Goal: Transaction & Acquisition: Purchase product/service

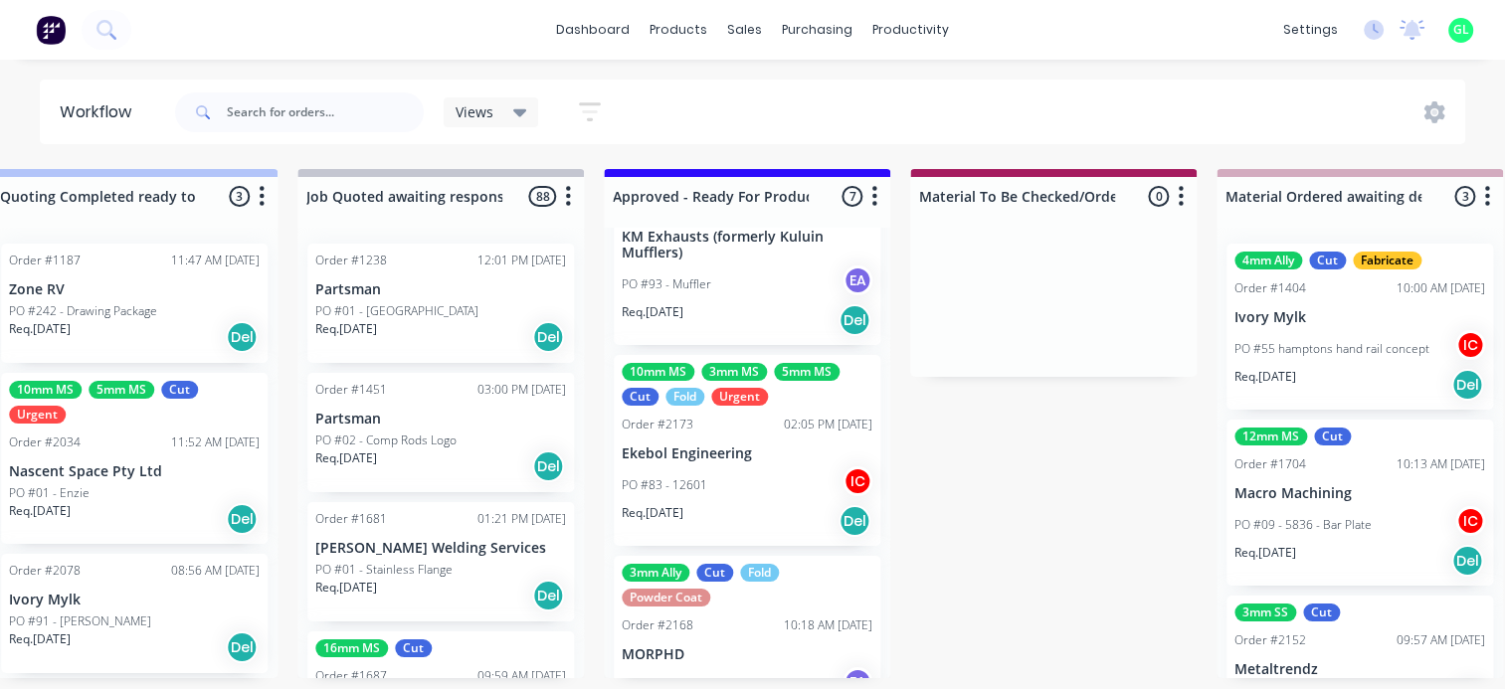
scroll to position [1077, 0]
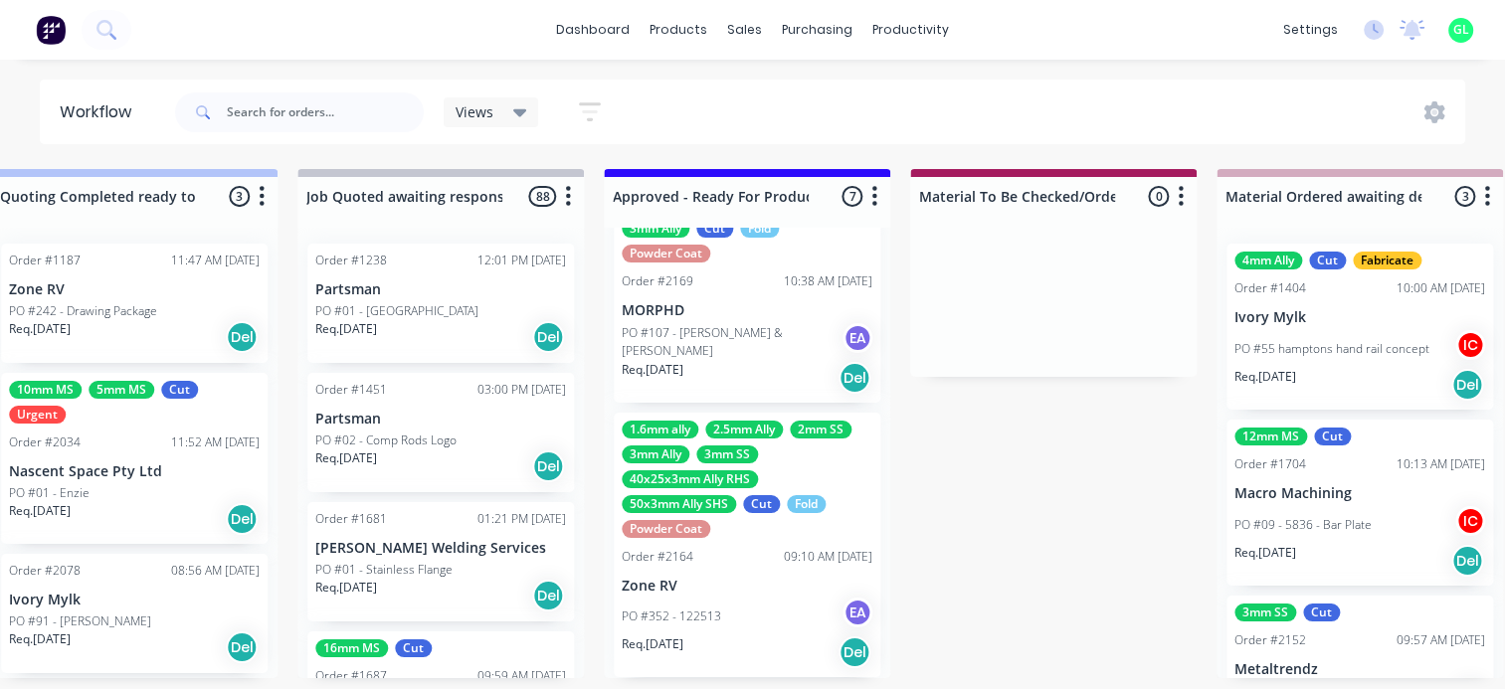
click at [727, 601] on div "PO #352 - 122513 EA" at bounding box center [747, 617] width 251 height 38
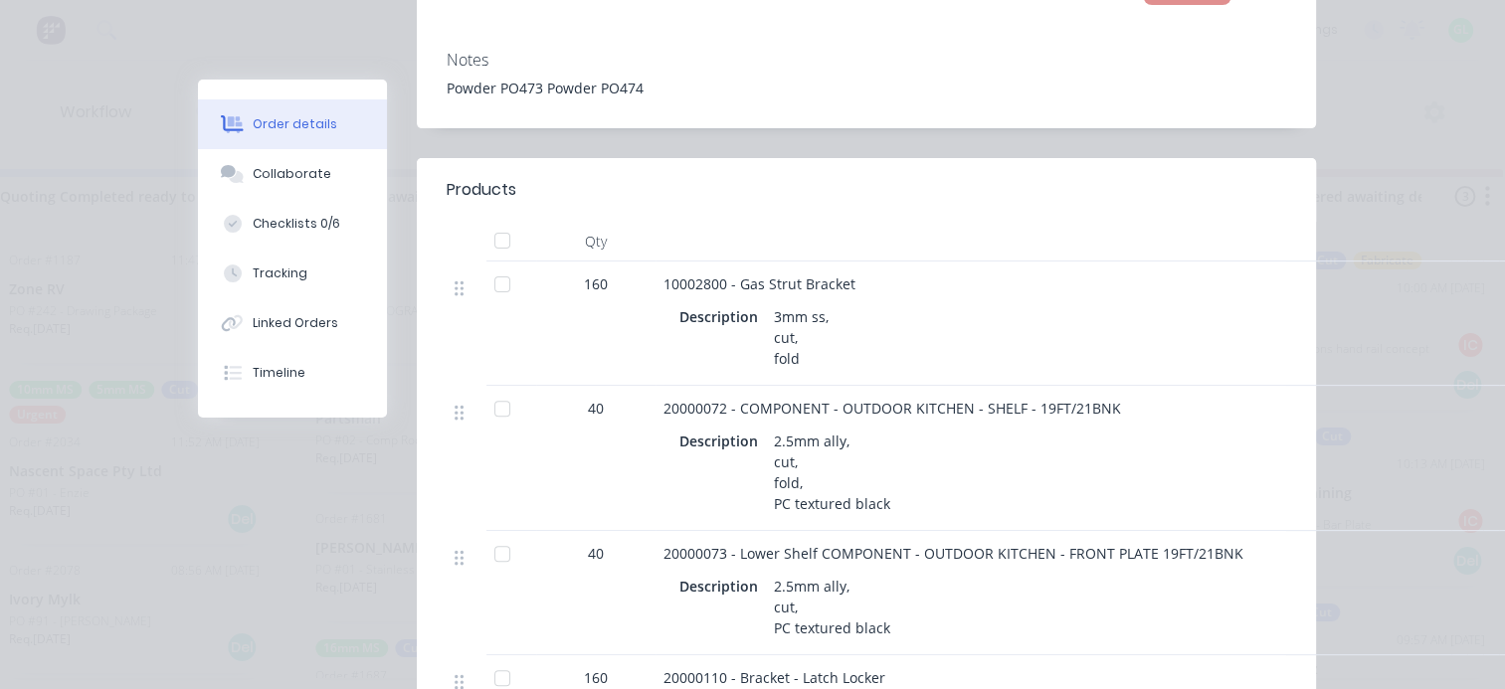
scroll to position [597, 0]
click at [293, 221] on div "Checklists 0/6" at bounding box center [297, 224] width 88 height 18
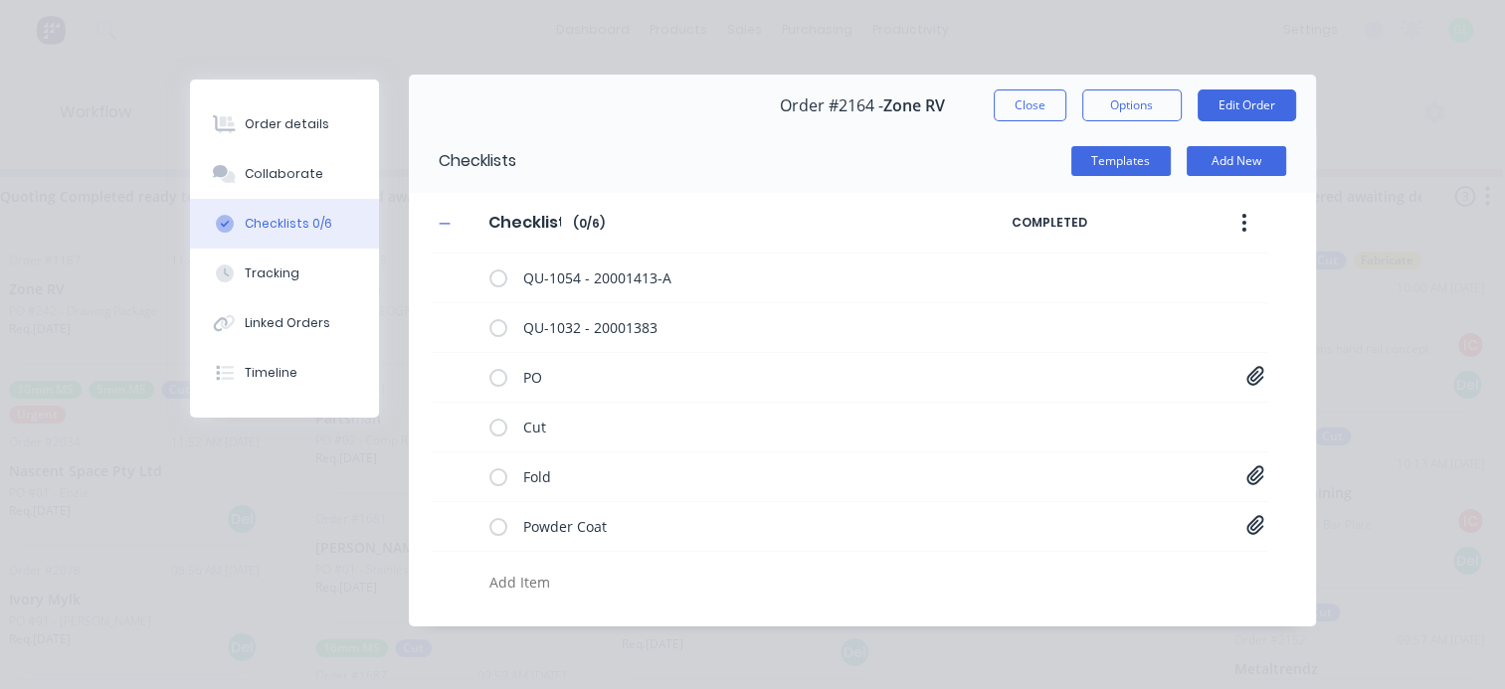
scroll to position [4, 0]
click at [1246, 478] on icon at bounding box center [1255, 476] width 18 height 20
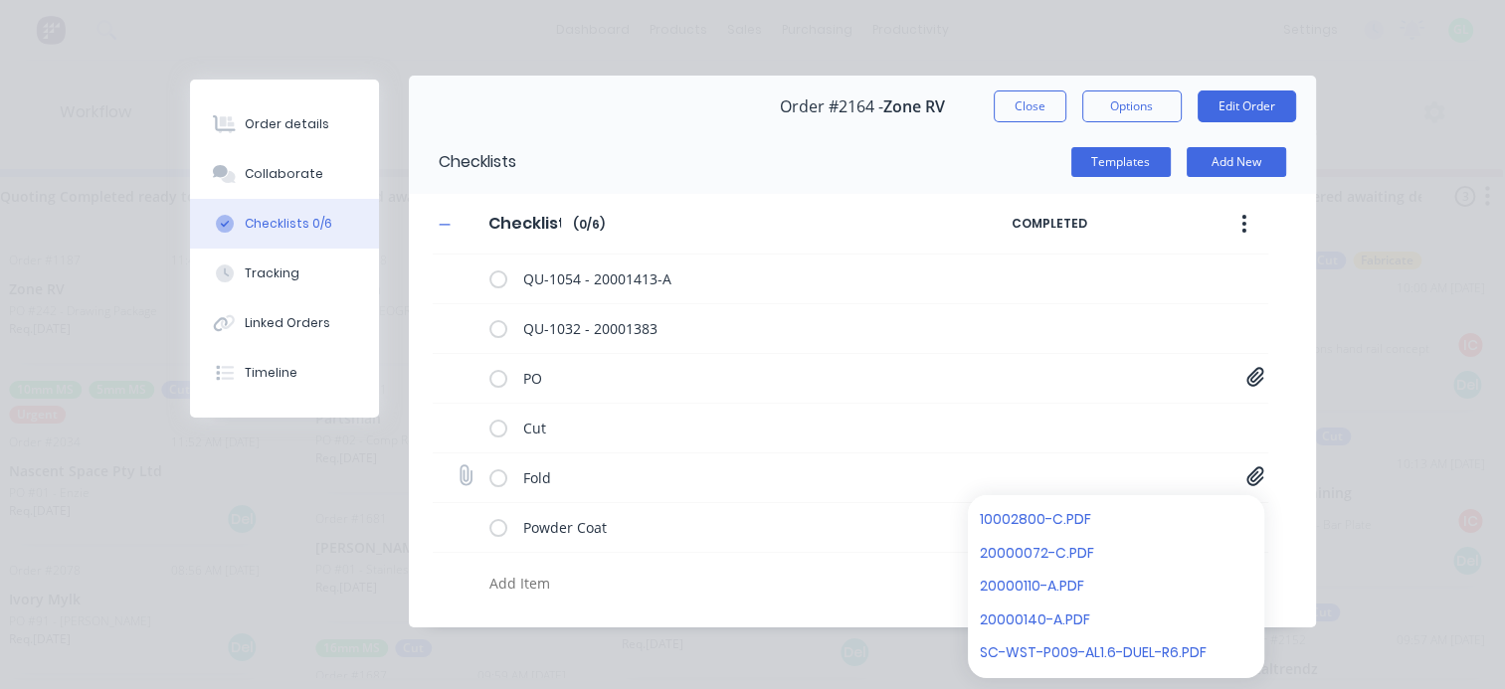
click at [1246, 478] on icon at bounding box center [1255, 476] width 18 height 20
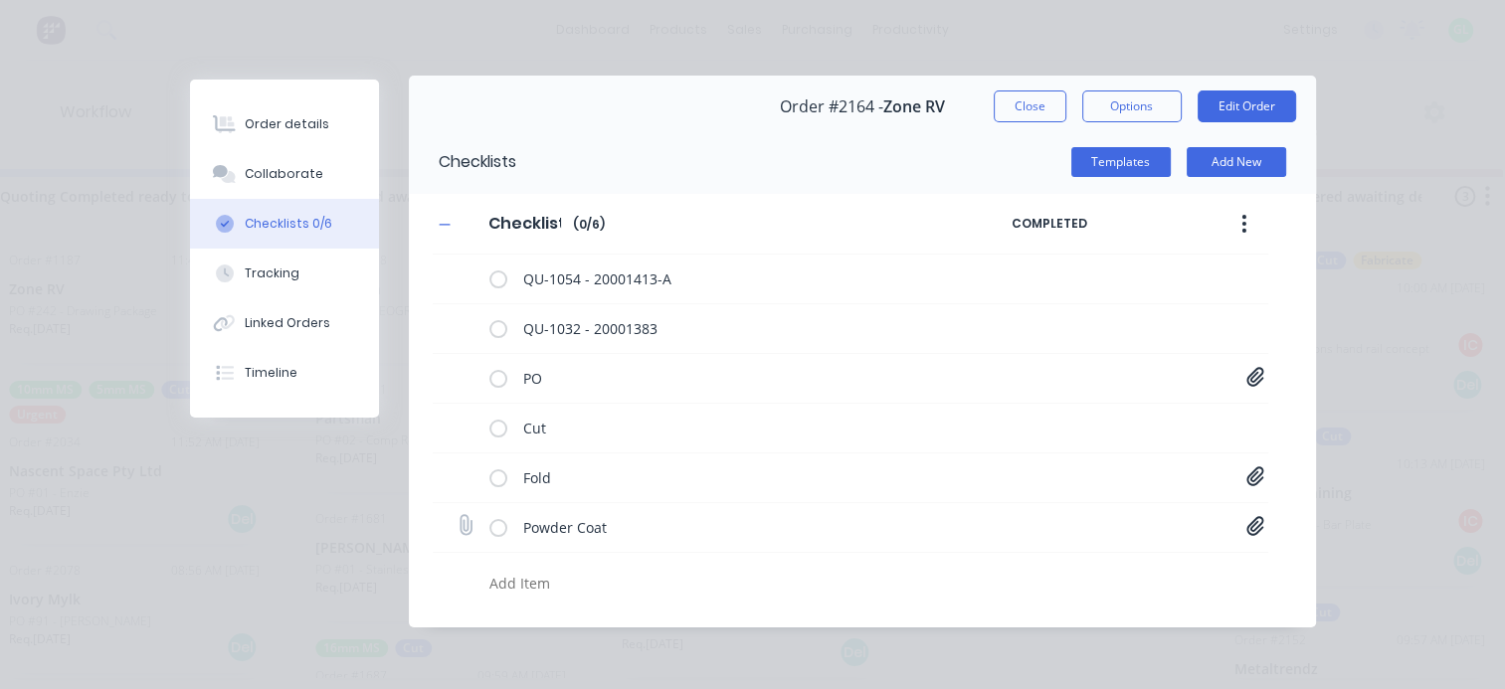
click at [1249, 529] on icon at bounding box center [1255, 526] width 18 height 20
type textarea "x"
click at [256, 107] on button "Order details" at bounding box center [284, 124] width 189 height 50
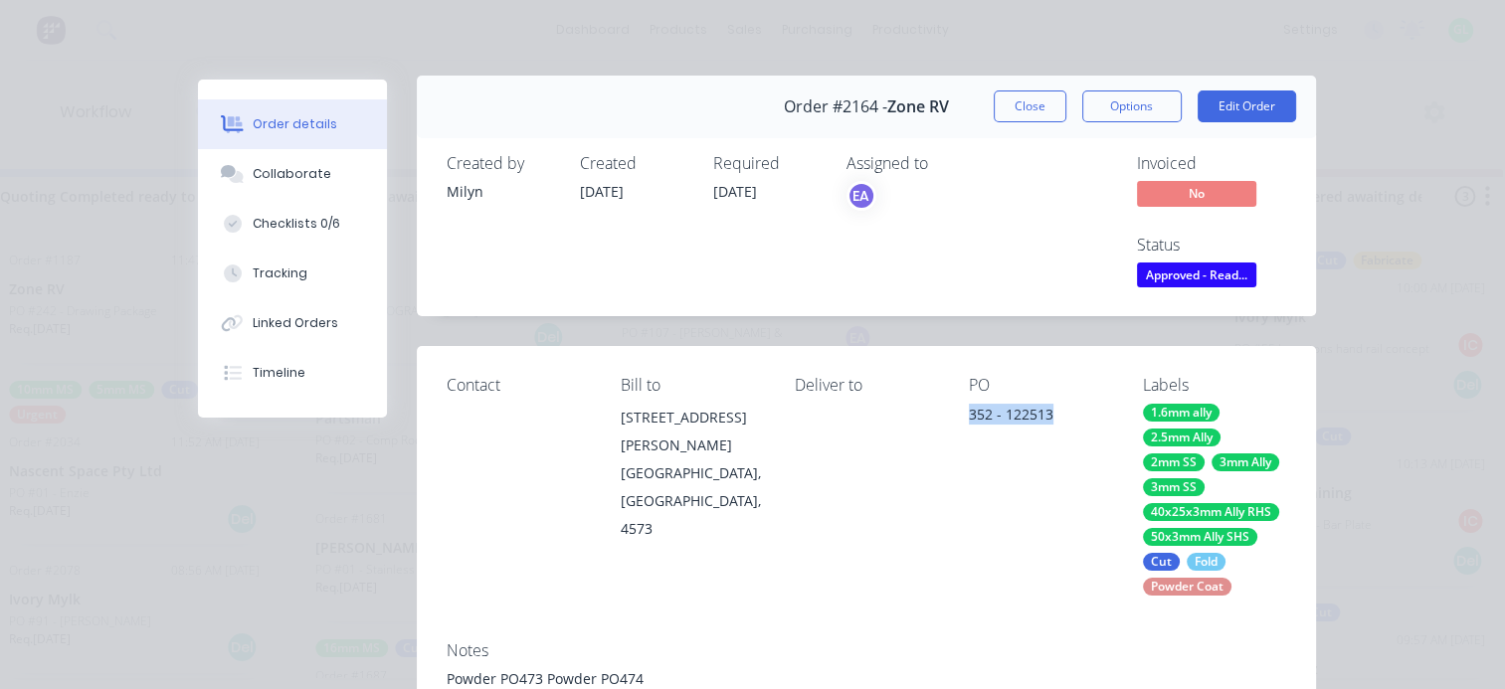
drag, startPoint x: 961, startPoint y: 413, endPoint x: 1082, endPoint y: 415, distance: 121.3
click at [1082, 415] on div "352 - 122513" at bounding box center [1040, 418] width 142 height 28
copy div "352 - 122513"
click at [1261, 108] on button "Edit Order" at bounding box center [1246, 106] width 98 height 32
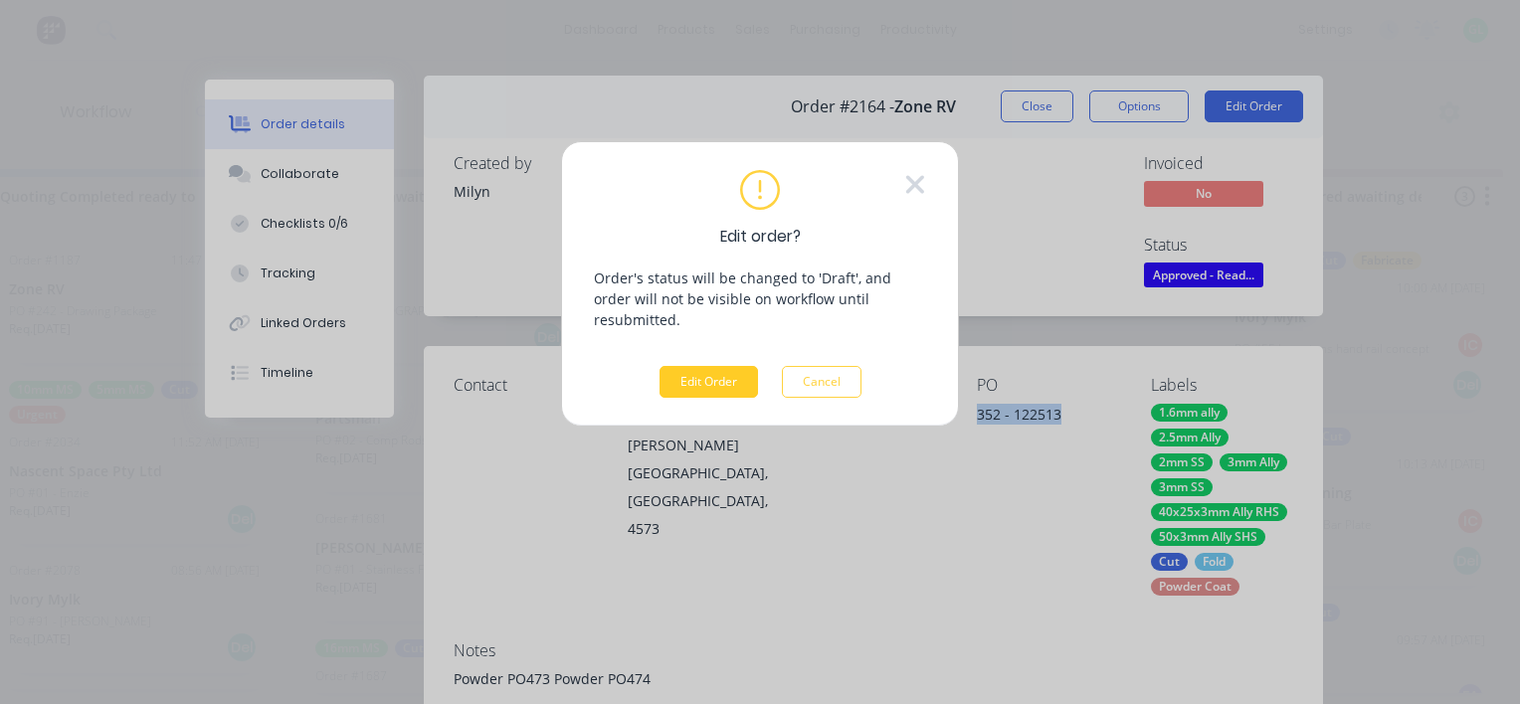
click at [696, 366] on button "Edit Order" at bounding box center [708, 382] width 98 height 32
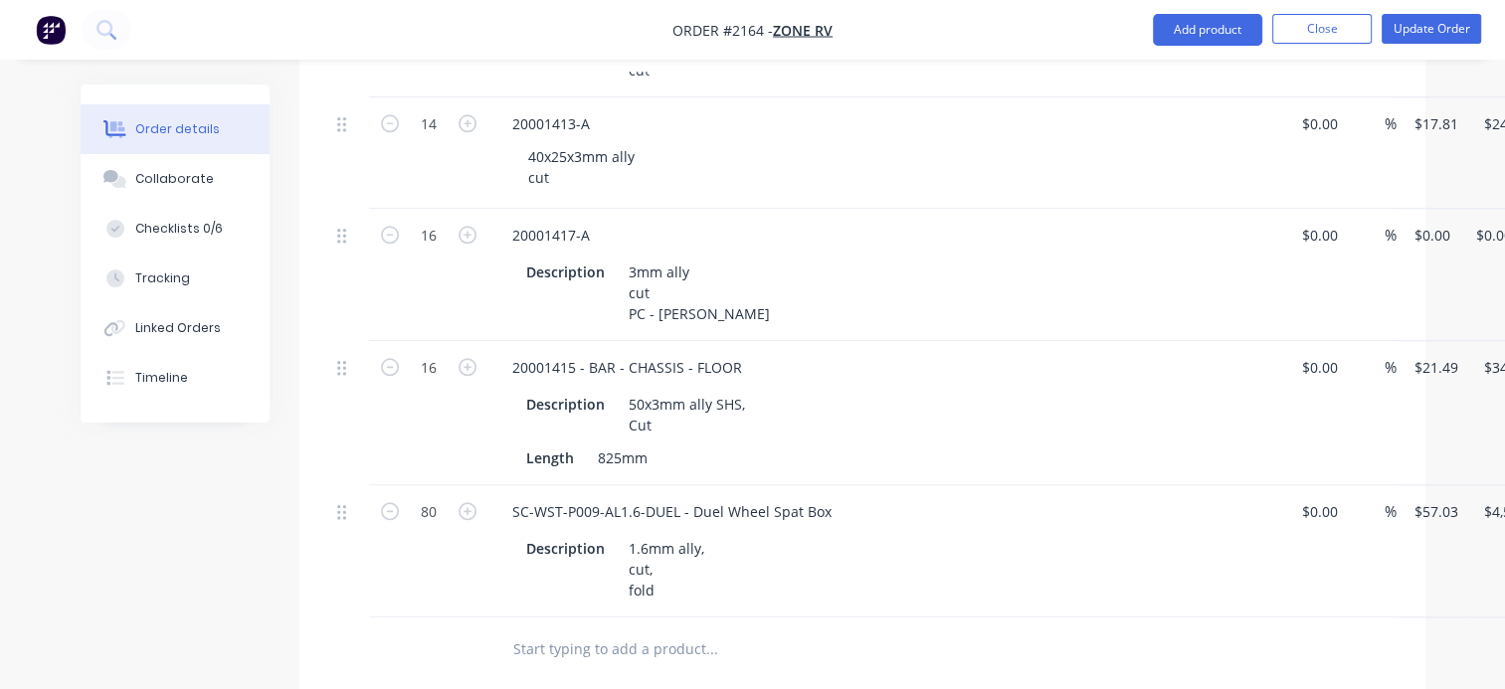
scroll to position [1842, 99]
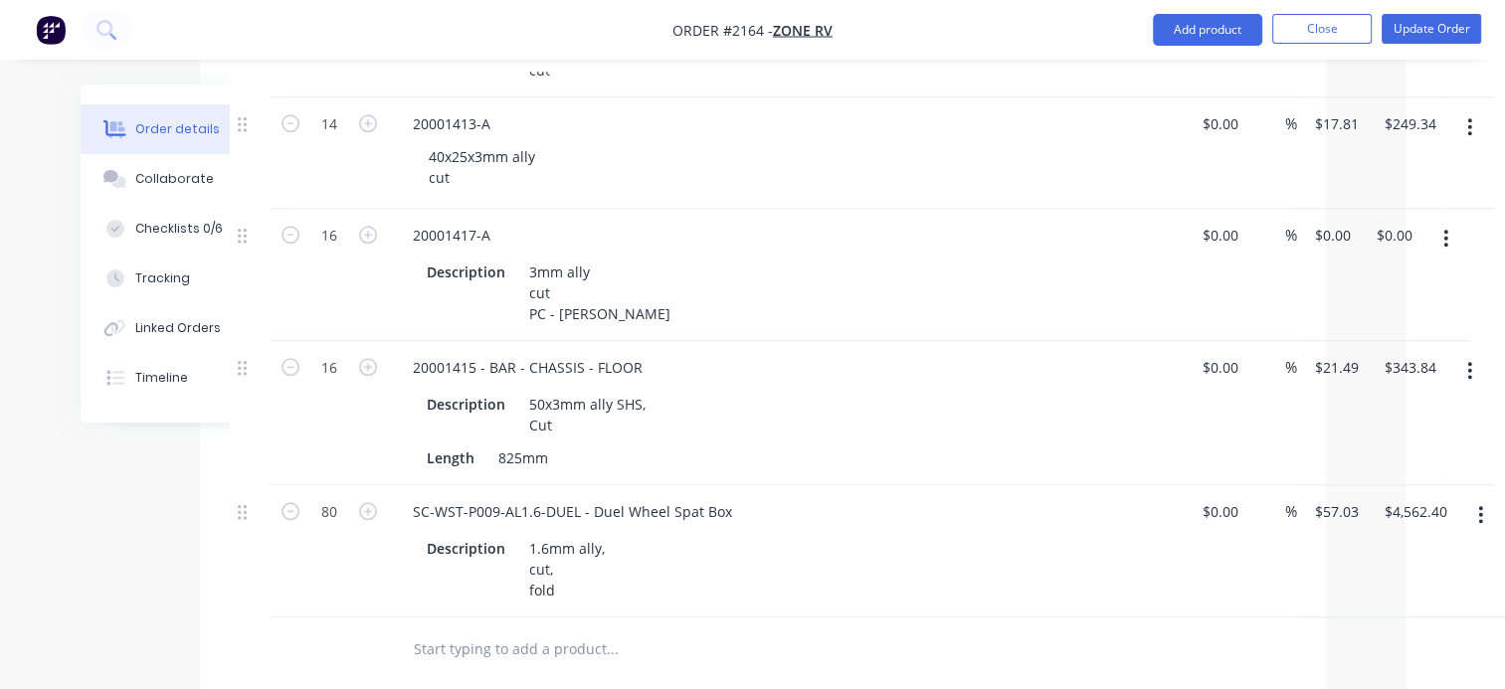
click at [1480, 510] on icon "button" at bounding box center [1481, 515] width 4 height 18
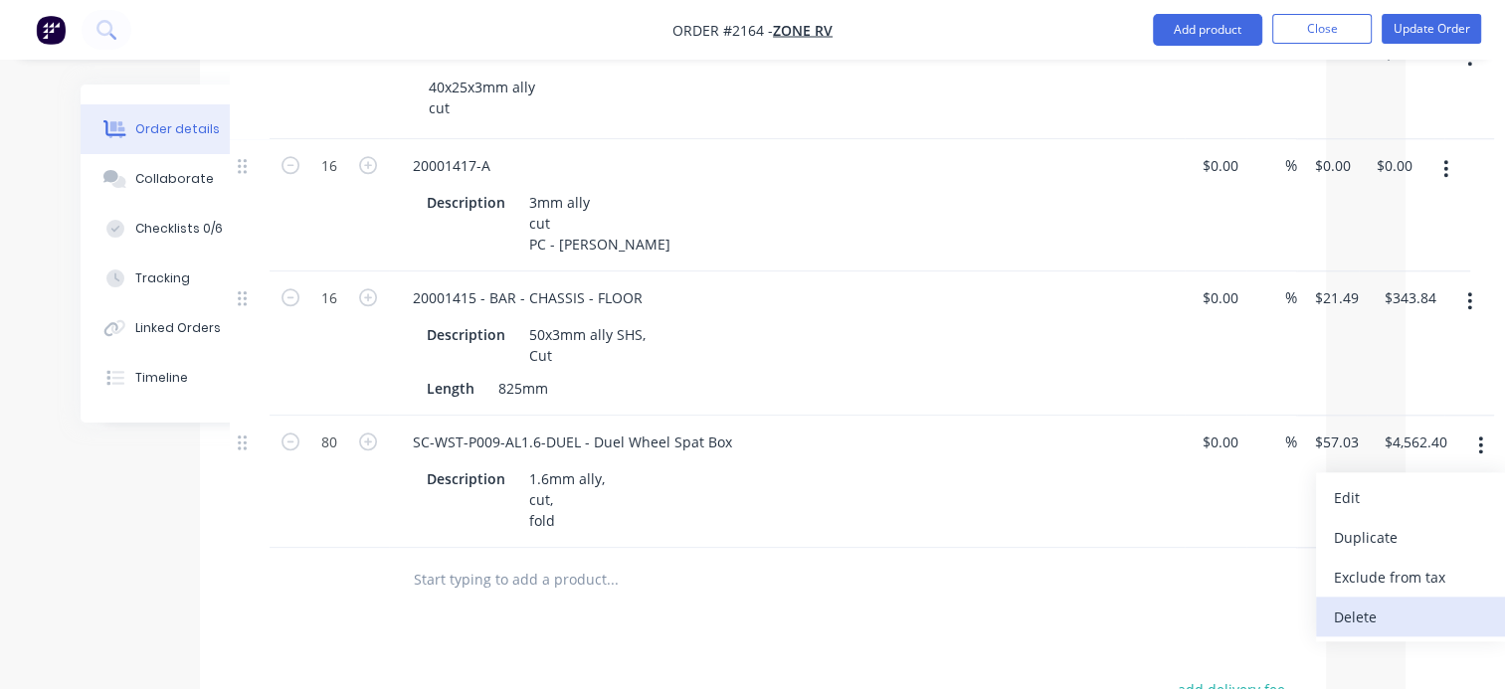
scroll to position [1941, 99]
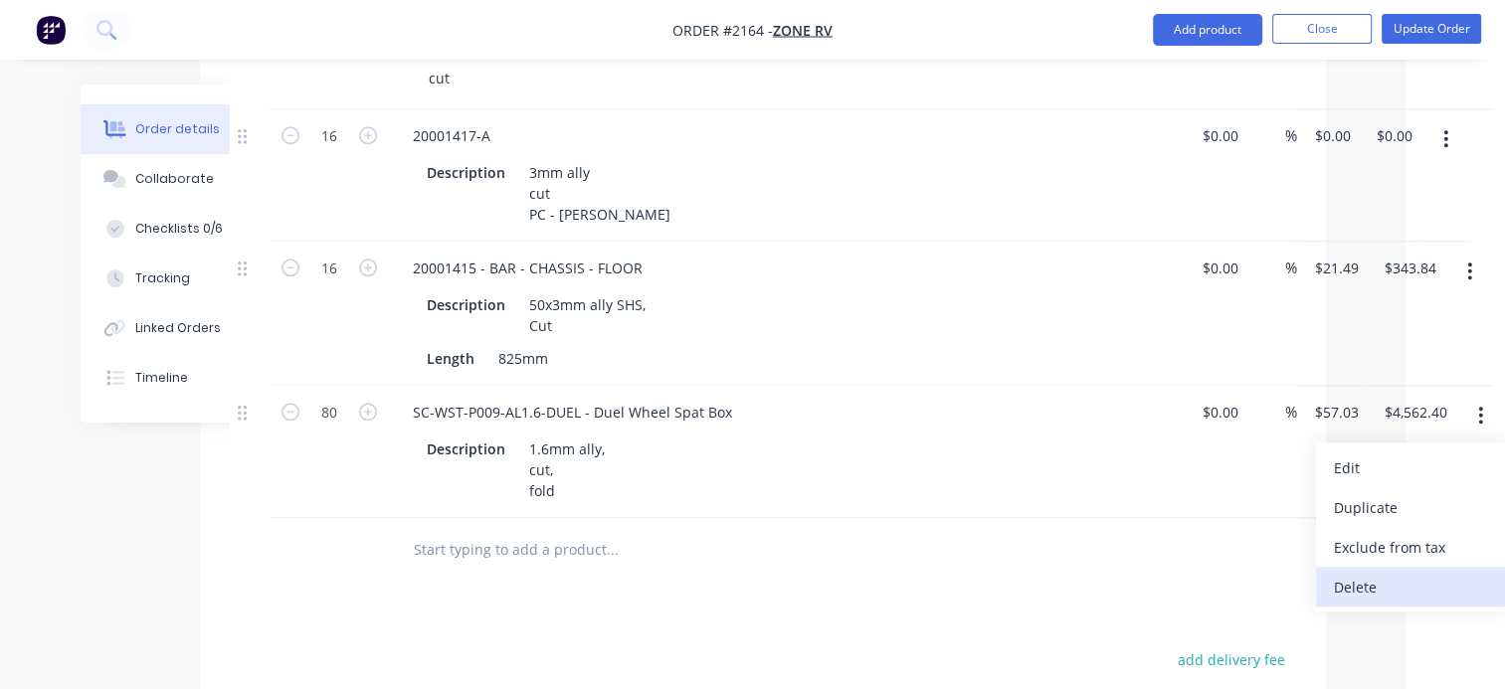
click at [1380, 589] on div "Delete" at bounding box center [1410, 587] width 153 height 29
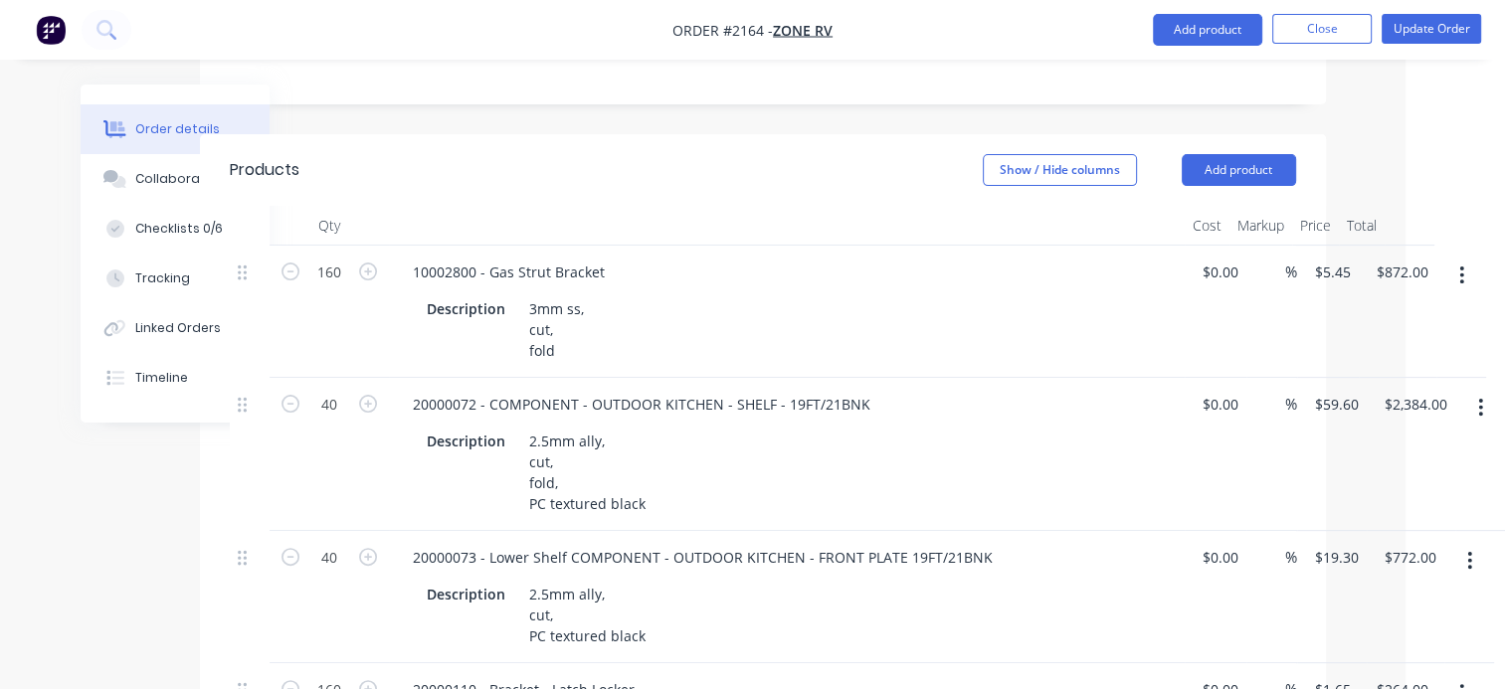
scroll to position [0, 99]
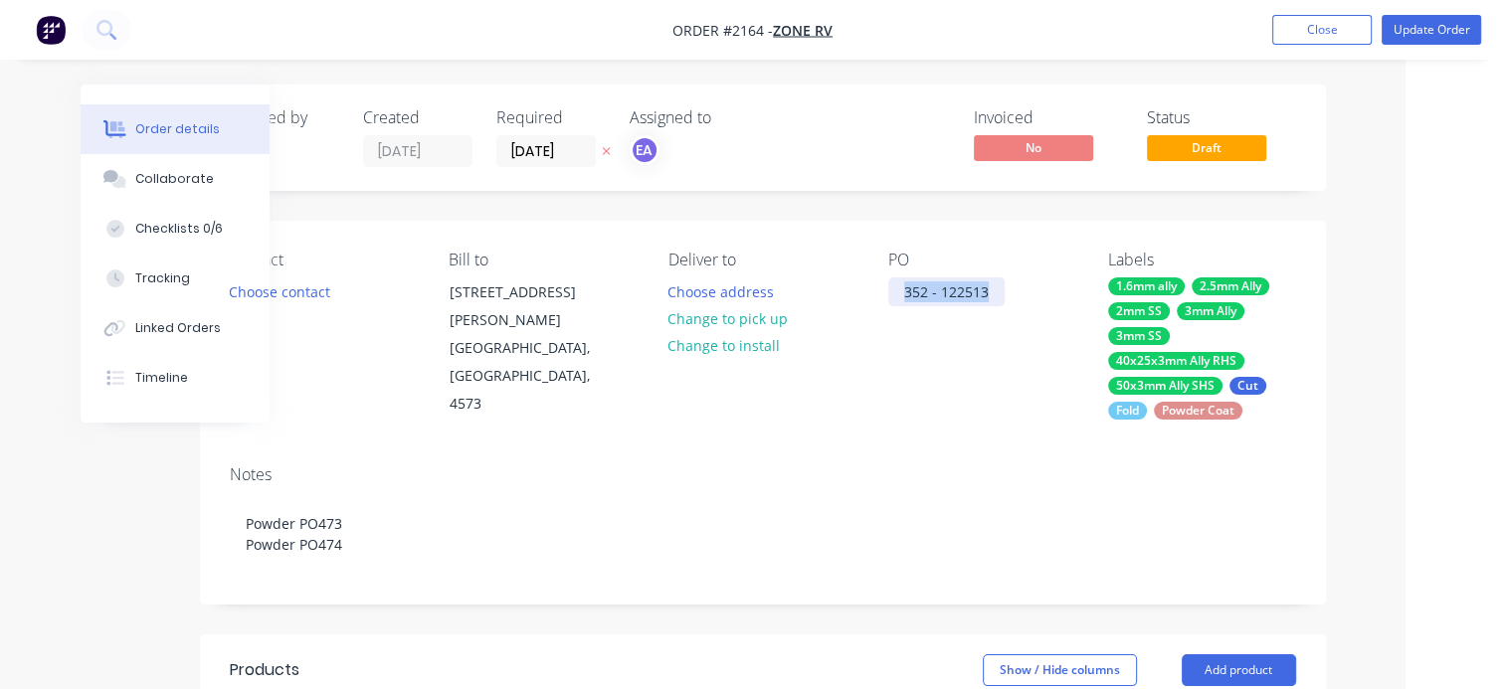
drag, startPoint x: 901, startPoint y: 288, endPoint x: 1021, endPoint y: 292, distance: 120.4
click at [1021, 292] on div "PO 352 - 122513" at bounding box center [982, 335] width 188 height 169
copy div "352 - 122513"
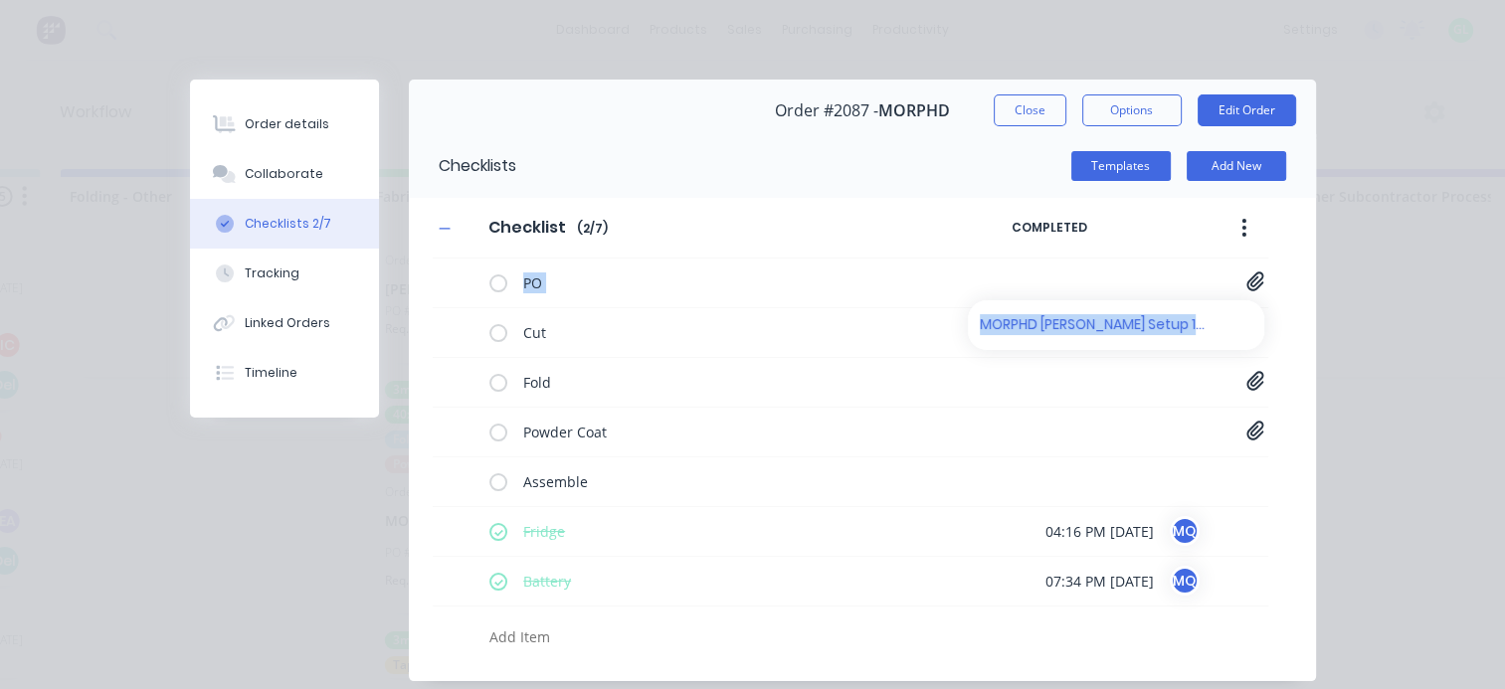
scroll to position [125, 0]
click at [1041, 109] on button "Close" at bounding box center [1029, 110] width 73 height 32
type textarea "x"
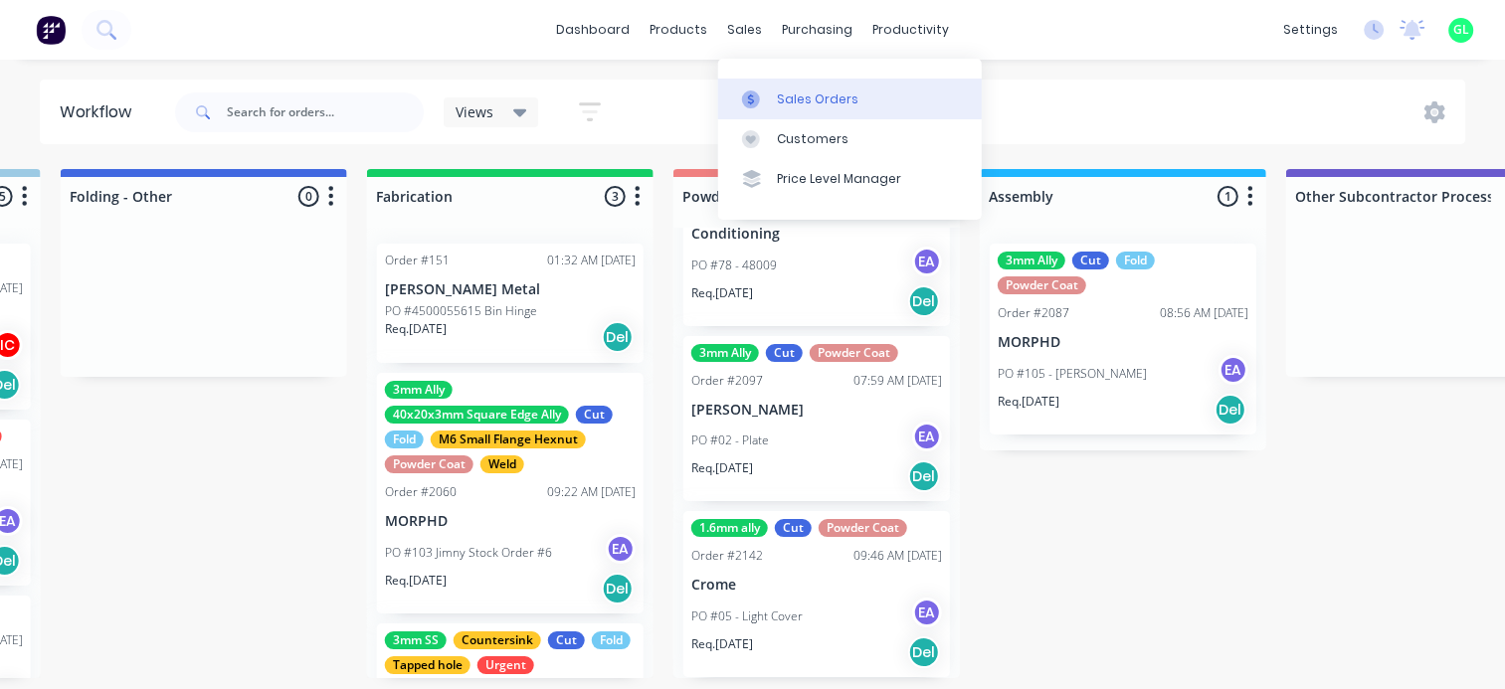
click at [780, 90] on div "Sales Orders" at bounding box center [819, 99] width 82 height 18
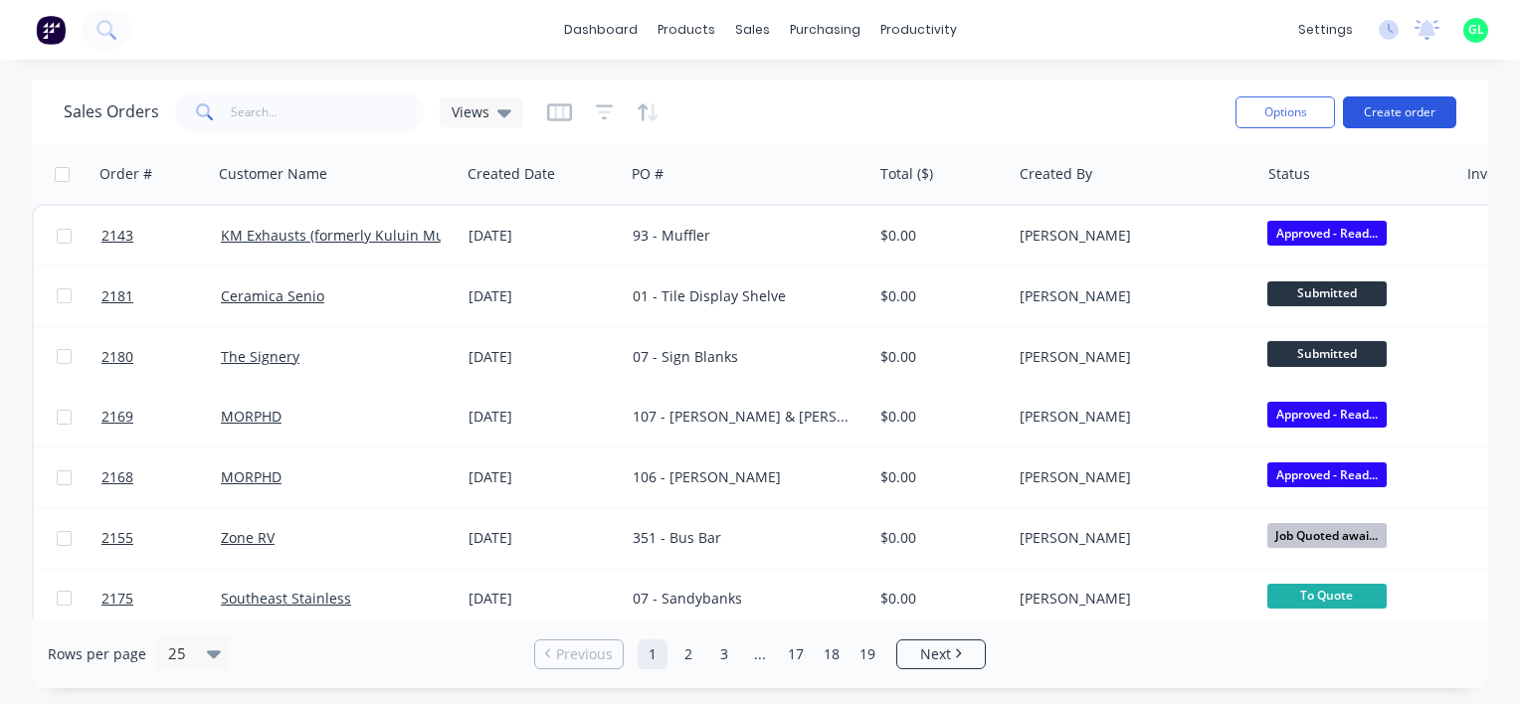
click at [1422, 107] on button "Create order" at bounding box center [1399, 112] width 113 height 32
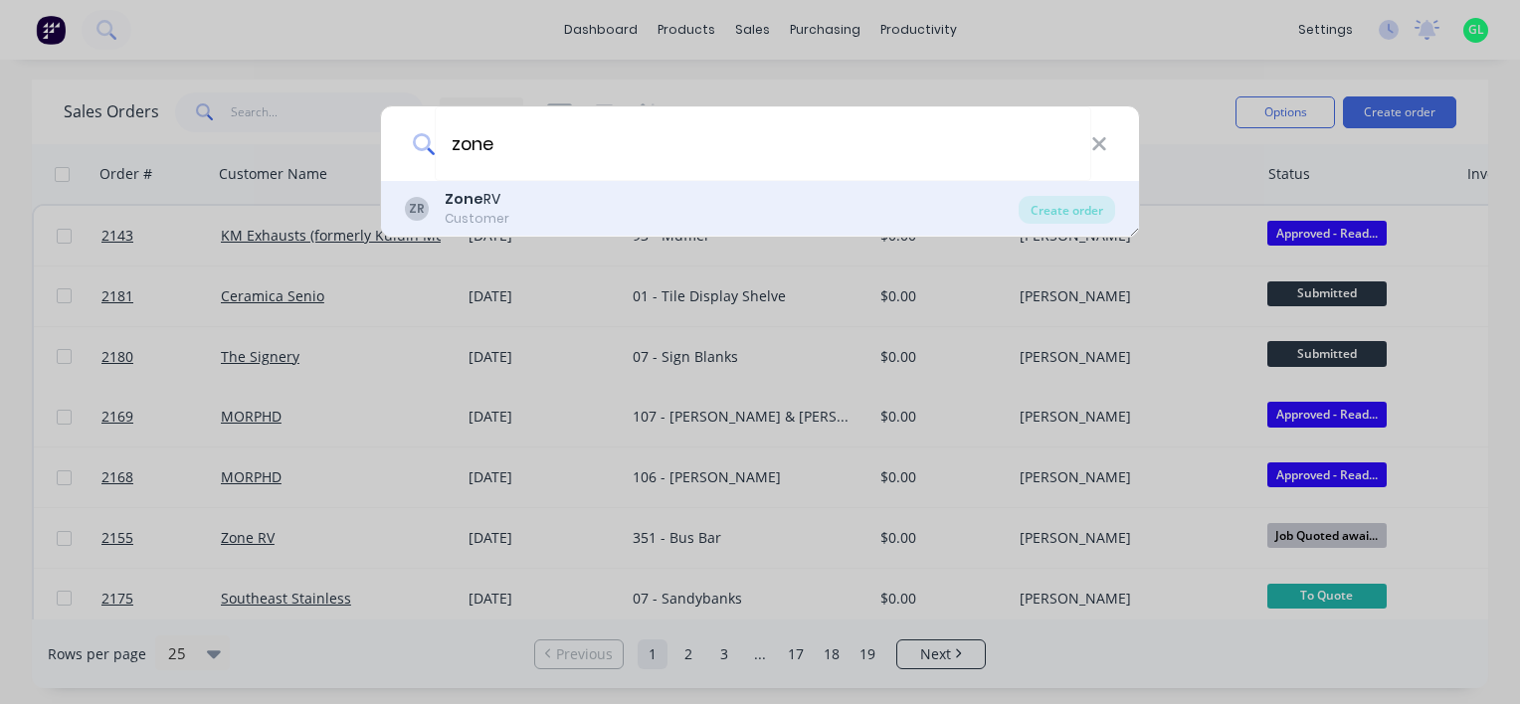
type input "zone"
click at [477, 210] on div "Customer" at bounding box center [477, 219] width 65 height 18
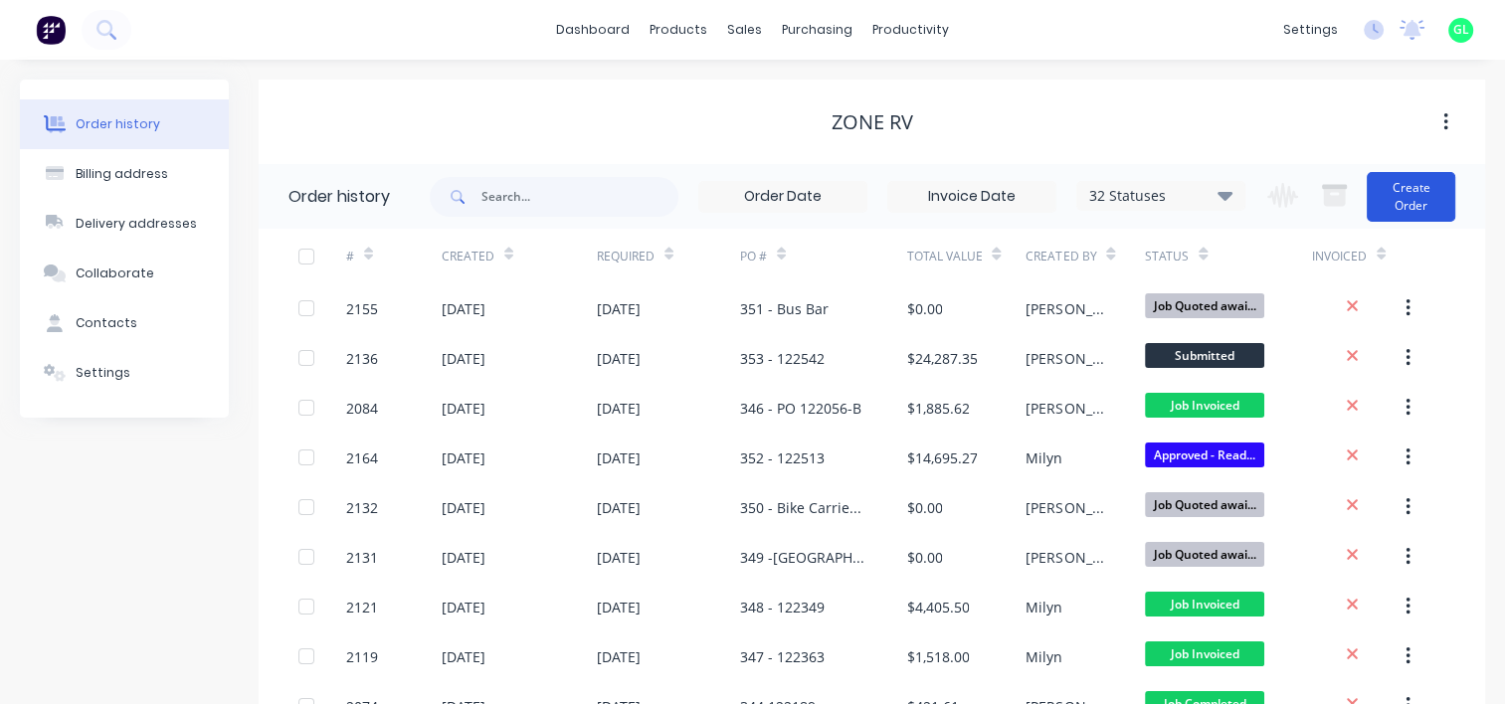
click at [1410, 188] on button "Create Order" at bounding box center [1410, 197] width 89 height 50
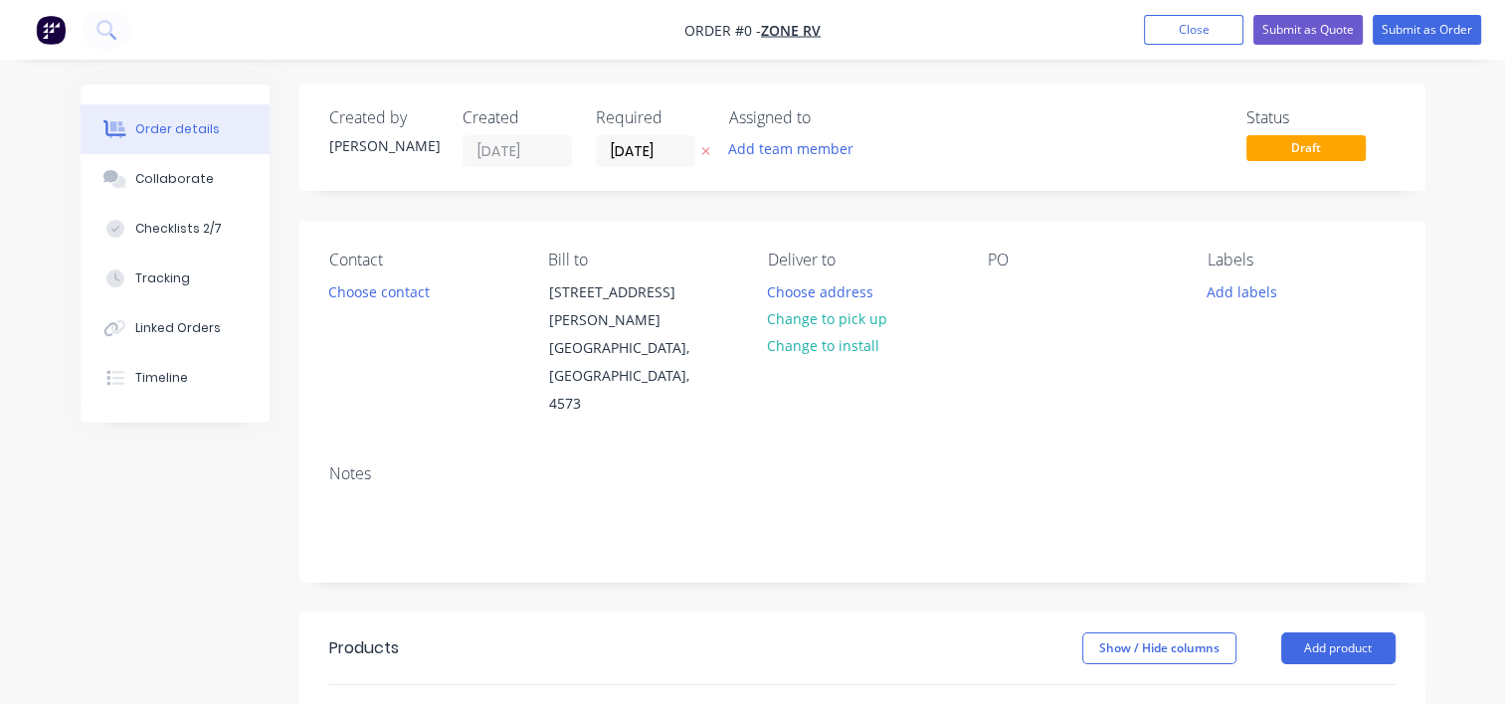
click at [984, 290] on div "Contact Choose contact Bill to 85-91 Quanda Rd COOLUM BEACH, Queensland, 4573 D…" at bounding box center [862, 335] width 1126 height 228
click at [1003, 291] on div at bounding box center [1004, 291] width 32 height 29
paste div
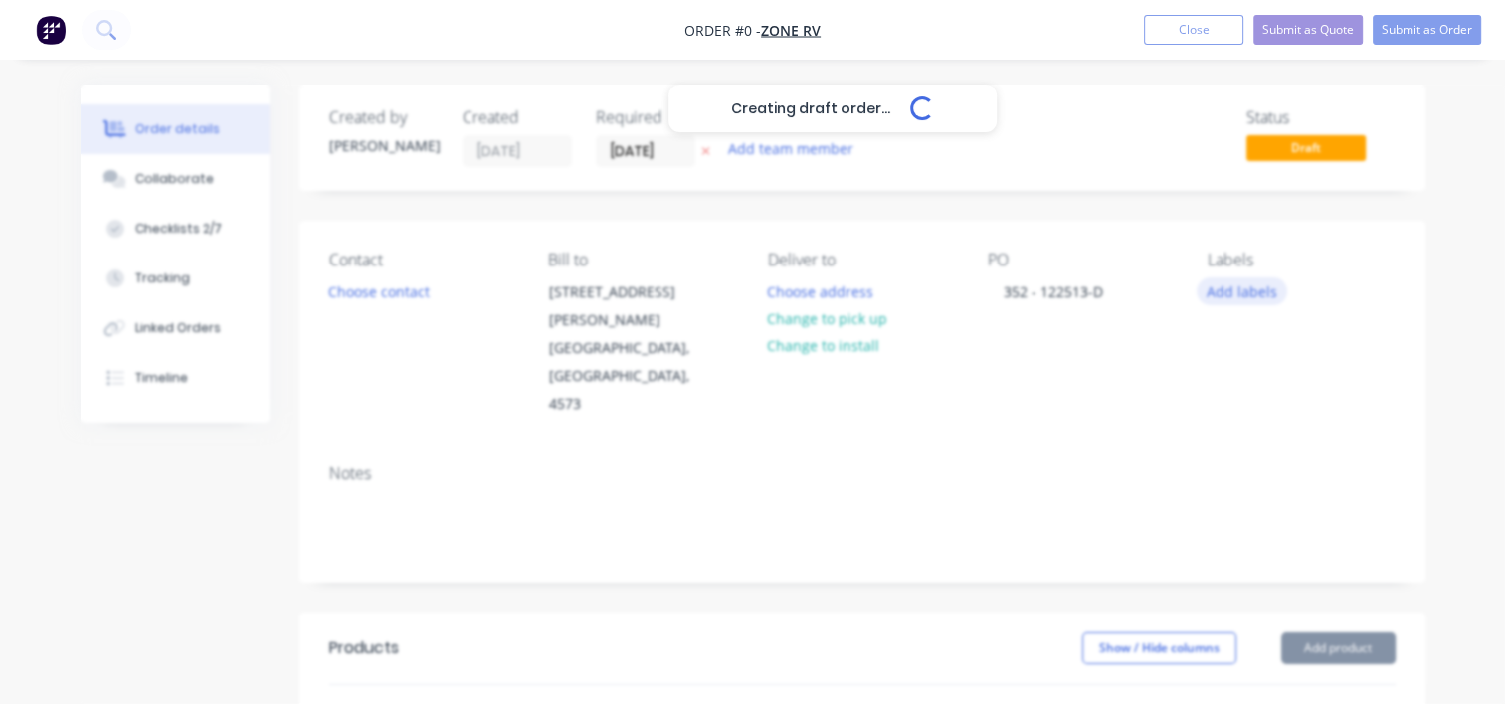
click at [1222, 298] on div "Creating draft order... Loading... Order details Collaborate Checklists 2/7 Tra…" at bounding box center [753, 671] width 1384 height 1173
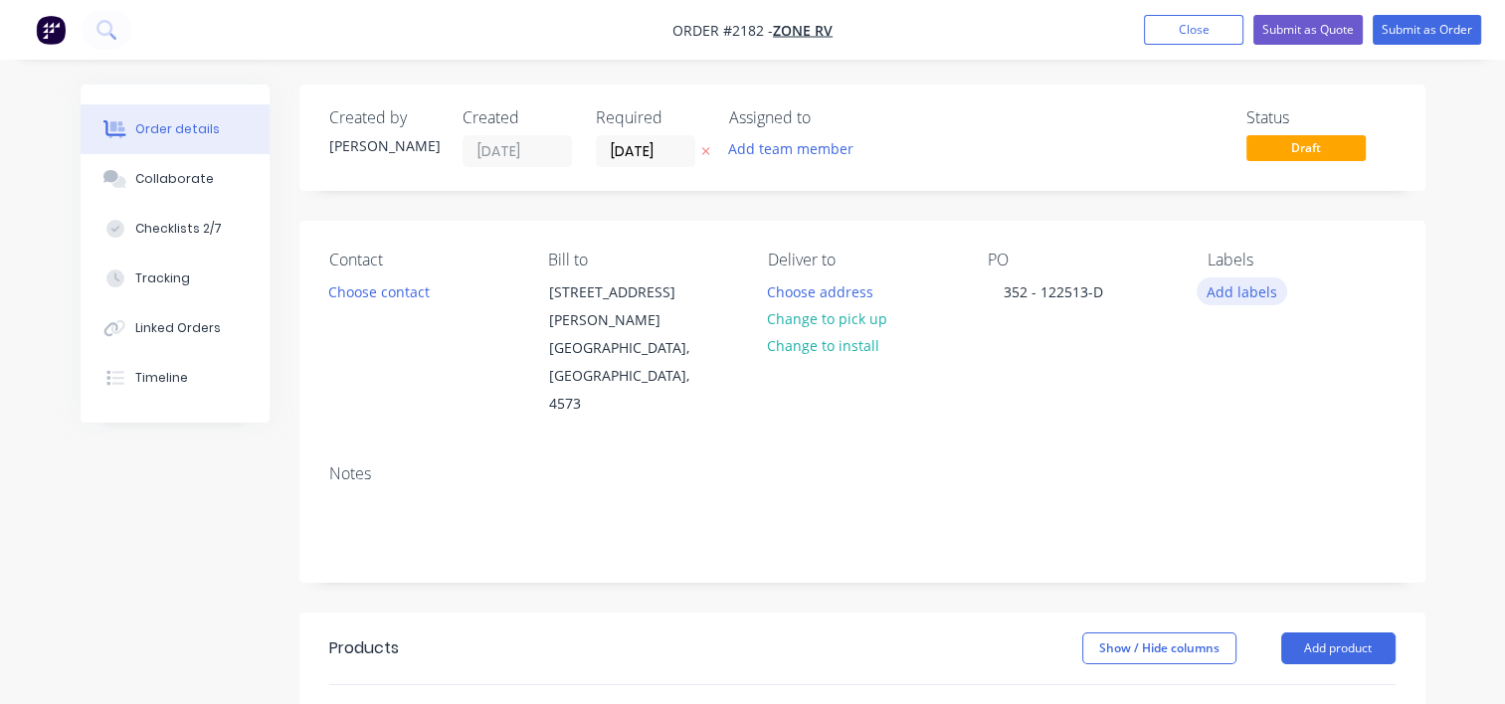
click at [1232, 294] on button "Add labels" at bounding box center [1241, 290] width 91 height 27
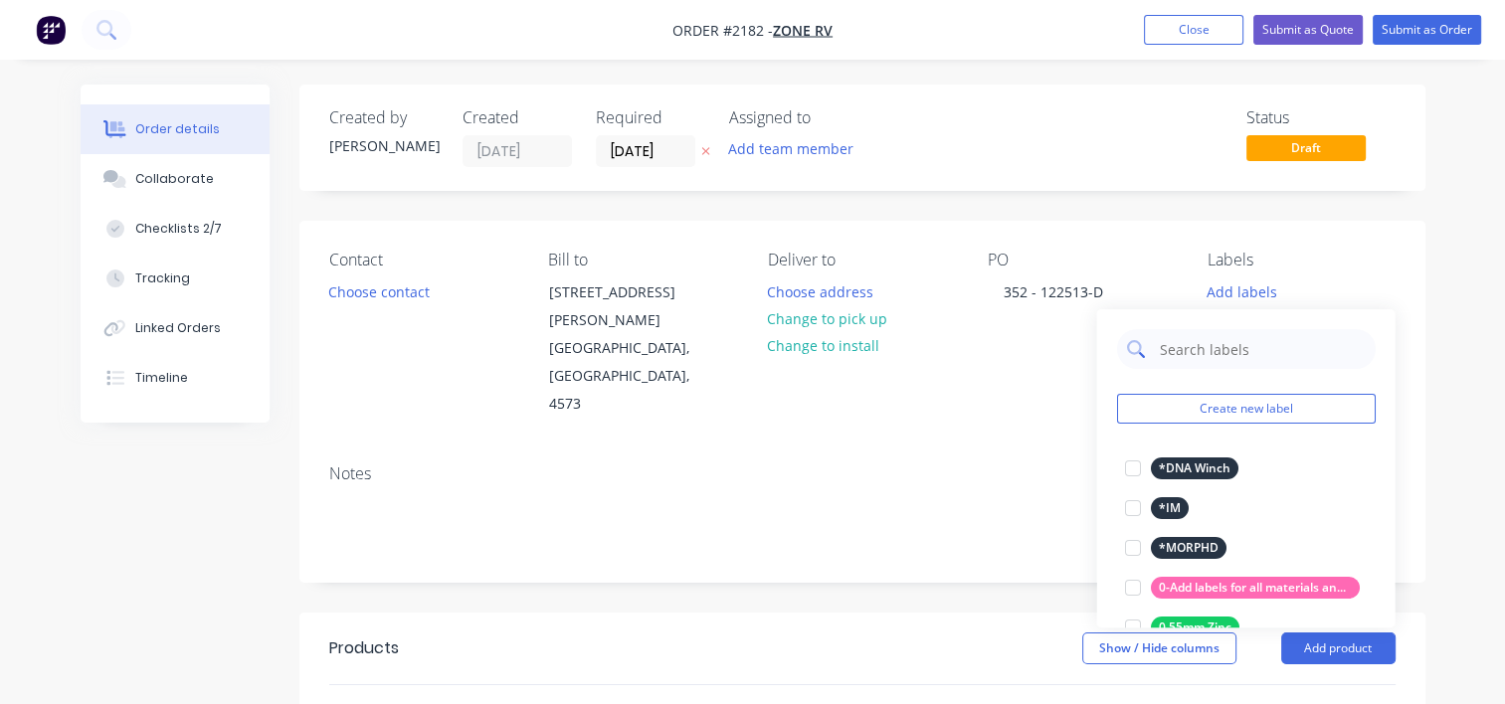
click at [1181, 344] on input "text" at bounding box center [1261, 349] width 208 height 40
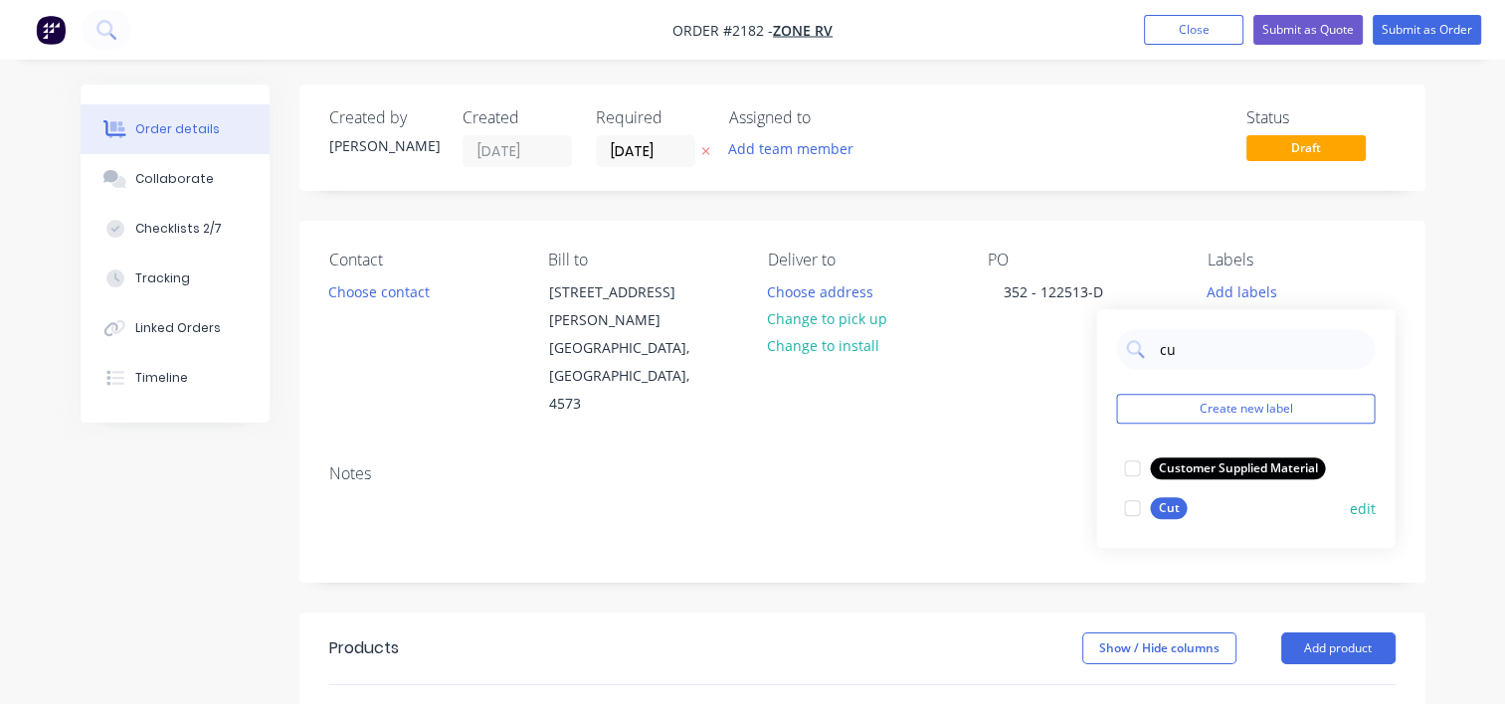
drag, startPoint x: 1124, startPoint y: 509, endPoint x: 1145, endPoint y: 469, distance: 44.9
click at [1124, 509] on div at bounding box center [1132, 508] width 40 height 40
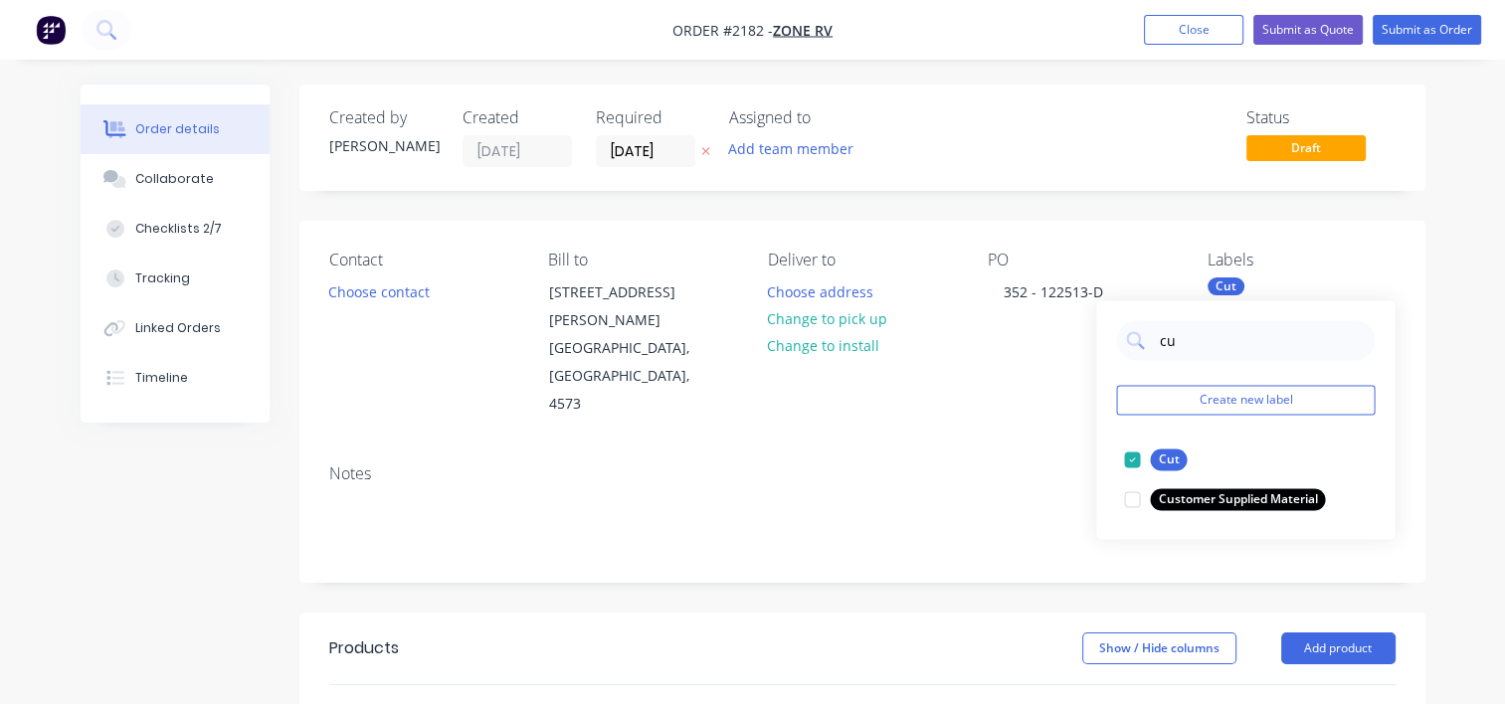
drag, startPoint x: 1185, startPoint y: 342, endPoint x: 1060, endPoint y: 329, distance: 126.0
click at [1060, 329] on body "Order #2182 - Zone RV Add product Close Submit as Quote Submit as Order Order d…" at bounding box center [752, 629] width 1505 height 1258
drag, startPoint x: 1204, startPoint y: 342, endPoint x: 1090, endPoint y: 332, distance: 114.8
click at [1090, 332] on body "Order #2182 - Zone RV Add product Close Submit as Quote Submit as Order Order d…" at bounding box center [752, 629] width 1505 height 1258
click at [1181, 341] on input "cufofo" at bounding box center [1261, 340] width 208 height 40
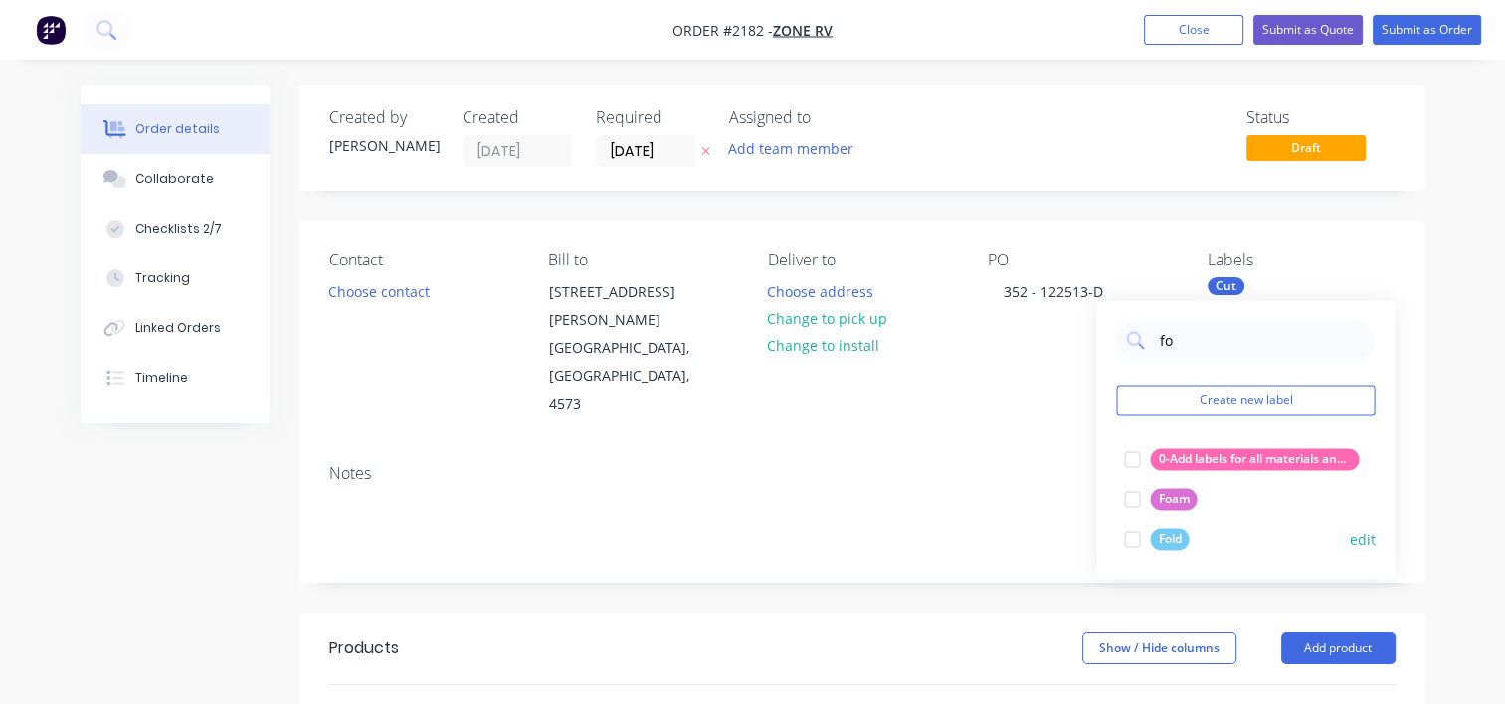
click at [1132, 537] on div at bounding box center [1132, 539] width 40 height 40
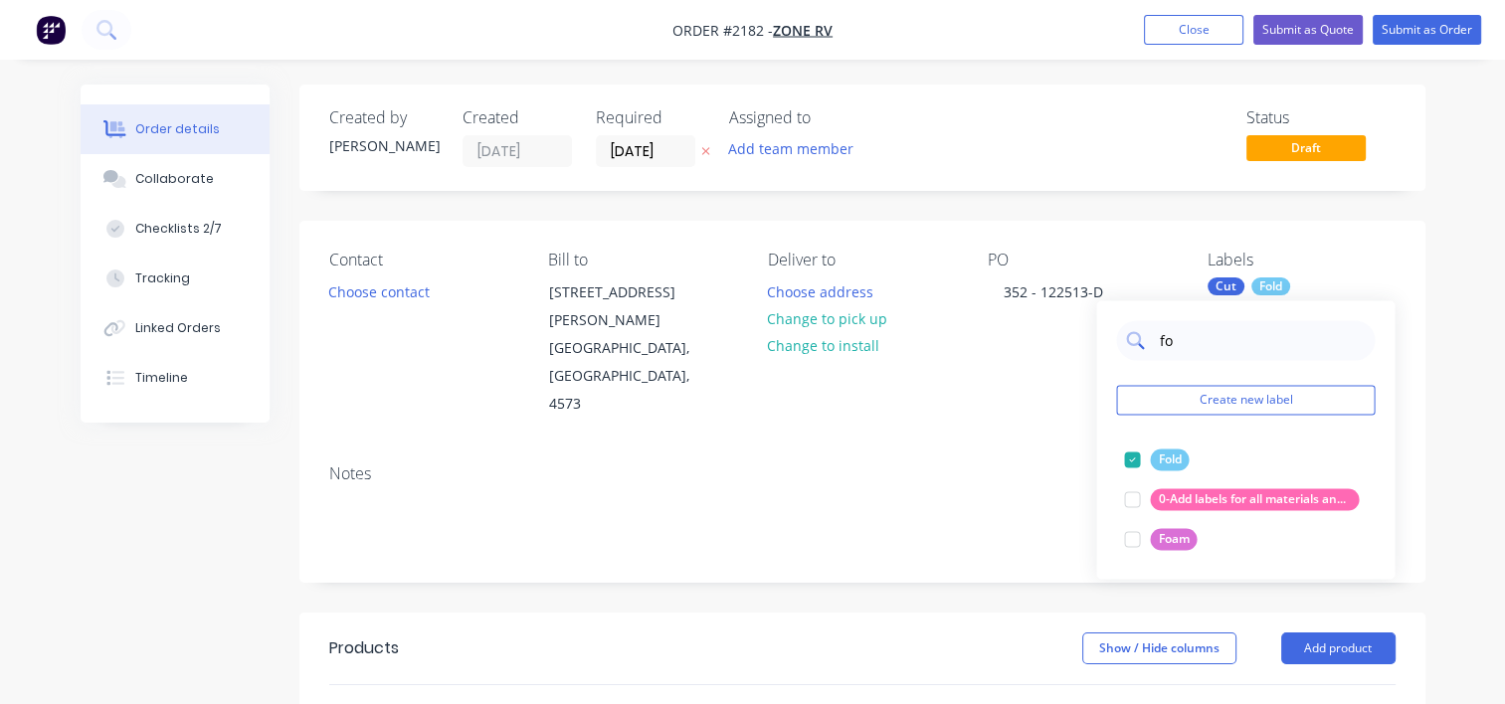
drag, startPoint x: 1189, startPoint y: 340, endPoint x: 1150, endPoint y: 333, distance: 40.4
click at [1151, 337] on div "fo" at bounding box center [1245, 340] width 259 height 40
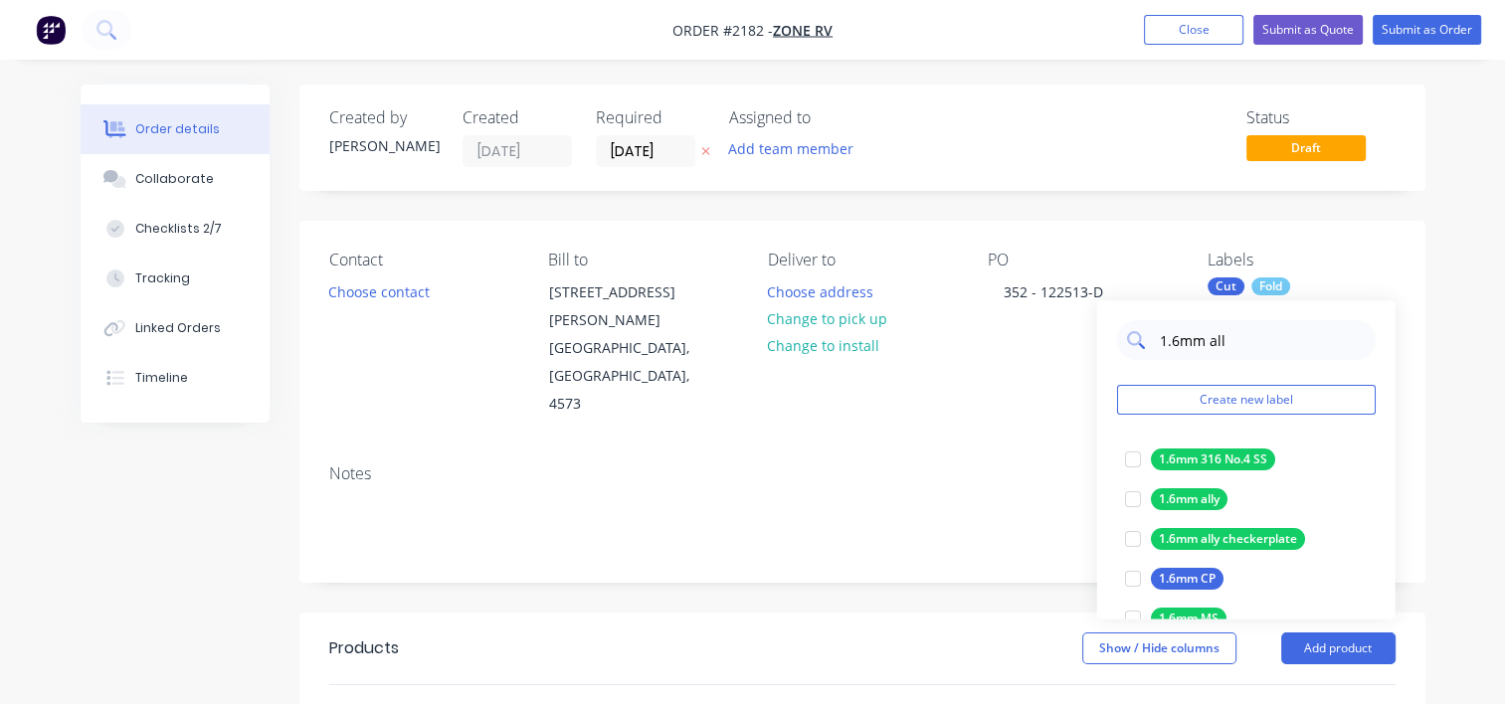
type input "1.6mm ally"
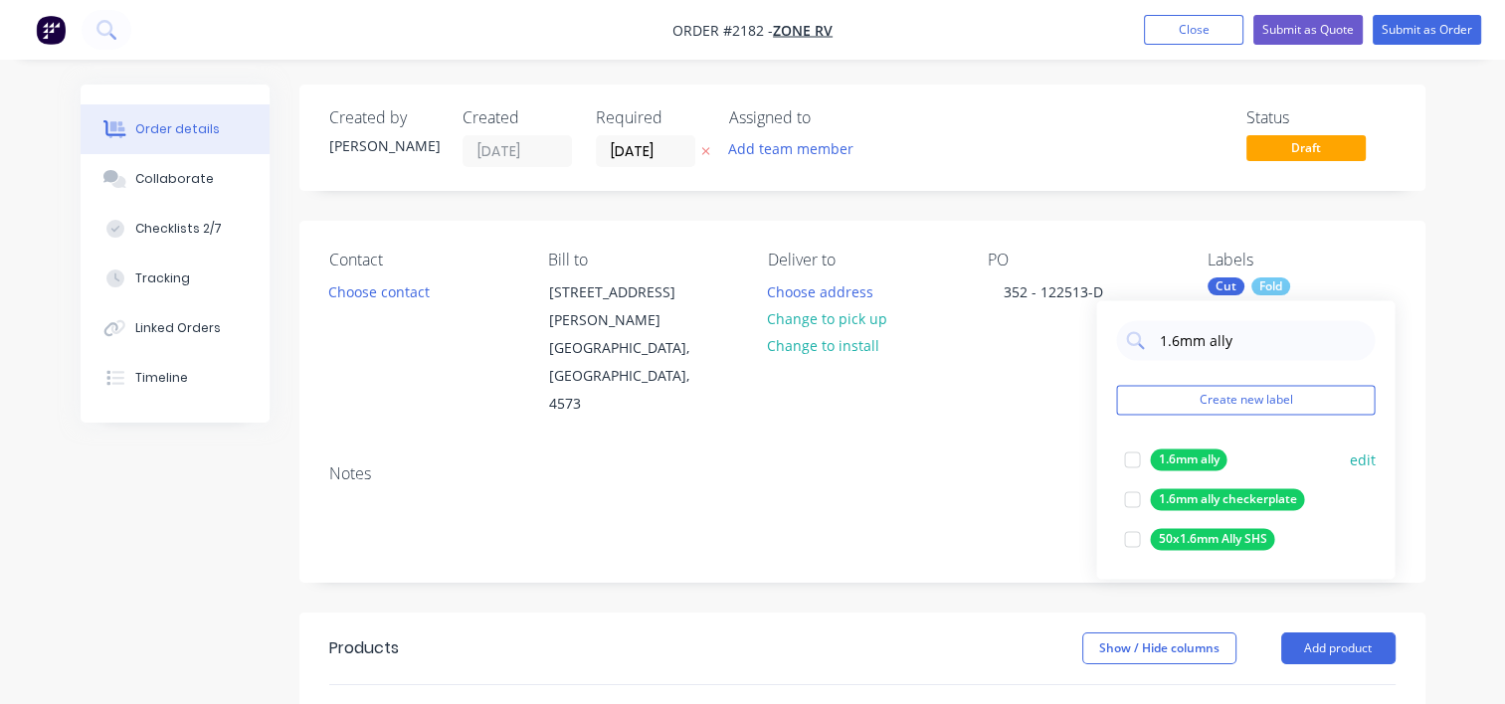
click at [1129, 464] on div at bounding box center [1132, 460] width 40 height 40
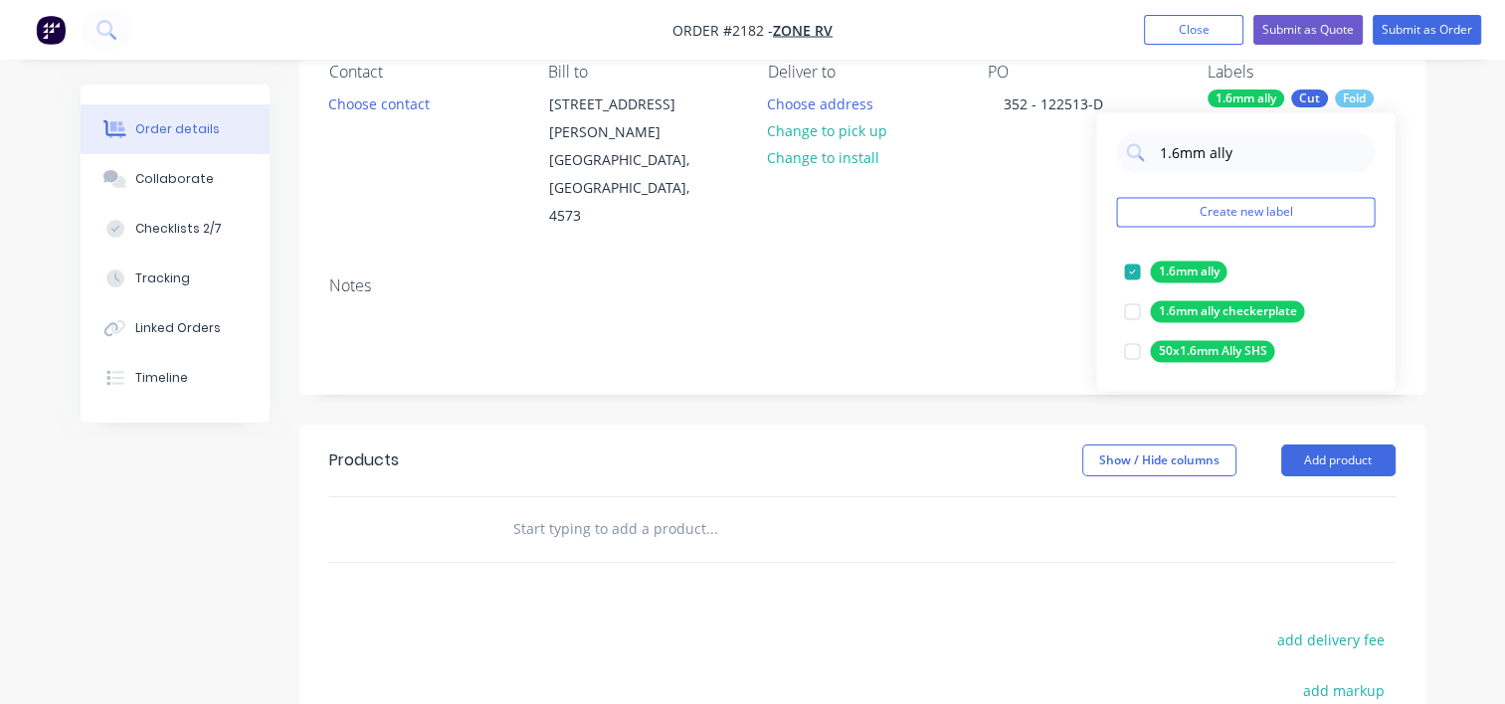
scroll to position [199, 0]
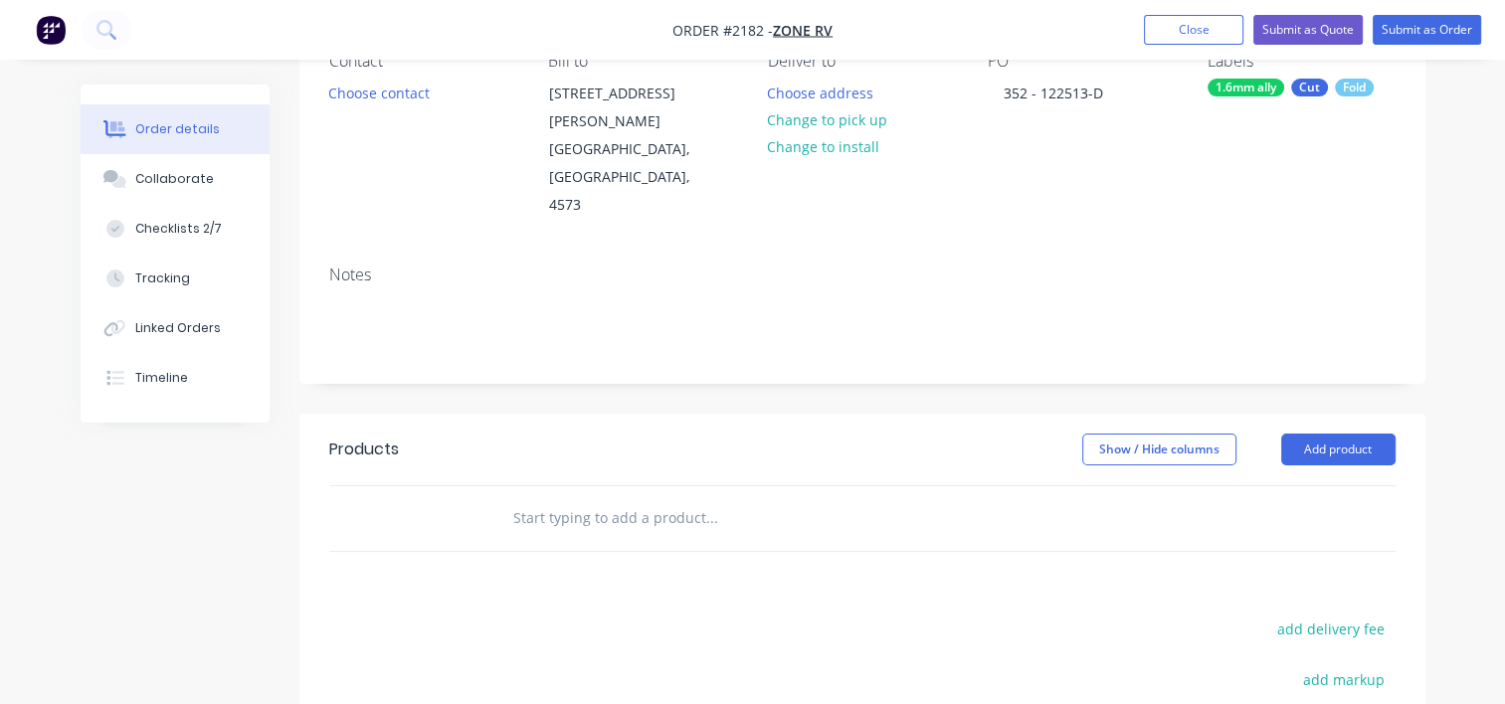
click at [589, 498] on input "text" at bounding box center [711, 518] width 398 height 40
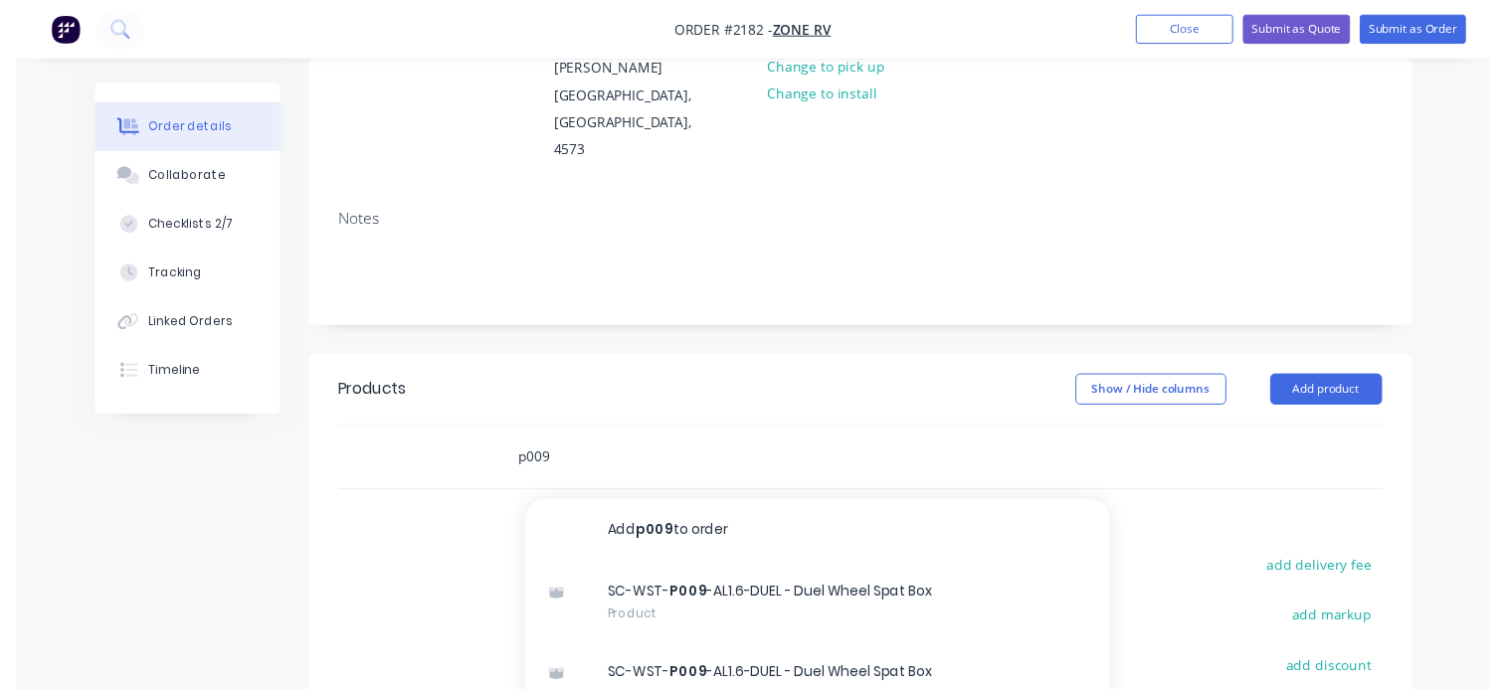
scroll to position [298, 0]
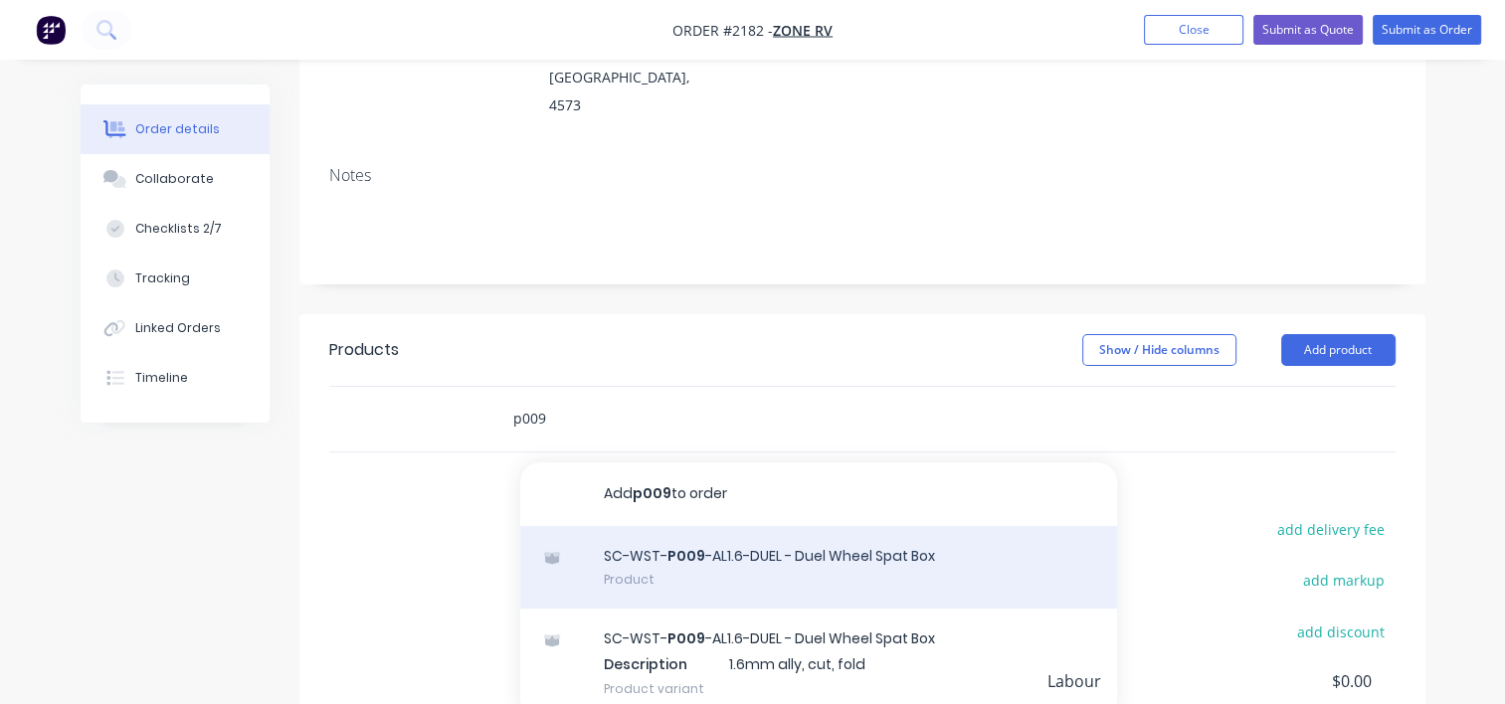
type input "p009"
click at [747, 526] on div "SC-WST- P009 -AL1.6-DUEL - Duel Wheel Spat Box Product" at bounding box center [818, 568] width 597 height 84
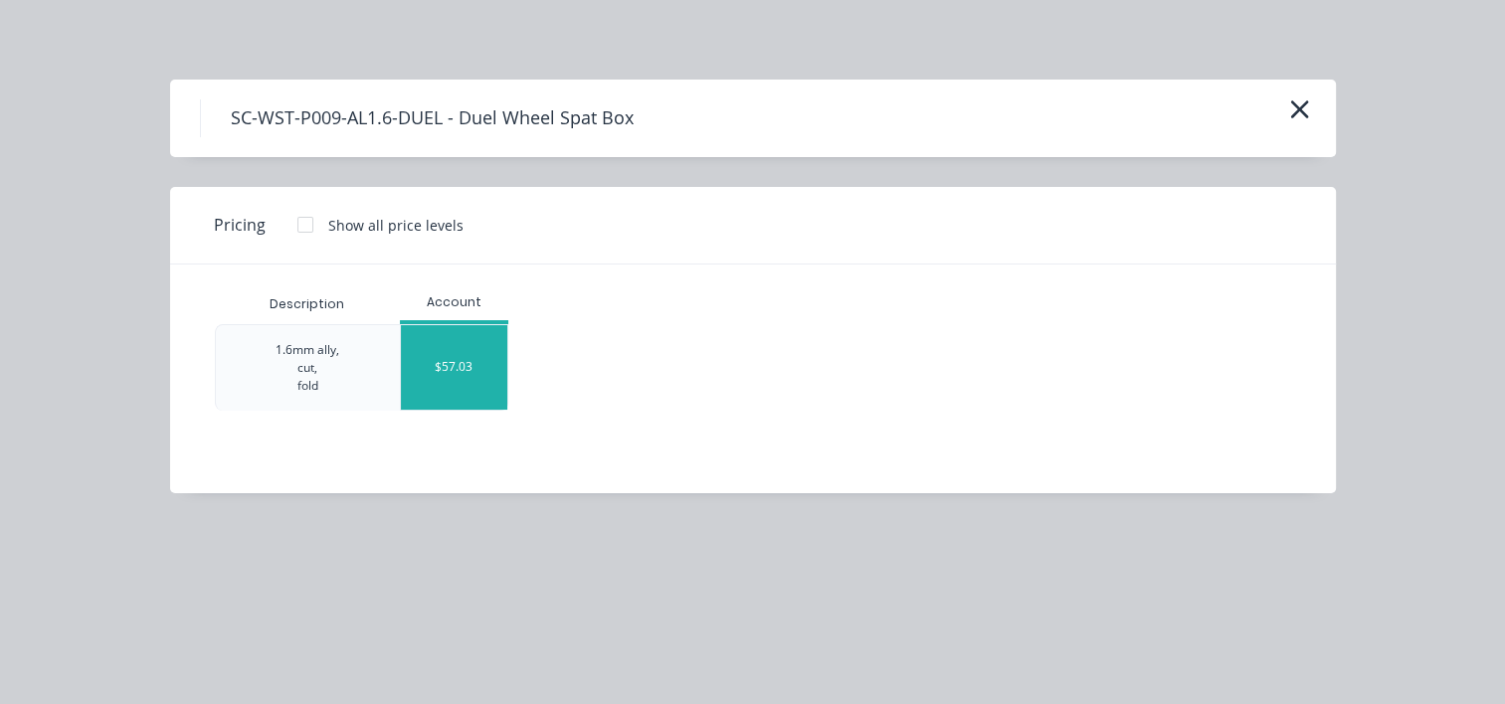
click at [481, 366] on div "$57.03" at bounding box center [454, 367] width 106 height 85
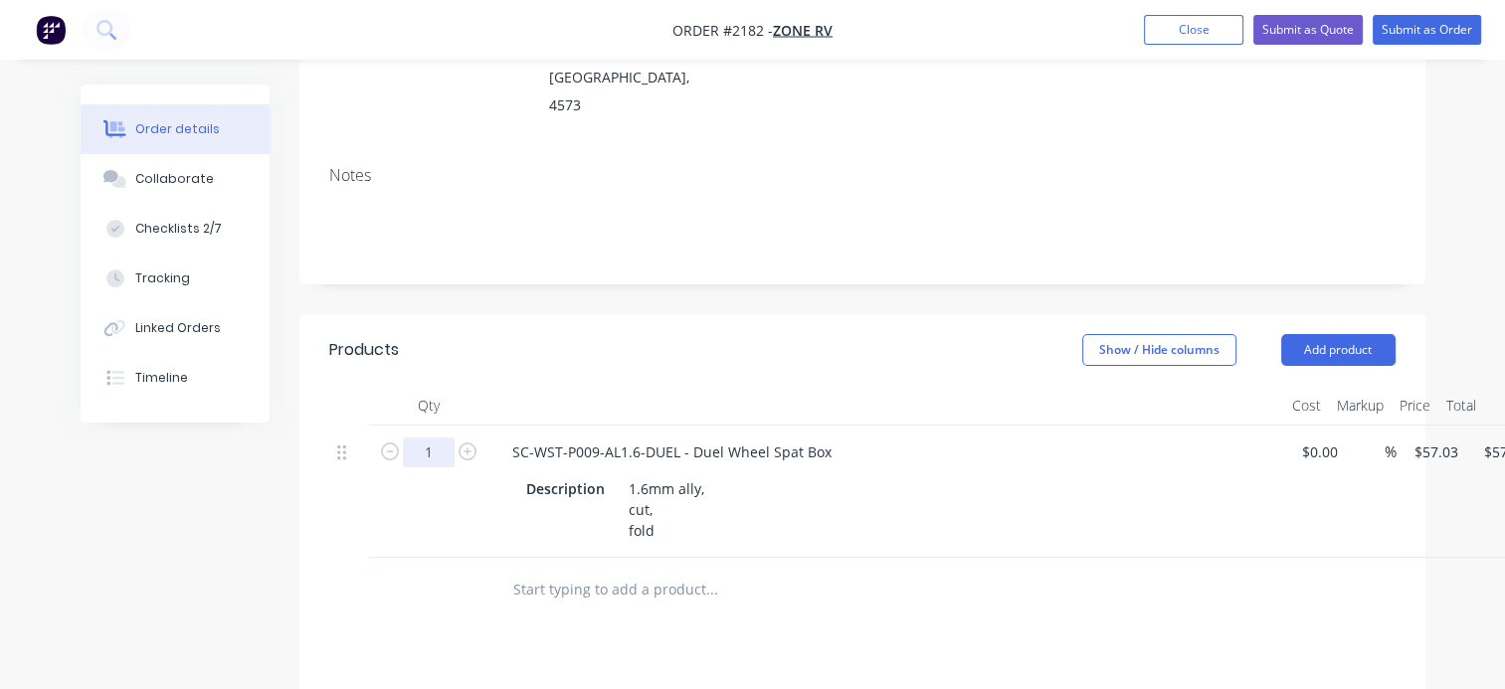
click at [424, 438] on input "1" at bounding box center [429, 453] width 52 height 30
type input "80"
type input "$4,562.40"
click at [194, 234] on div "Checklists 2/7" at bounding box center [178, 229] width 87 height 18
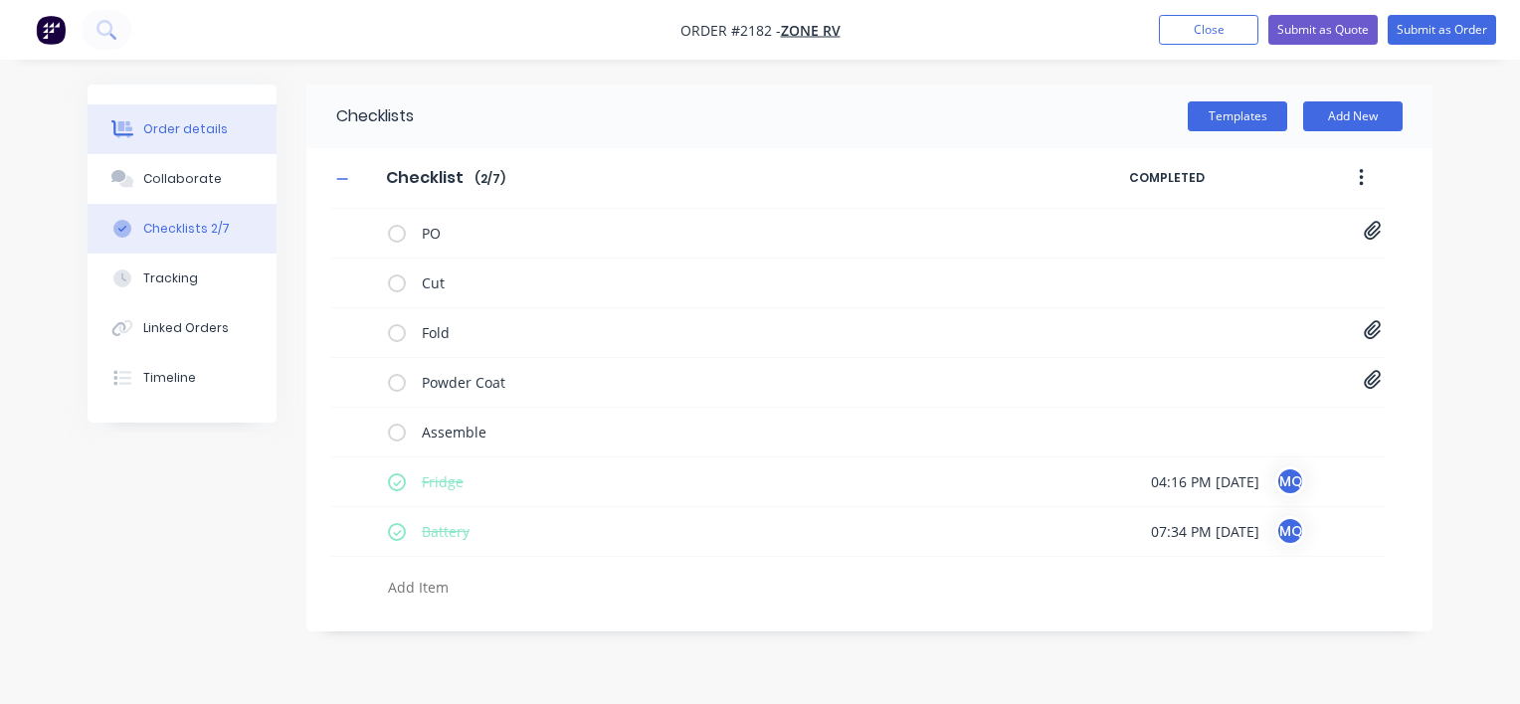
click at [201, 120] on div "Order details" at bounding box center [185, 129] width 85 height 18
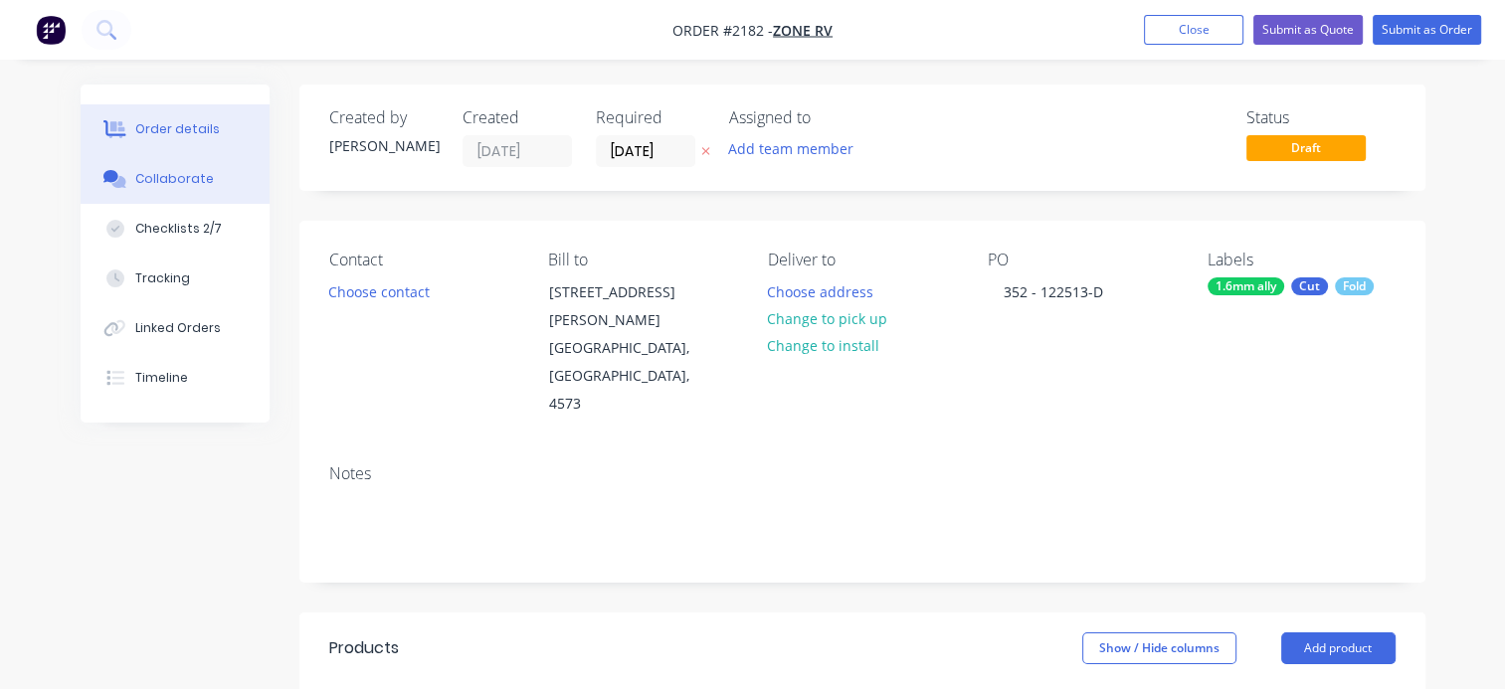
click at [164, 177] on div "Collaborate" at bounding box center [174, 179] width 79 height 18
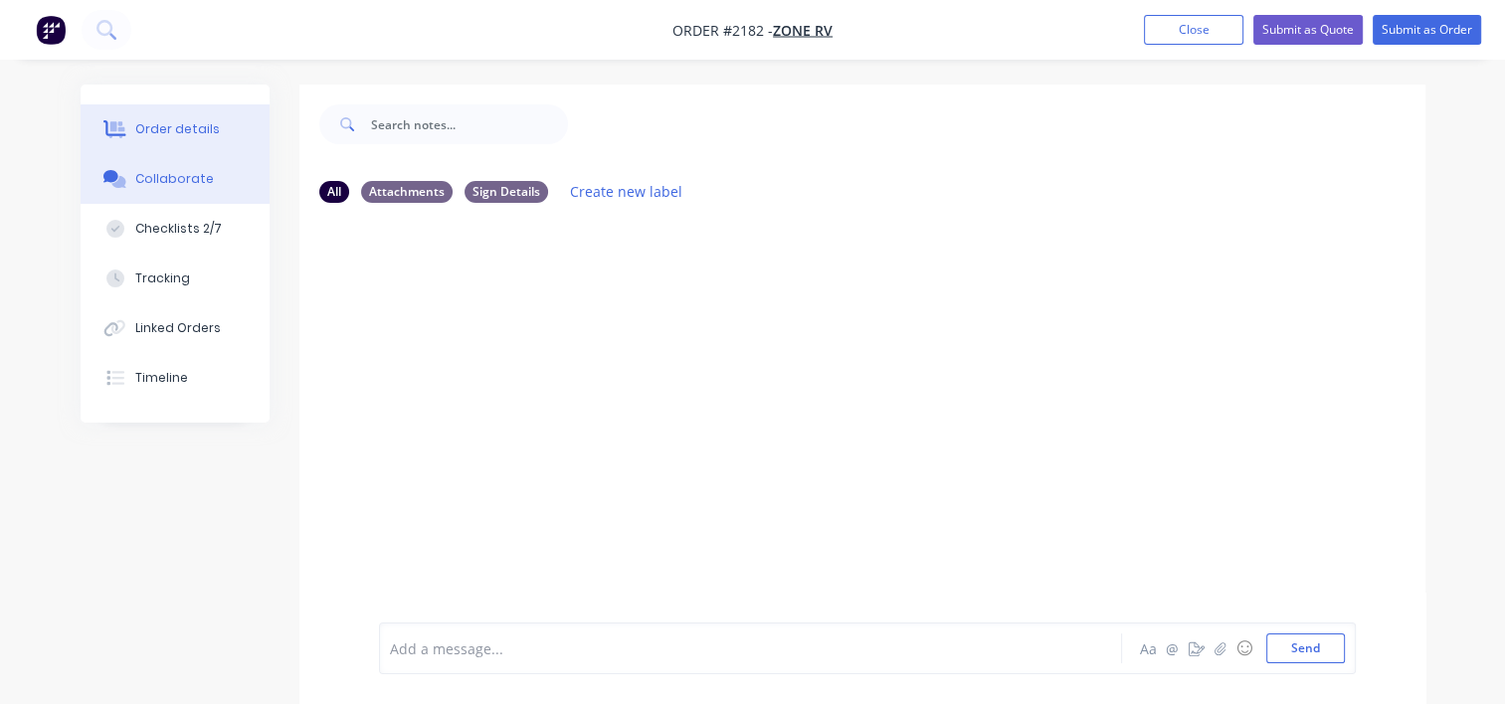
click at [170, 135] on div "Order details" at bounding box center [177, 129] width 85 height 18
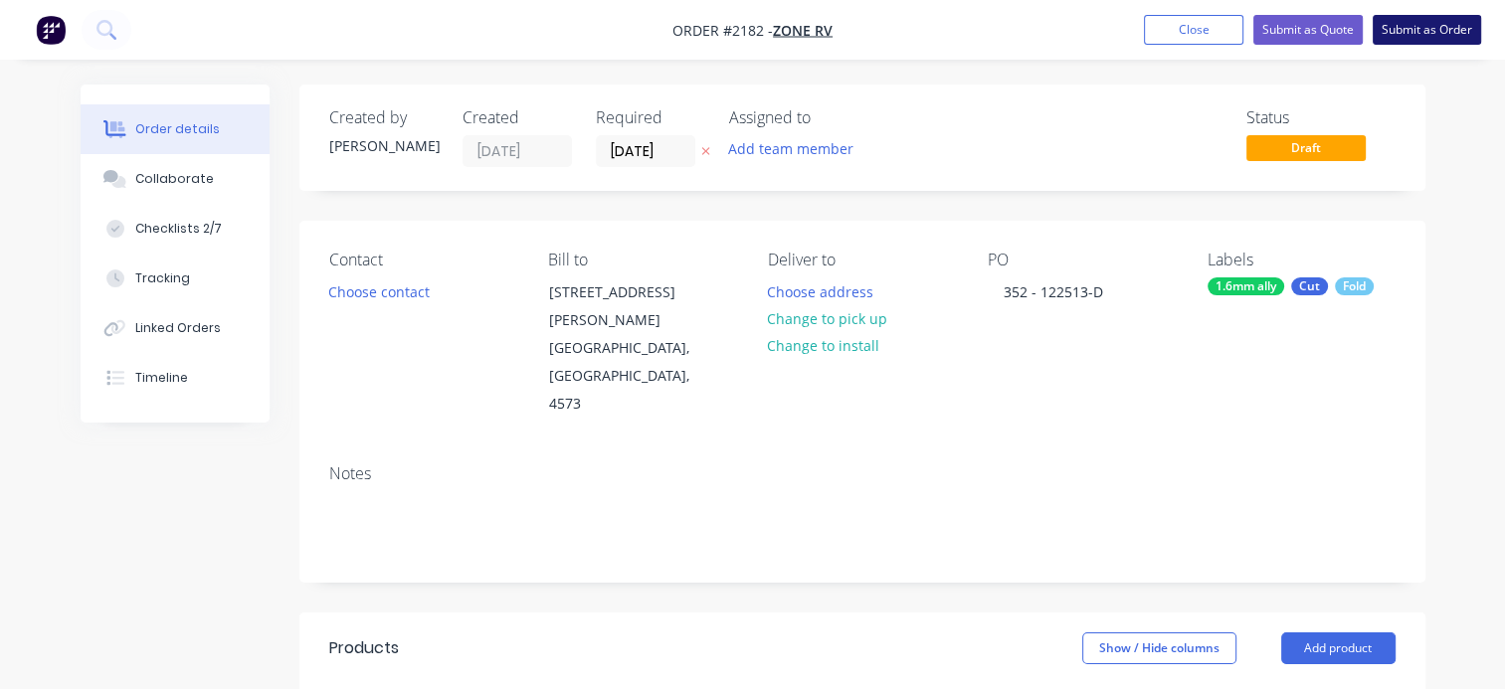
click at [1430, 33] on button "Submit as Order" at bounding box center [1426, 30] width 108 height 30
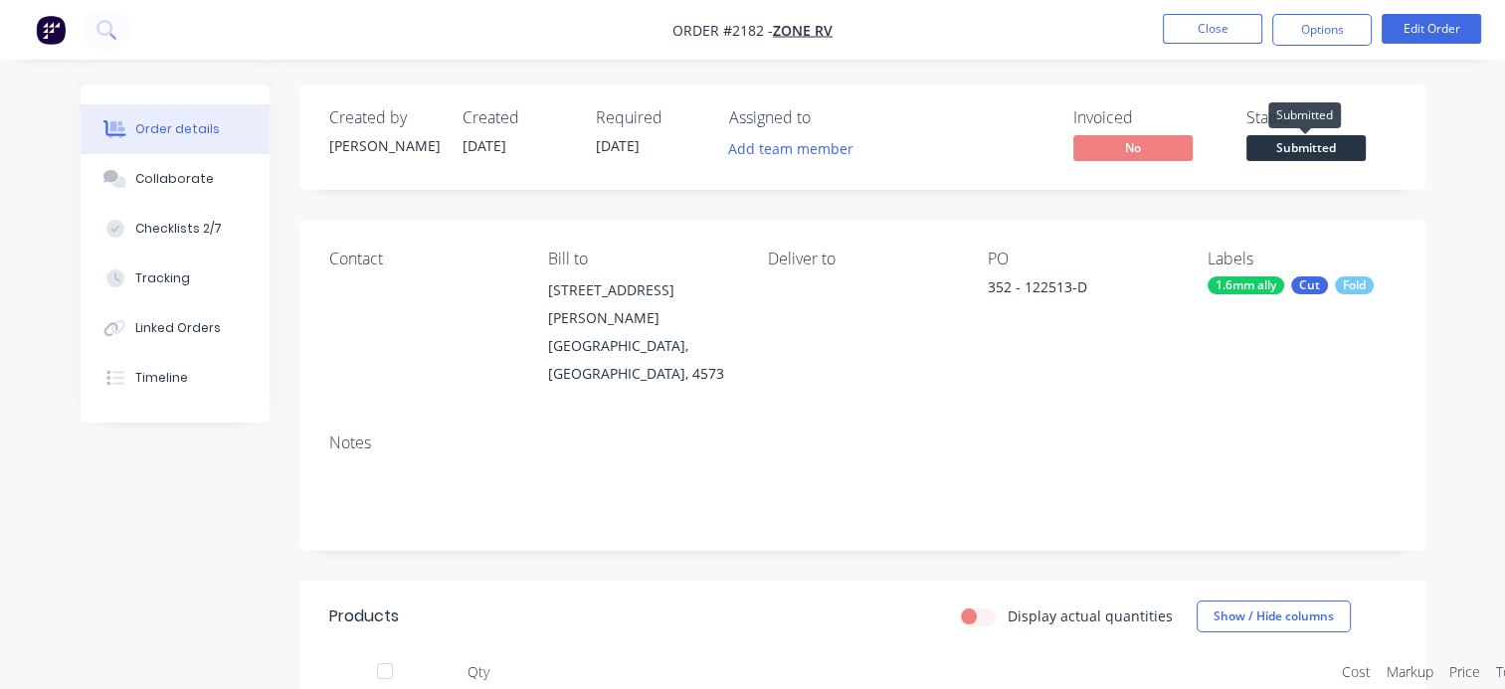
click at [1288, 155] on span "Submitted" at bounding box center [1305, 147] width 119 height 25
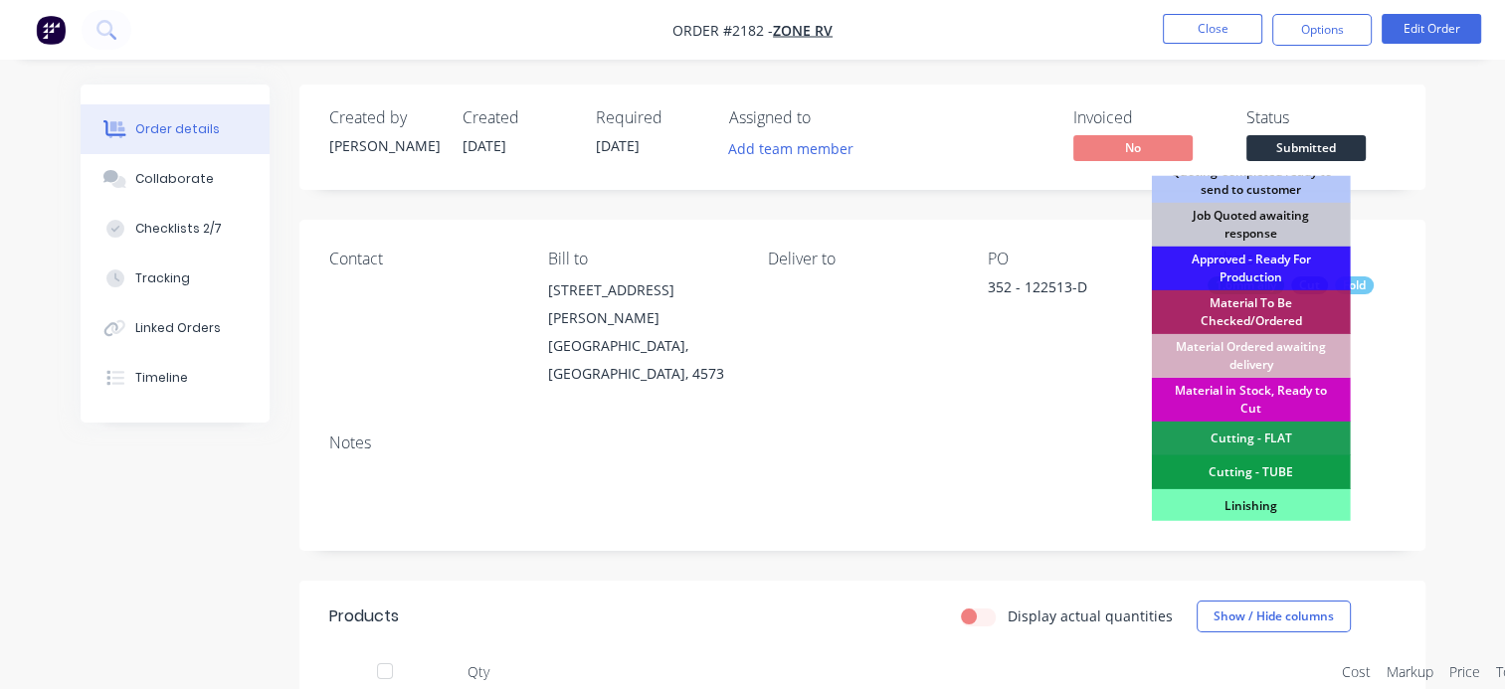
scroll to position [199, 0]
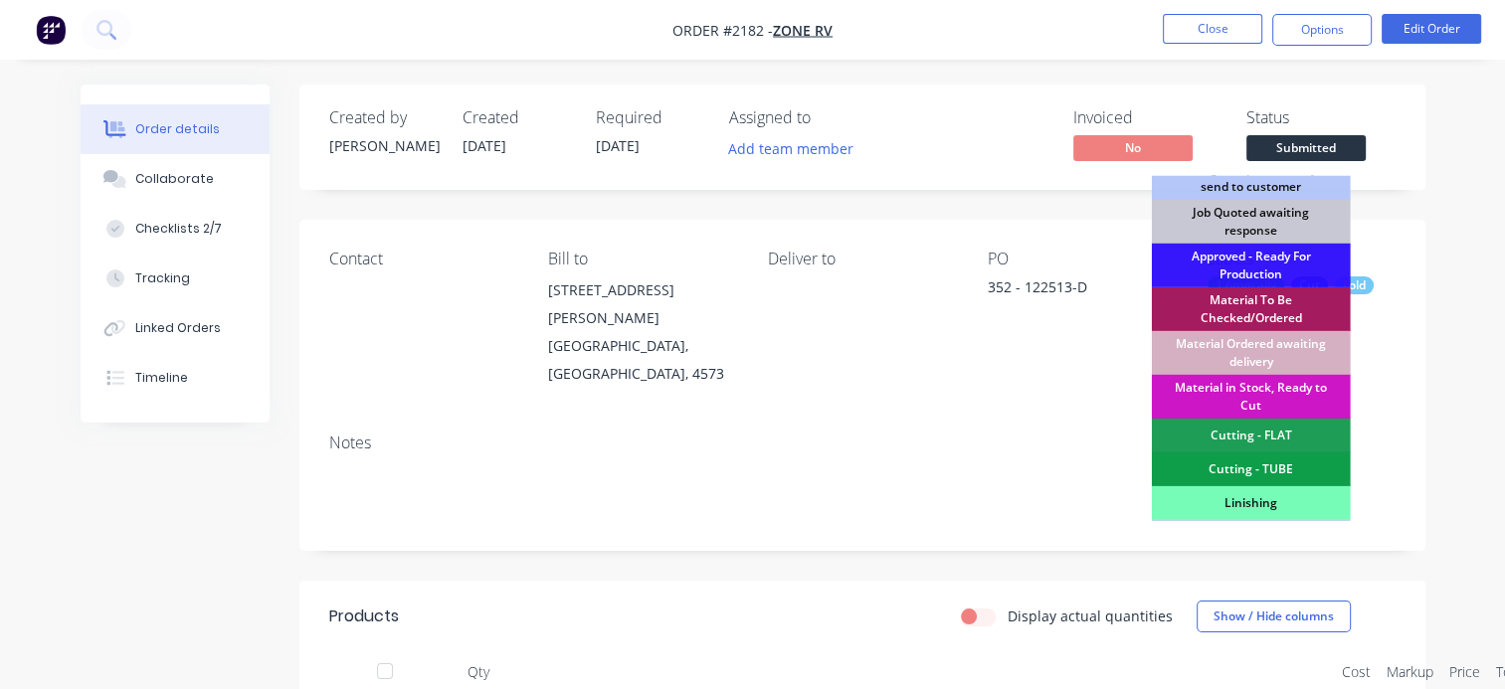
click at [1242, 310] on div "Material To Be Checked/Ordered" at bounding box center [1251, 309] width 199 height 44
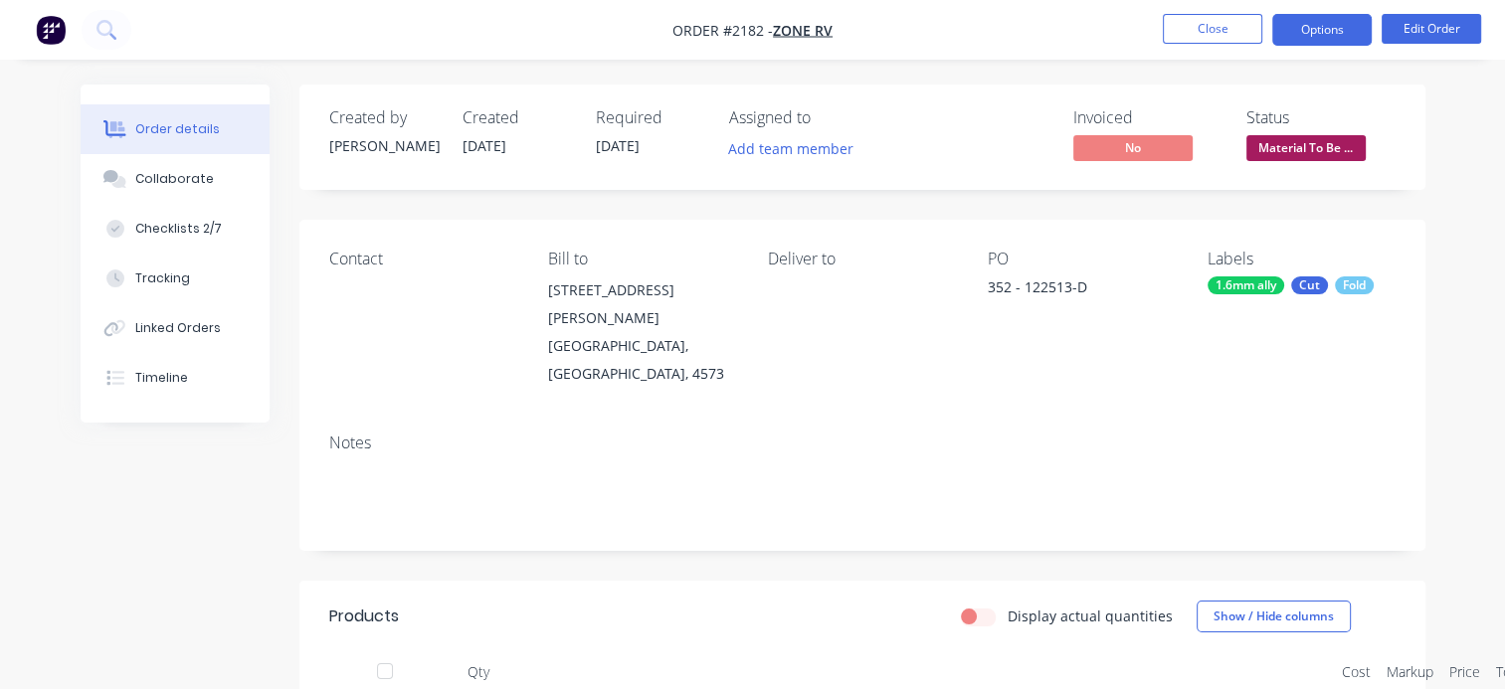
click at [1313, 40] on button "Options" at bounding box center [1321, 30] width 99 height 32
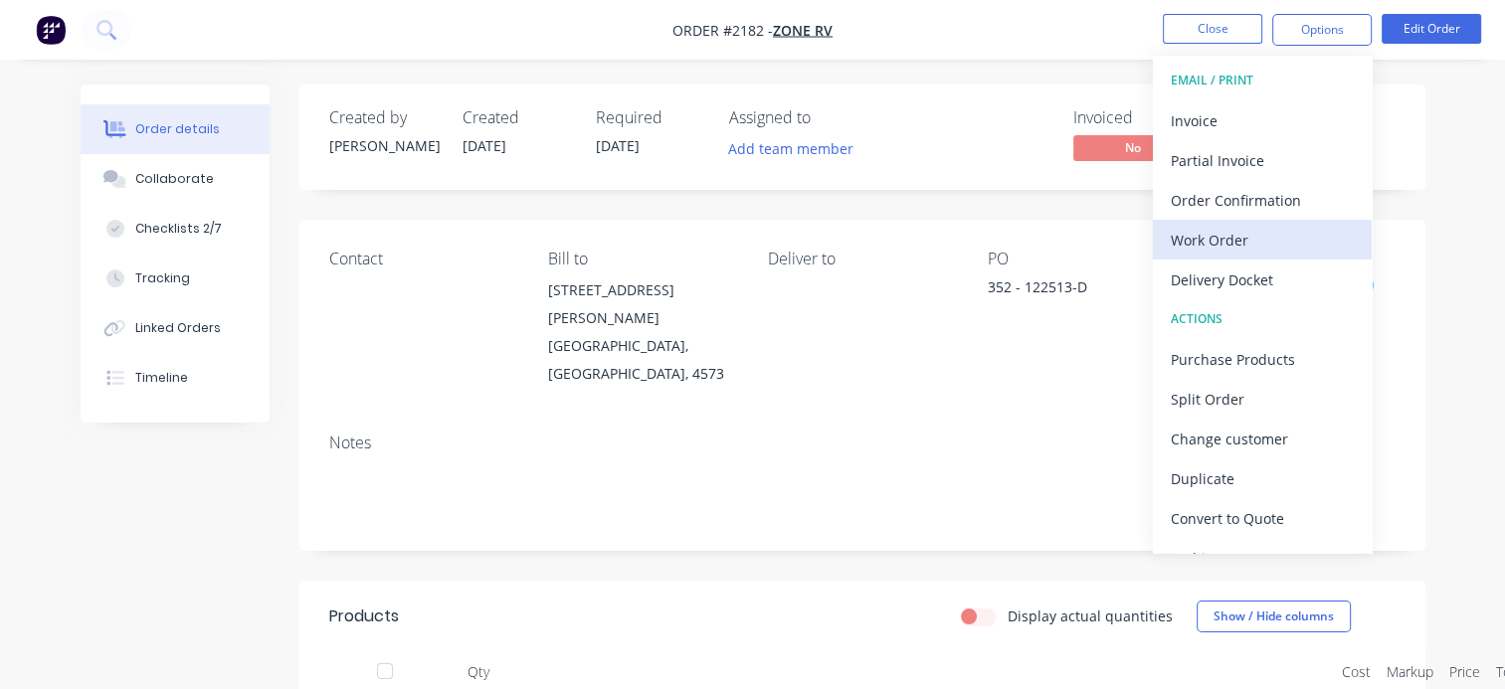
click at [1220, 239] on div "Work Order" at bounding box center [1261, 240] width 183 height 29
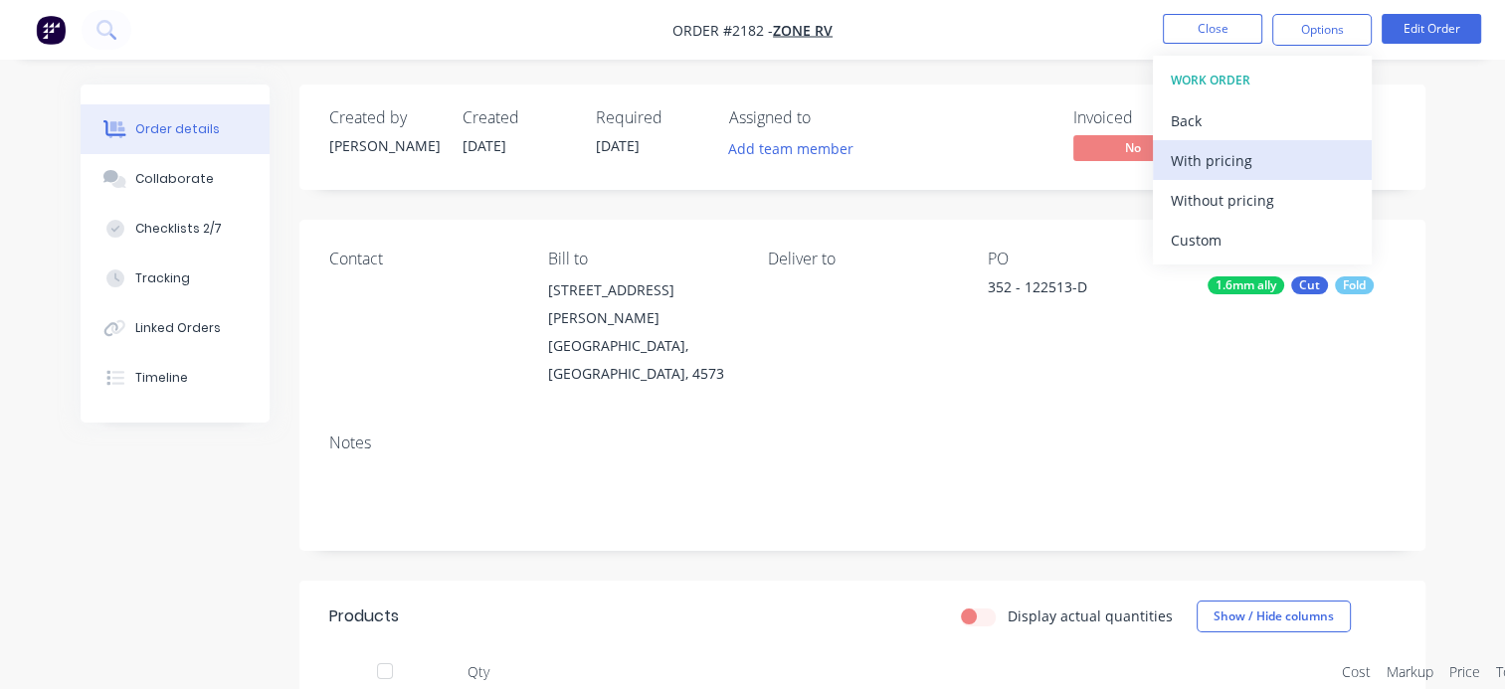
click at [1205, 157] on div "With pricing" at bounding box center [1261, 160] width 183 height 29
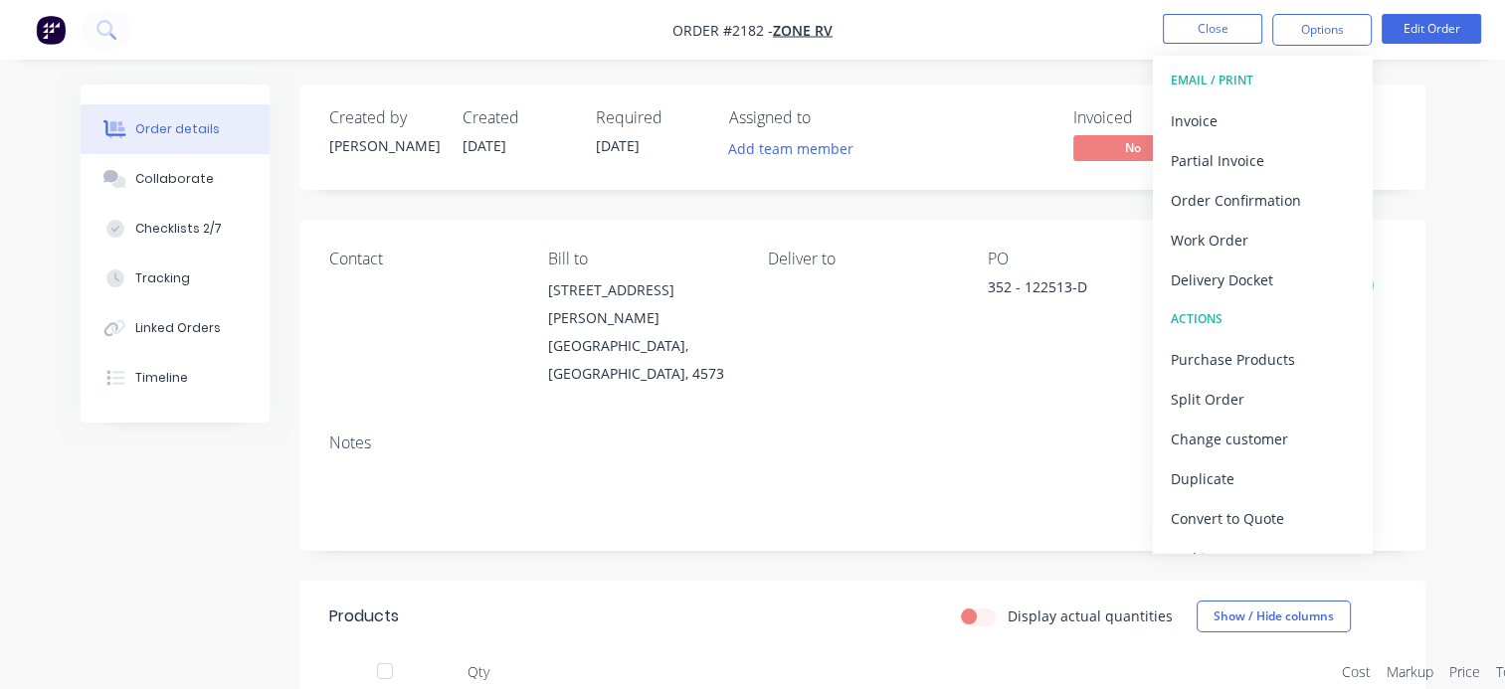
click at [913, 339] on div "Deliver to" at bounding box center [862, 319] width 188 height 138
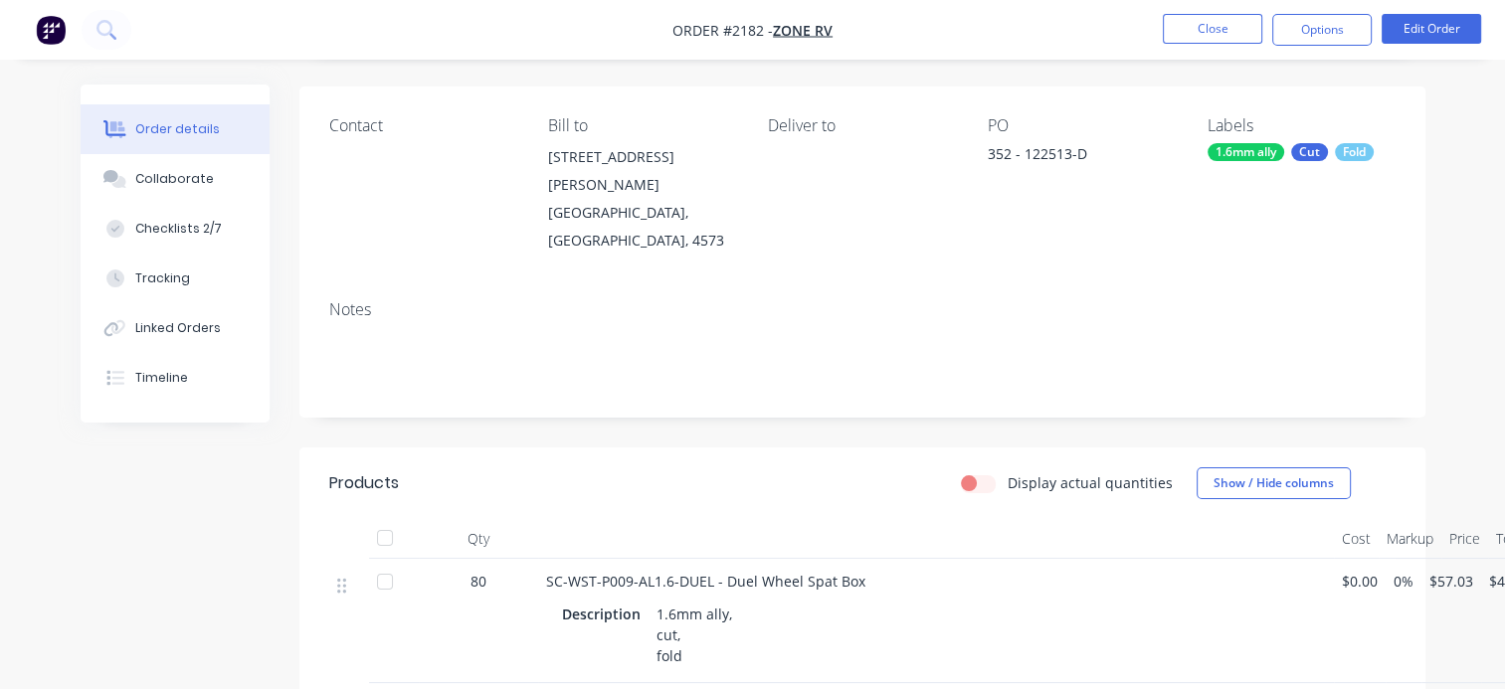
scroll to position [298, 0]
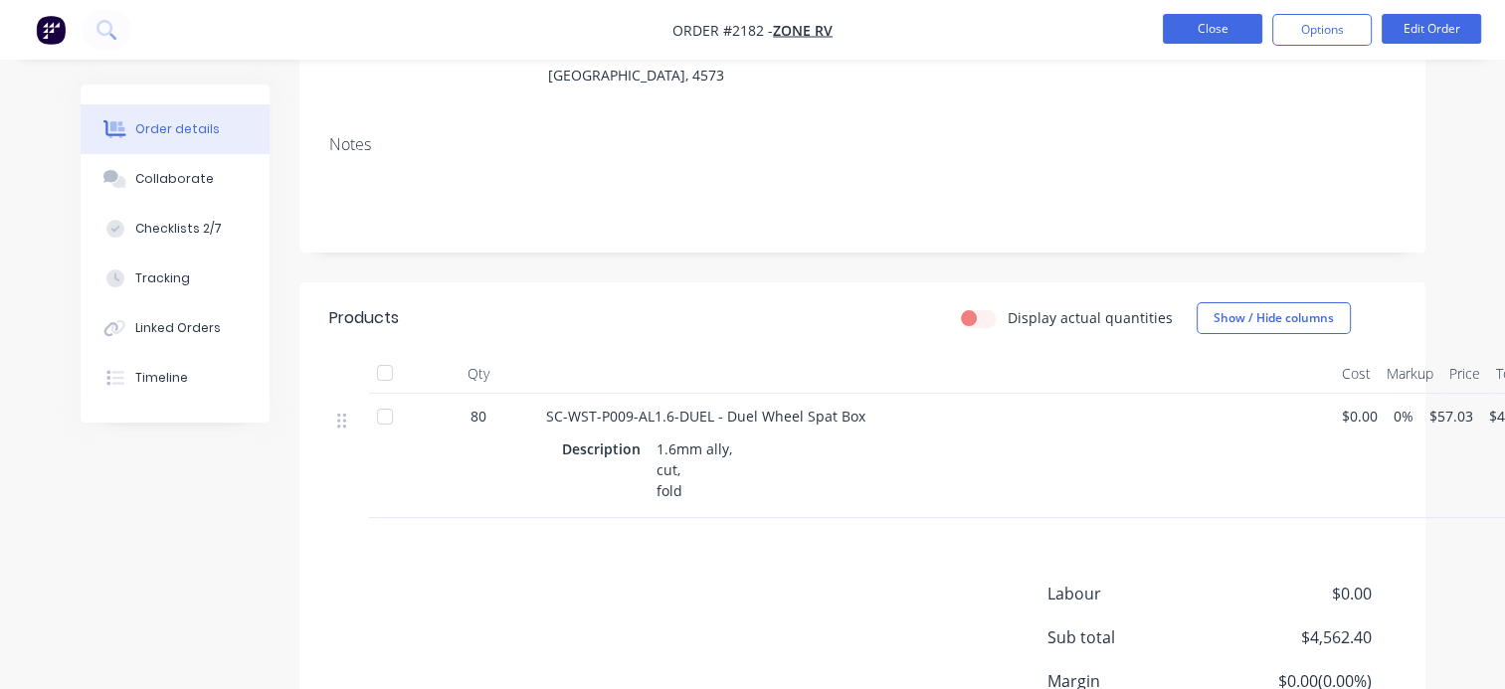
click at [1193, 31] on button "Close" at bounding box center [1212, 29] width 99 height 30
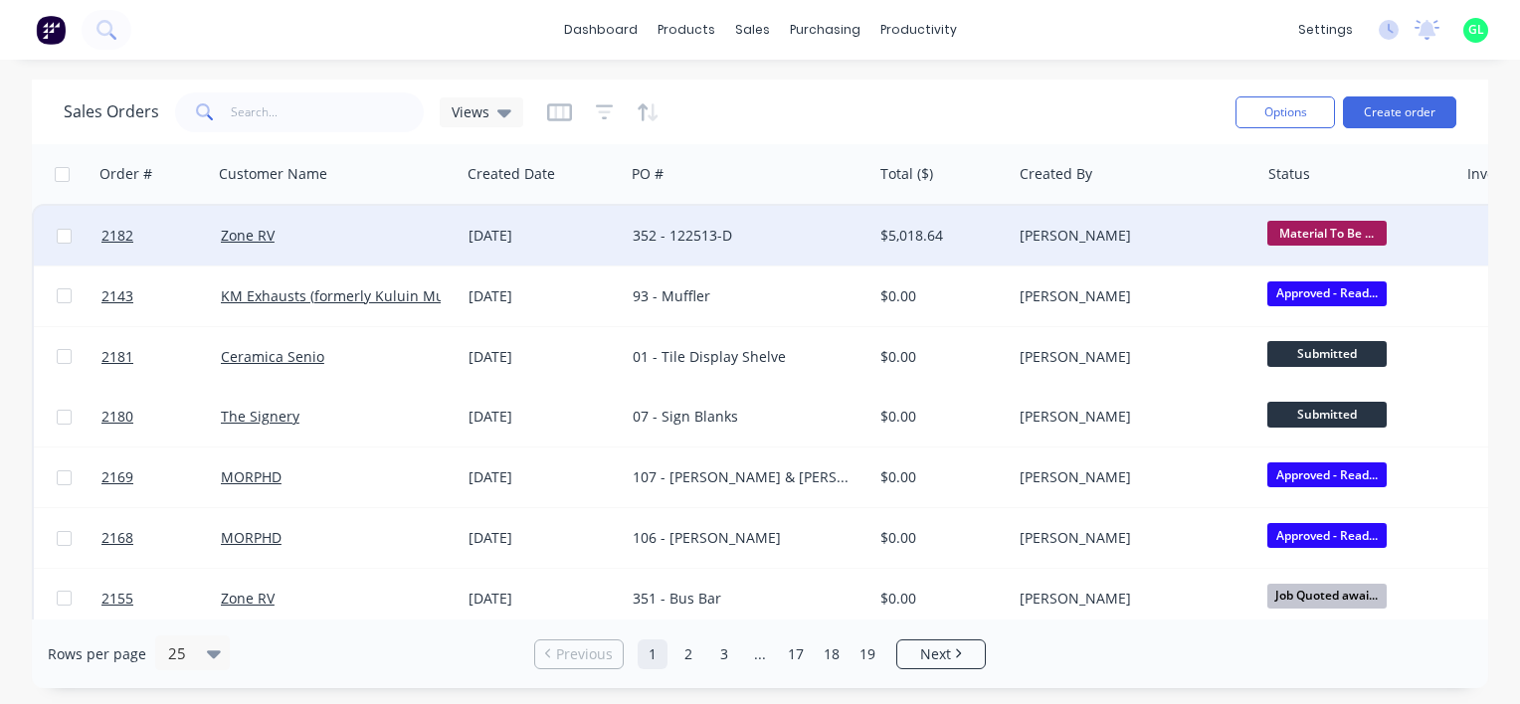
click at [628, 235] on div "352 - 122513-D" at bounding box center [749, 236] width 248 height 60
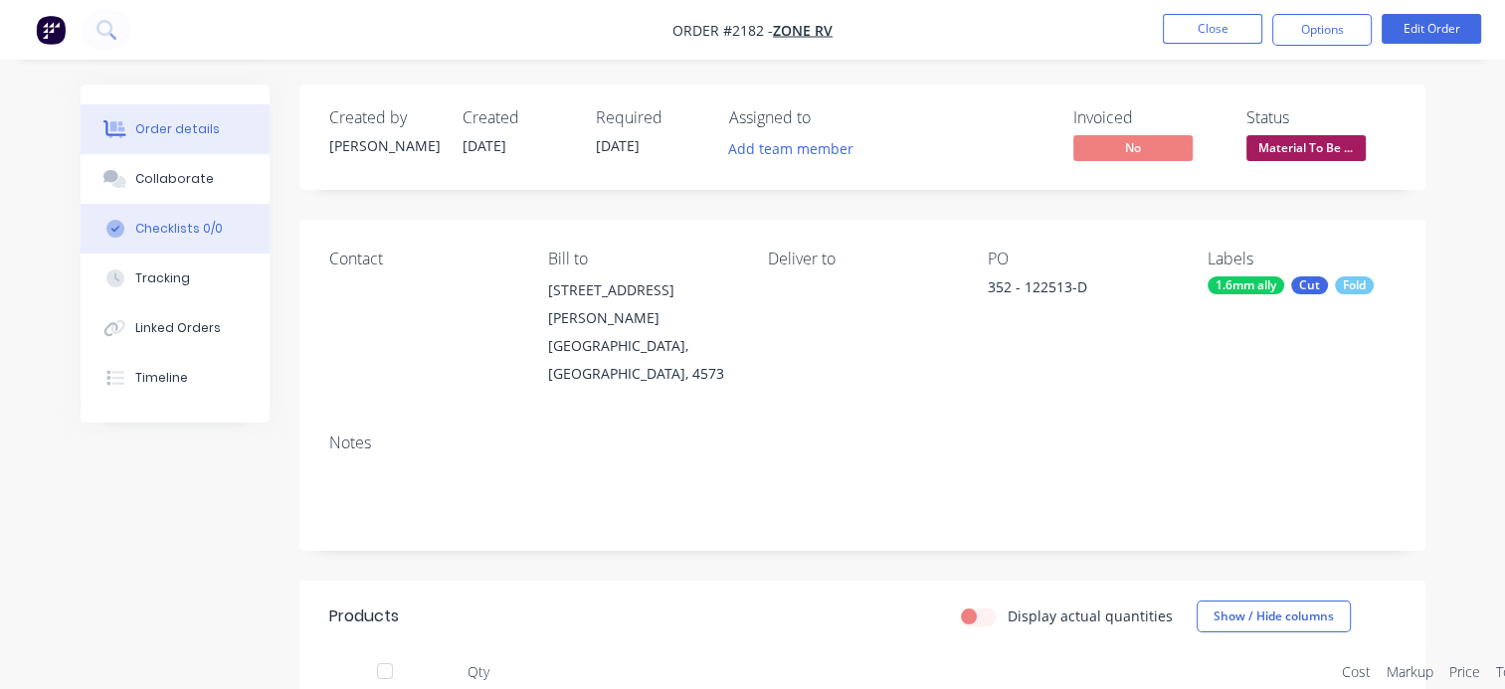
click at [175, 234] on div "Checklists 0/0" at bounding box center [179, 229] width 88 height 18
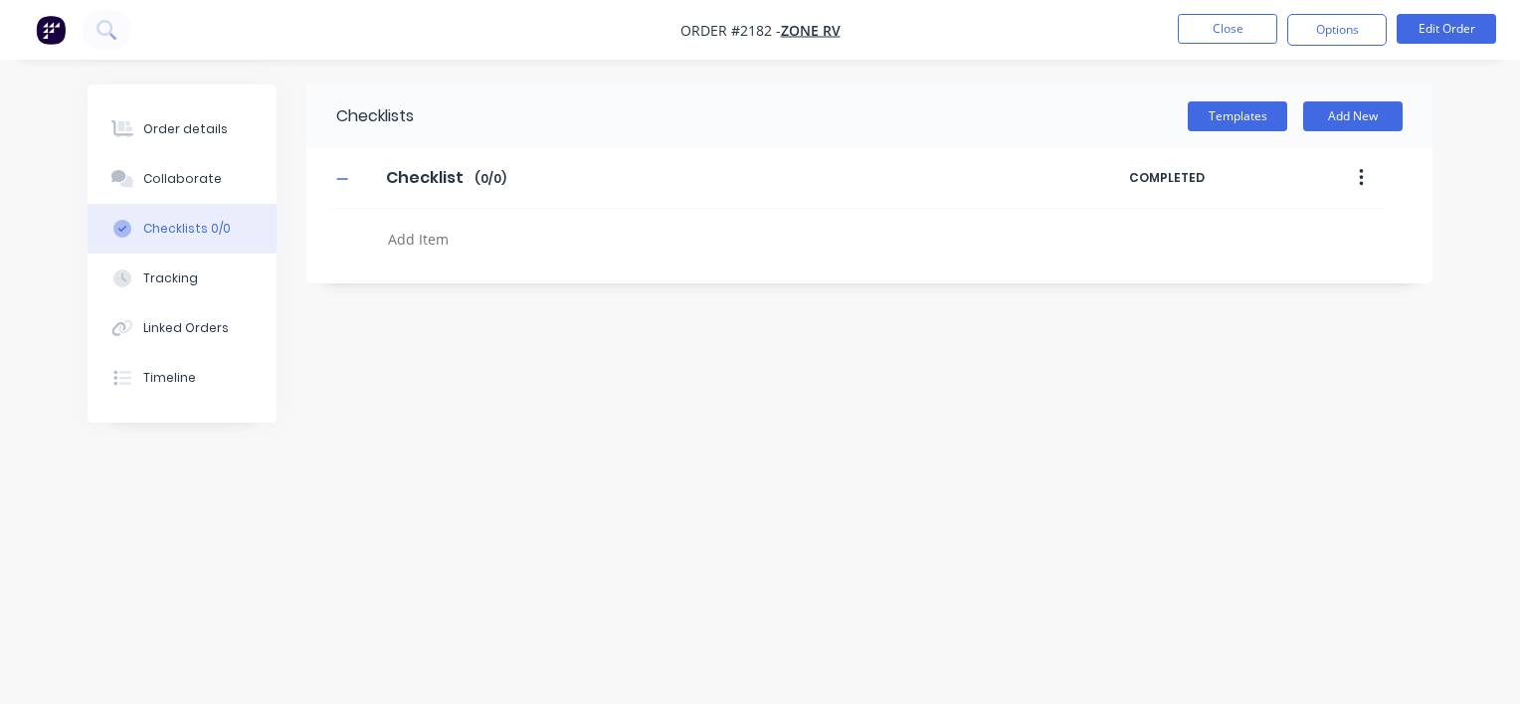
click at [416, 235] on textarea at bounding box center [709, 239] width 658 height 29
type textarea "Purchase Order"
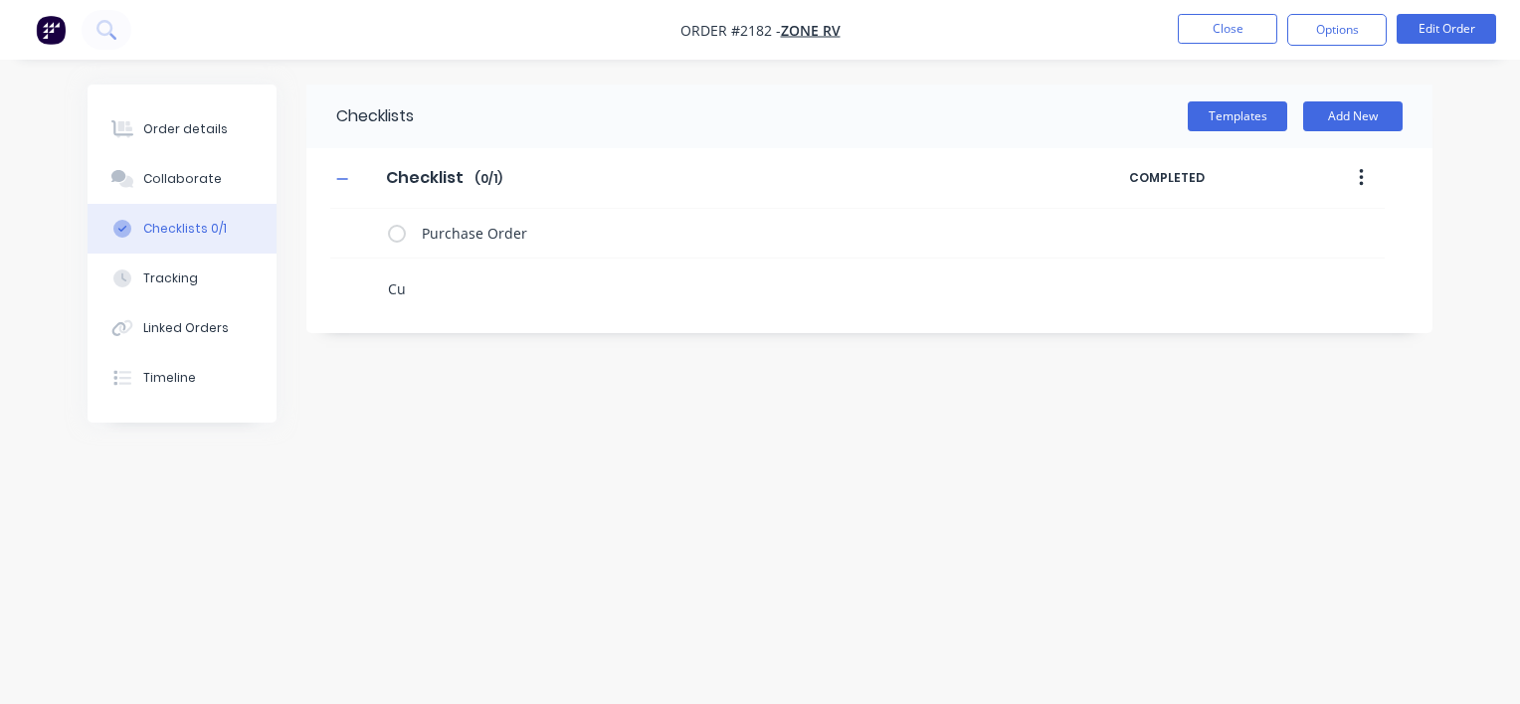
type textarea "Cut"
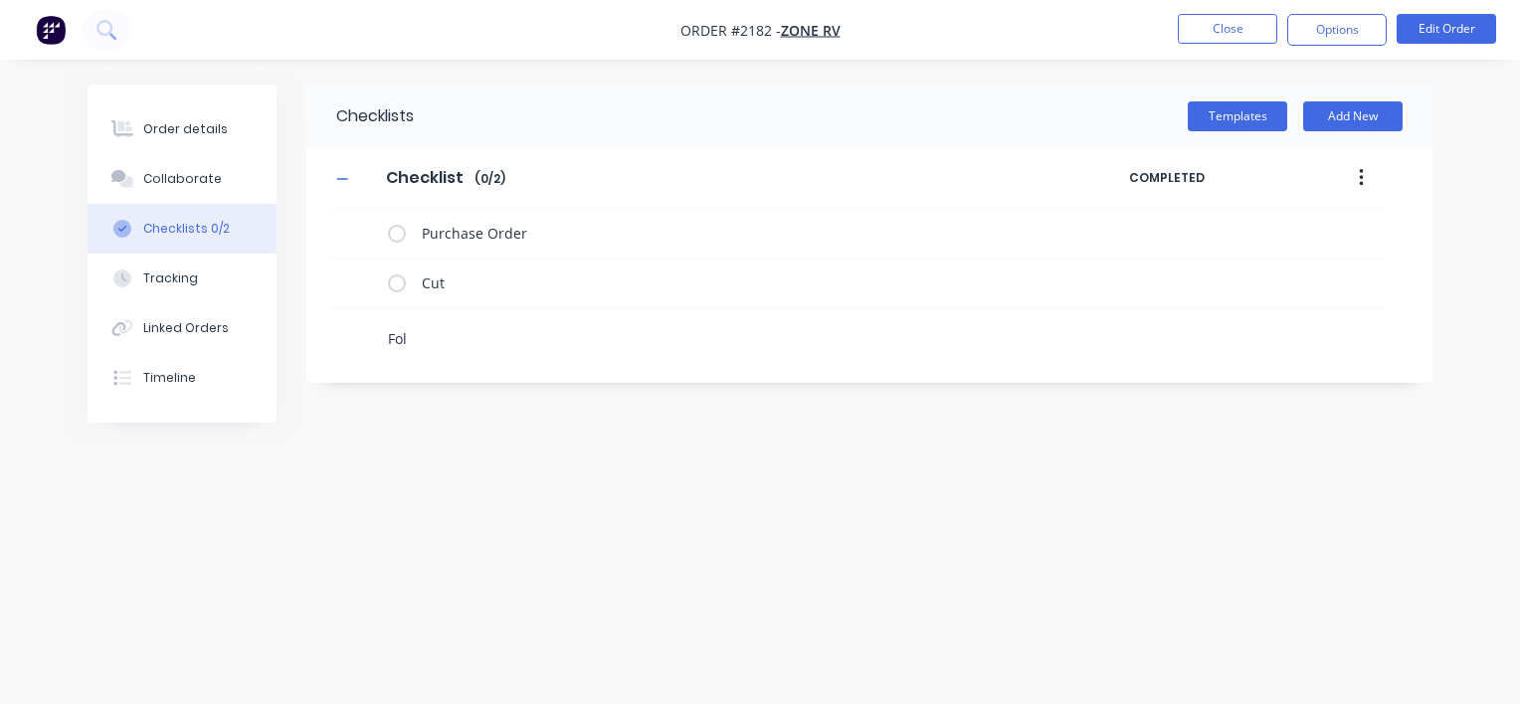
type textarea "Fold"
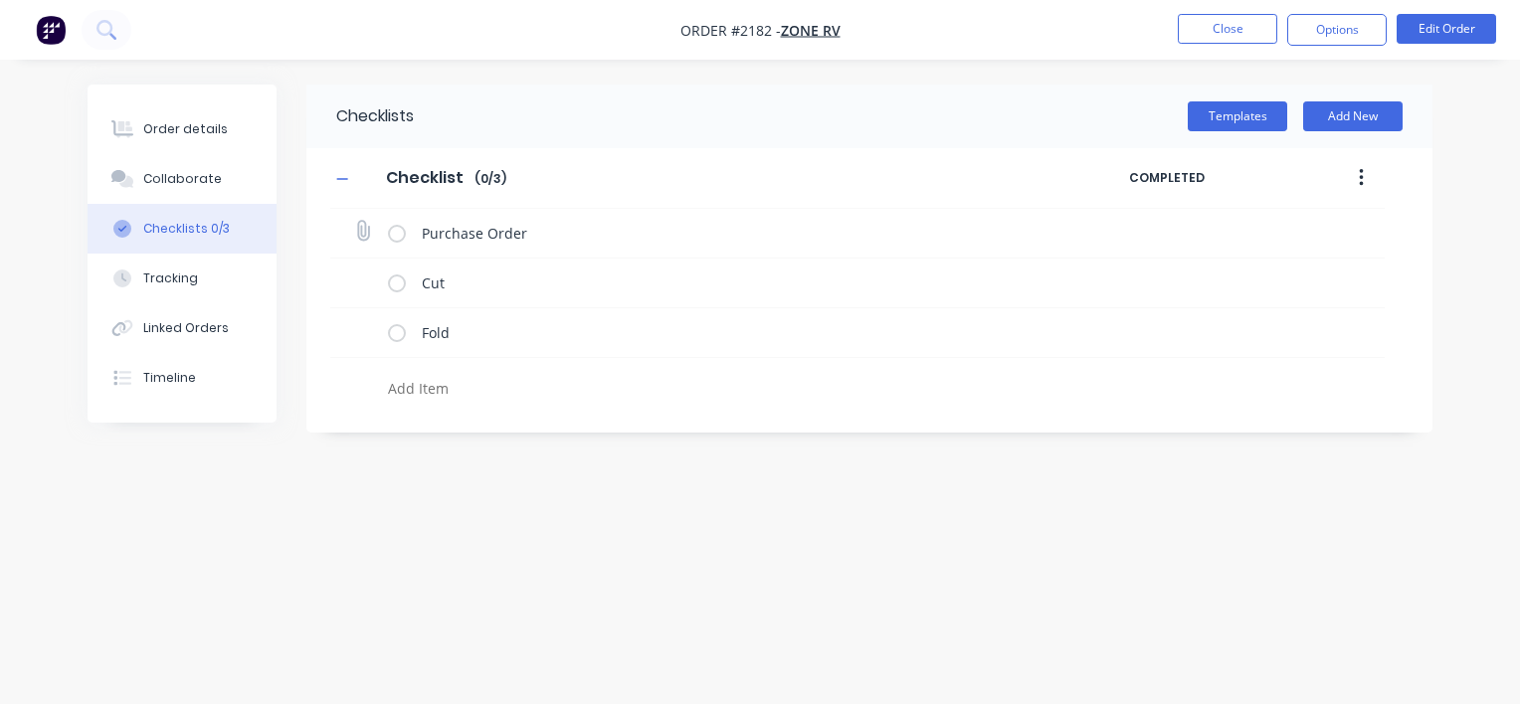
click at [371, 223] on div "Purchase Order" at bounding box center [857, 234] width 1054 height 50
click at [358, 235] on icon at bounding box center [363, 231] width 26 height 26
click at [354, 221] on input "file" at bounding box center [354, 221] width 0 height 0
type input "C:\fakepath\PO-122513.pdf"
click at [359, 330] on icon at bounding box center [362, 330] width 27 height 27
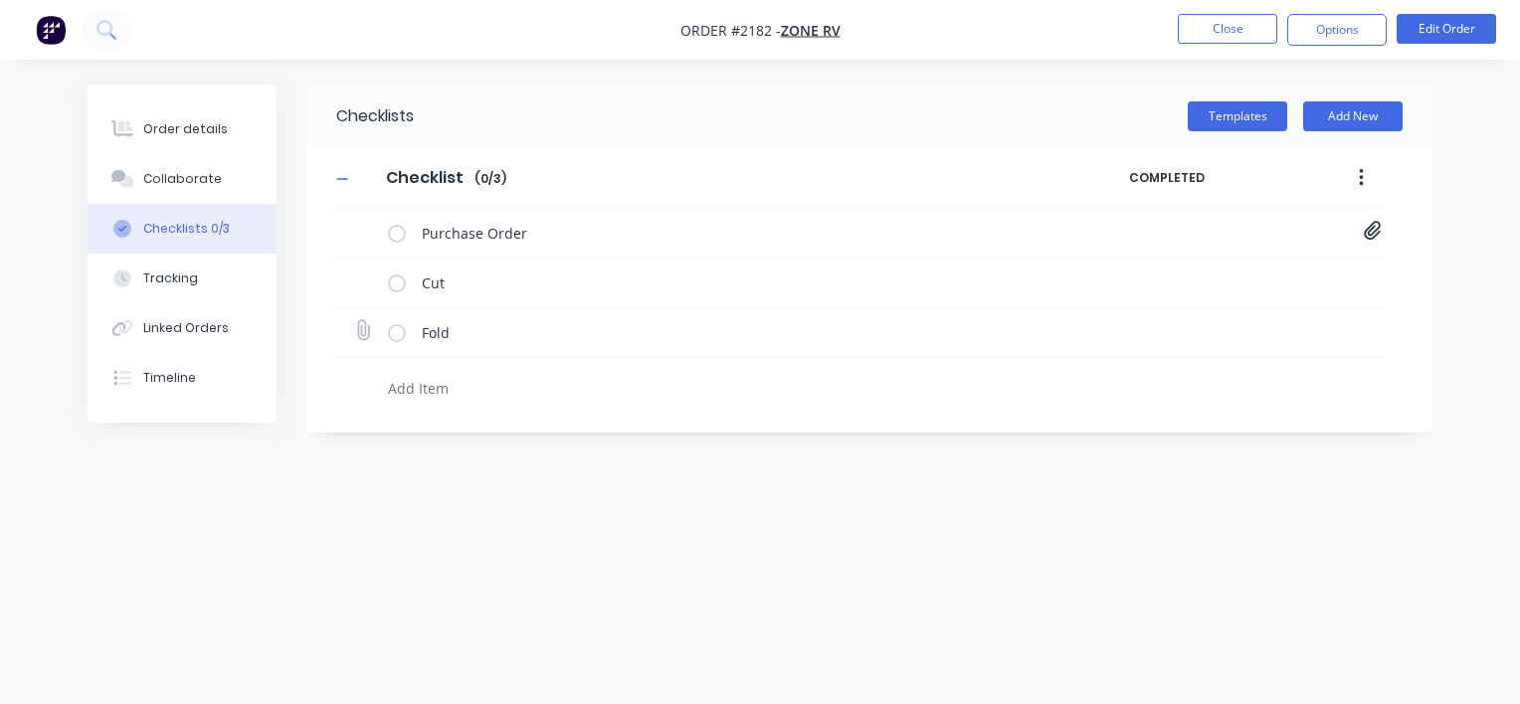
click at [354, 320] on input "file" at bounding box center [354, 320] width 0 height 0
type input "C:\fakepath\SC-WST-P009-AL1.6-DUEL-R6.PDF"
click at [179, 131] on div "Order details" at bounding box center [185, 129] width 85 height 18
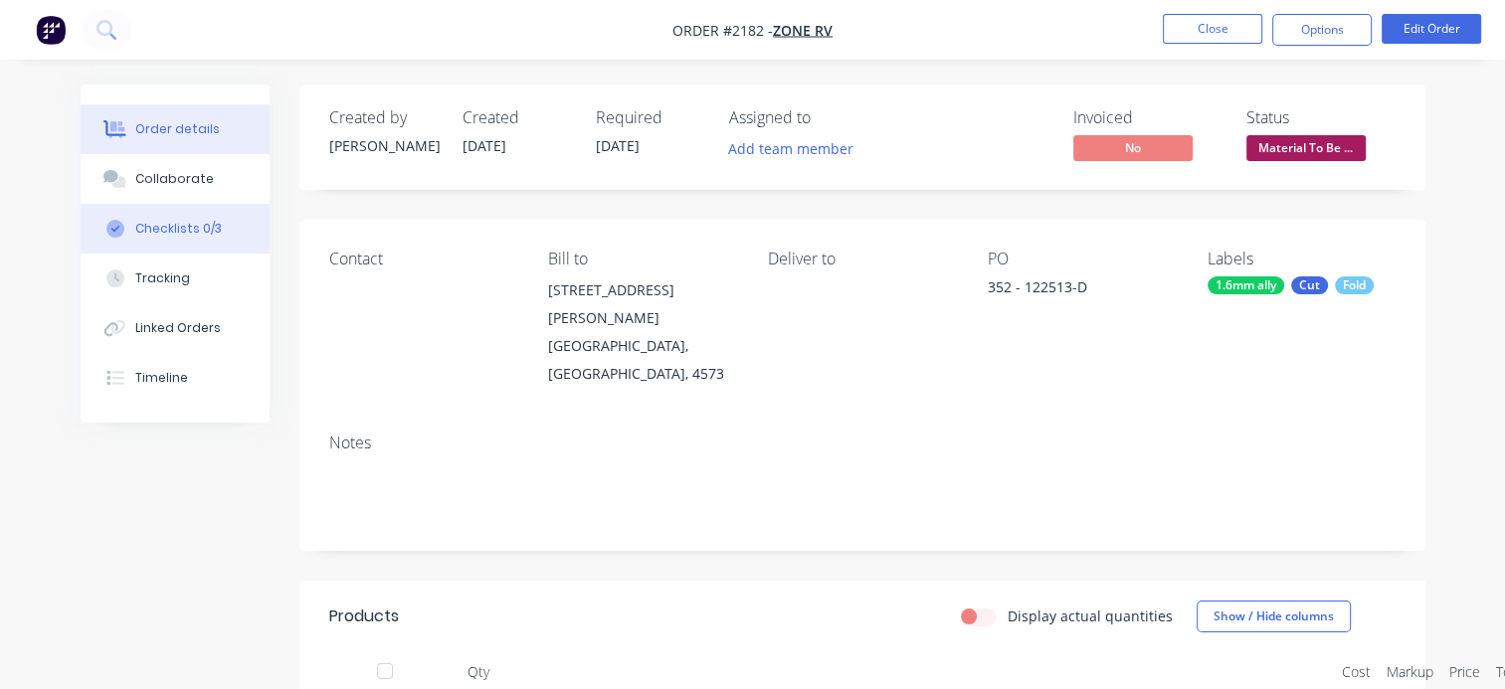
click at [183, 236] on div "Checklists 0/3" at bounding box center [178, 229] width 87 height 18
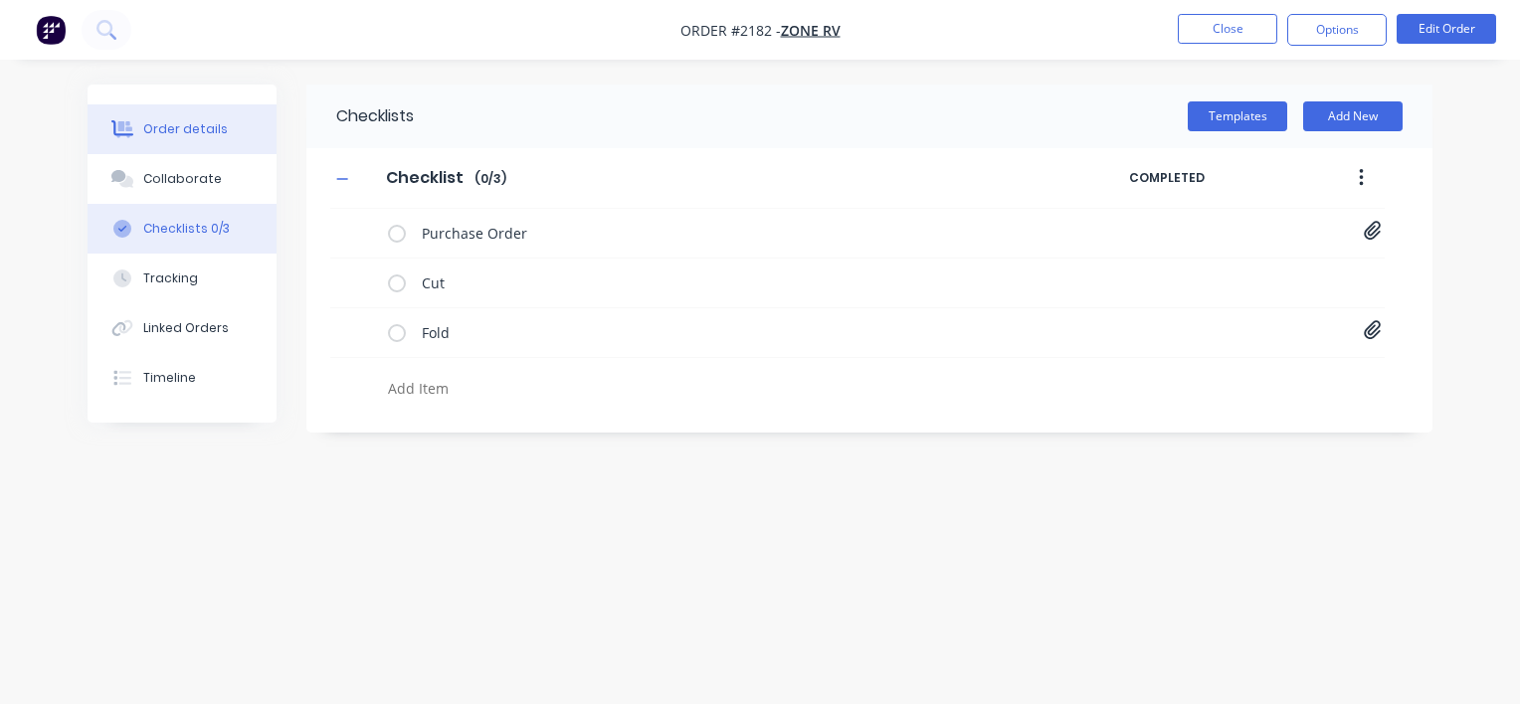
click at [180, 126] on div "Order details" at bounding box center [185, 129] width 85 height 18
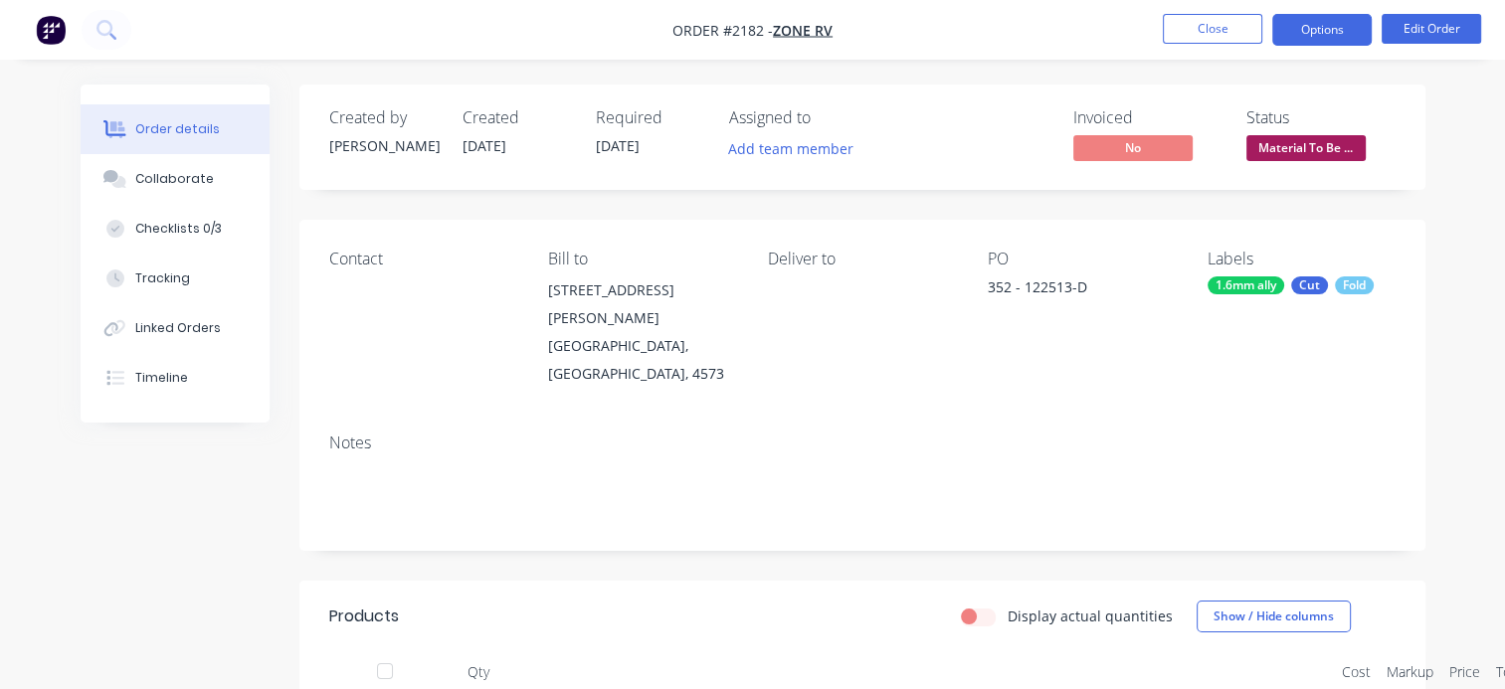
click at [1331, 28] on button "Options" at bounding box center [1321, 30] width 99 height 32
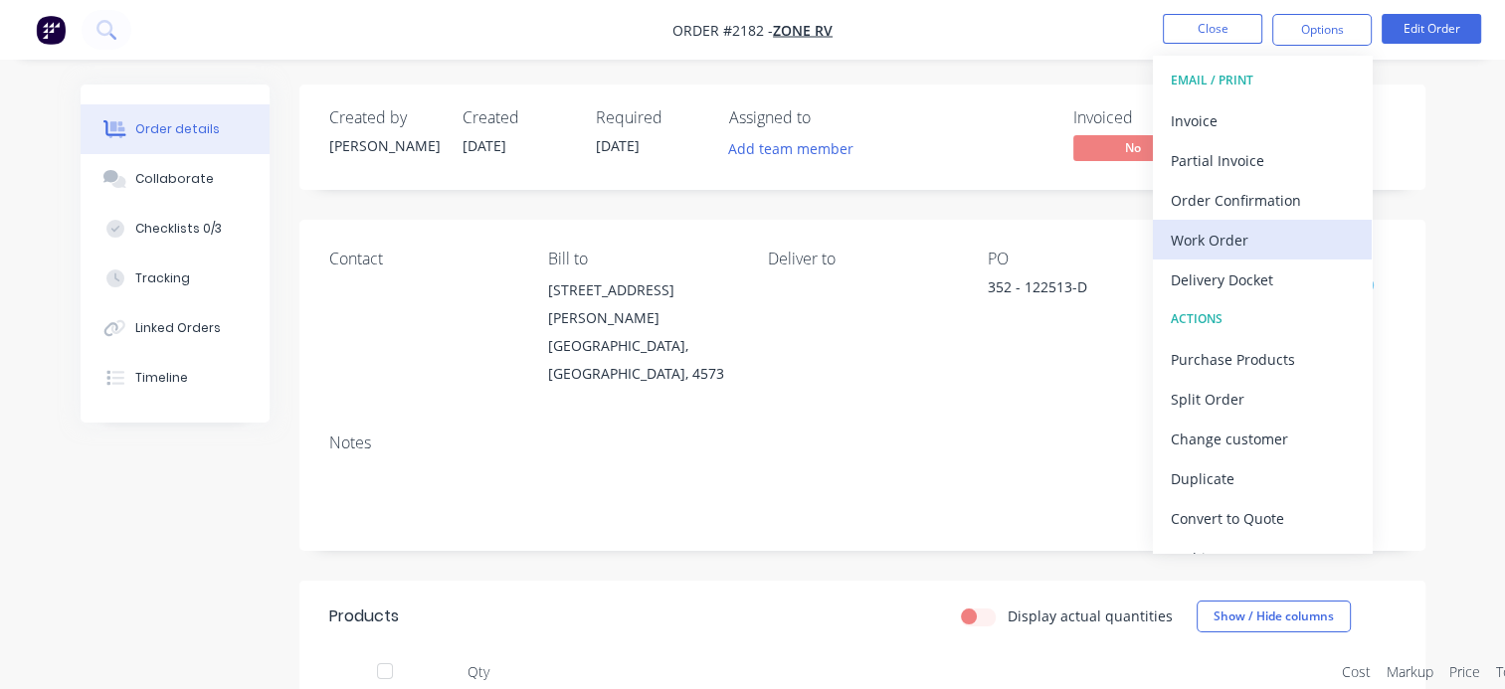
click at [1195, 237] on div "Work Order" at bounding box center [1261, 240] width 183 height 29
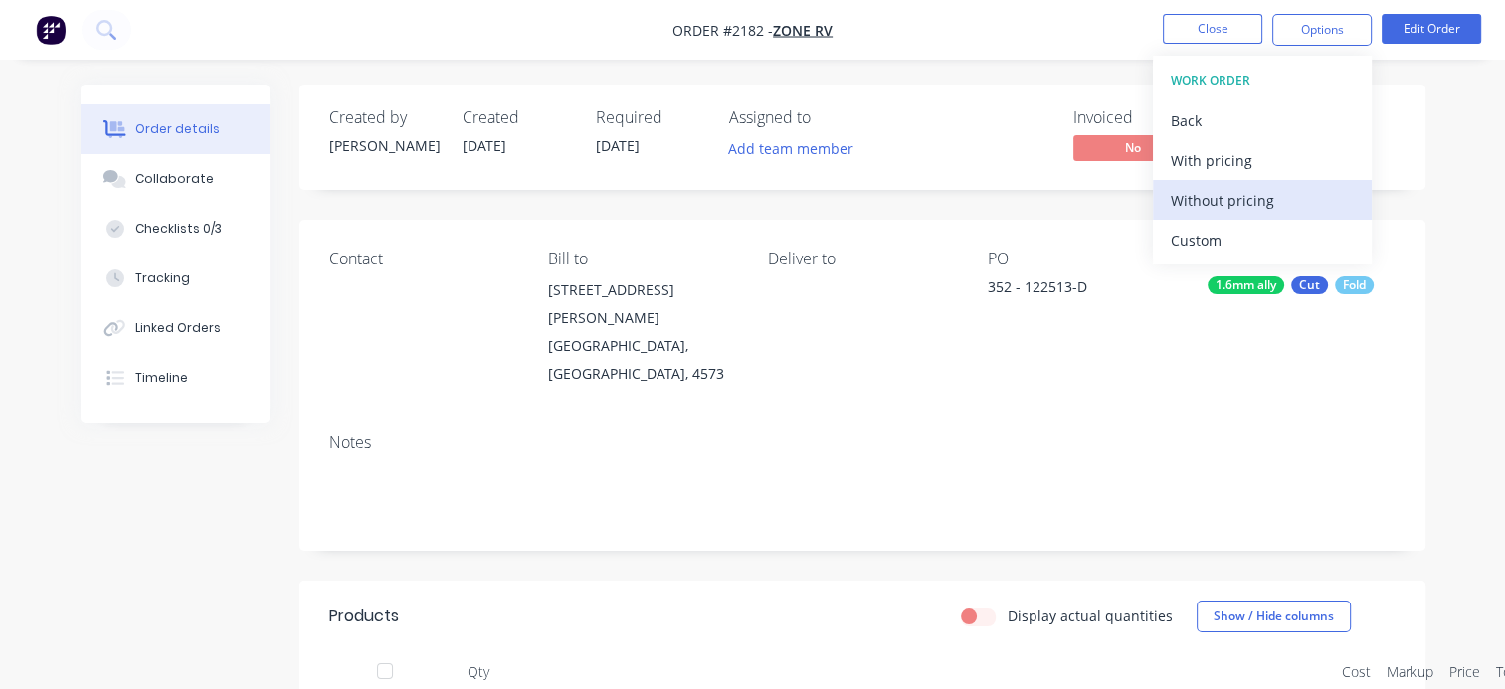
click at [1217, 203] on div "Without pricing" at bounding box center [1261, 200] width 183 height 29
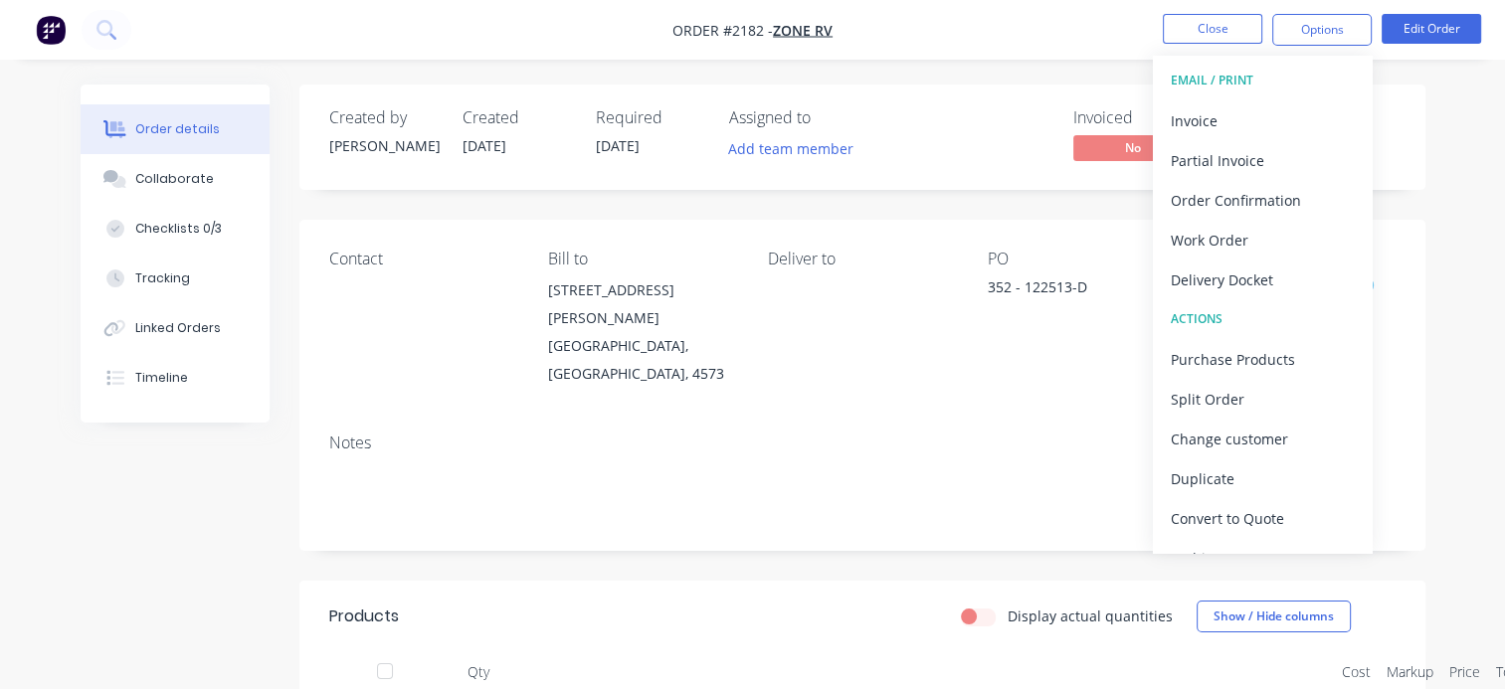
click at [919, 122] on div "Assigned to" at bounding box center [828, 117] width 199 height 19
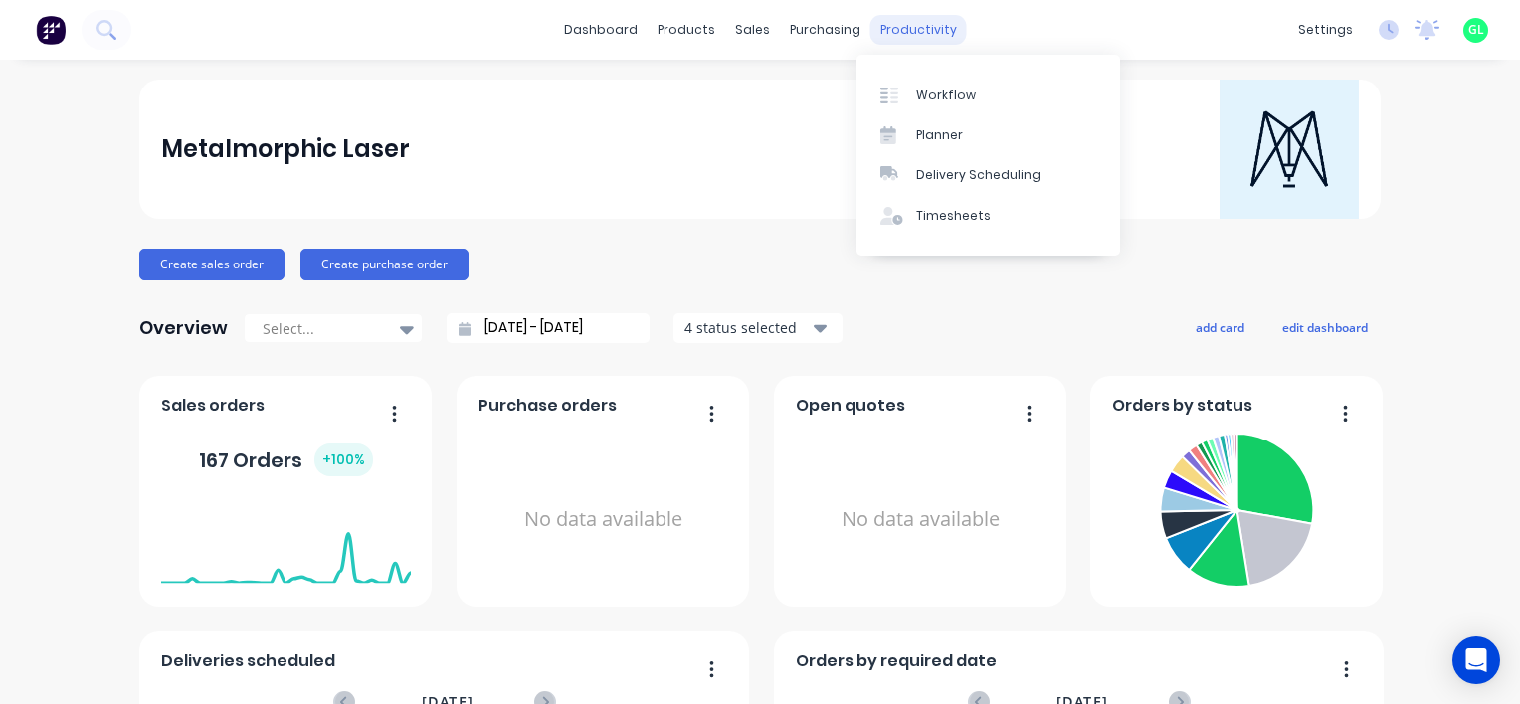
click at [892, 25] on div "productivity" at bounding box center [918, 30] width 96 height 30
click at [951, 101] on div "Workflow" at bounding box center [946, 96] width 60 height 18
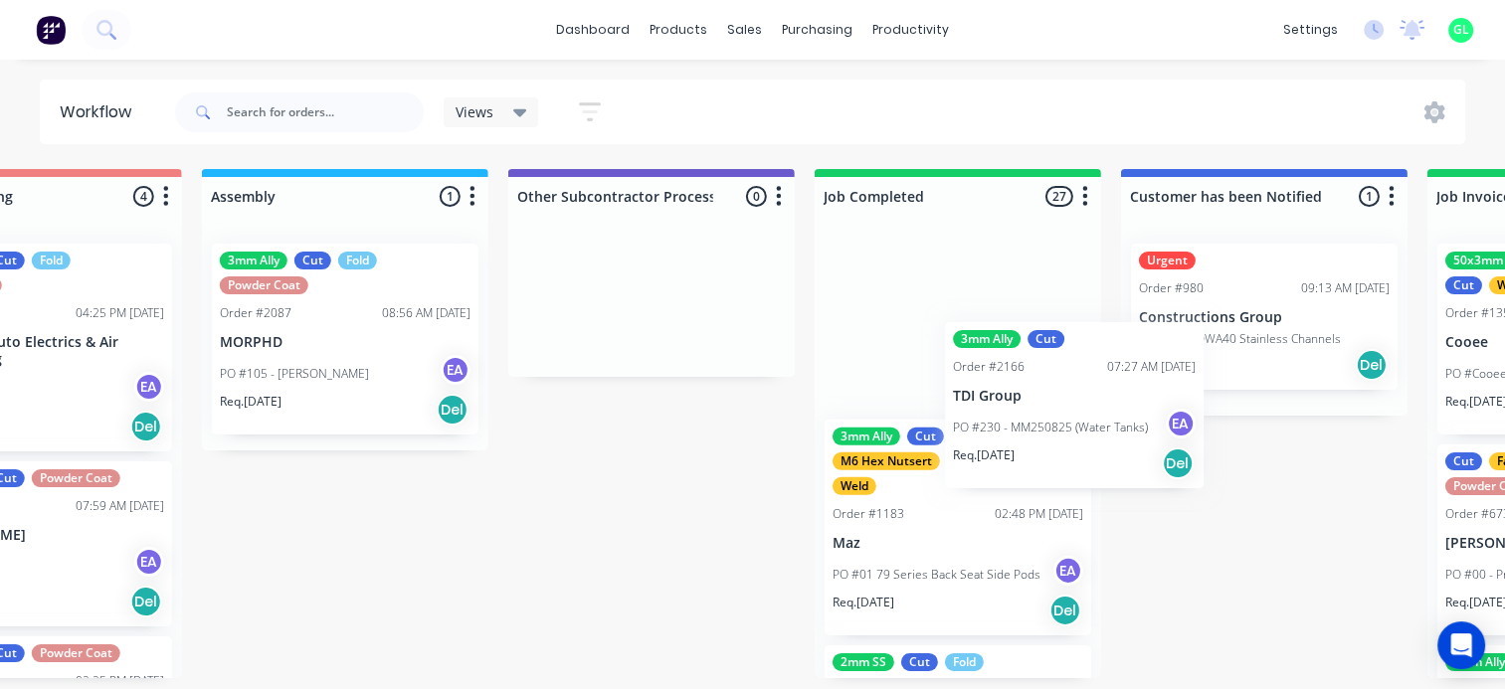
scroll to position [4, 5661]
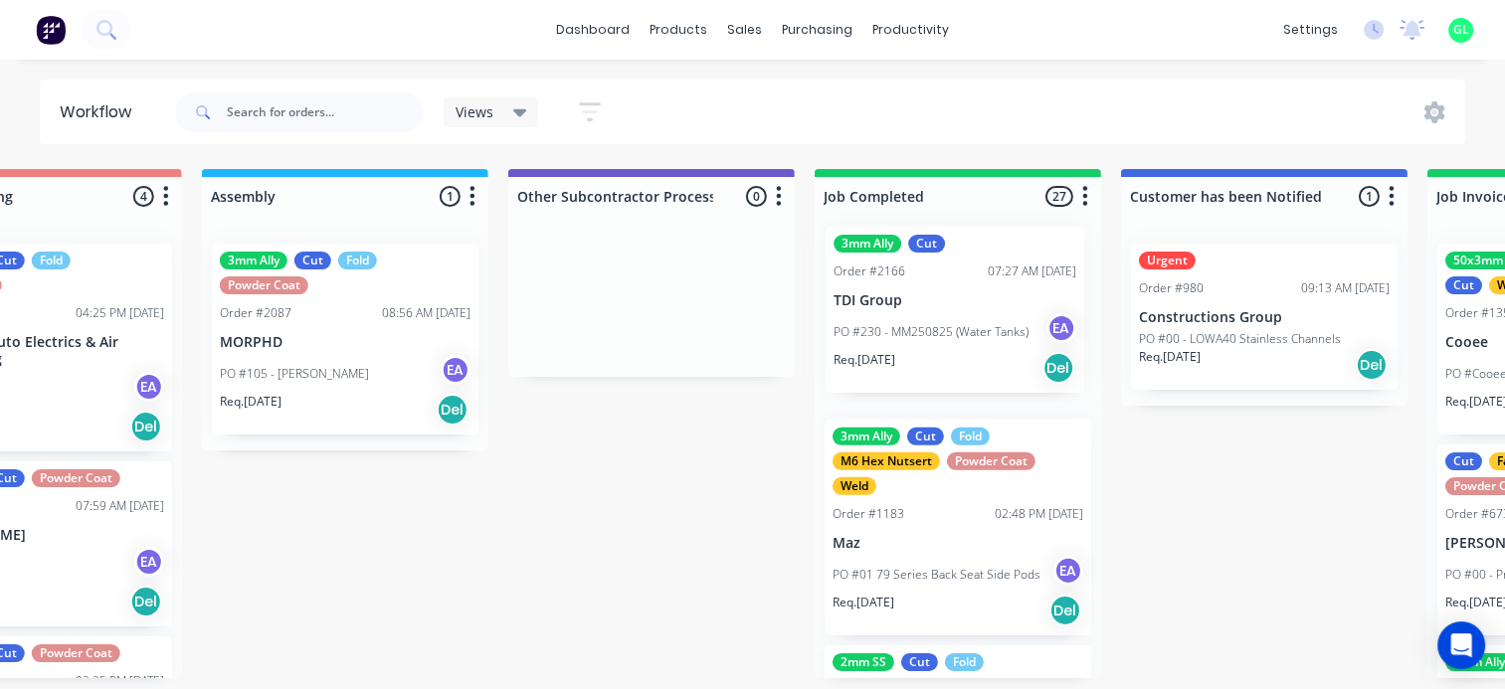
drag, startPoint x: 691, startPoint y: 432, endPoint x: 935, endPoint y: 308, distance: 273.1
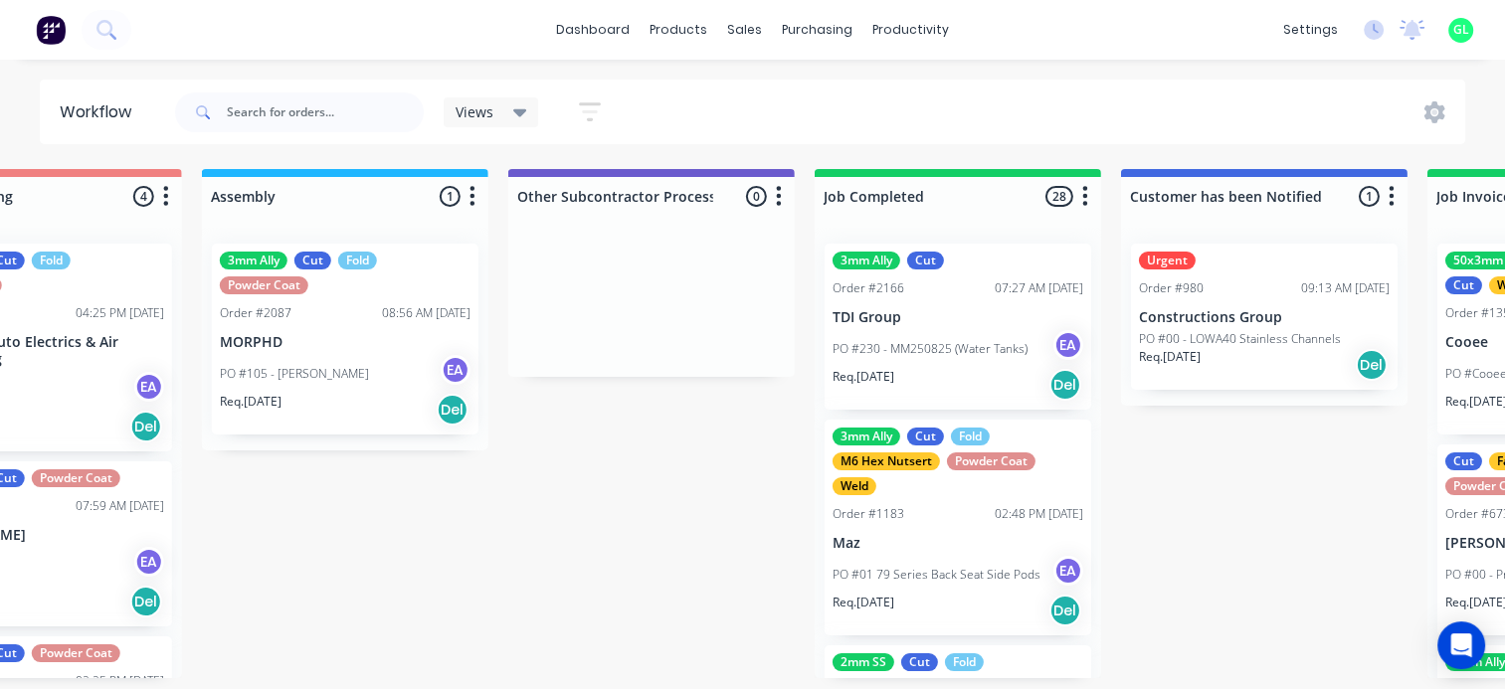
click at [956, 331] on div "PO #230 - MM250825 (Water Tanks) EA" at bounding box center [957, 349] width 251 height 38
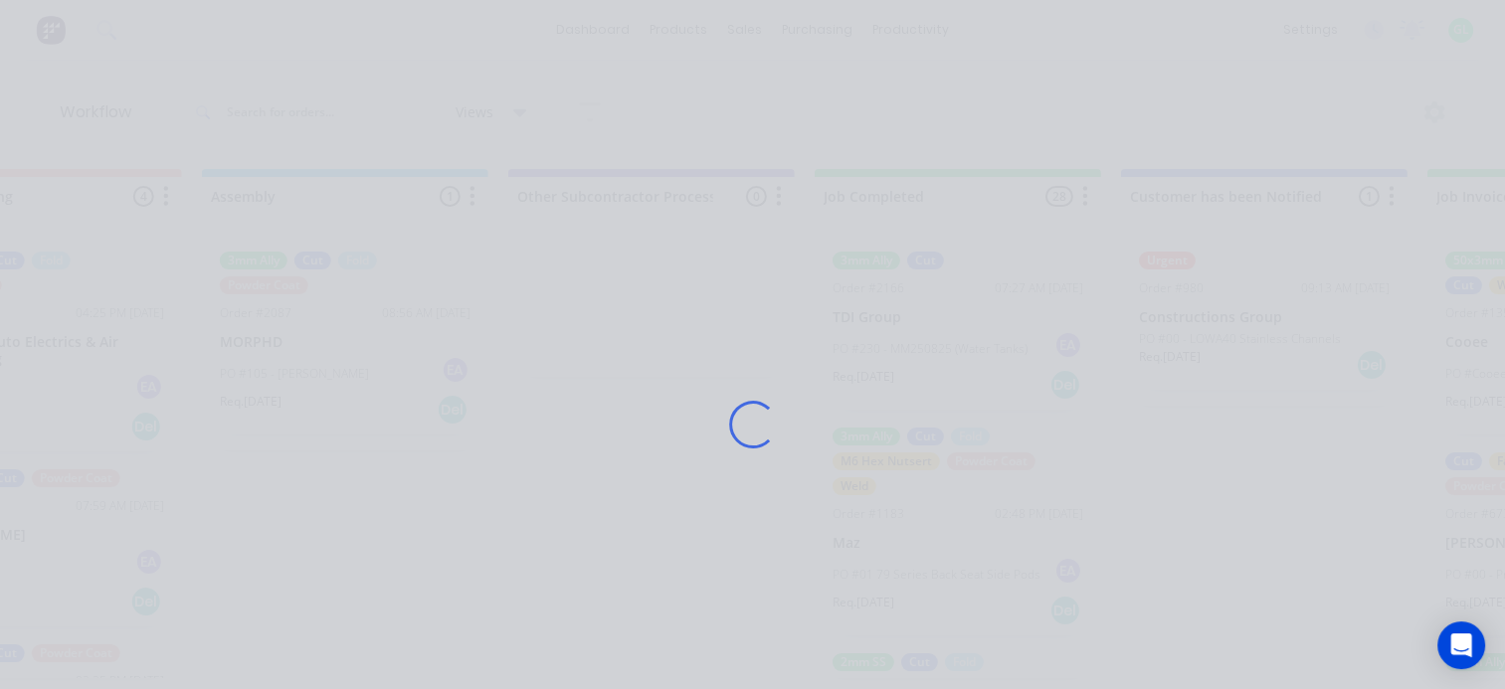
click at [955, 330] on div "Loading..." at bounding box center [753, 424] width 1166 height 689
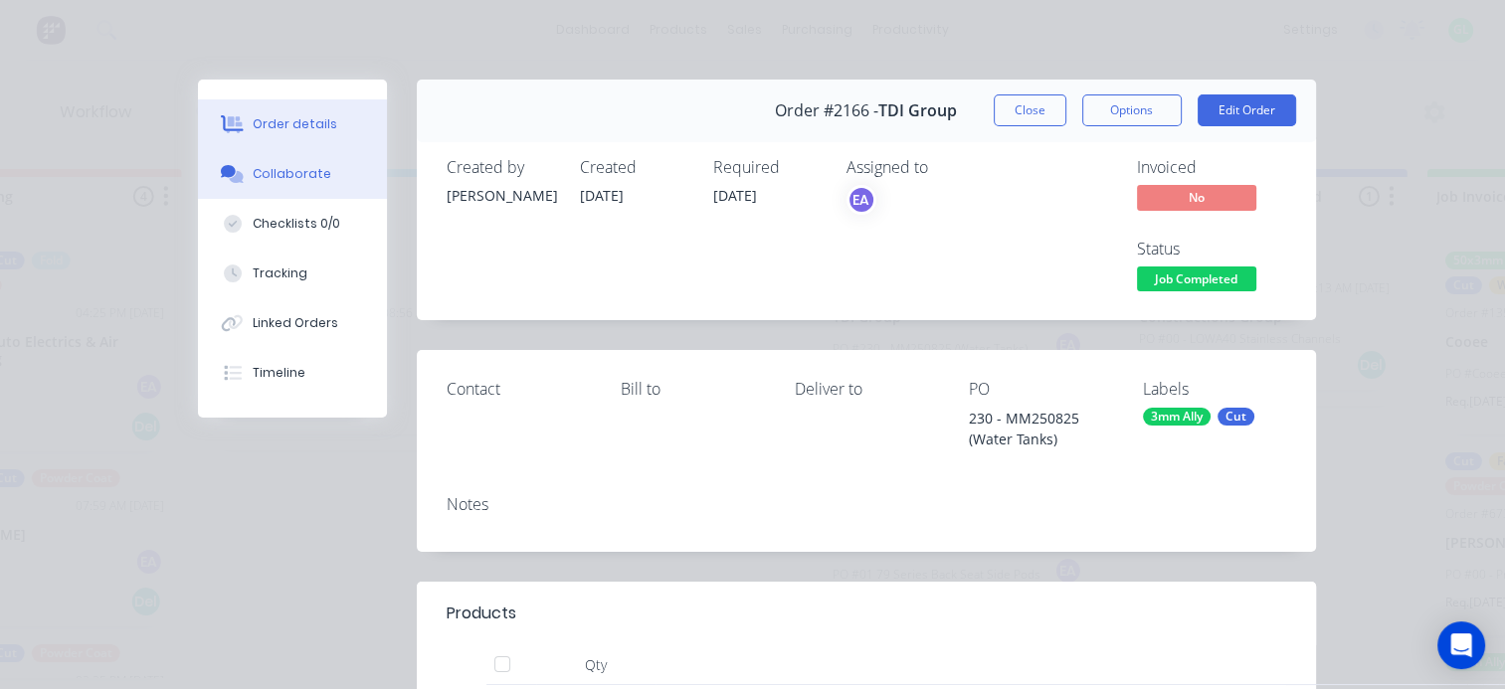
click at [270, 180] on div "Collaborate" at bounding box center [292, 174] width 79 height 18
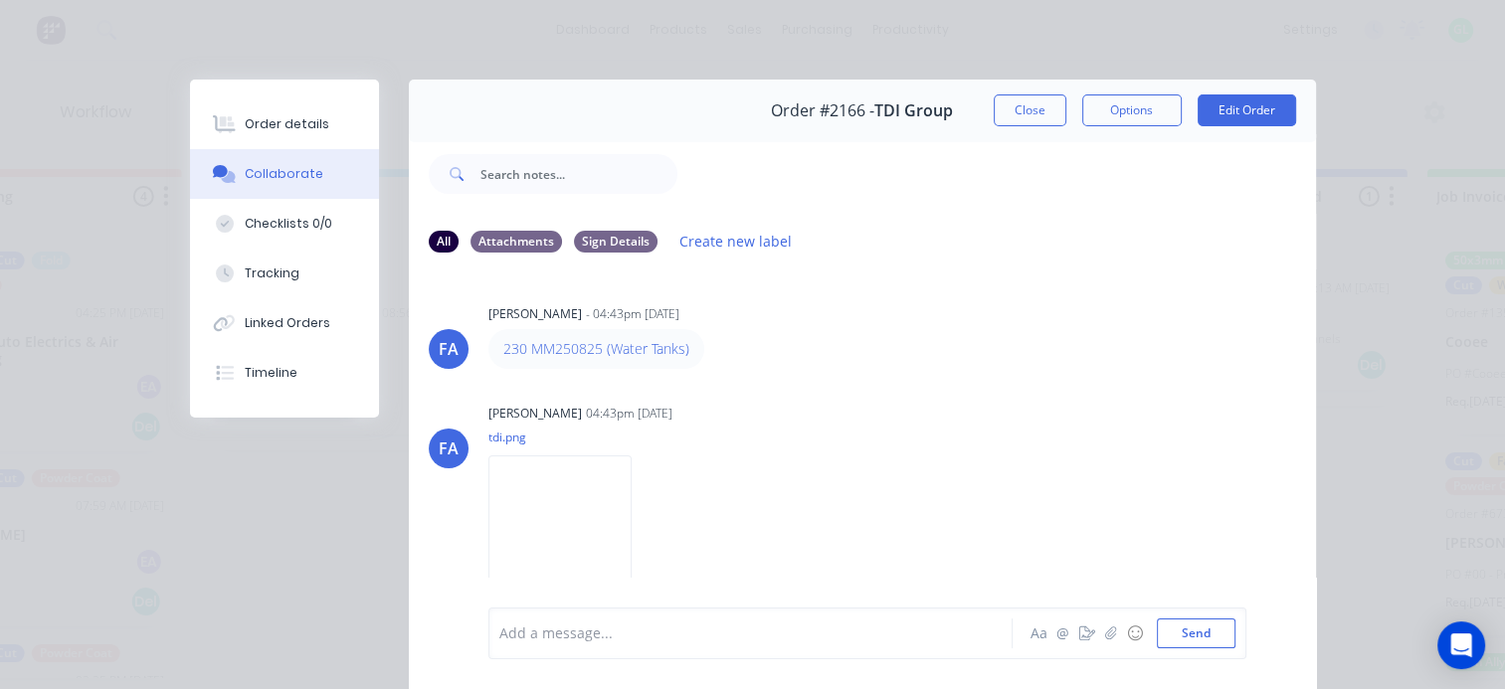
click at [509, 639] on div at bounding box center [755, 634] width 511 height 21
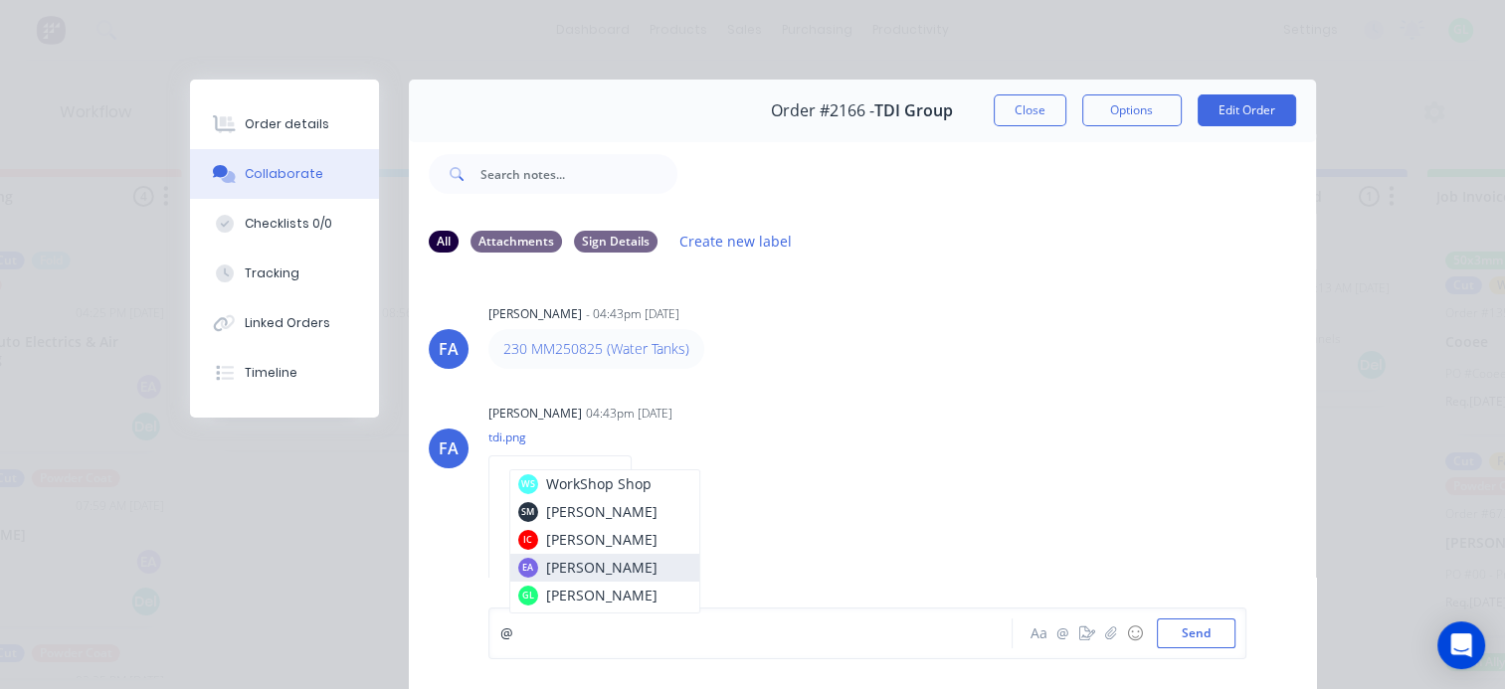
scroll to position [80, 0]
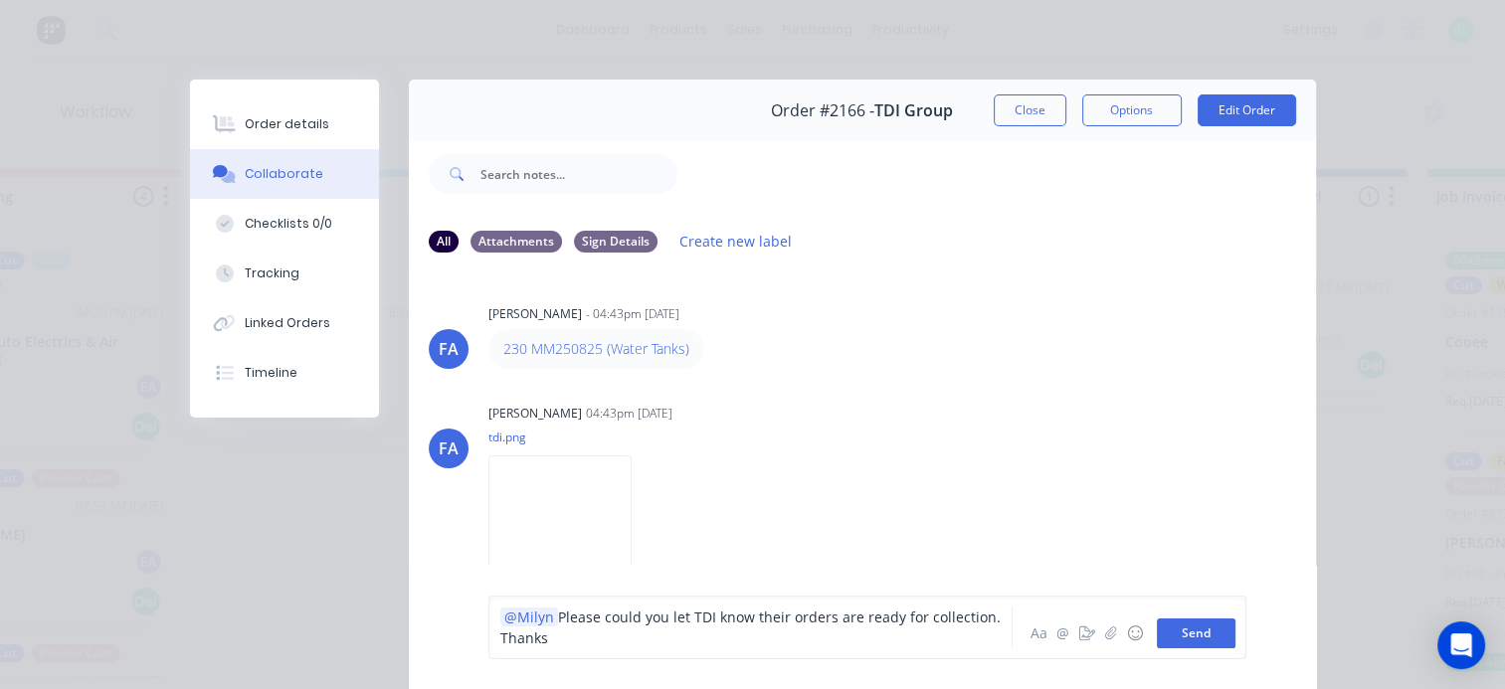
click at [1169, 628] on button "Send" at bounding box center [1196, 634] width 79 height 30
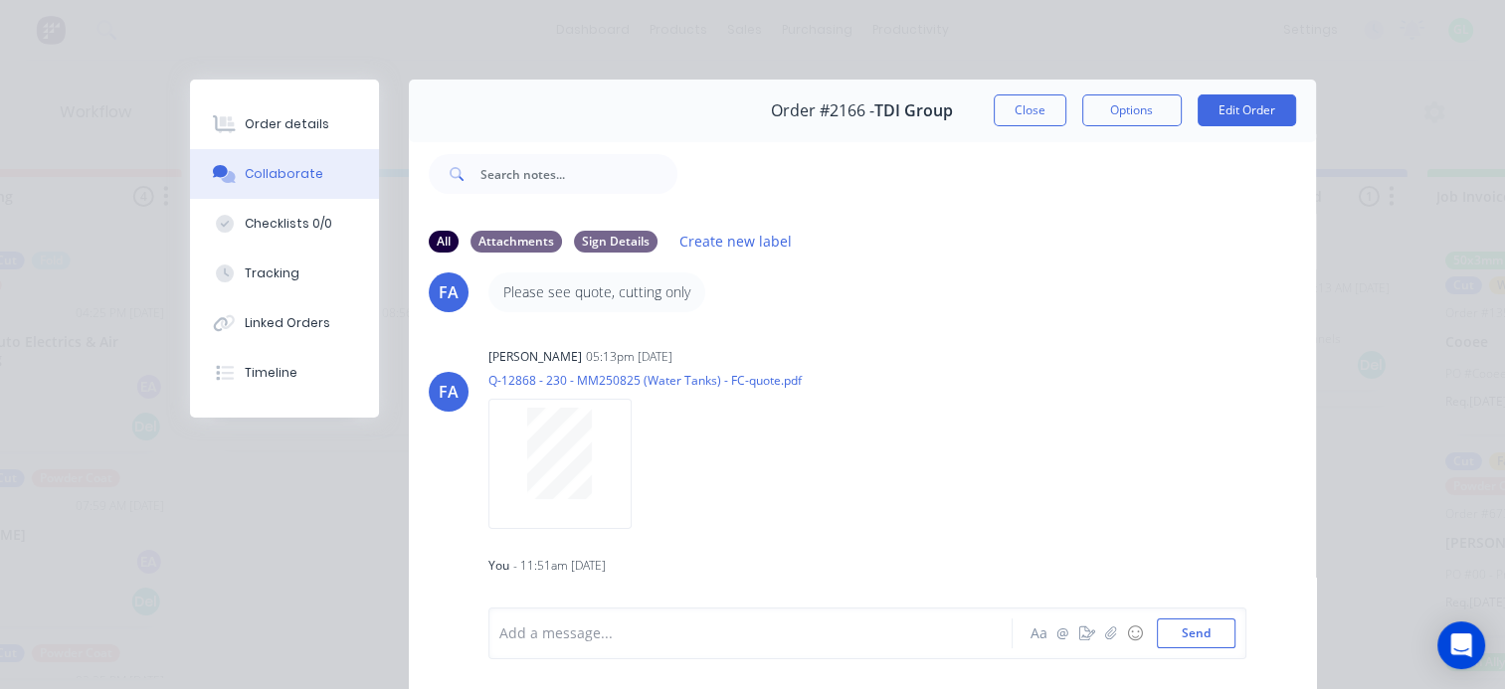
scroll to position [0, 0]
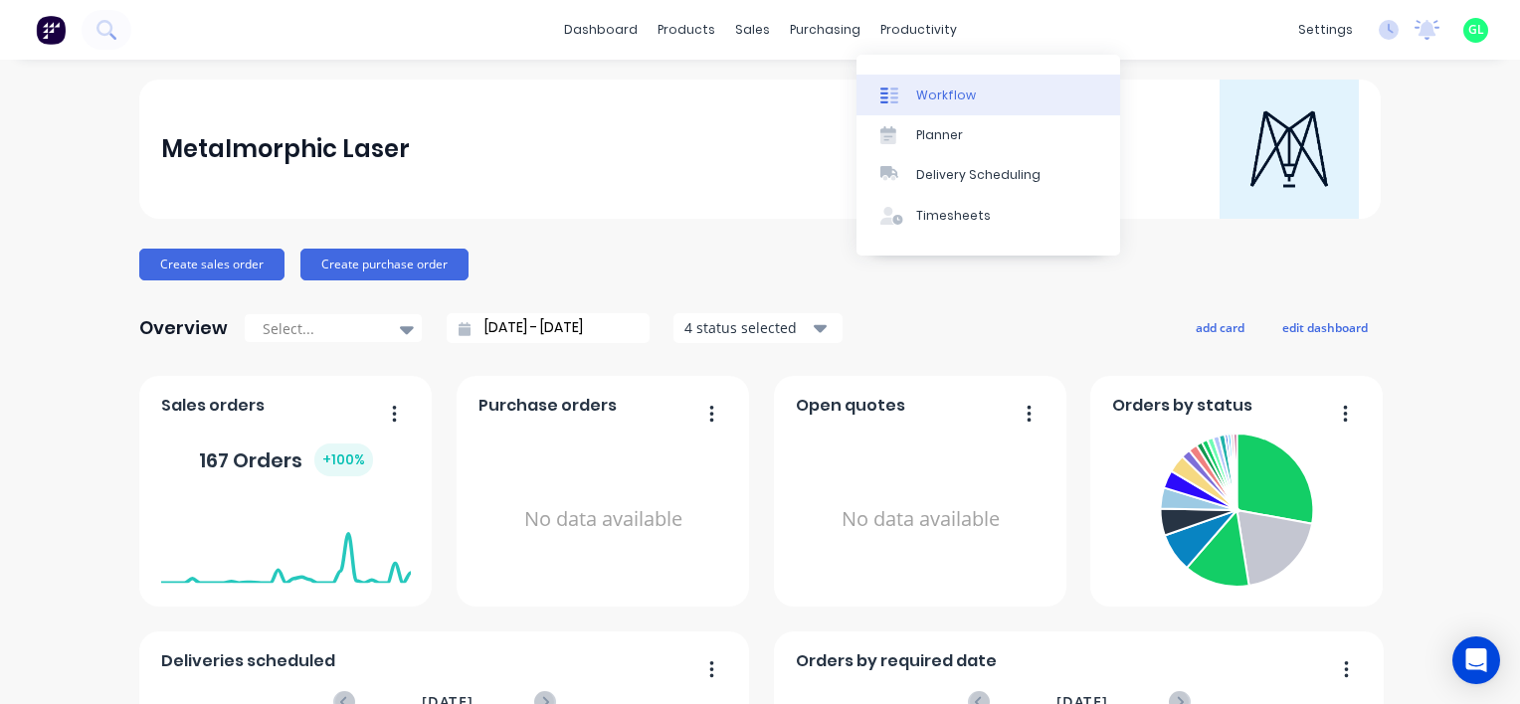
click at [973, 89] on link "Workflow" at bounding box center [988, 95] width 264 height 40
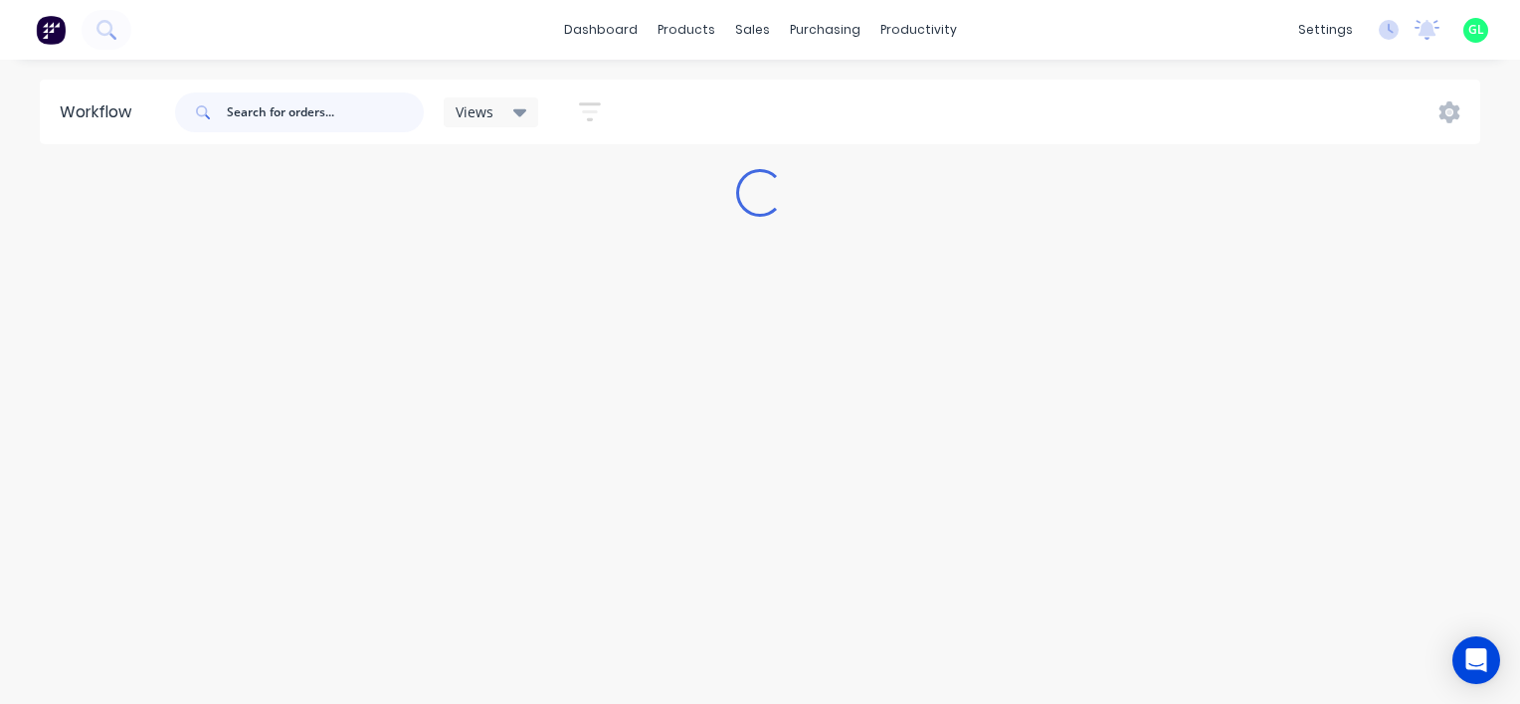
click at [274, 116] on input "text" at bounding box center [325, 112] width 197 height 40
type input "TDI"
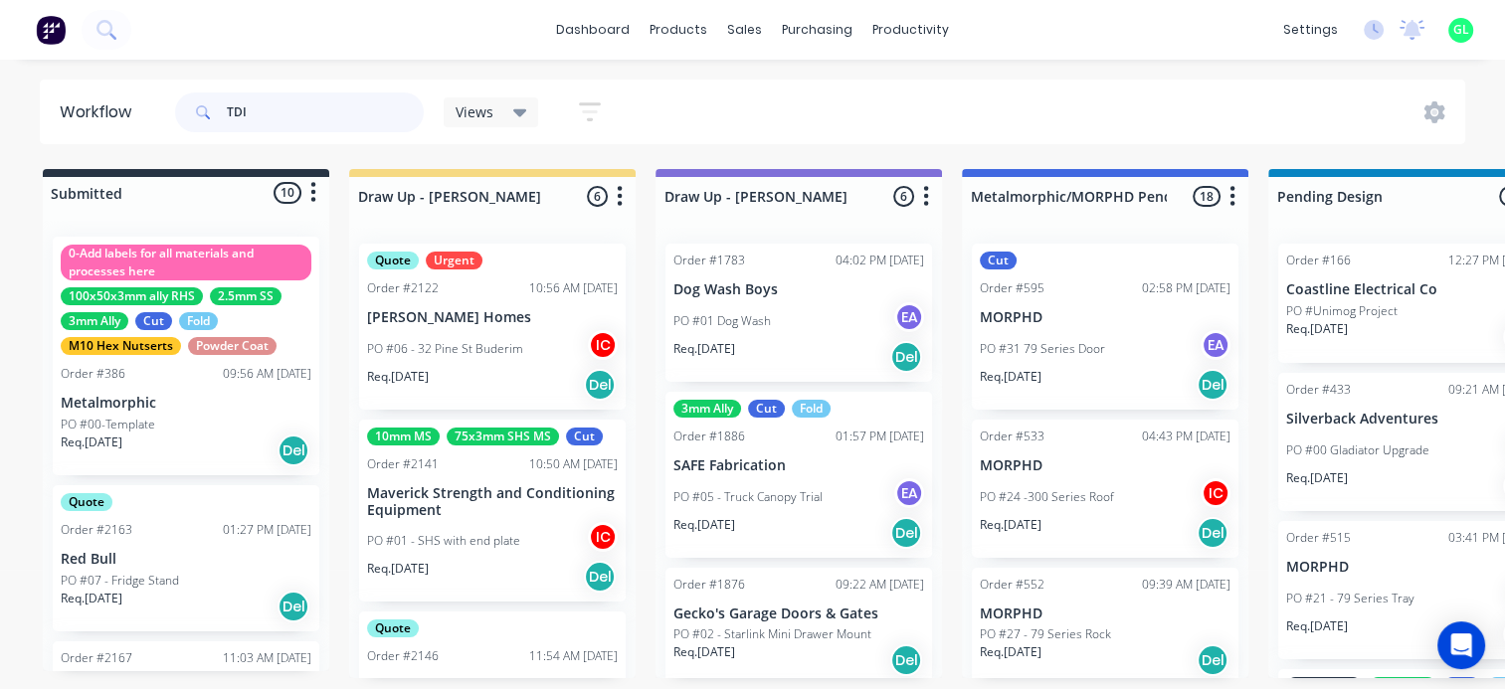
click at [312, 116] on input "TDI" at bounding box center [325, 112] width 197 height 40
click at [200, 113] on icon at bounding box center [203, 112] width 14 height 14
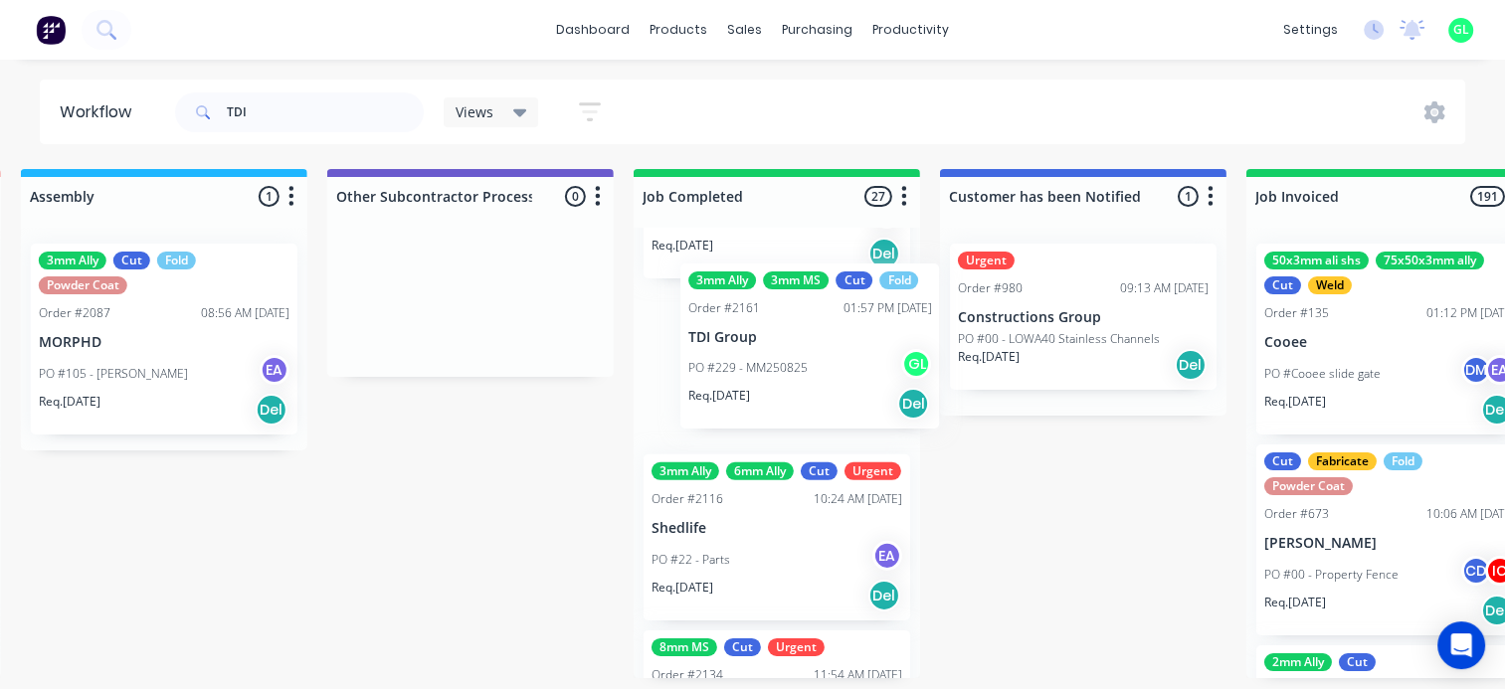
scroll to position [4, 5861]
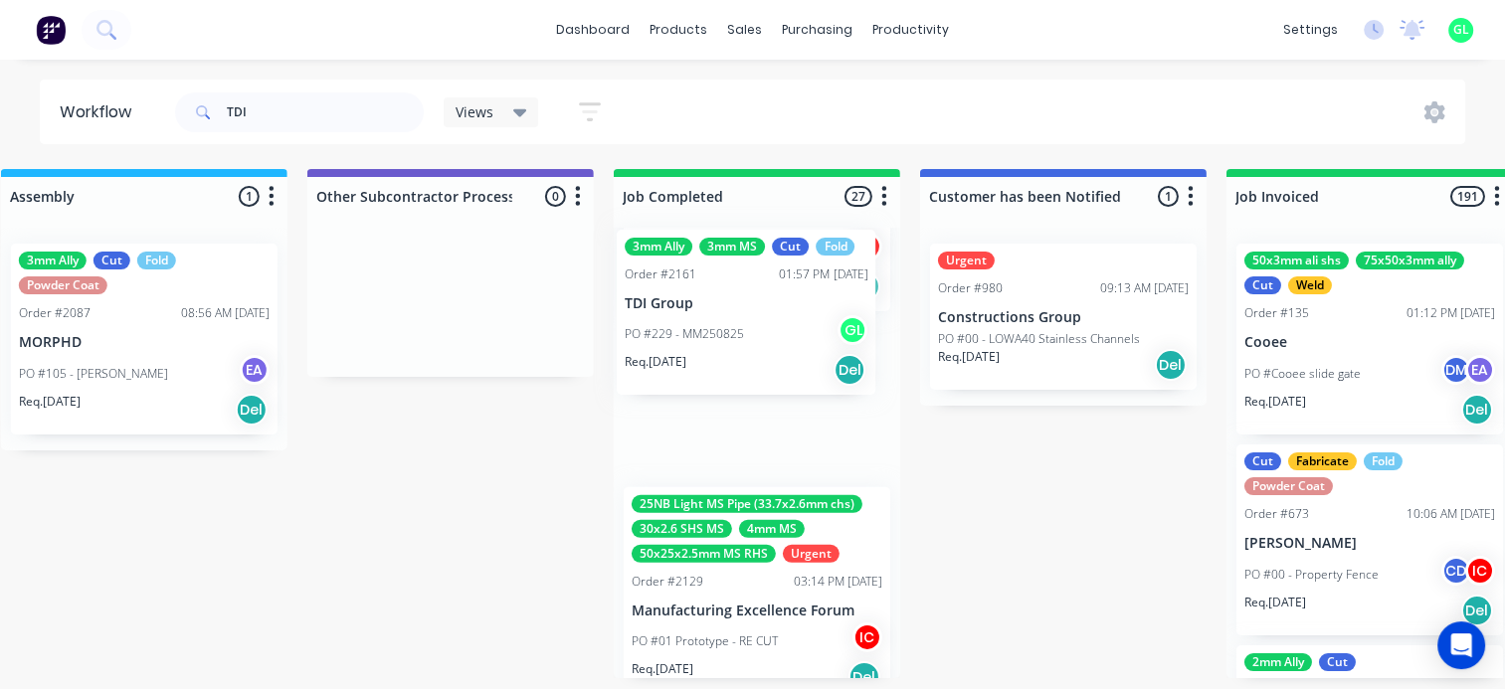
drag, startPoint x: 542, startPoint y: 597, endPoint x: 795, endPoint y: 319, distance: 375.2
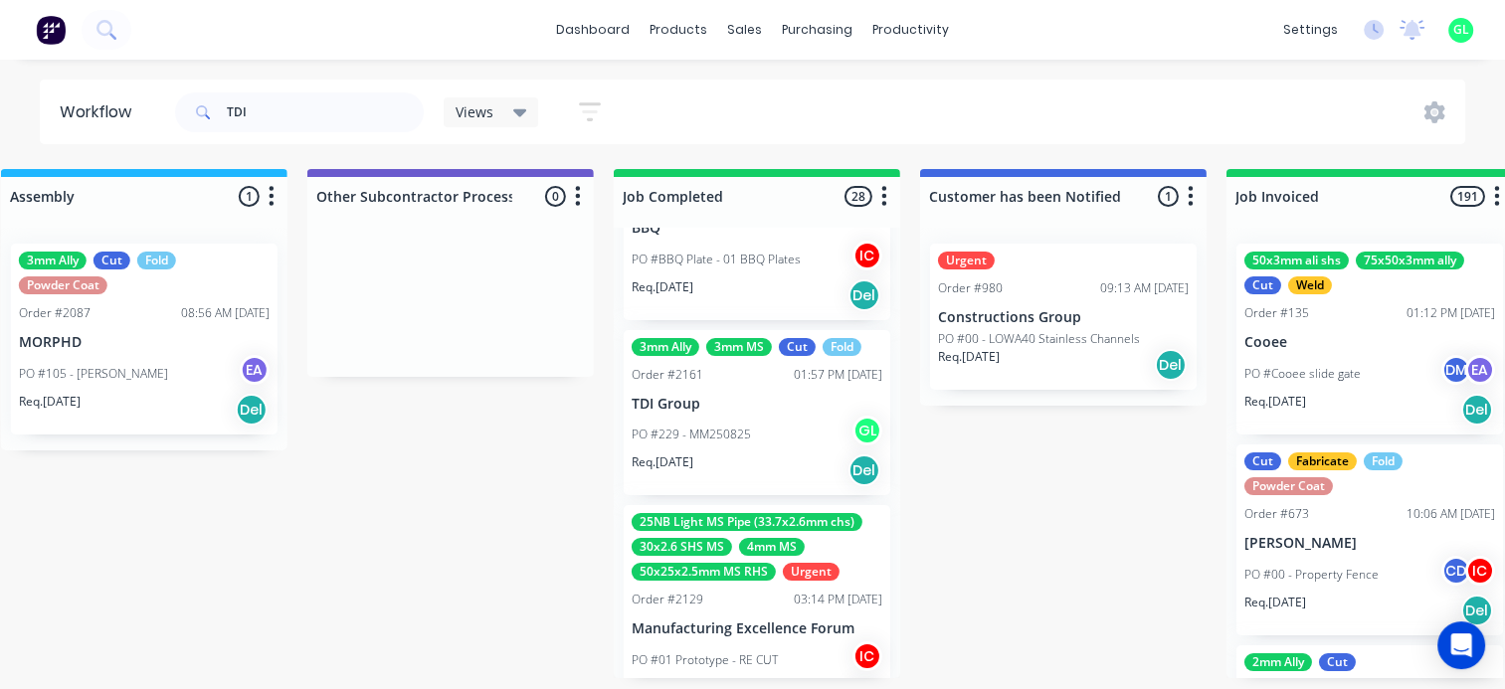
scroll to position [636, 0]
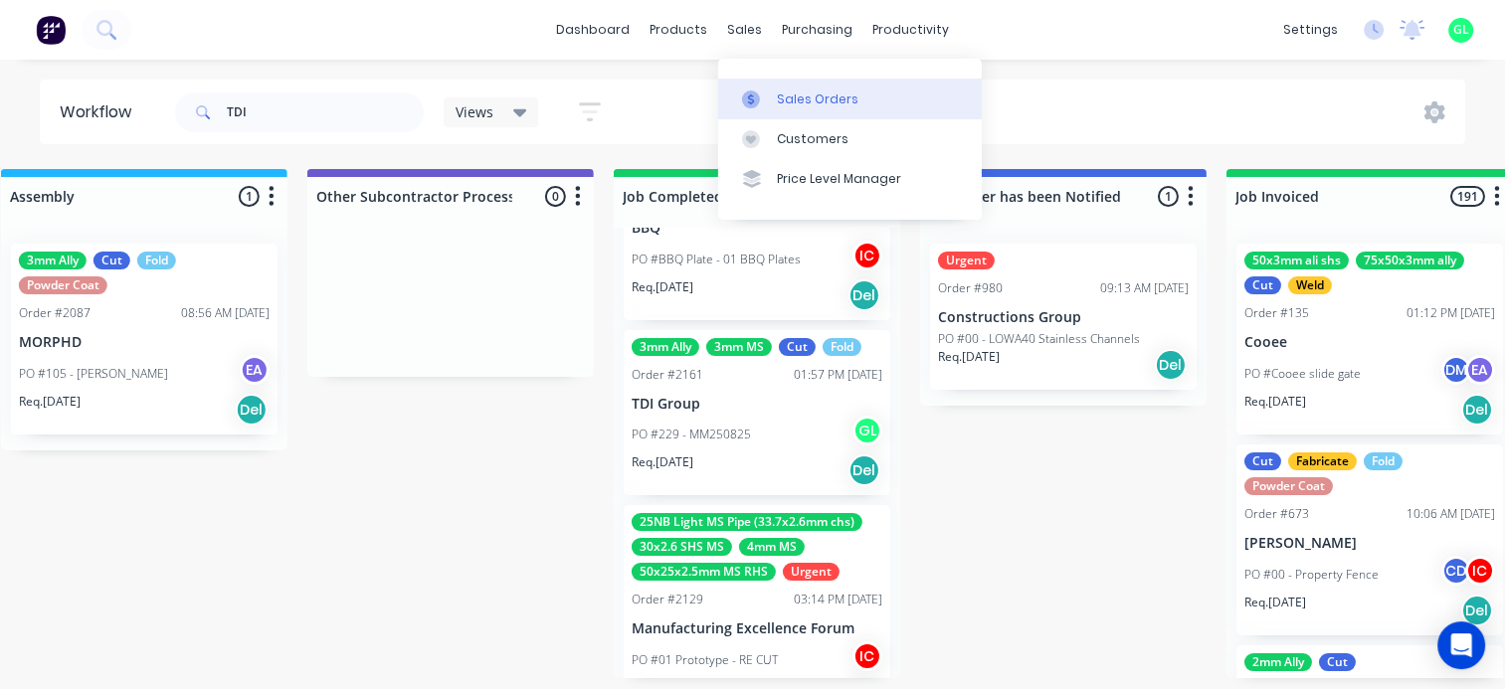
click at [810, 97] on div "Sales Orders" at bounding box center [819, 99] width 82 height 18
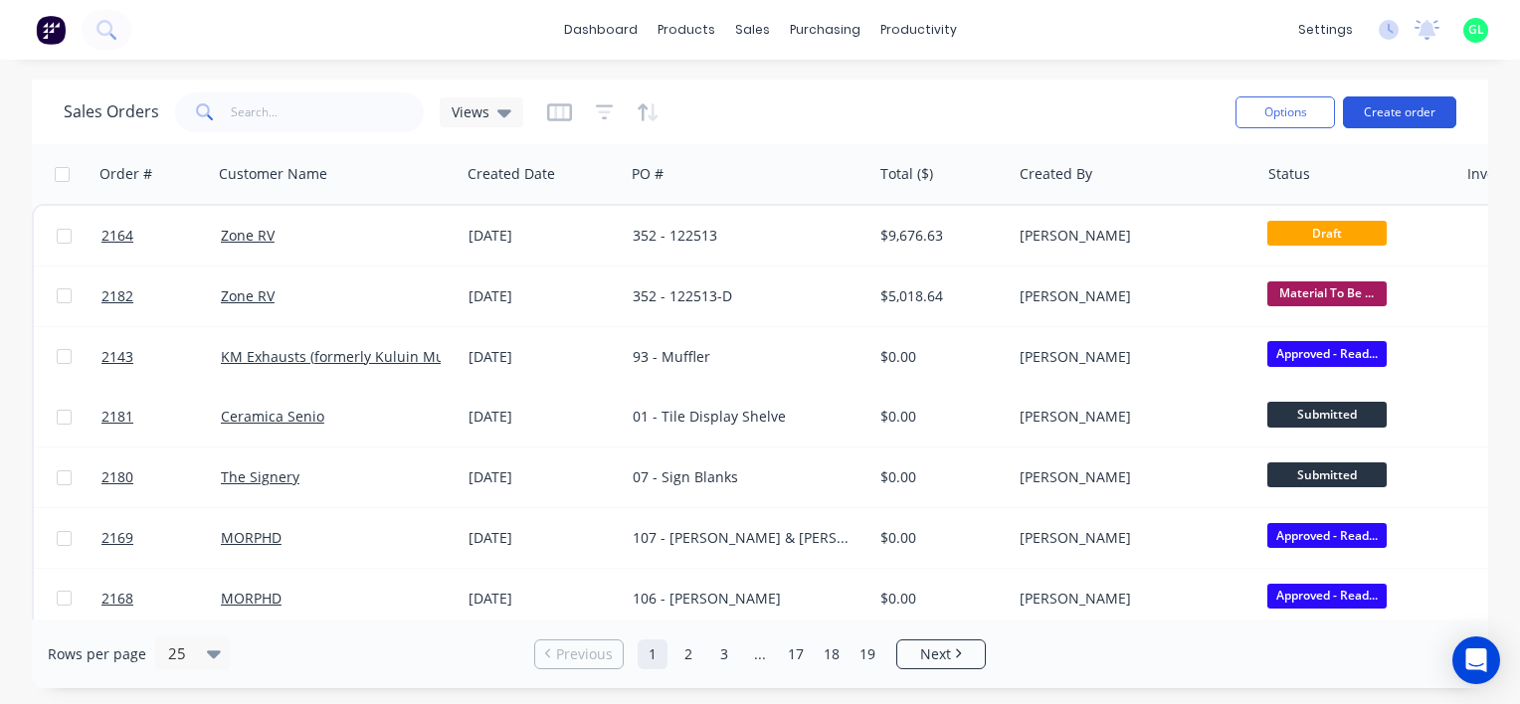
click at [1418, 123] on button "Create order" at bounding box center [1399, 112] width 113 height 32
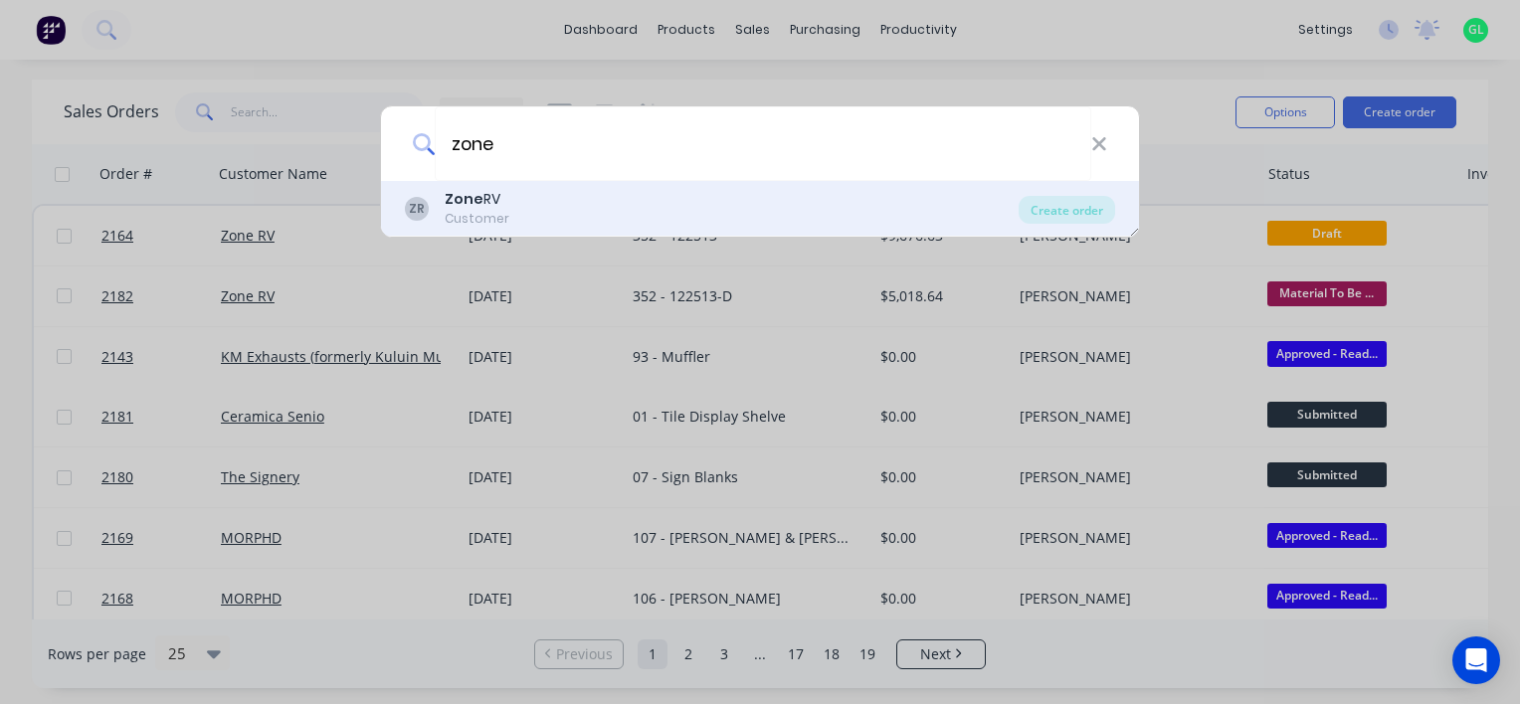
type input "zone"
click at [513, 213] on div "ZR Zone RV Customer" at bounding box center [712, 208] width 614 height 39
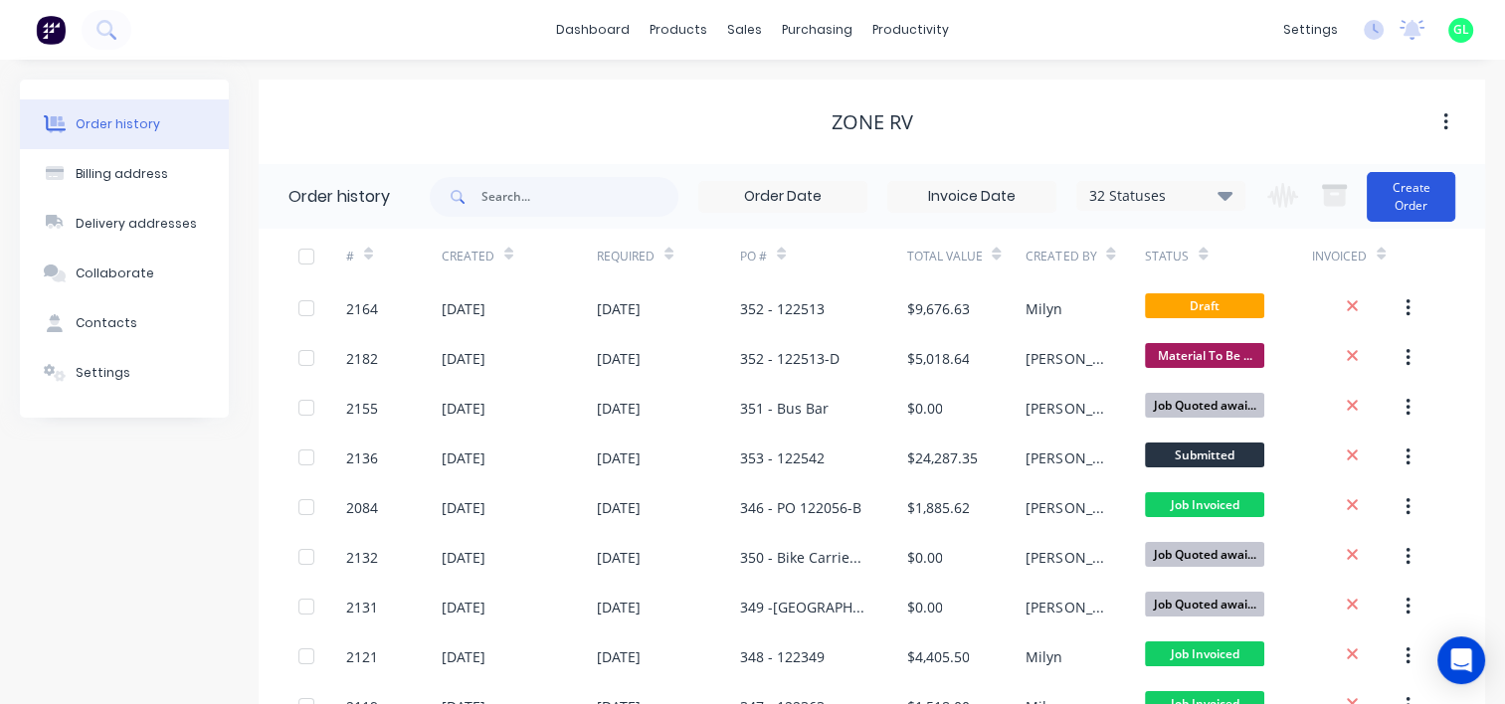
click at [1410, 194] on button "Create Order" at bounding box center [1410, 197] width 89 height 50
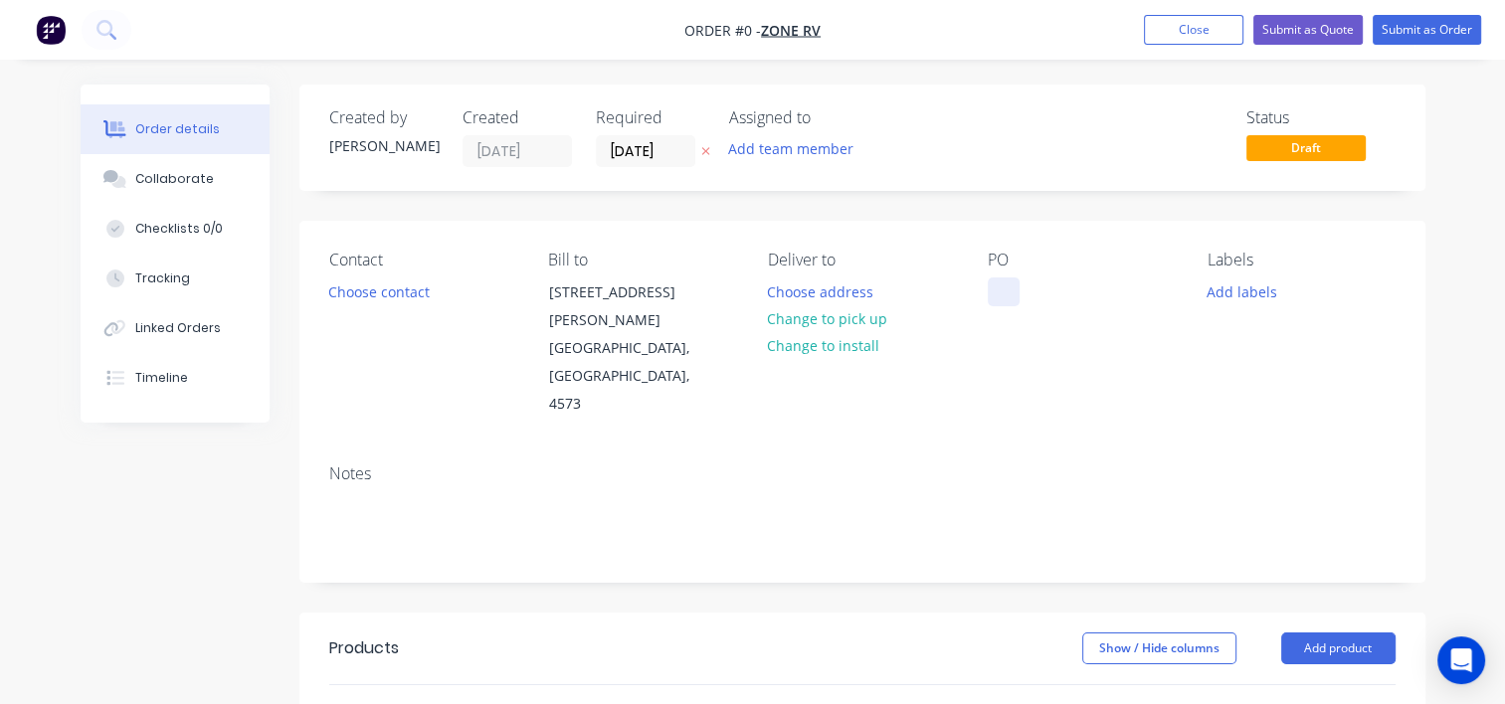
click at [1003, 288] on div at bounding box center [1004, 291] width 32 height 29
paste div
click at [1259, 298] on div "Order details Collaborate Checklists 0/0 Tracking Linked Orders Timeline Order …" at bounding box center [753, 671] width 1384 height 1173
click at [1233, 294] on button "Add labels" at bounding box center [1241, 290] width 91 height 27
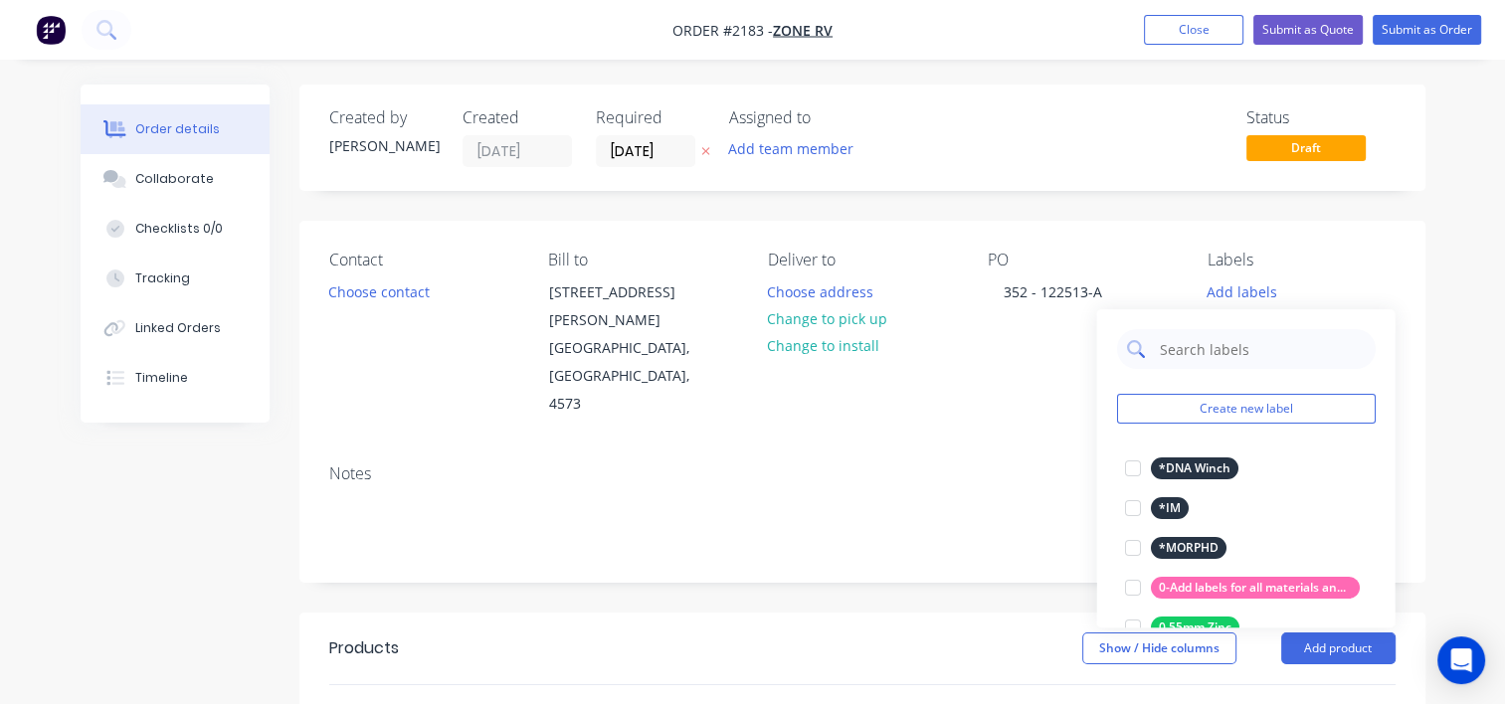
click at [1201, 342] on input "text" at bounding box center [1261, 349] width 208 height 40
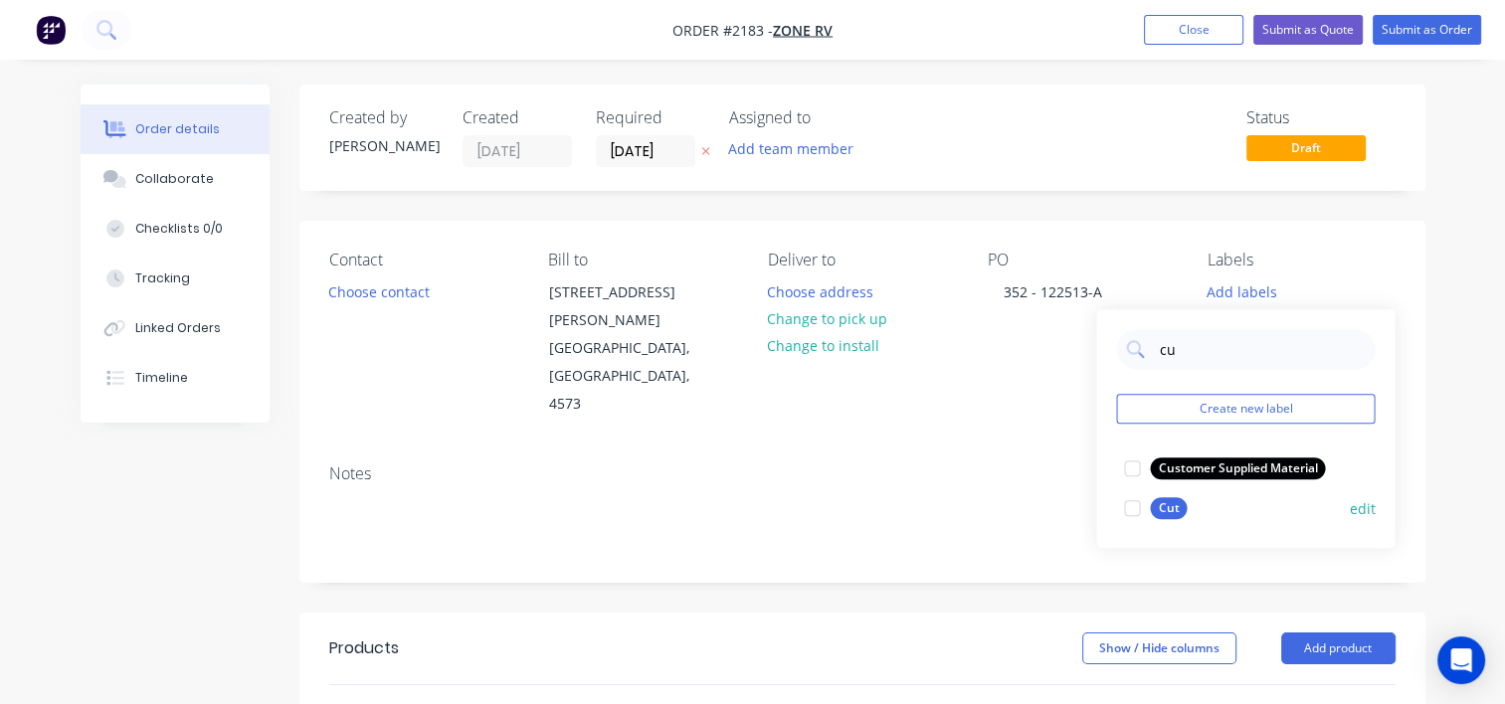
click at [1118, 510] on div at bounding box center [1132, 508] width 40 height 40
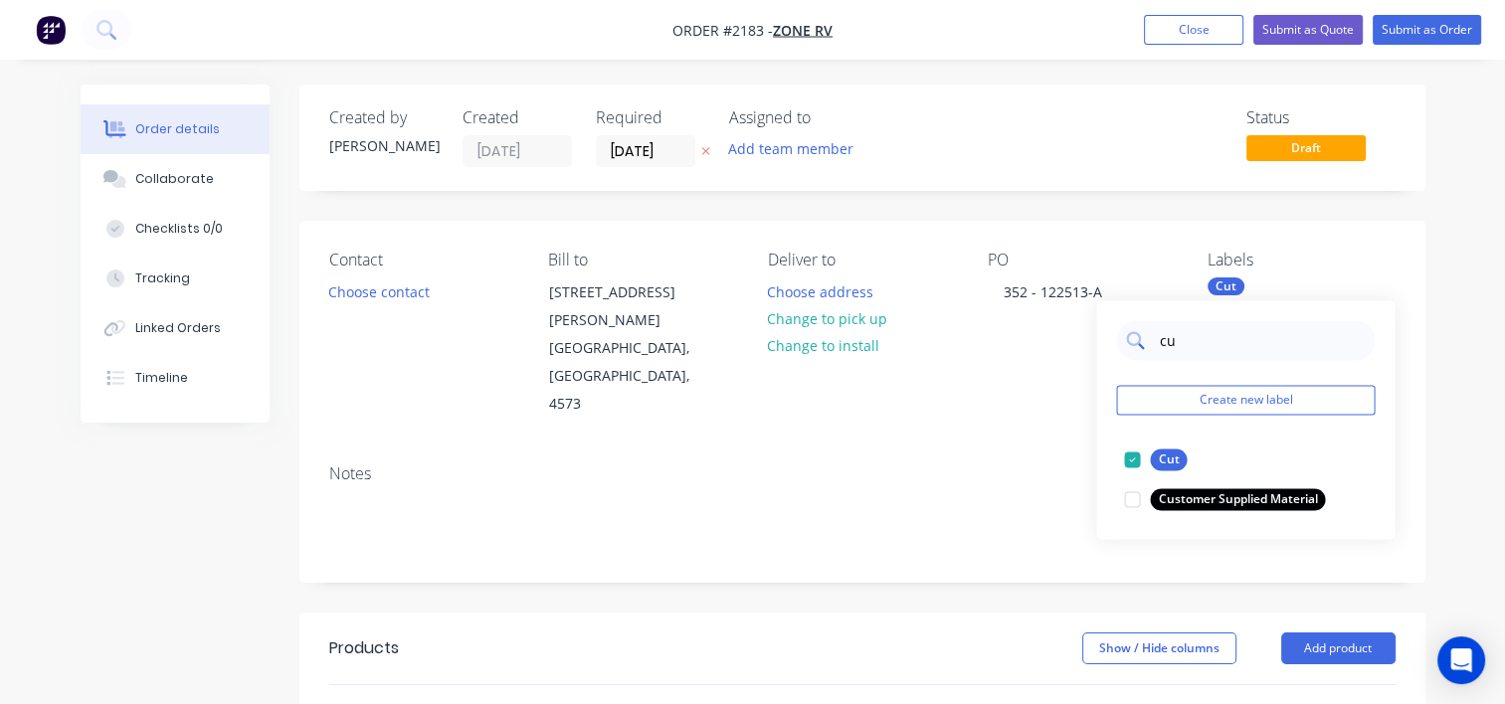
click at [1159, 346] on input "cu" at bounding box center [1261, 340] width 208 height 40
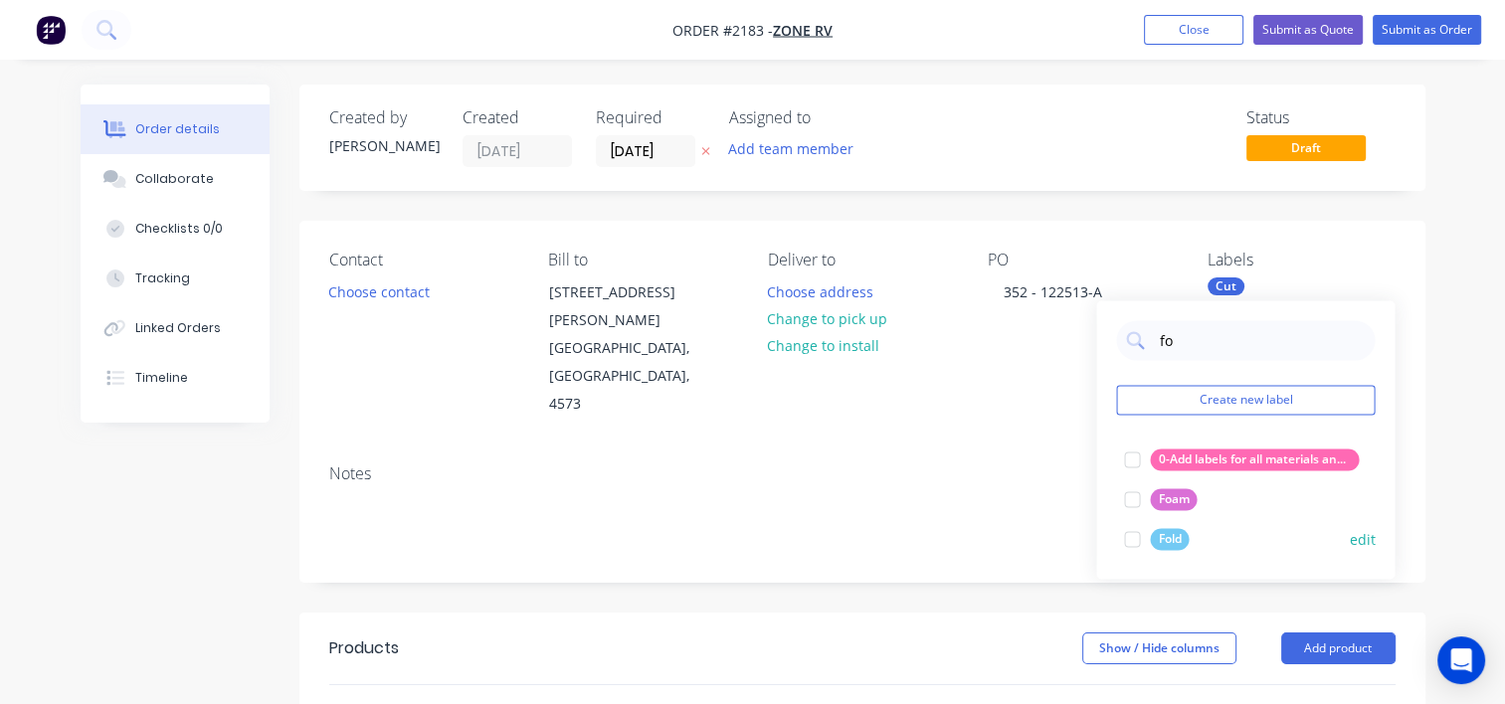
click at [1131, 541] on div at bounding box center [1132, 539] width 40 height 40
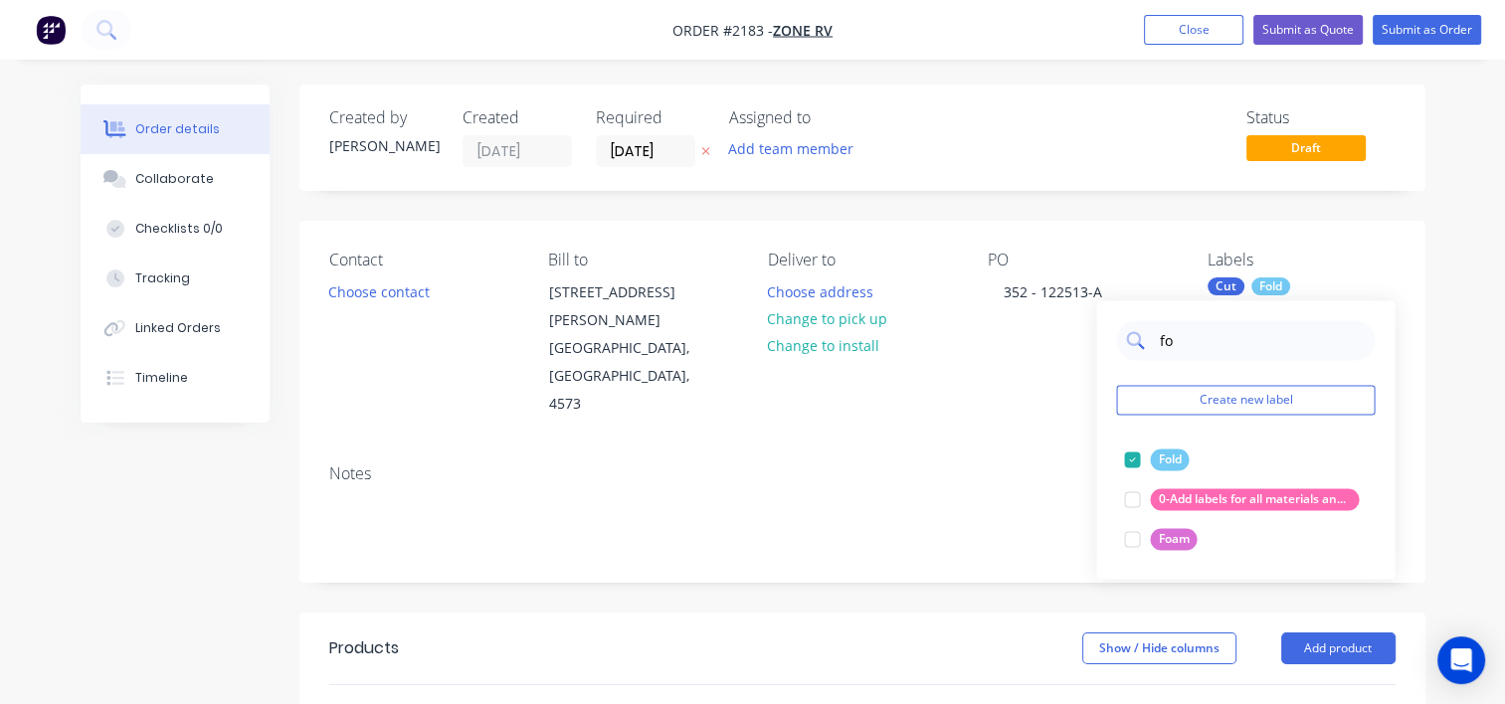
click at [1164, 338] on input "fo" at bounding box center [1261, 340] width 208 height 40
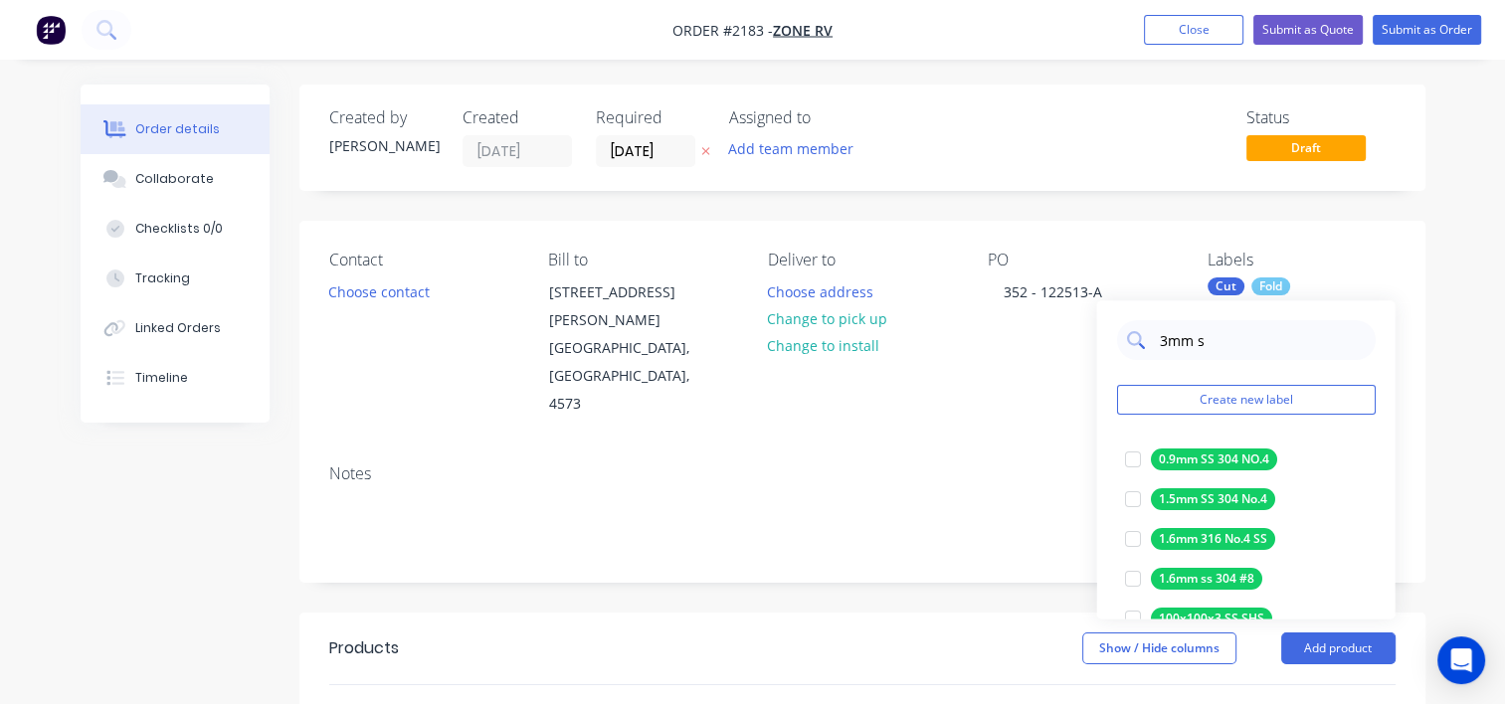
type input "3mm ss"
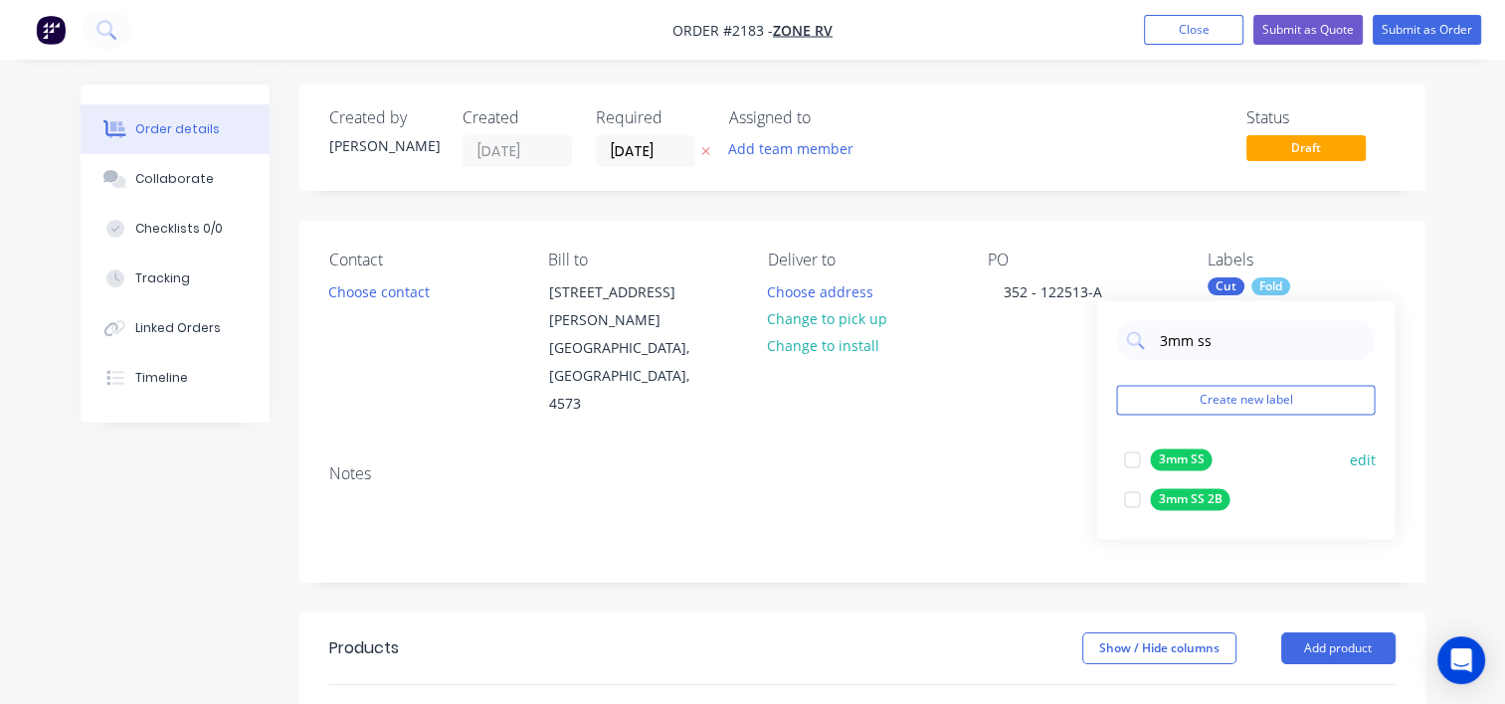
click at [1130, 460] on div at bounding box center [1132, 460] width 40 height 40
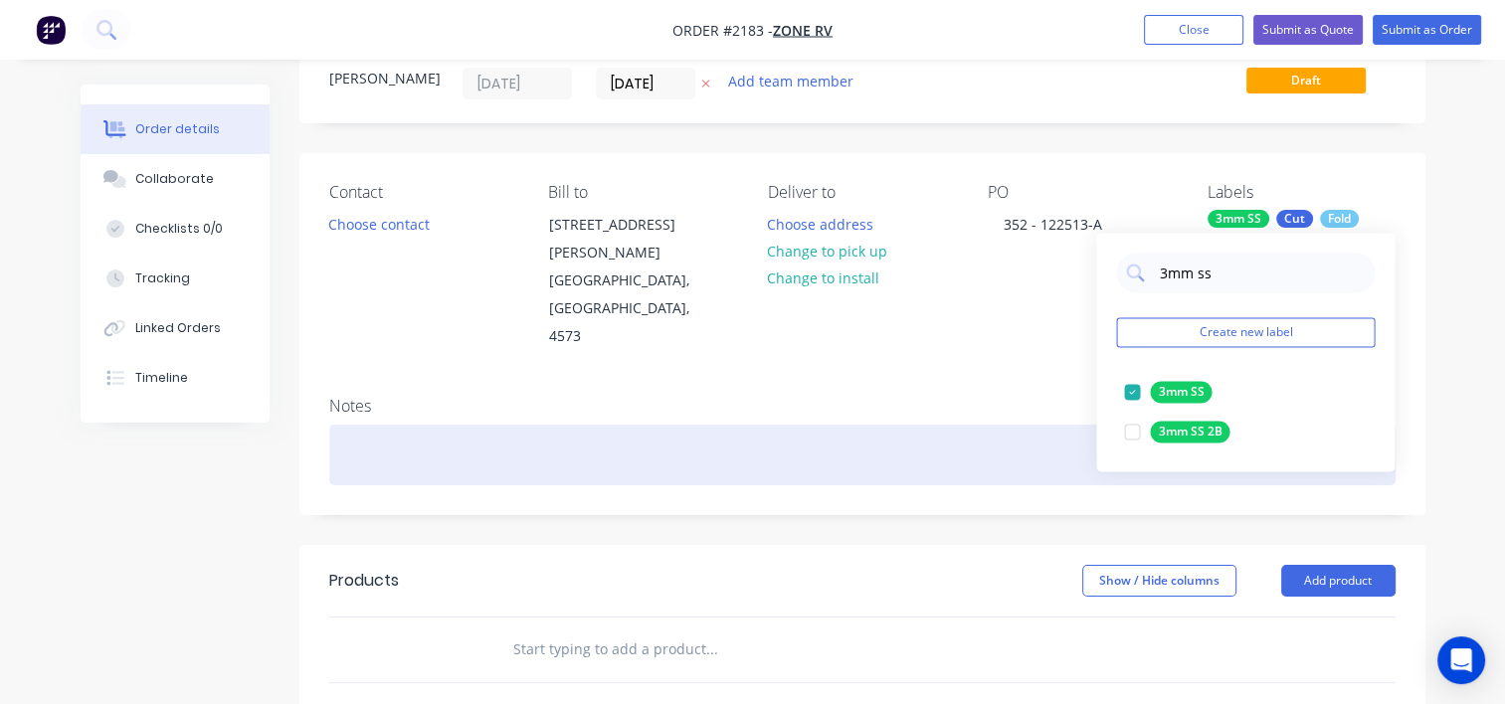
scroll to position [99, 0]
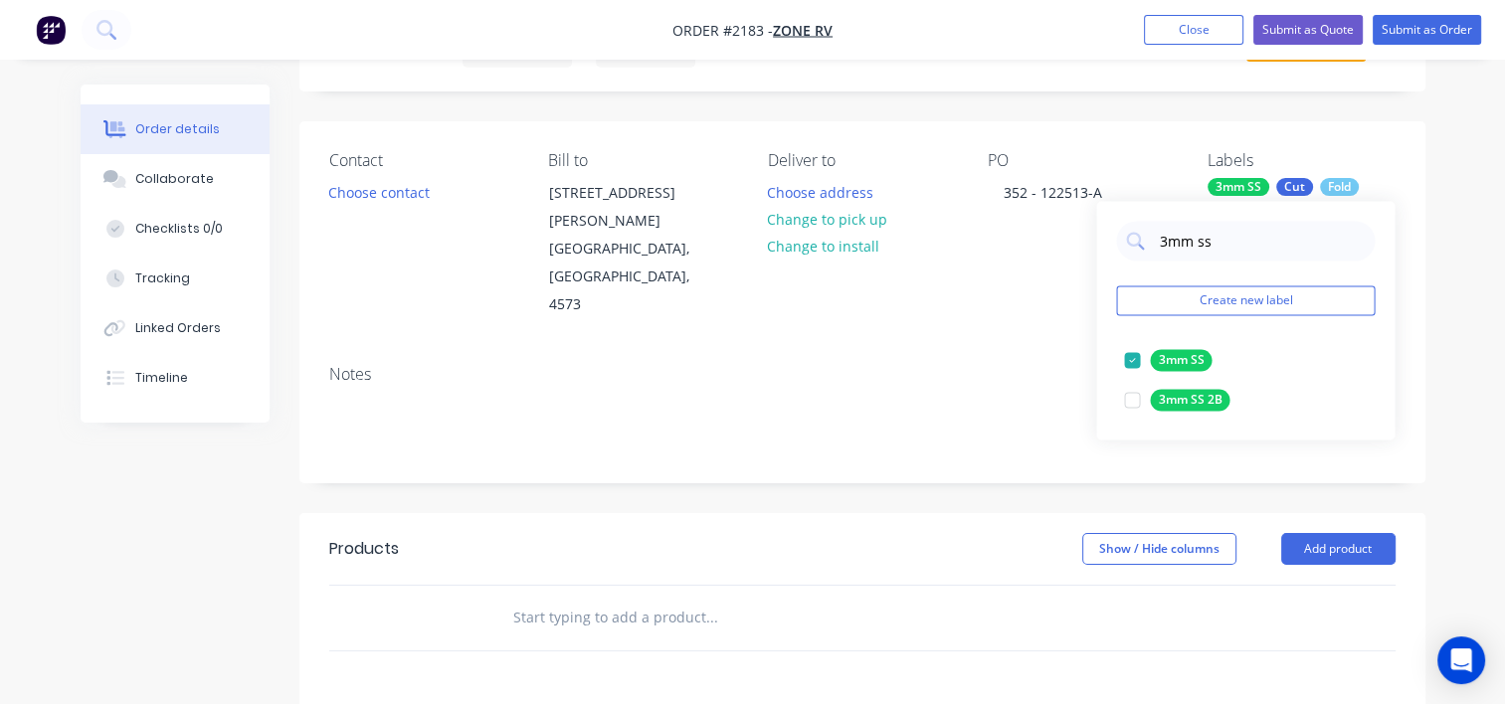
click at [638, 598] on input "text" at bounding box center [711, 618] width 398 height 40
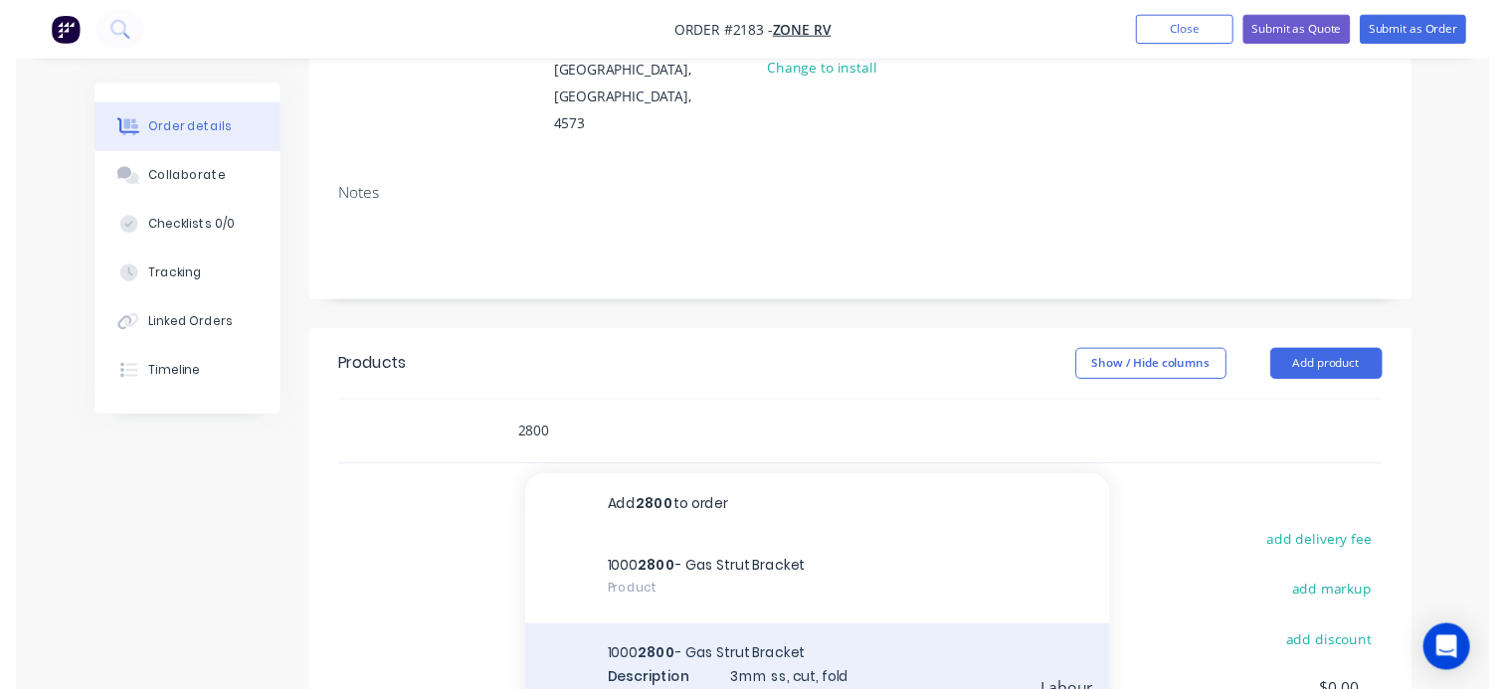
scroll to position [298, 0]
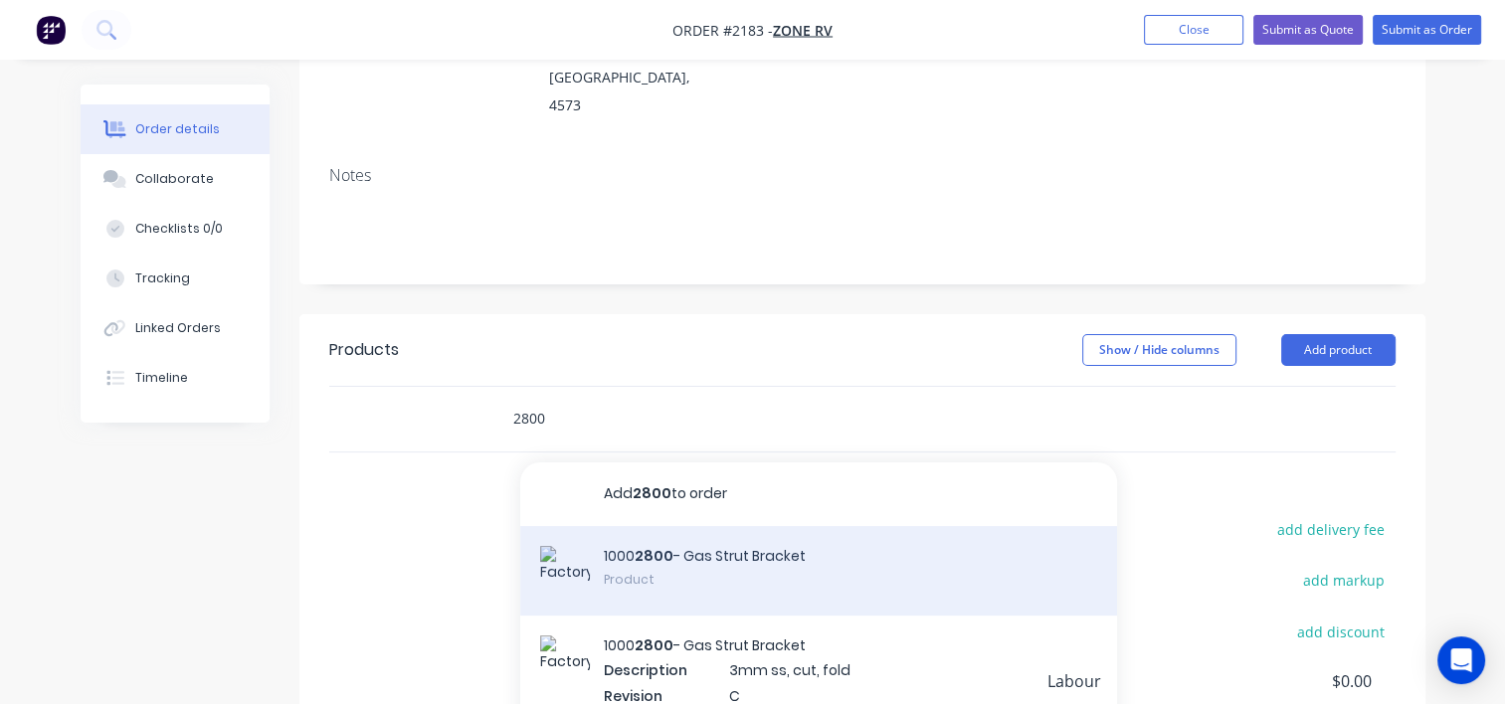
type input "2800"
click at [703, 531] on div "1000 2800 - Gas Strut Bracket Product" at bounding box center [818, 571] width 597 height 90
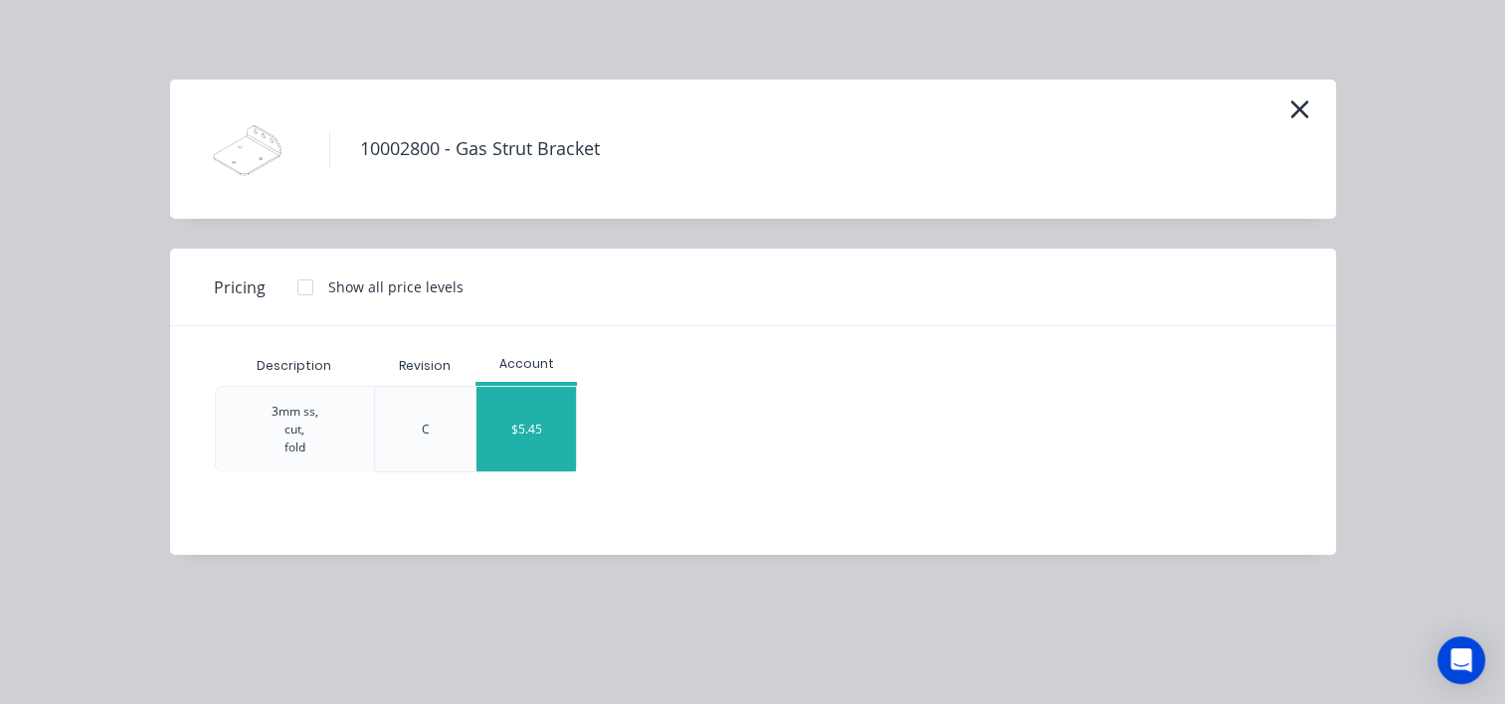
click at [545, 418] on div "$5.45" at bounding box center [525, 429] width 99 height 85
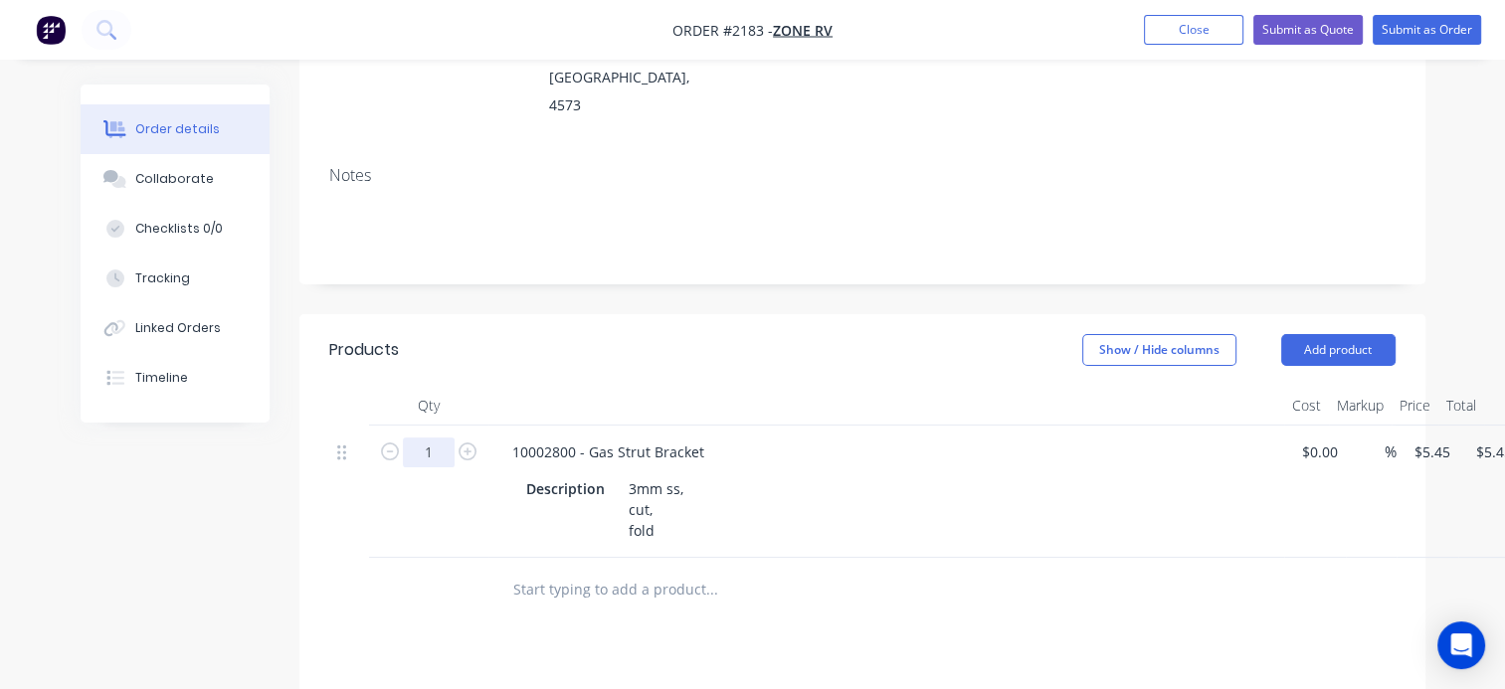
click at [443, 438] on input "1" at bounding box center [429, 453] width 52 height 30
type input "160"
type input "$872.00"
click at [690, 570] on input "text" at bounding box center [711, 590] width 398 height 40
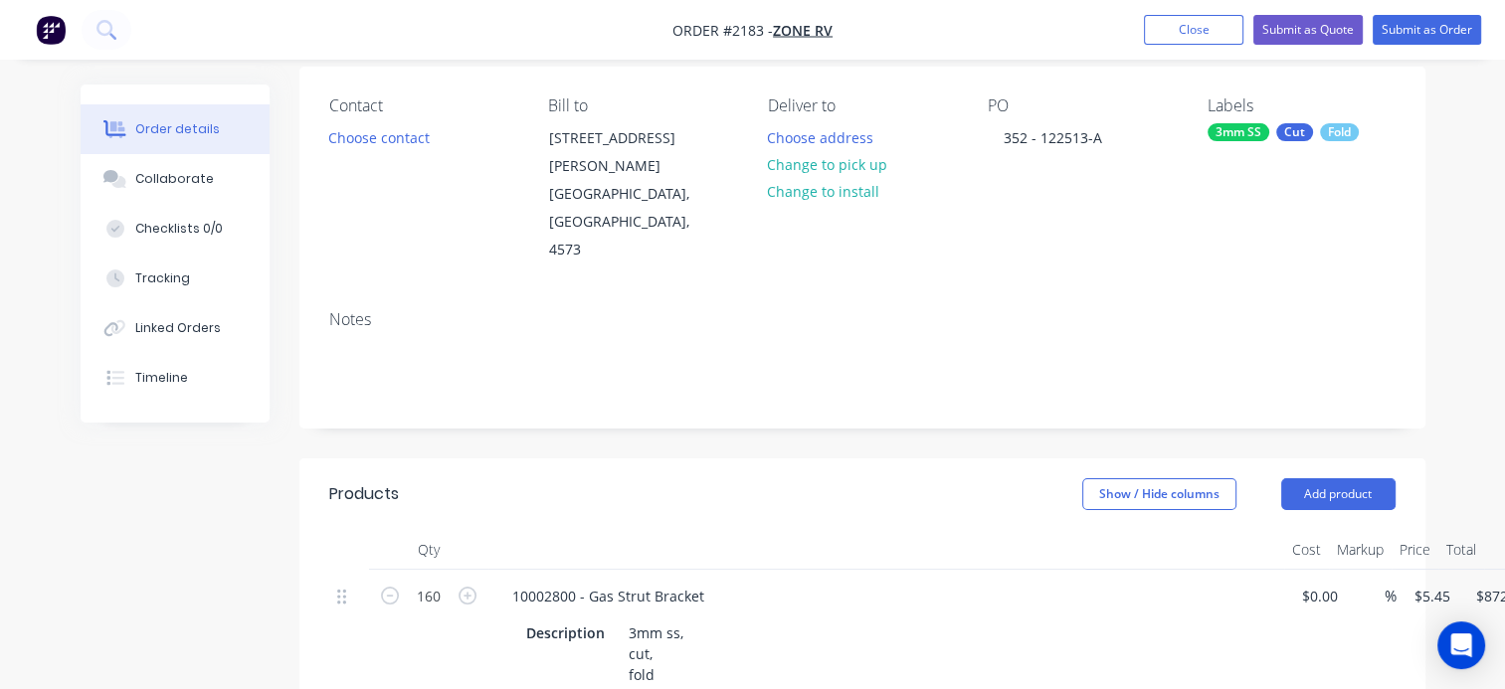
scroll to position [0, 0]
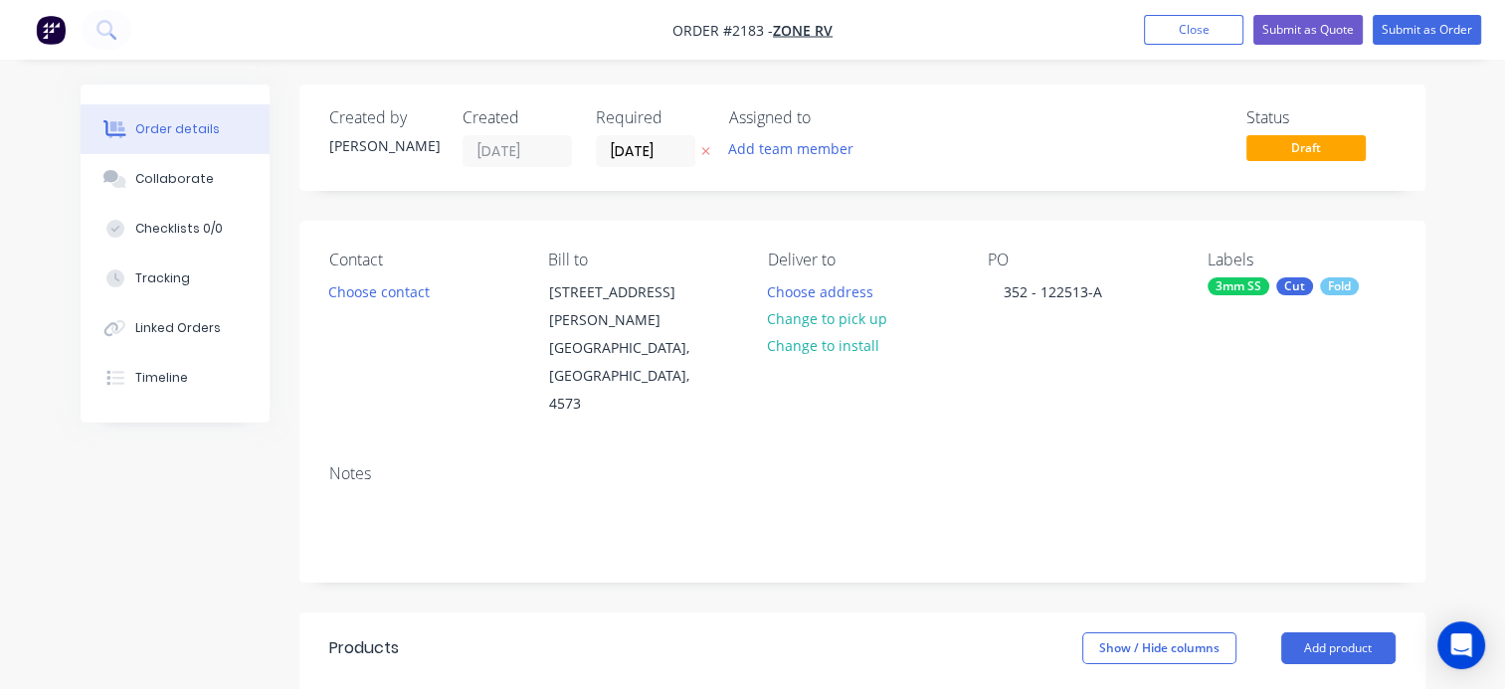
click at [1221, 286] on div "3mm SS" at bounding box center [1238, 286] width 62 height 18
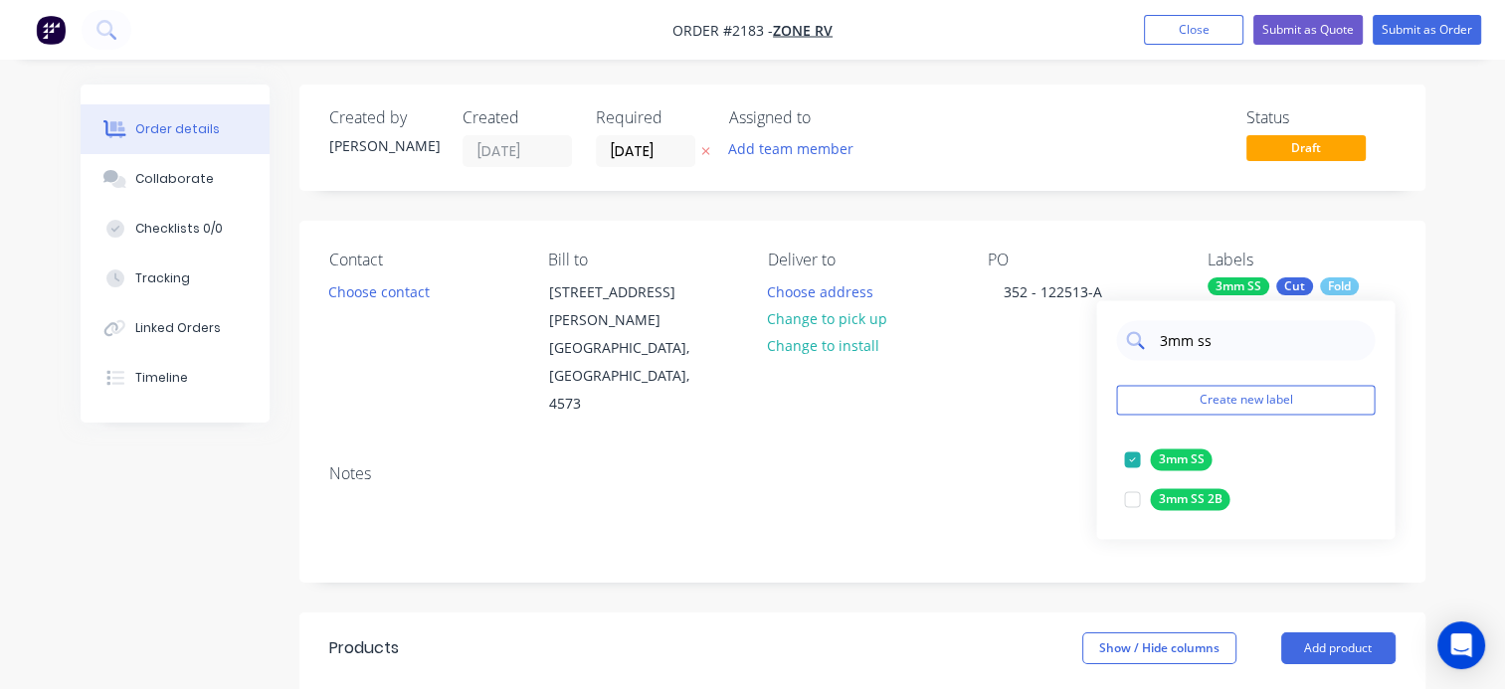
click at [1170, 338] on input "3mm ss" at bounding box center [1261, 340] width 208 height 40
type input "2mm ss"
click at [1128, 580] on div at bounding box center [1132, 579] width 40 height 40
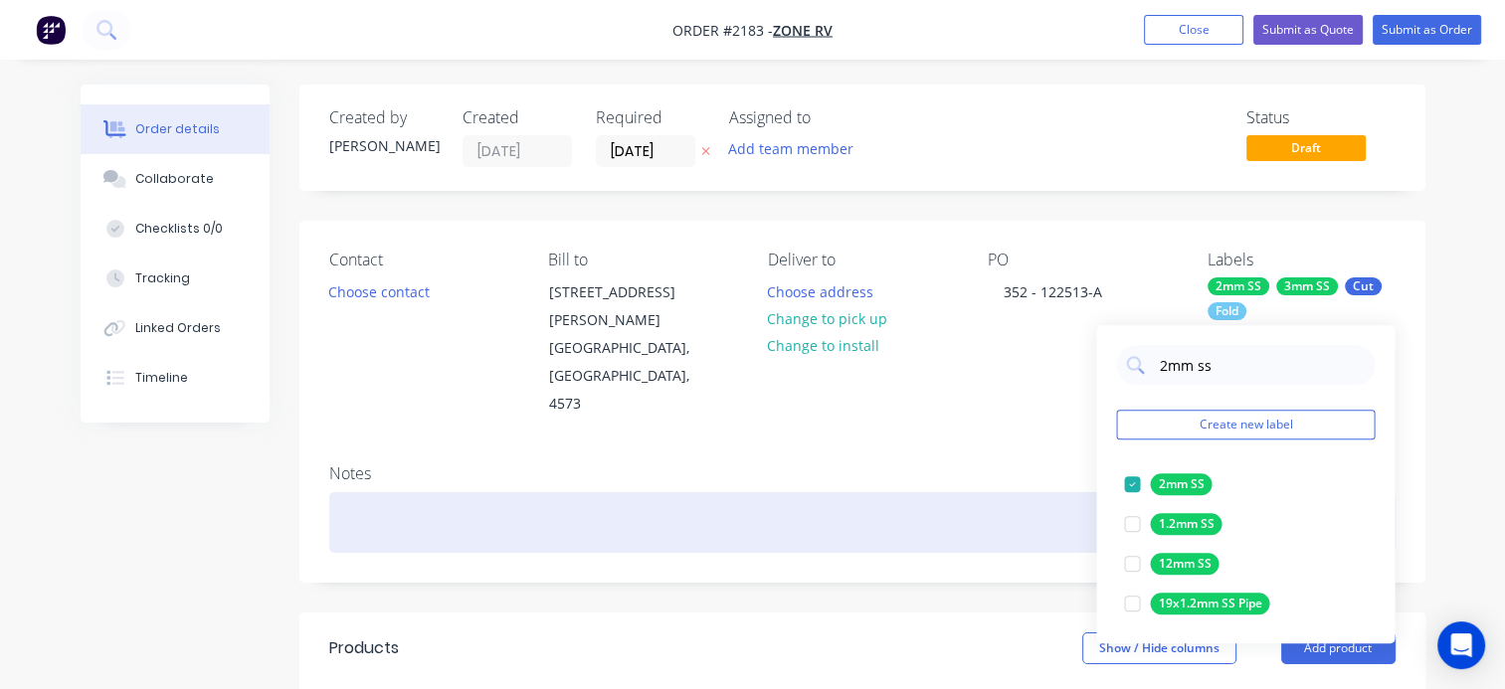
click at [563, 492] on div at bounding box center [862, 522] width 1066 height 61
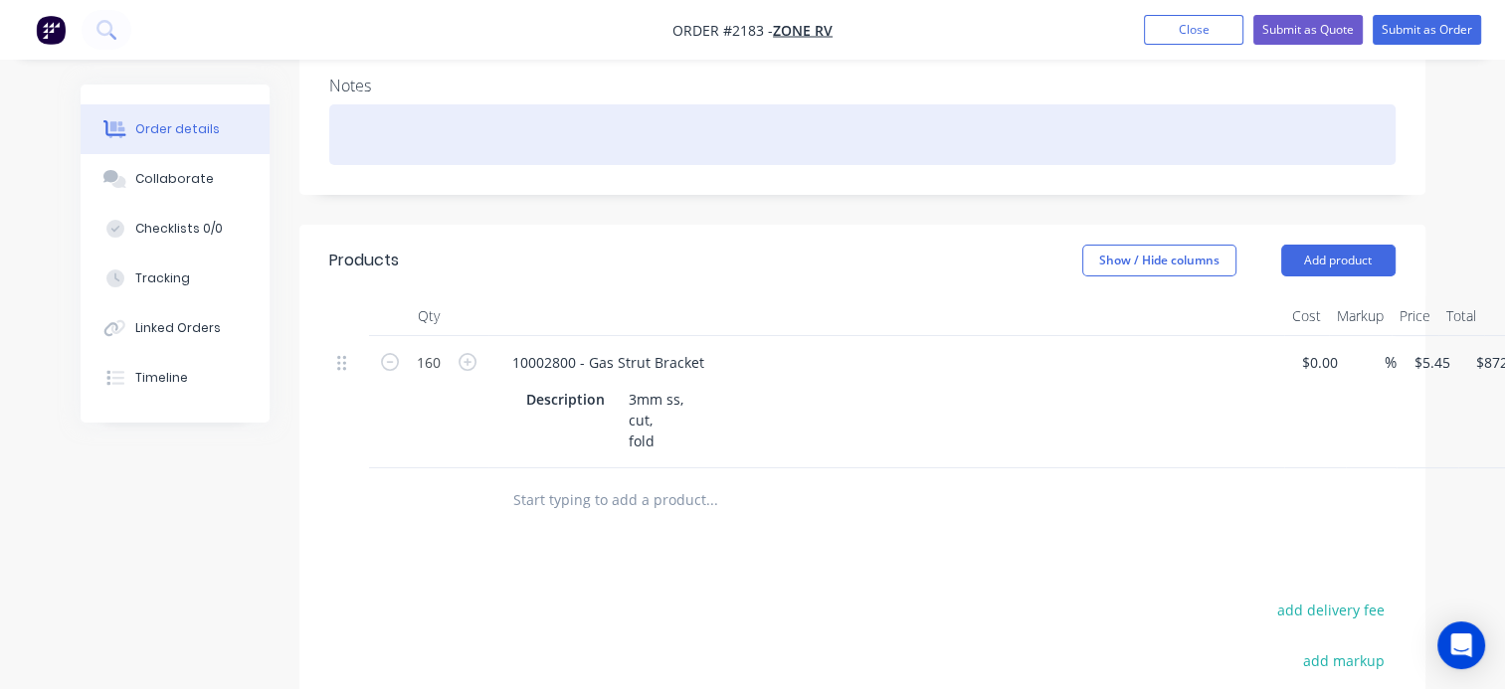
scroll to position [398, 0]
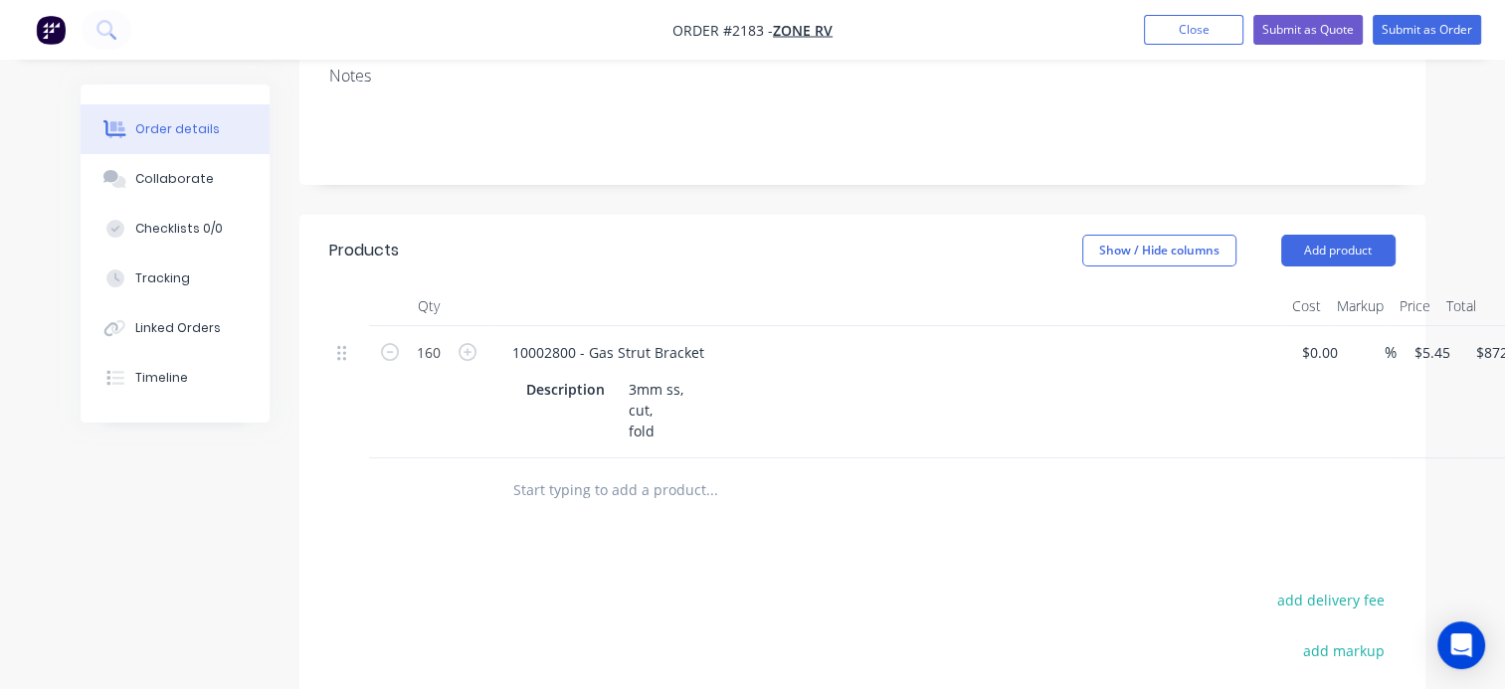
click at [548, 470] on input "text" at bounding box center [711, 490] width 398 height 40
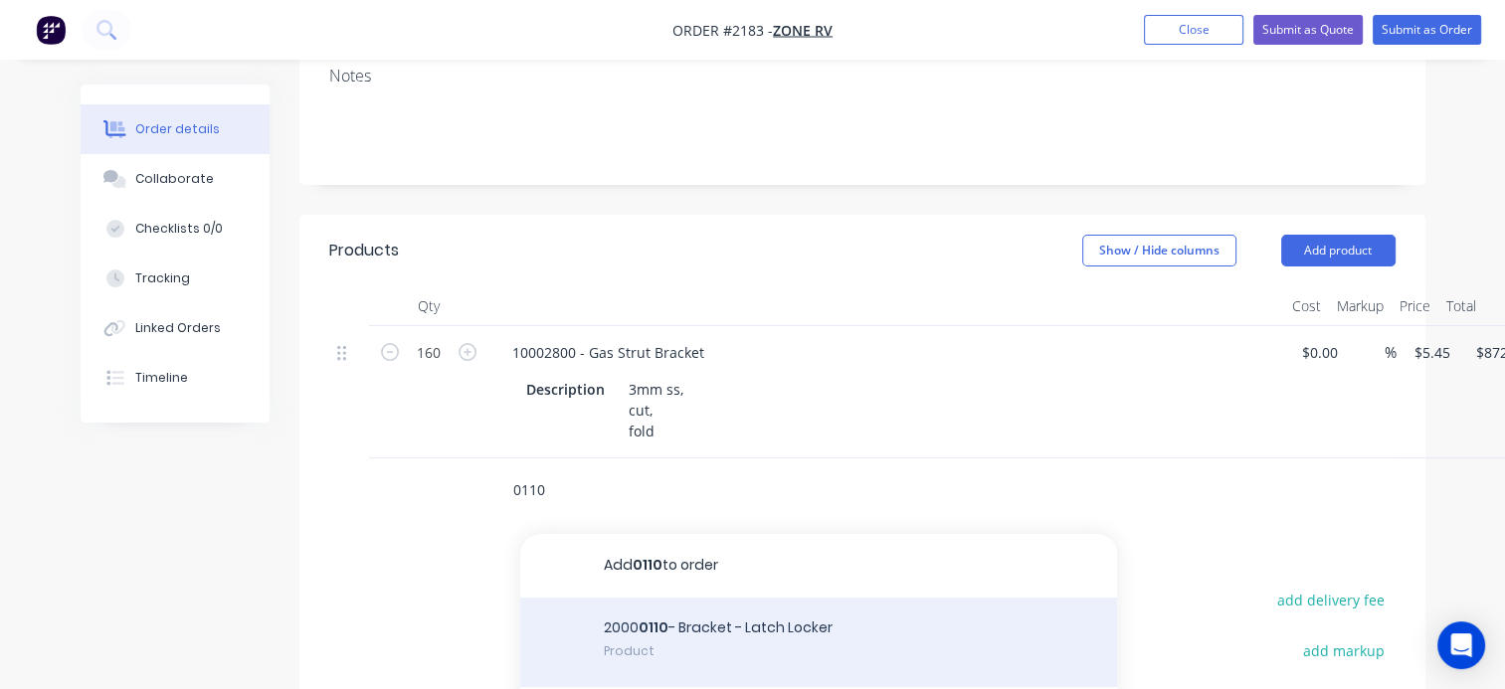
type input "0110"
click at [692, 598] on div "2000 0110 - Bracket - Latch Locker Product" at bounding box center [818, 643] width 597 height 90
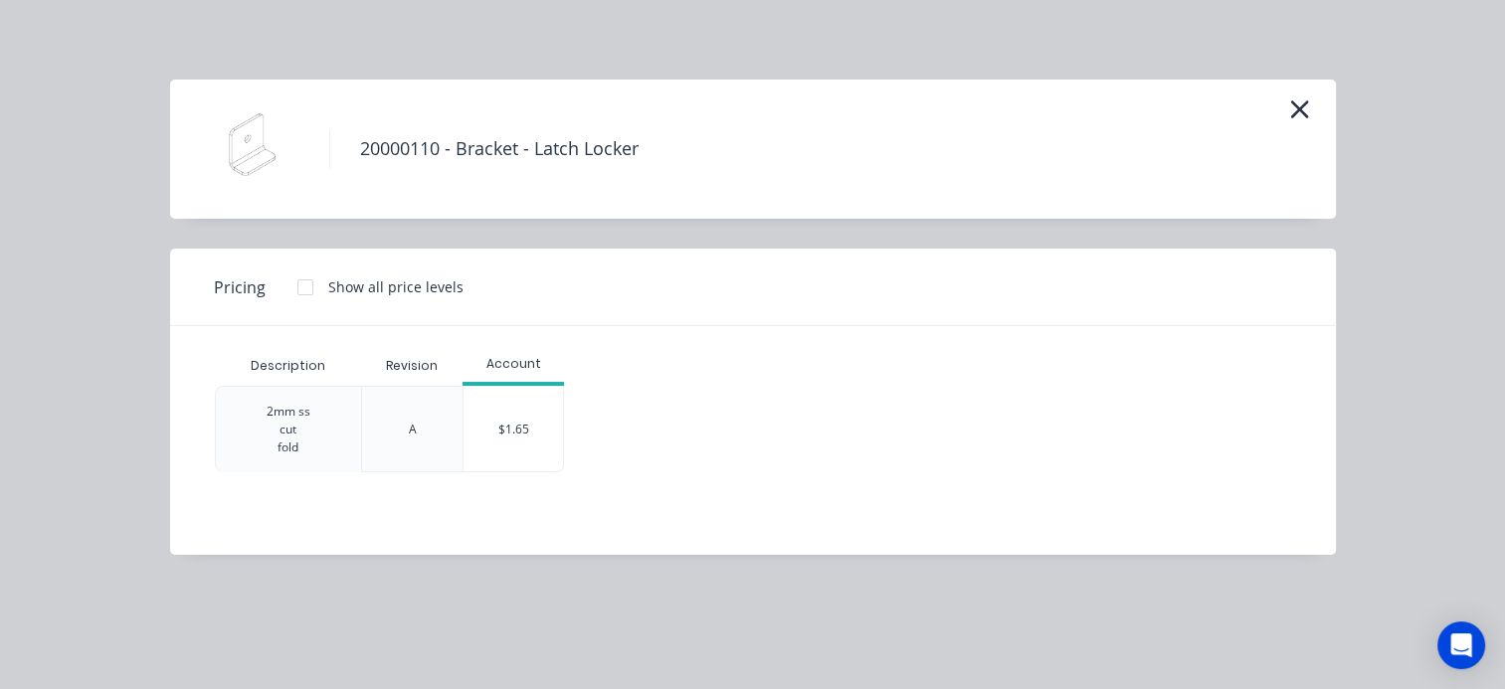
click at [513, 417] on div "$1.65" at bounding box center [512, 429] width 99 height 85
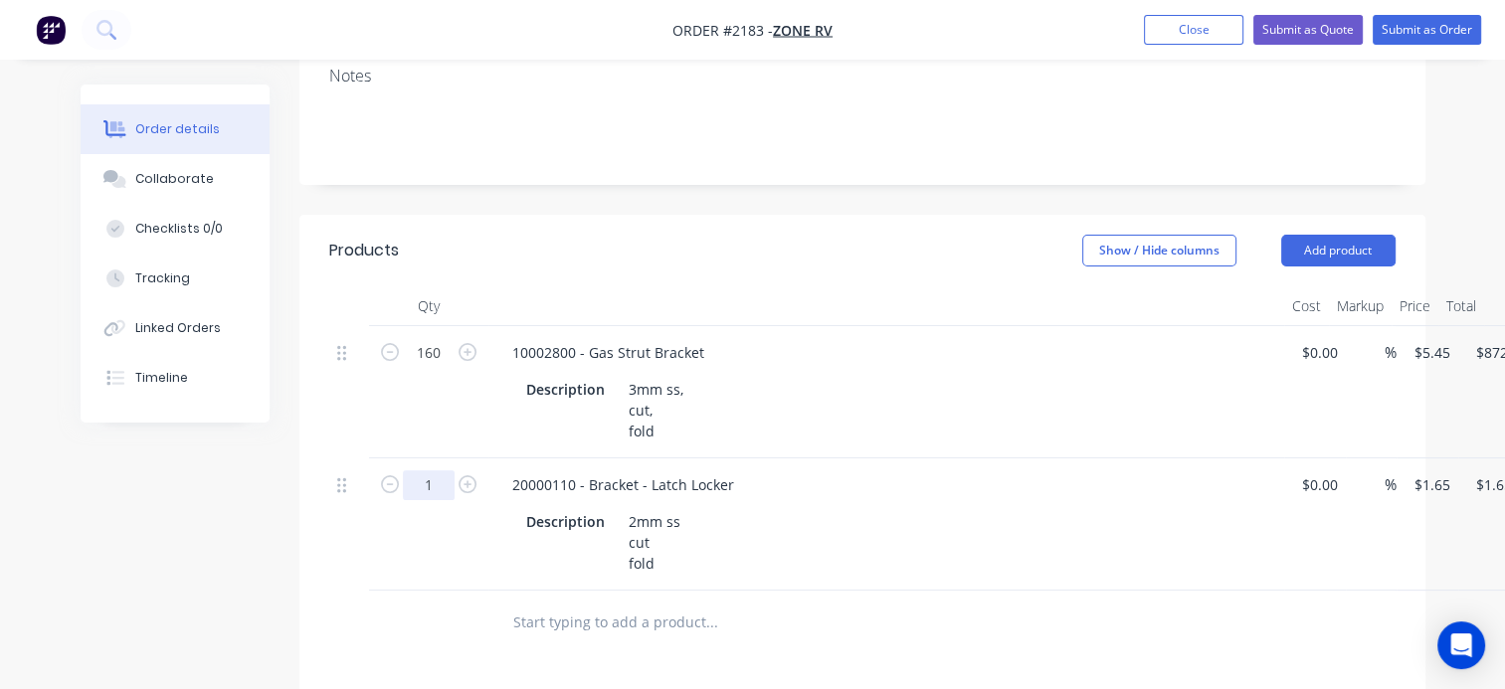
click at [425, 368] on input "1" at bounding box center [429, 353] width 52 height 30
type input "160"
type input "$264.00"
click at [633, 603] on input "text" at bounding box center [711, 623] width 398 height 40
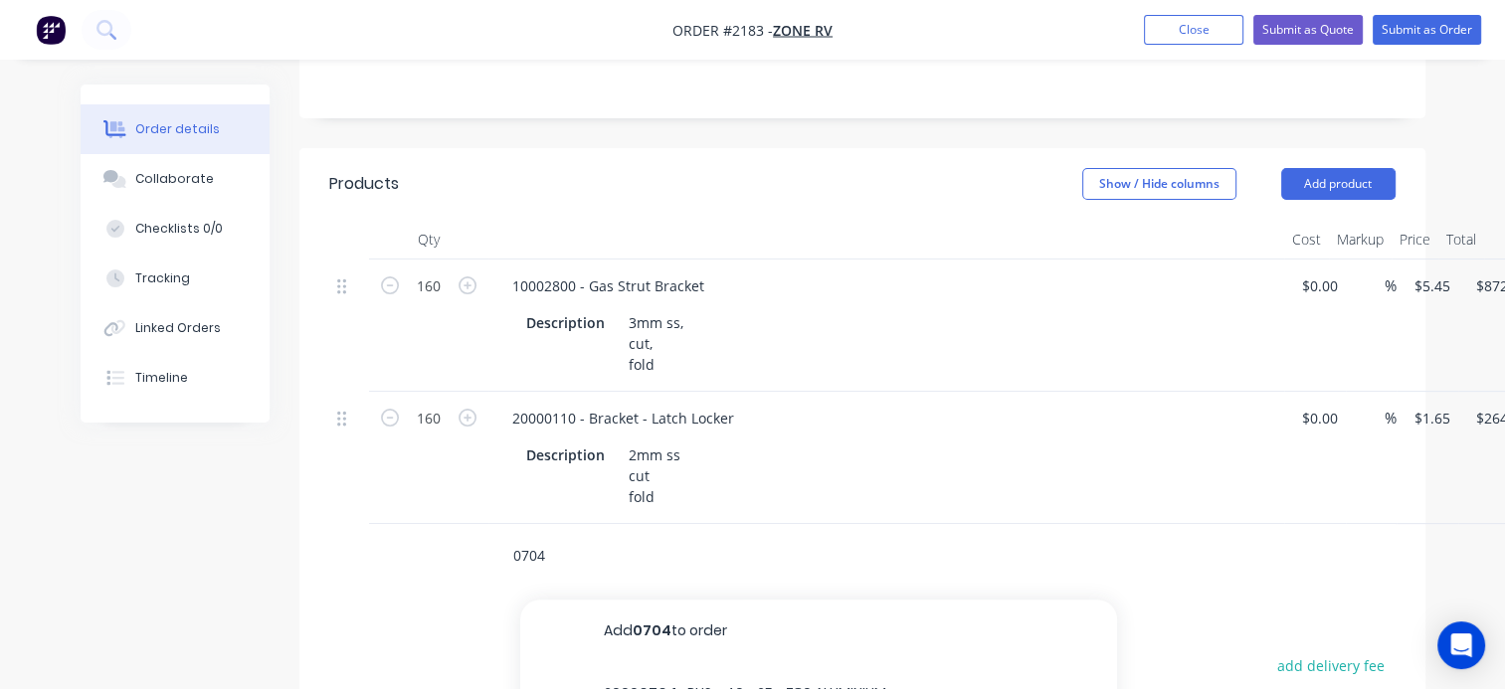
scroll to position [597, 0]
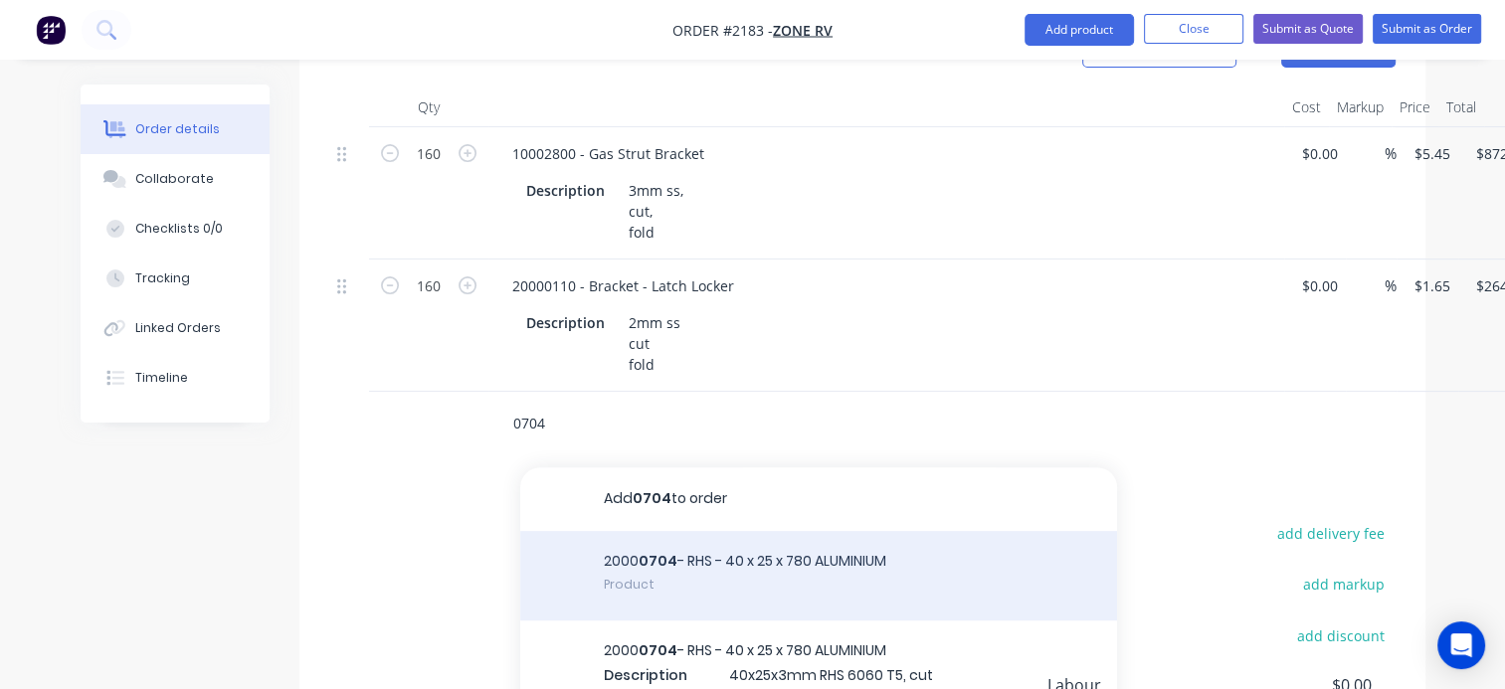
type input "0704"
click at [684, 531] on div "2000 0704 - RHS - 40 x 25 x 780 ALUMINIUM Product" at bounding box center [818, 576] width 597 height 90
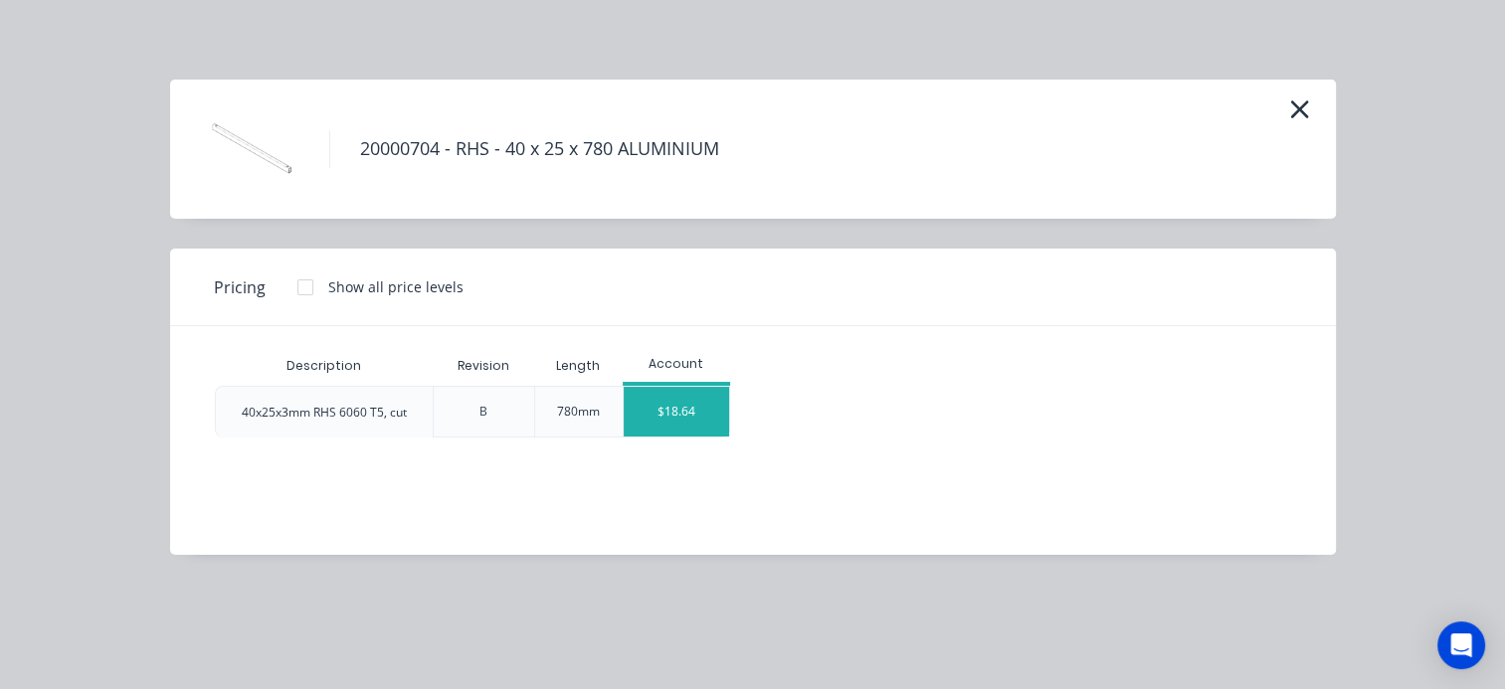
click at [666, 414] on div "$18.64" at bounding box center [677, 412] width 106 height 50
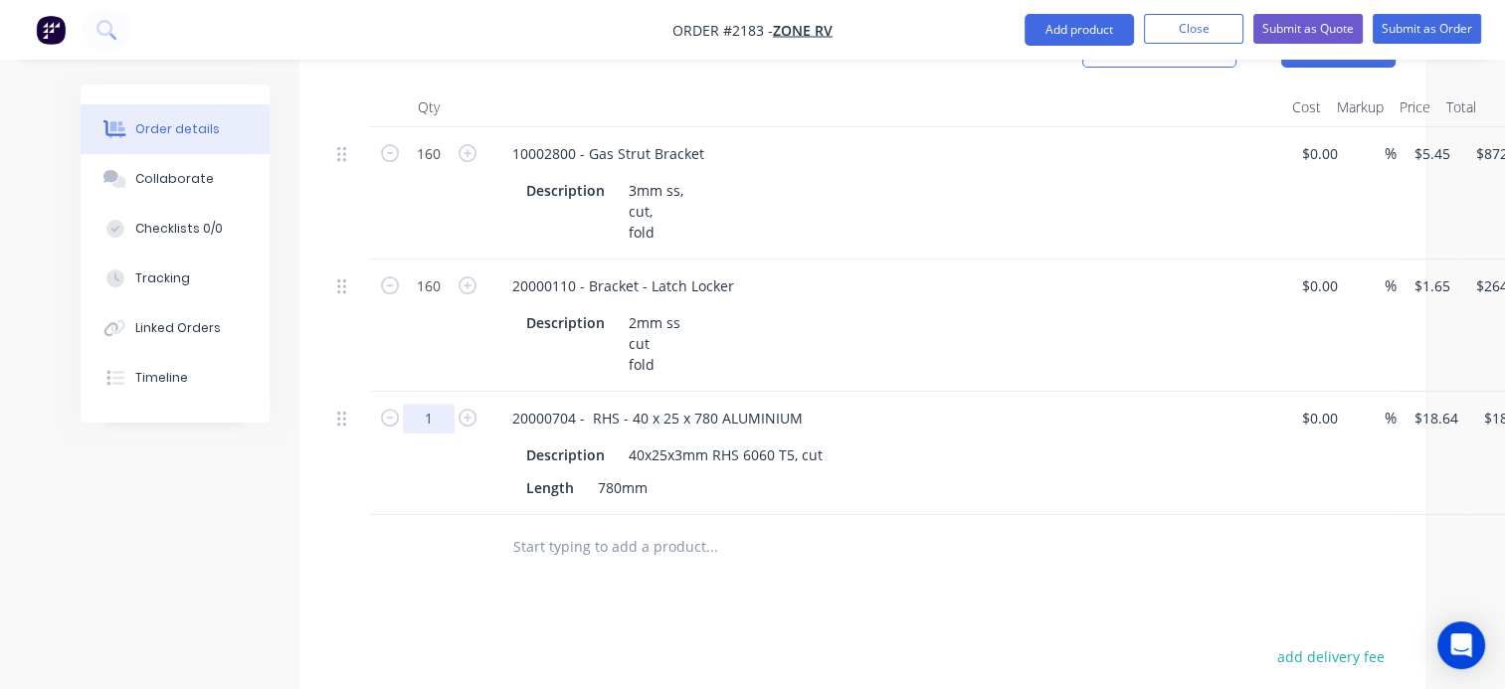
click at [449, 169] on input "1" at bounding box center [429, 154] width 52 height 30
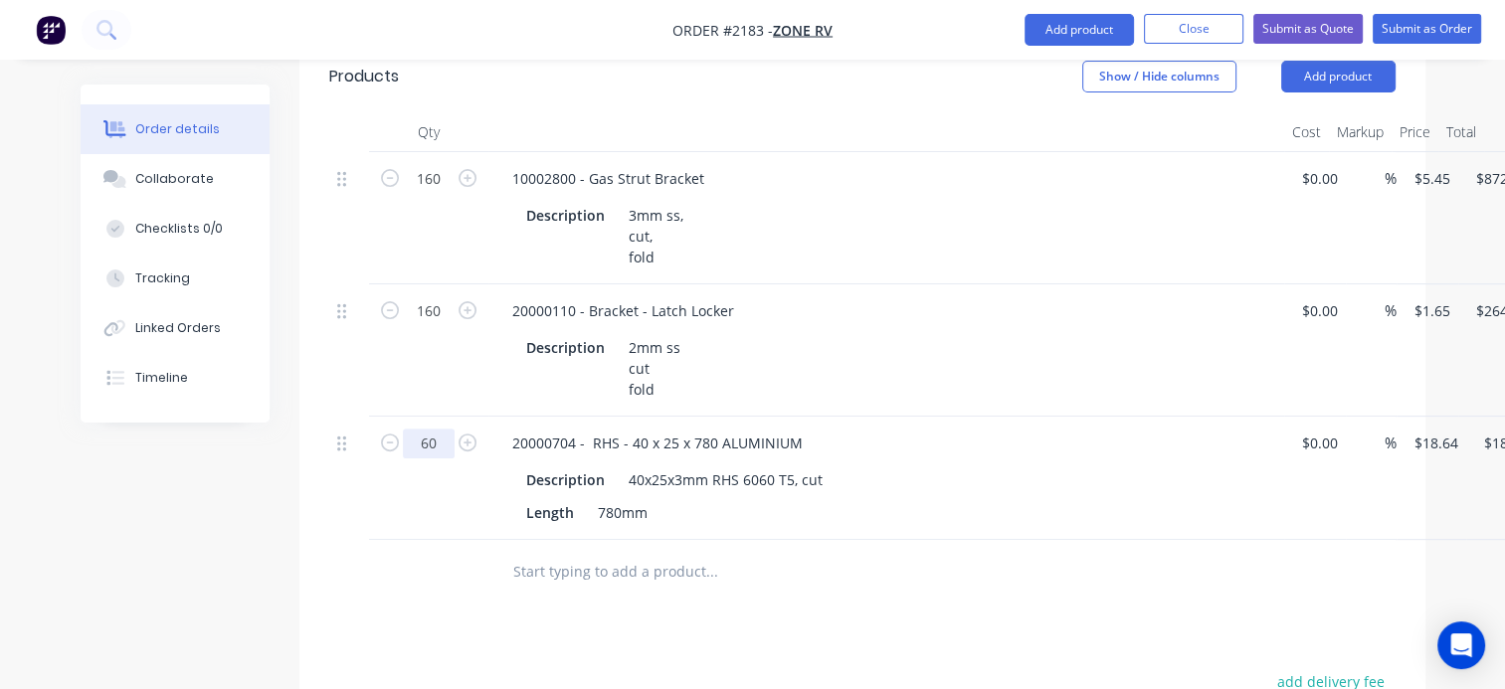
scroll to position [99, 0]
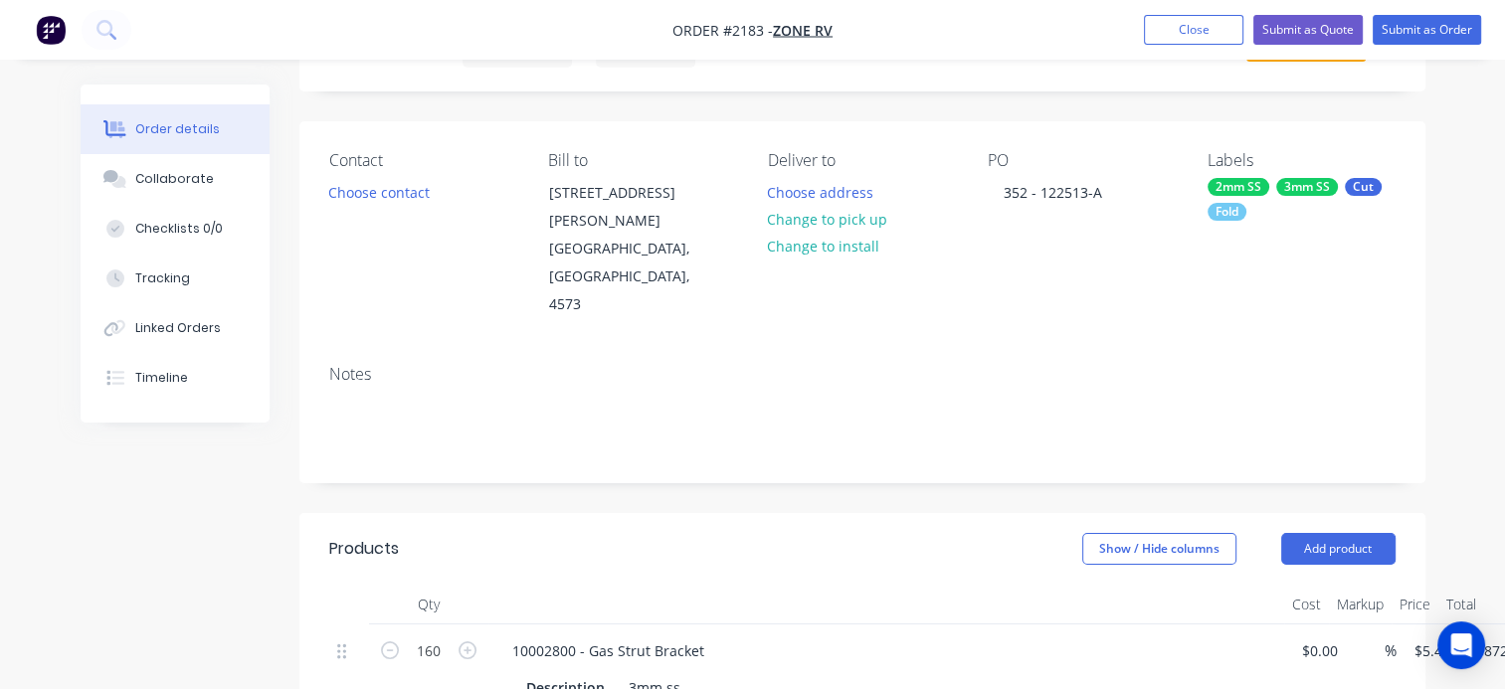
type input "60"
type input "$1,118.40"
click at [1230, 210] on div "Fold" at bounding box center [1226, 212] width 39 height 18
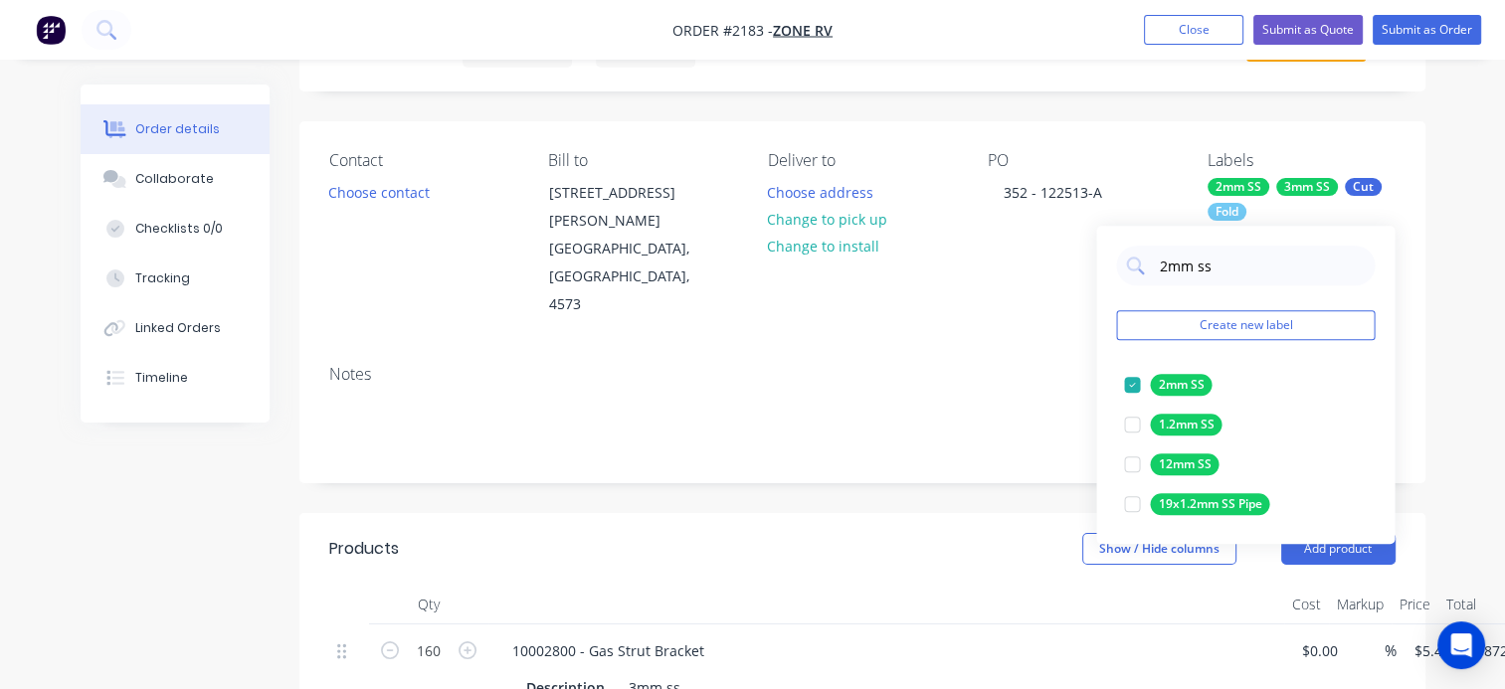
drag, startPoint x: 1123, startPoint y: 261, endPoint x: 1052, endPoint y: 252, distance: 71.2
click at [1186, 257] on input "2mm ss" at bounding box center [1261, 266] width 208 height 40
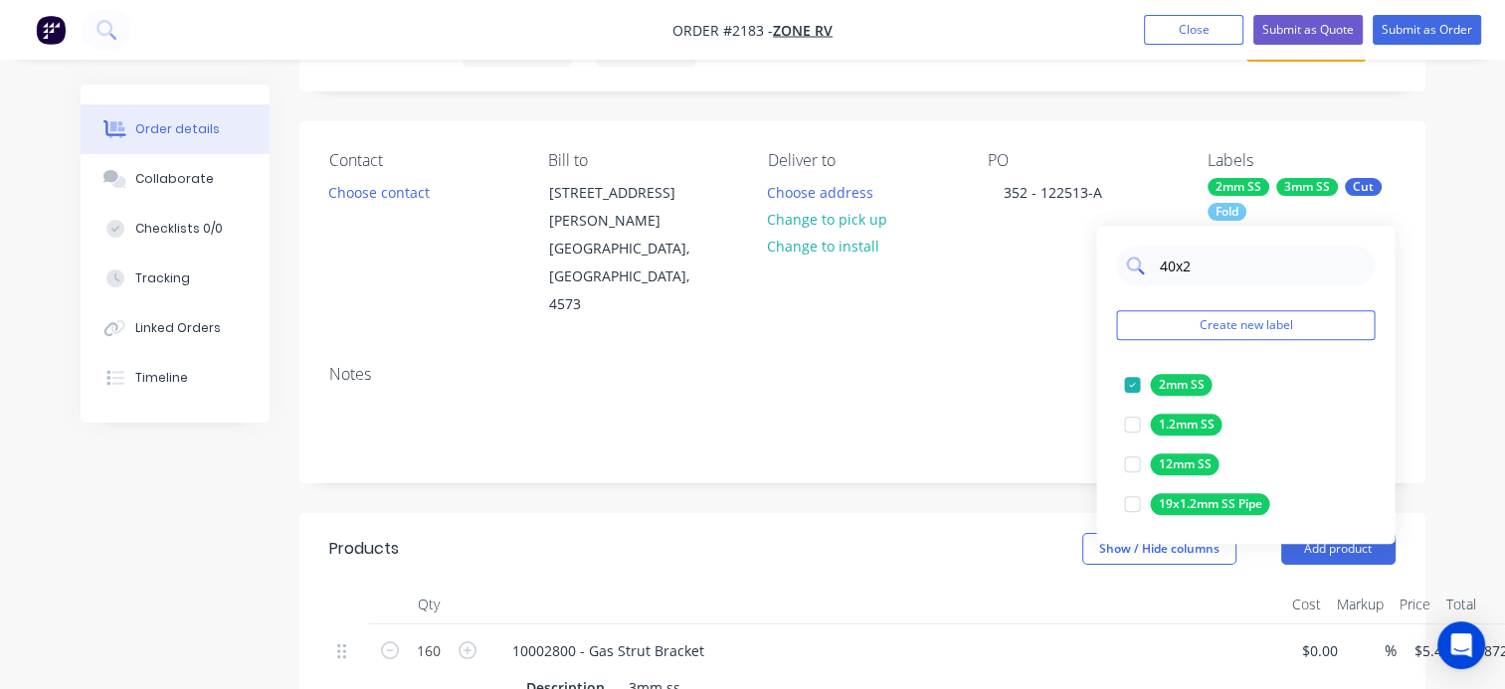
type input "40x25"
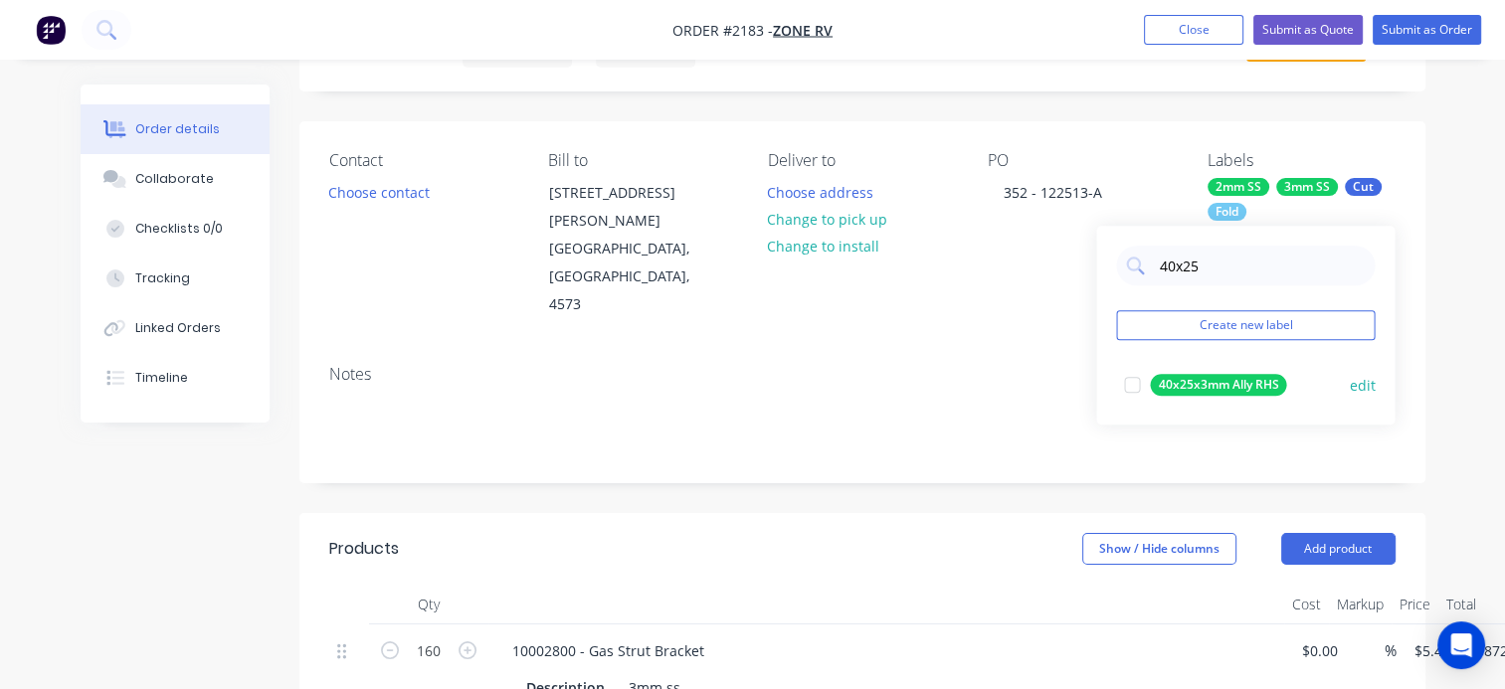
click at [1135, 393] on div at bounding box center [1132, 385] width 40 height 40
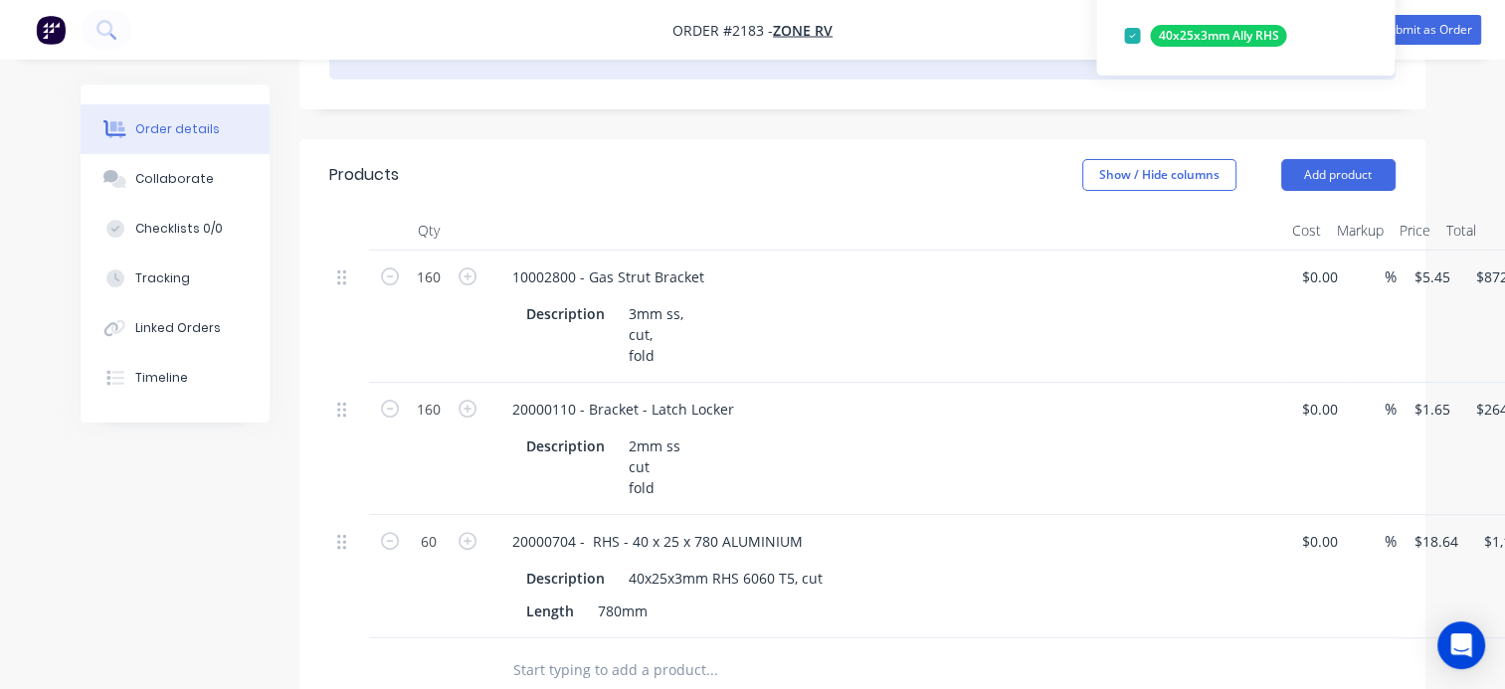
scroll to position [597, 0]
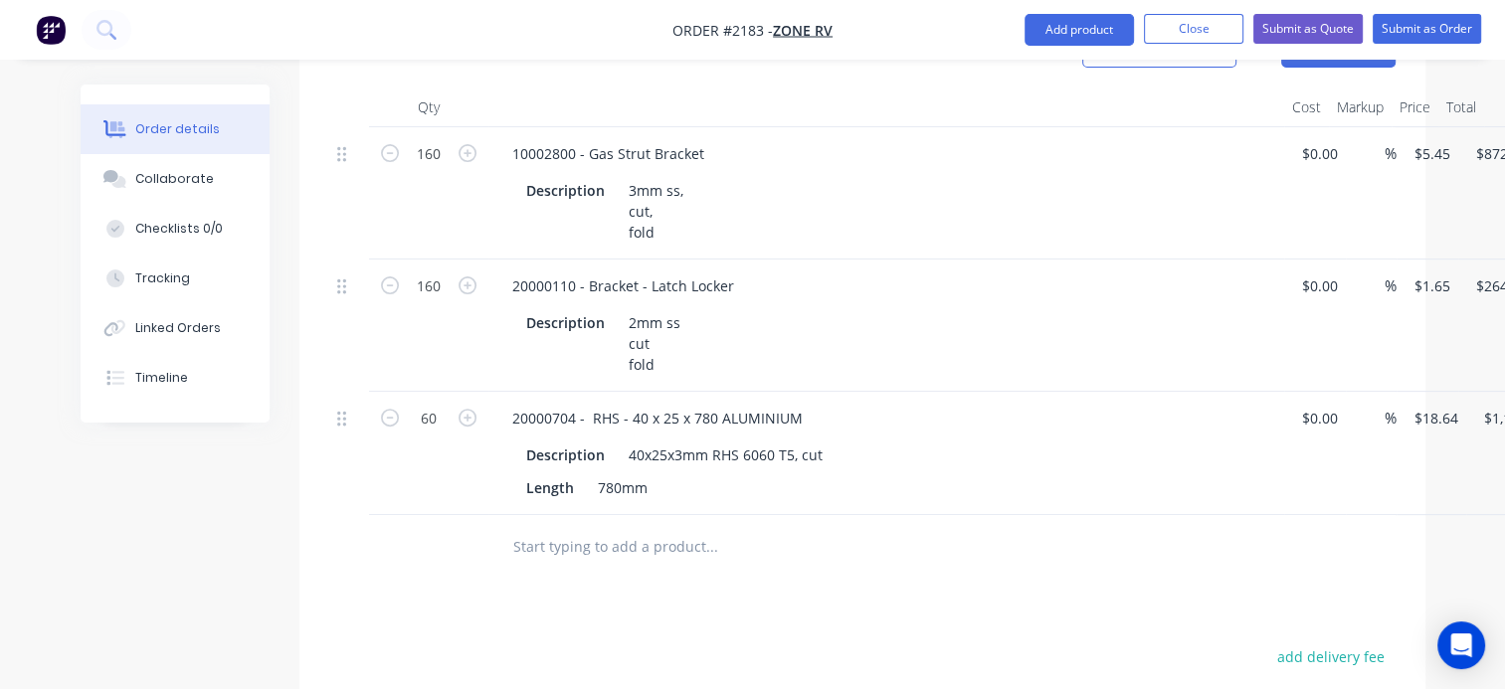
click at [627, 527] on input "text" at bounding box center [711, 547] width 398 height 40
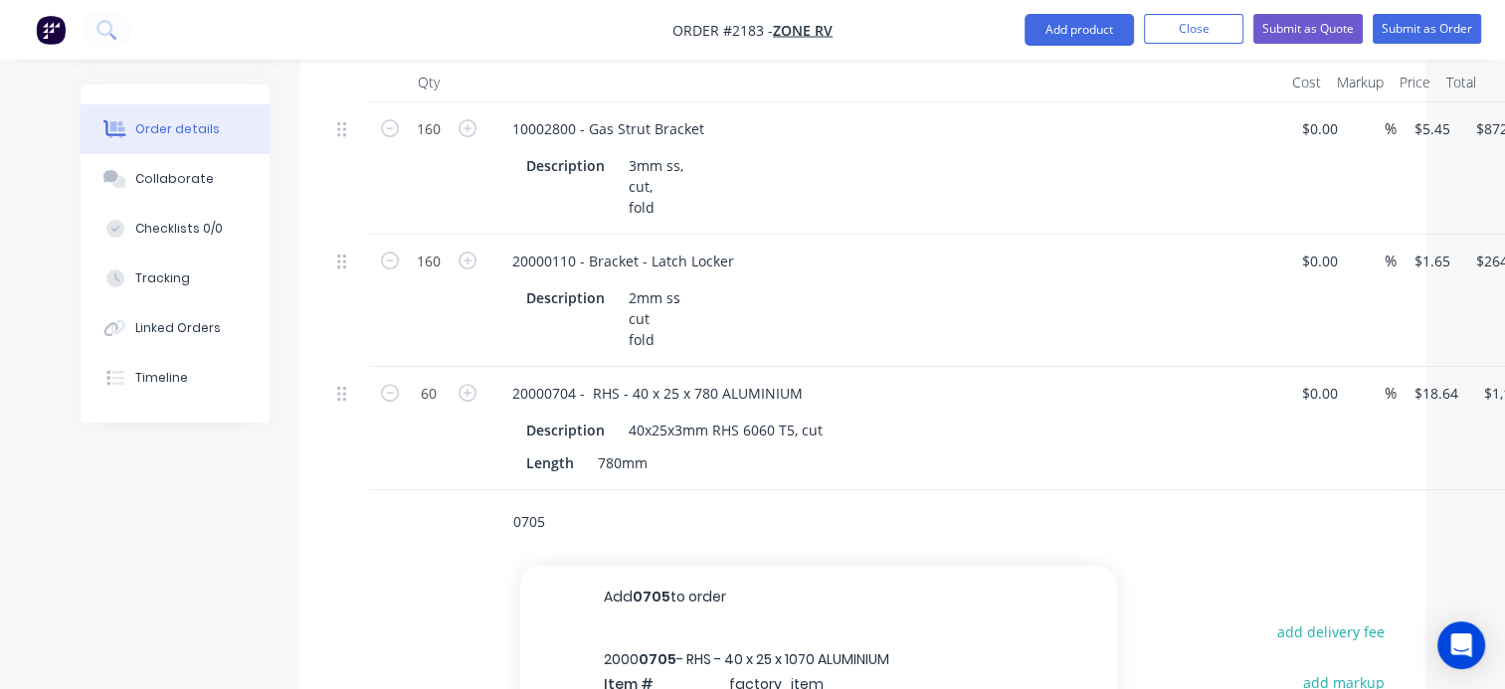
scroll to position [696, 0]
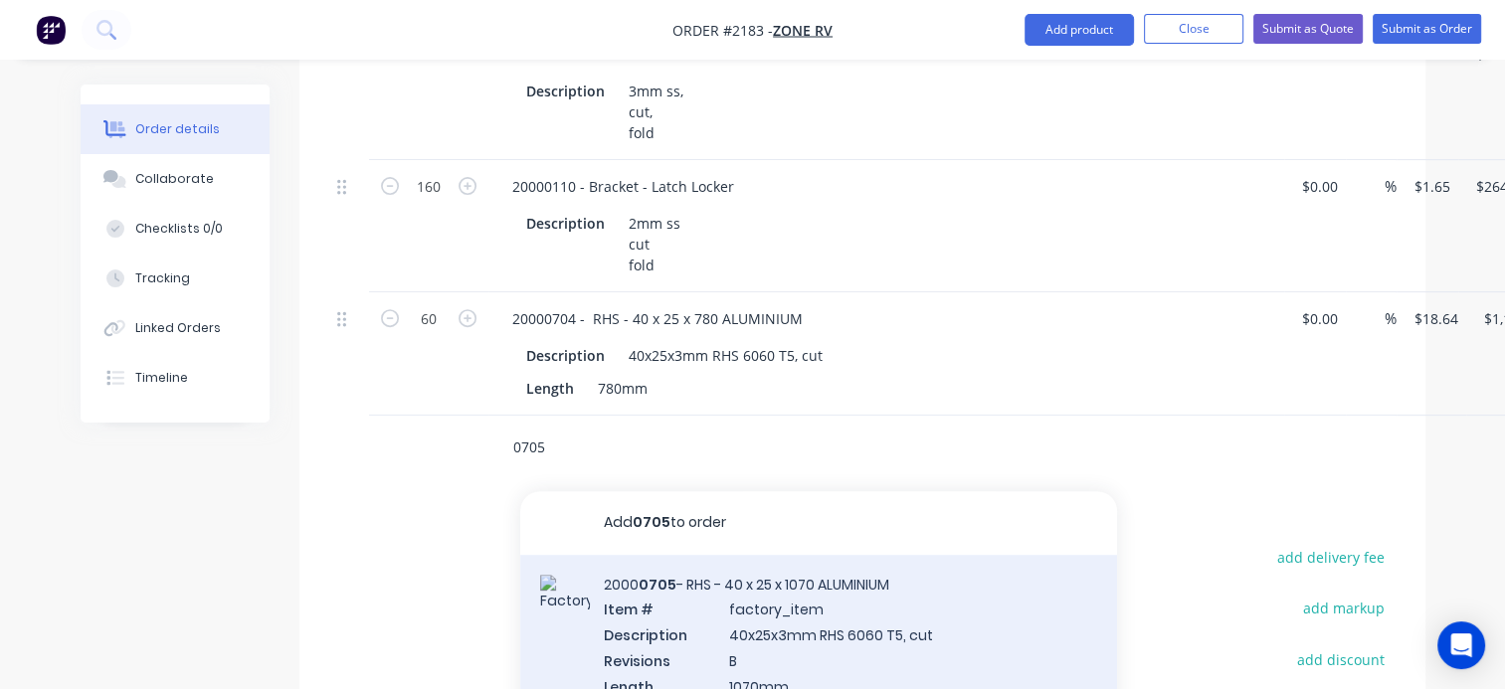
type input "0705"
click at [776, 555] on div "2000 0705 - RHS - 40 x 25 x 1070 ALUMINIUM Item # factory_item Description 40x2…" at bounding box center [818, 648] width 597 height 186
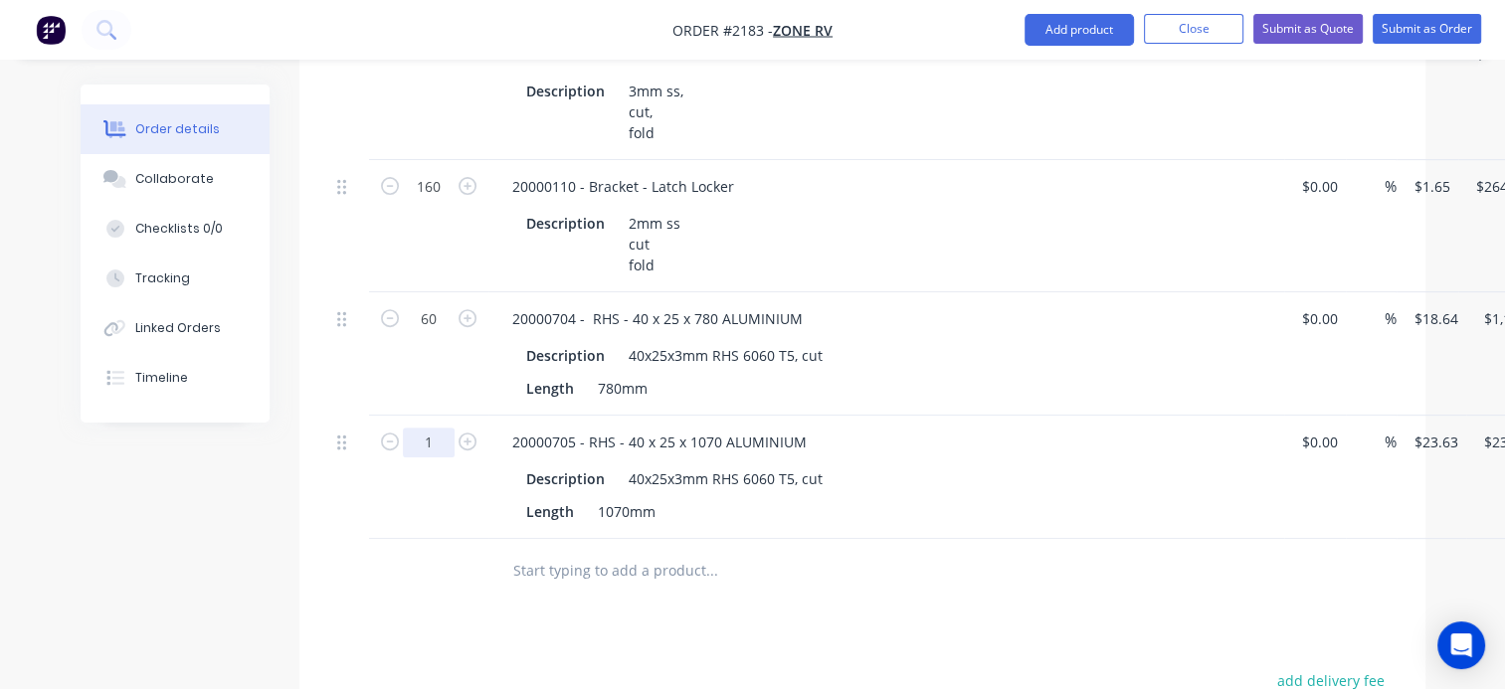
click at [433, 70] on input "1" at bounding box center [429, 55] width 52 height 30
type input "60"
type input "$1,417.80"
click at [823, 585] on div "Products Show / Hide columns Add product Qty Cost Markup Price Total 160 100028…" at bounding box center [862, 498] width 1126 height 1165
click at [656, 551] on input "text" at bounding box center [711, 571] width 398 height 40
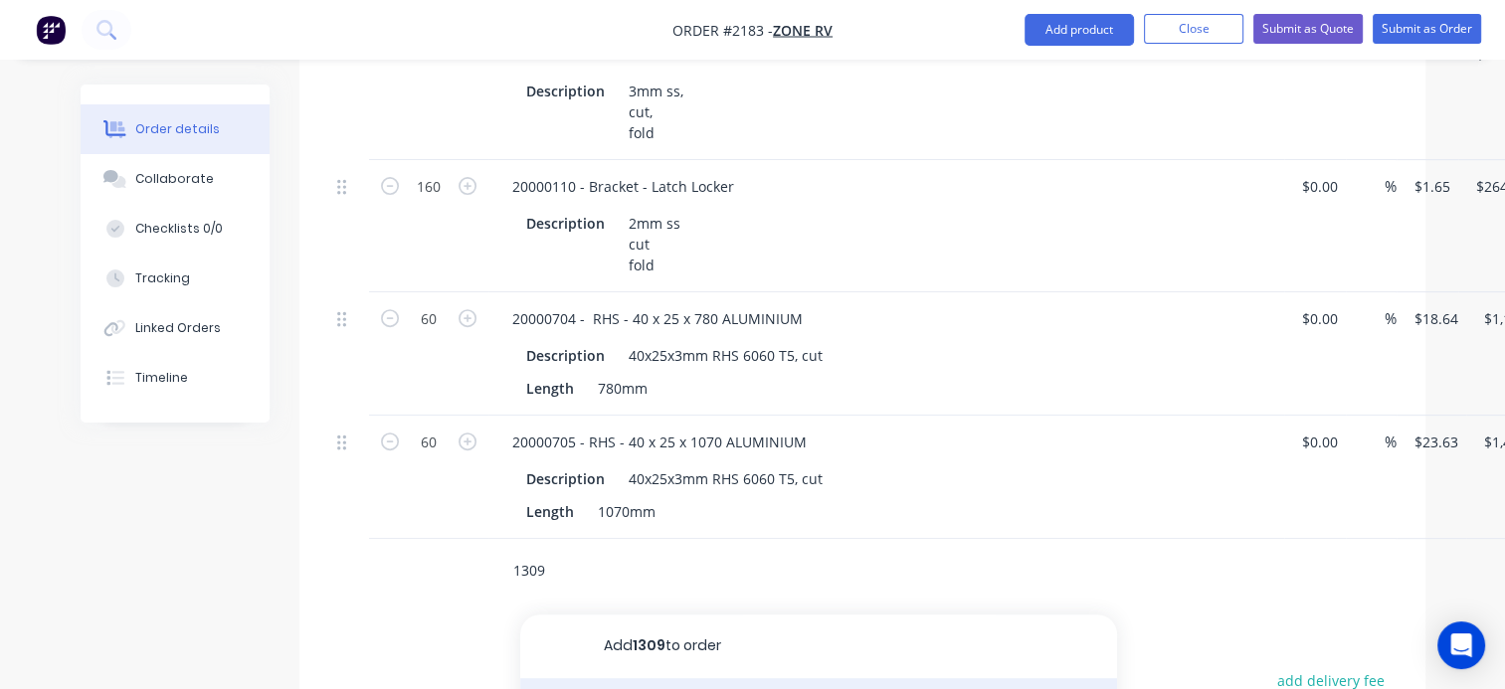
type input "1309"
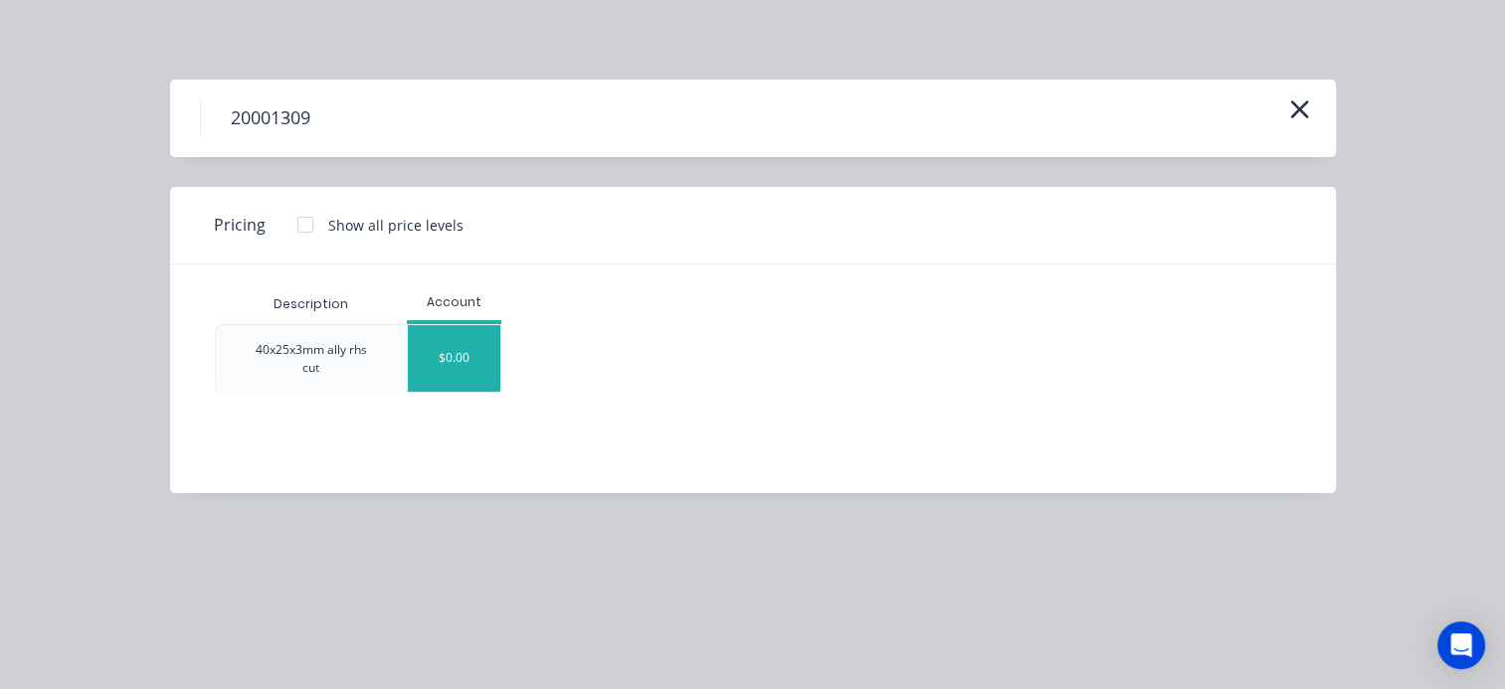
click at [471, 362] on div "$0.00" at bounding box center [454, 358] width 93 height 67
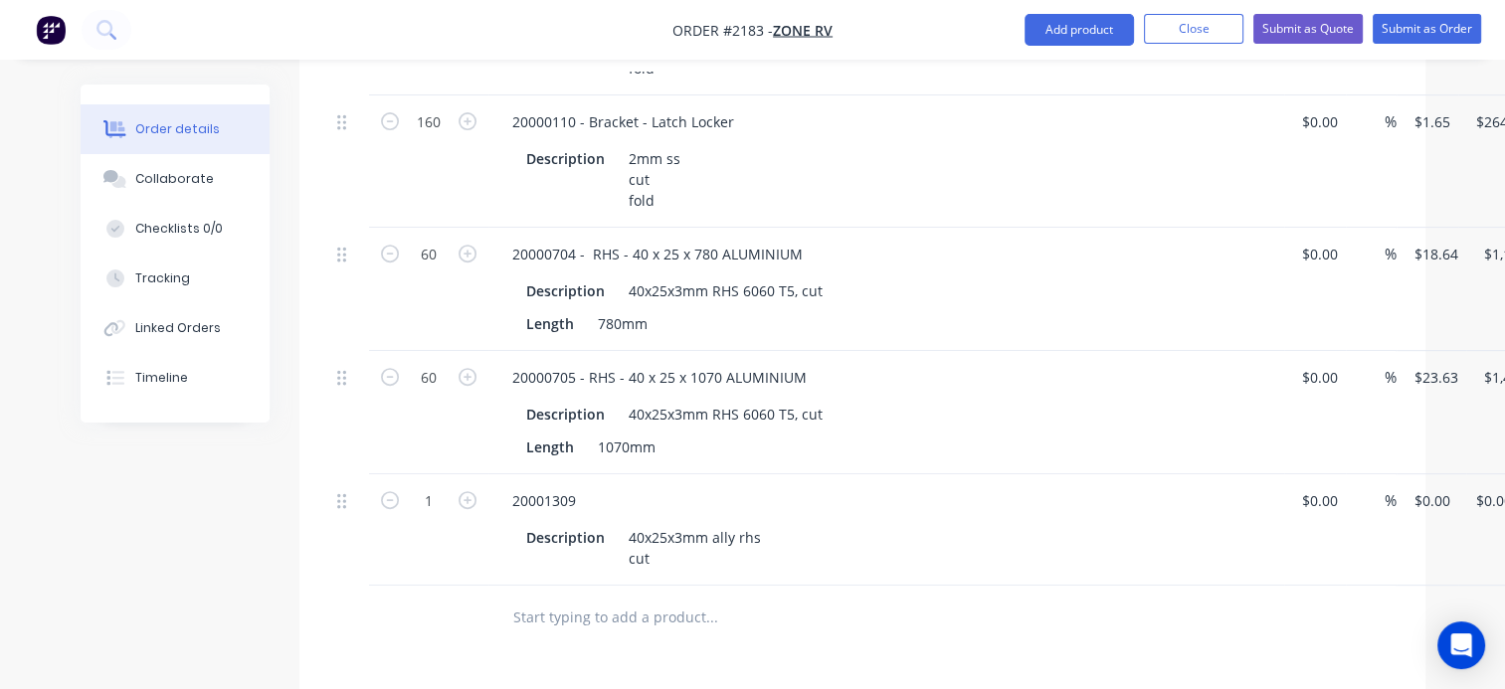
scroll to position [796, 0]
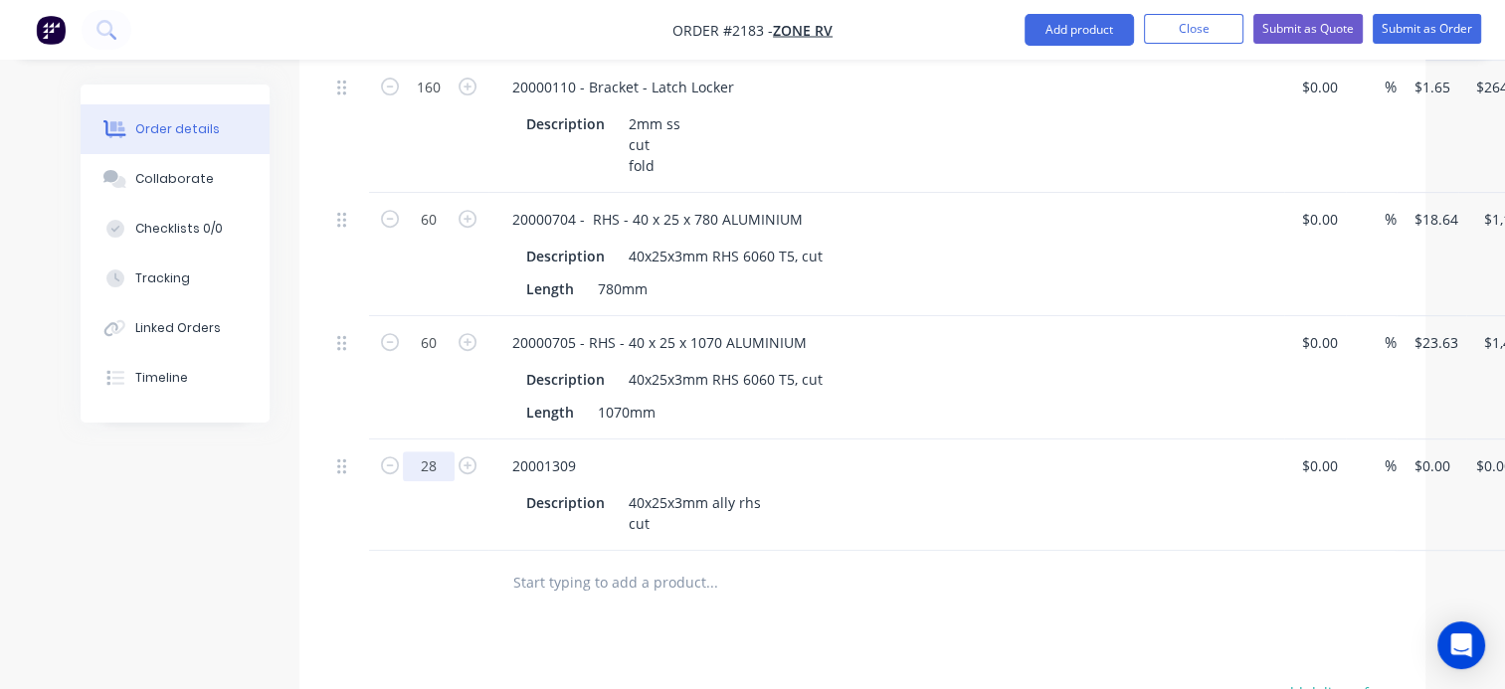
type input "28"
click at [374, 551] on div at bounding box center [428, 583] width 119 height 65
click at [638, 563] on input "text" at bounding box center [711, 583] width 398 height 40
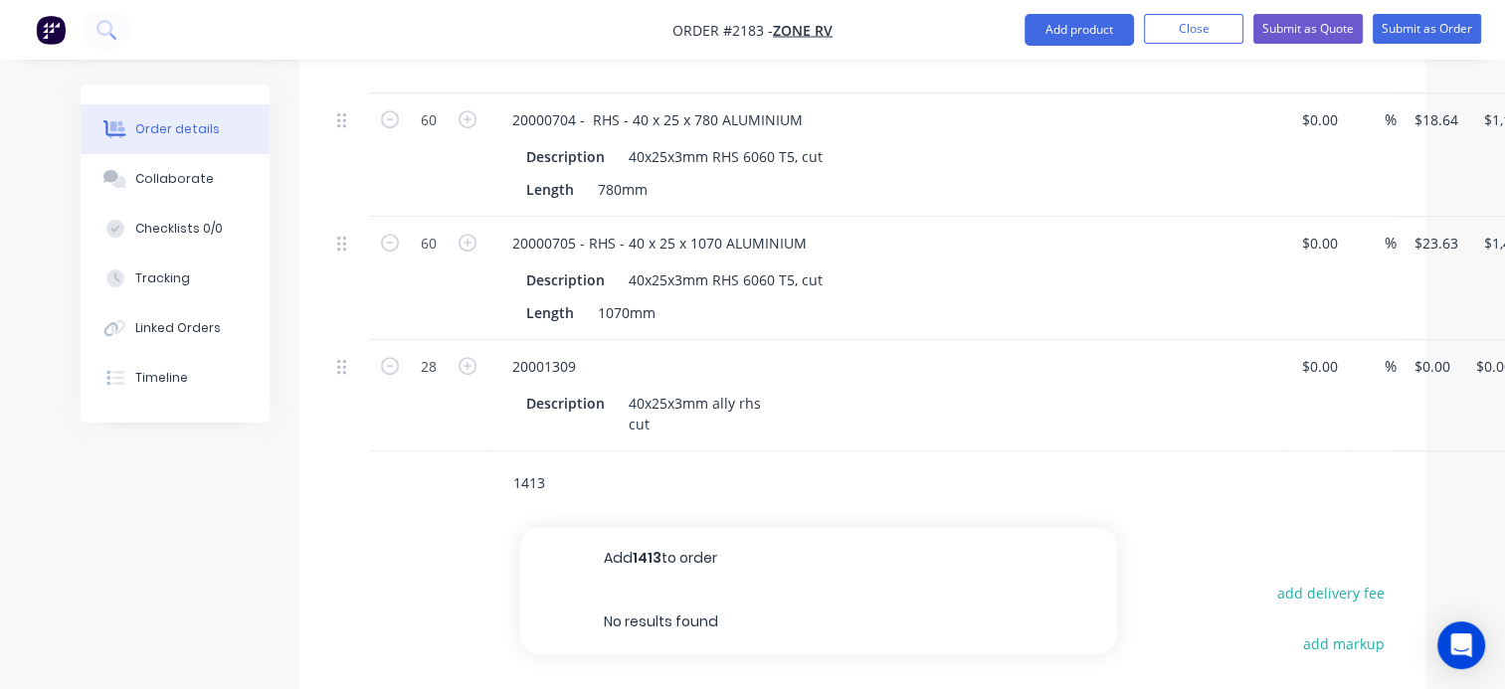
drag, startPoint x: 550, startPoint y: 426, endPoint x: 348, endPoint y: 381, distance: 206.8
click at [370, 451] on div "1413 Add 1413 to order No results found" at bounding box center [862, 483] width 1066 height 65
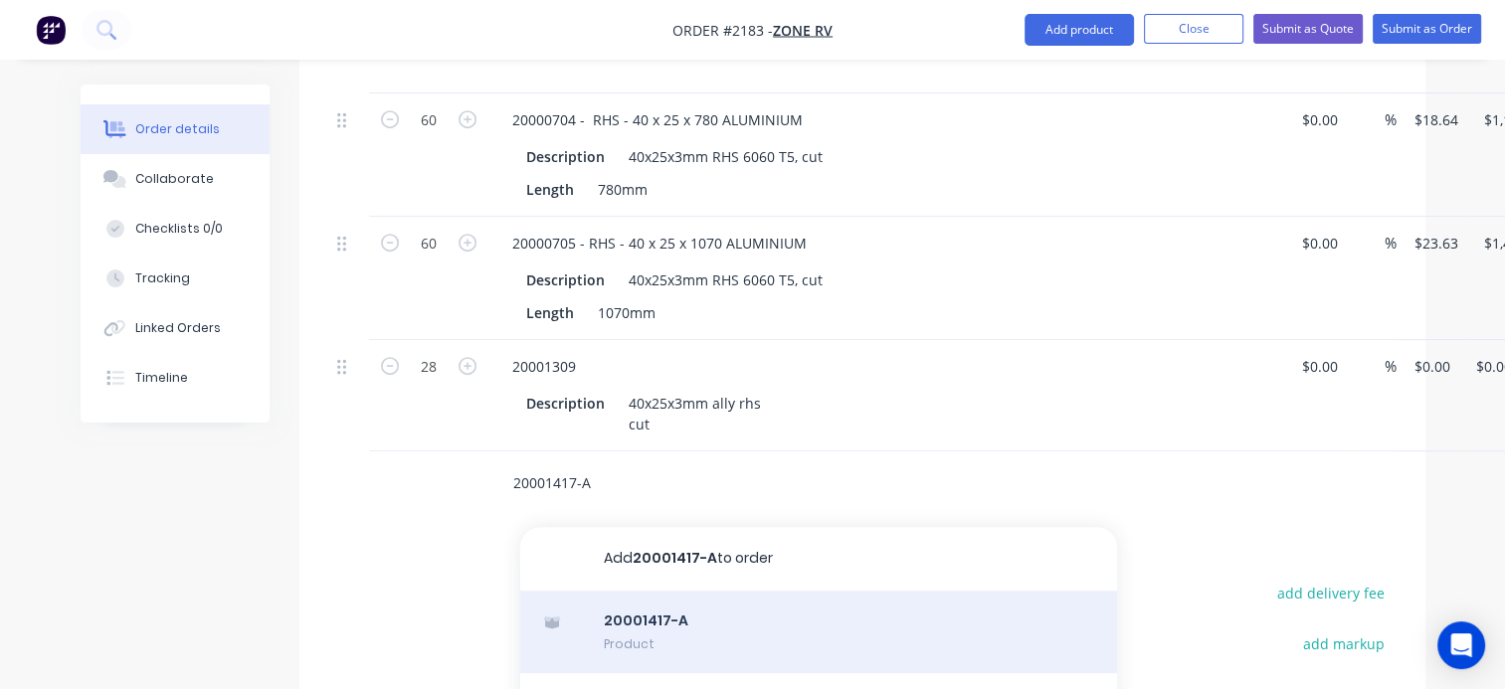
type input "20001417-A"
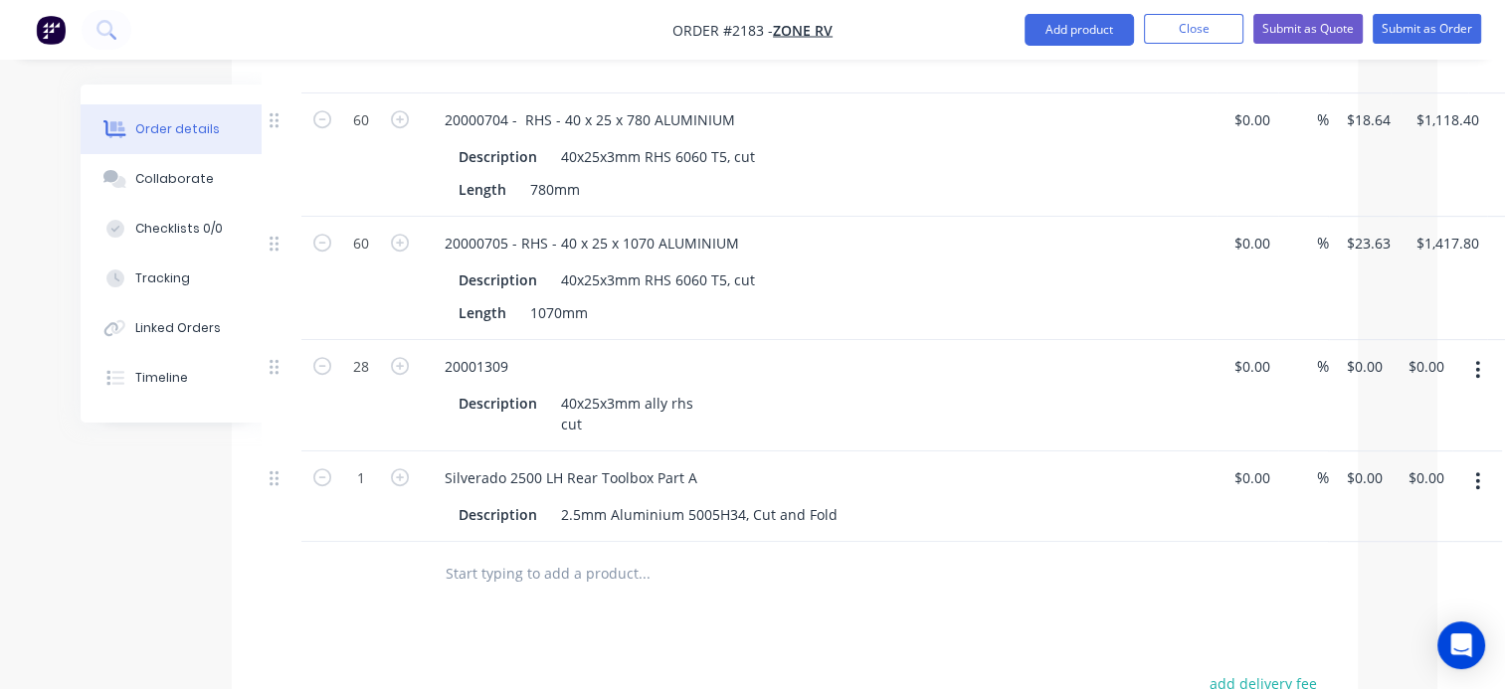
scroll to position [895, 99]
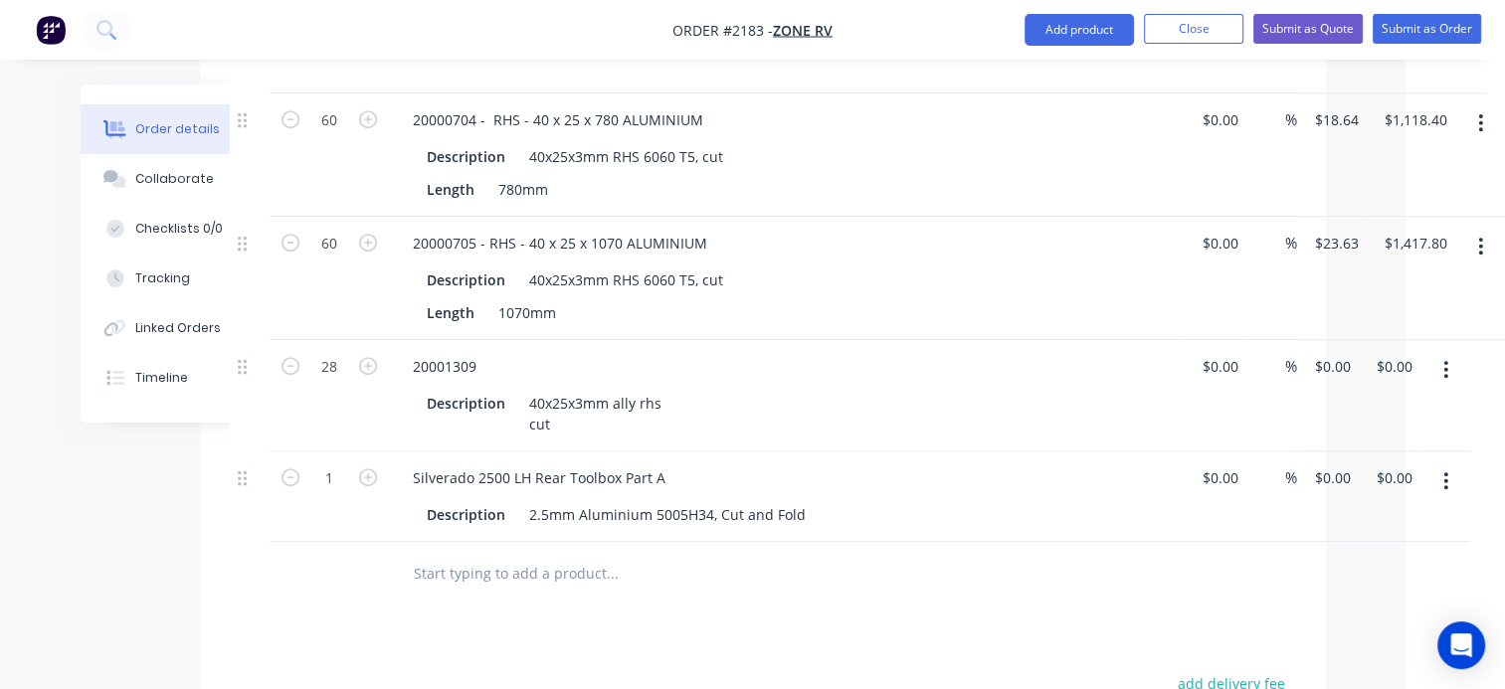
click at [1451, 463] on button "button" at bounding box center [1445, 481] width 47 height 36
click at [1321, 638] on div "Delete" at bounding box center [1375, 652] width 153 height 29
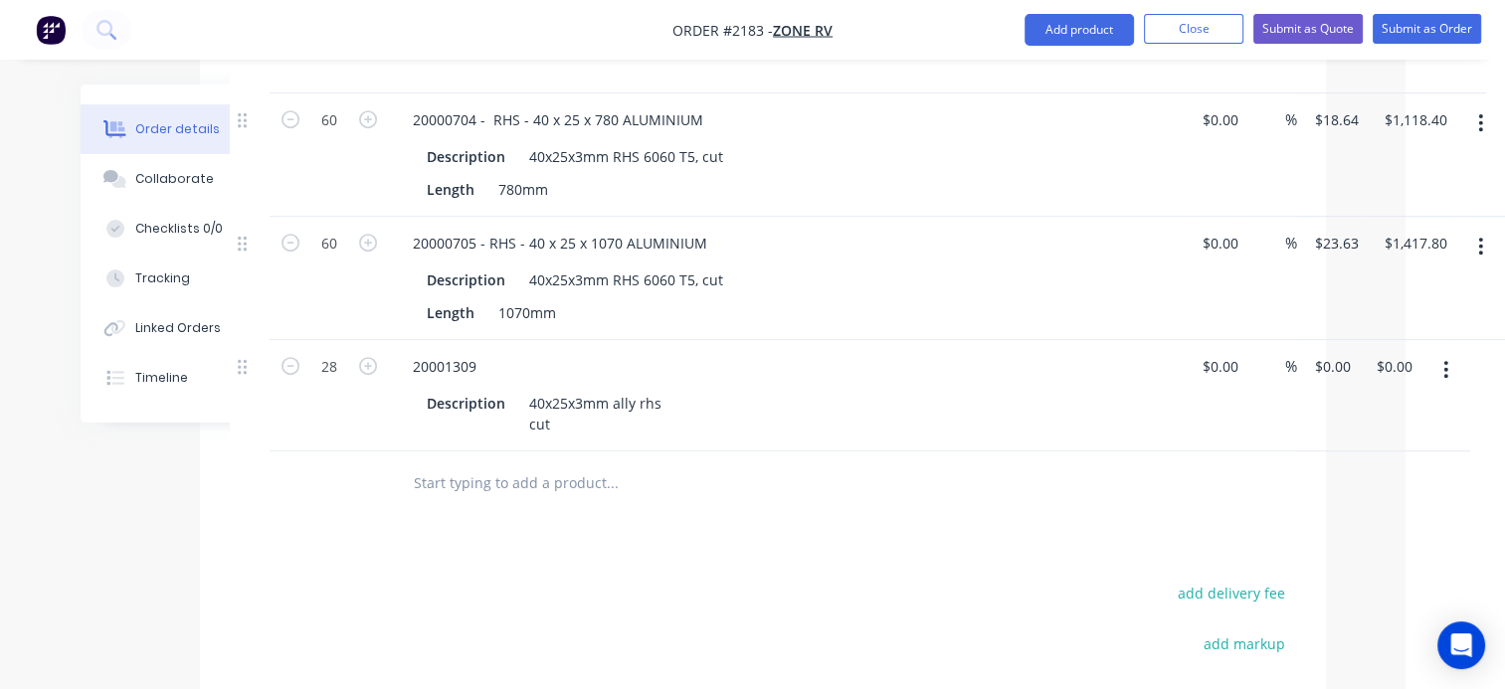
click at [469, 463] on input "text" at bounding box center [612, 483] width 398 height 40
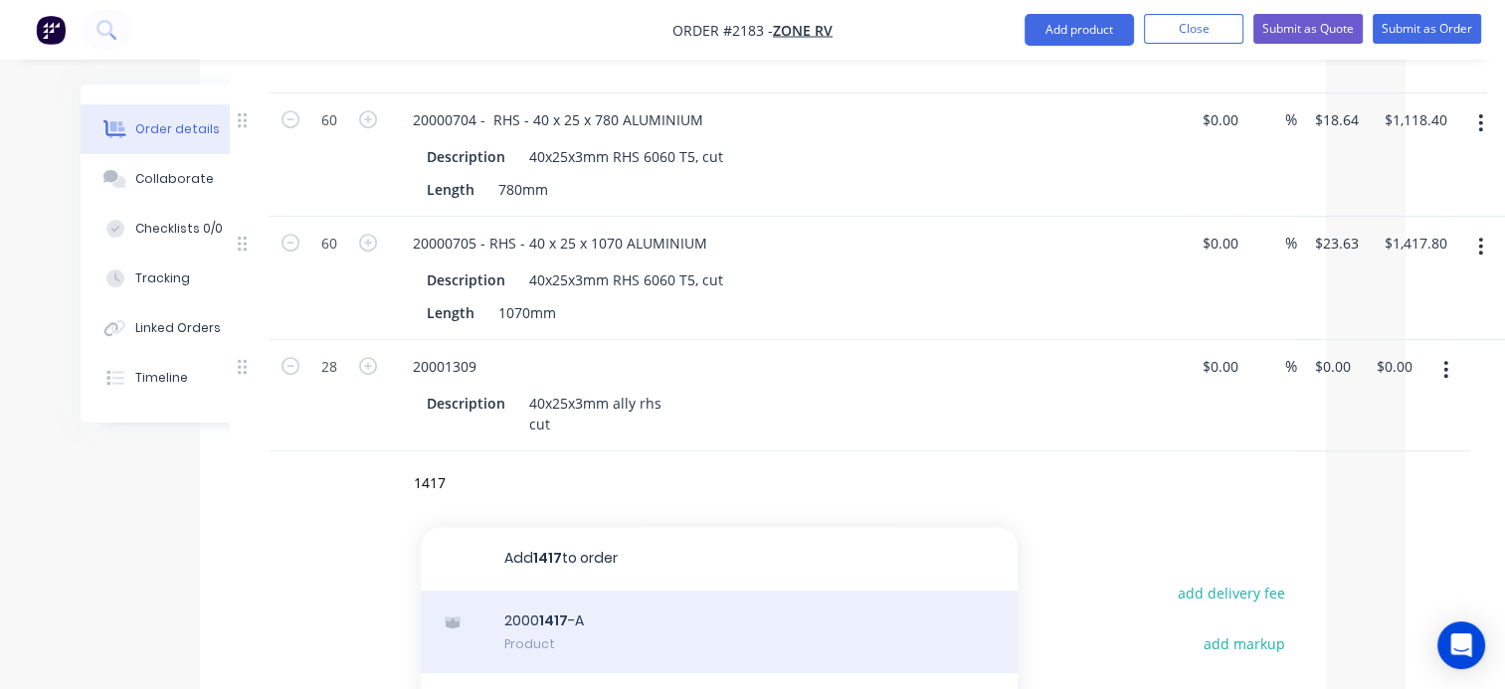
click at [585, 591] on div "2000 1417 -A Product" at bounding box center [719, 633] width 597 height 84
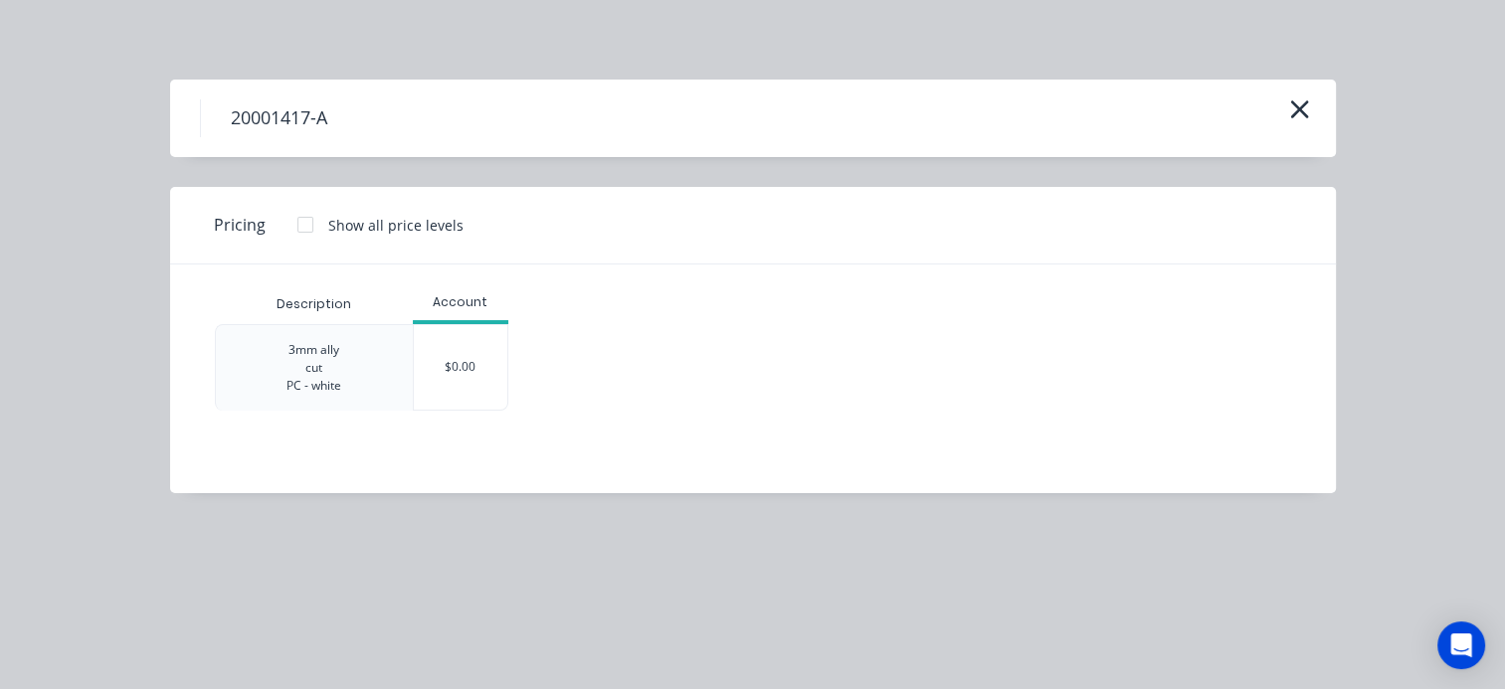
click at [514, 381] on div "3mm ally cut PC - white $0.00" at bounding box center [738, 367] width 1046 height 87
click at [1298, 107] on icon "button" at bounding box center [1299, 109] width 18 height 18
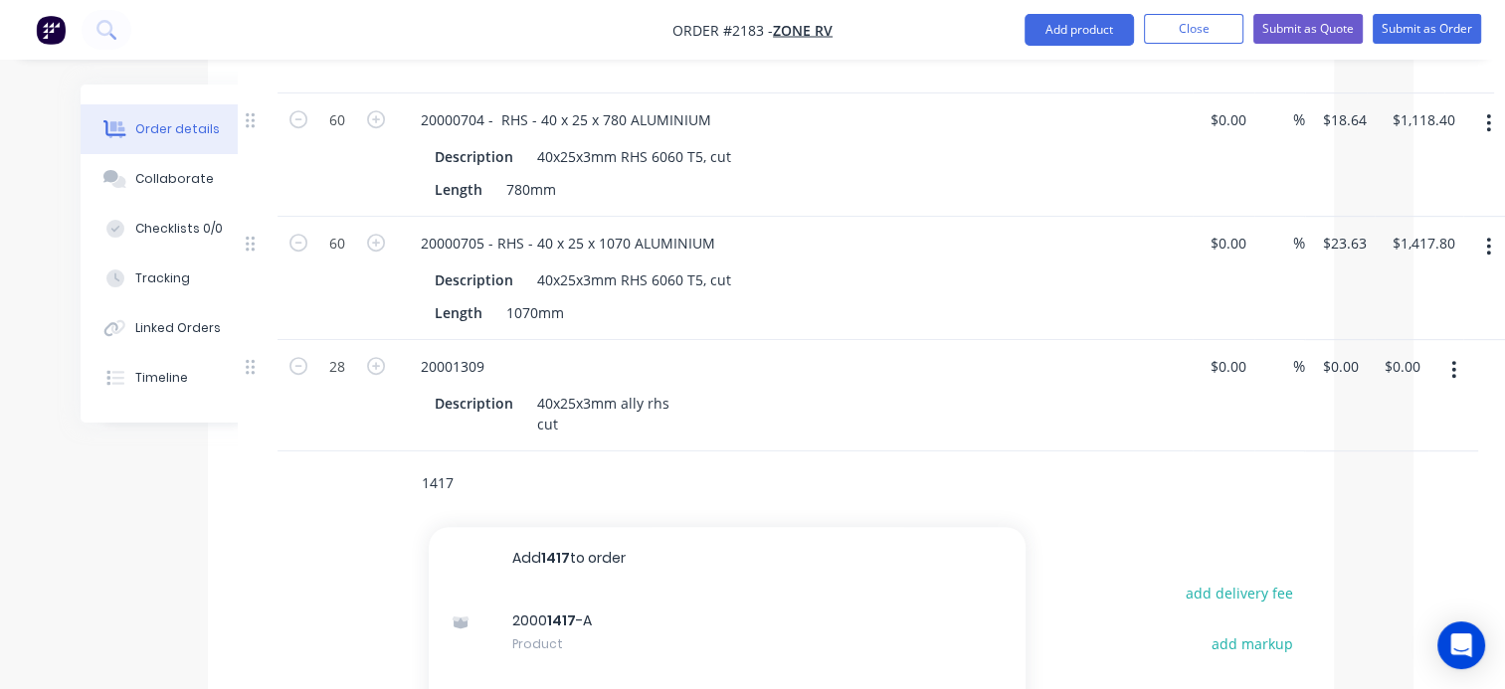
drag, startPoint x: 452, startPoint y: 426, endPoint x: 397, endPoint y: 419, distance: 56.1
click at [400, 451] on div "1417 Add 1417 to order 2000 1417 -A Product 2000 1417 -A Description 3mm ally c…" at bounding box center [755, 483] width 716 height 65
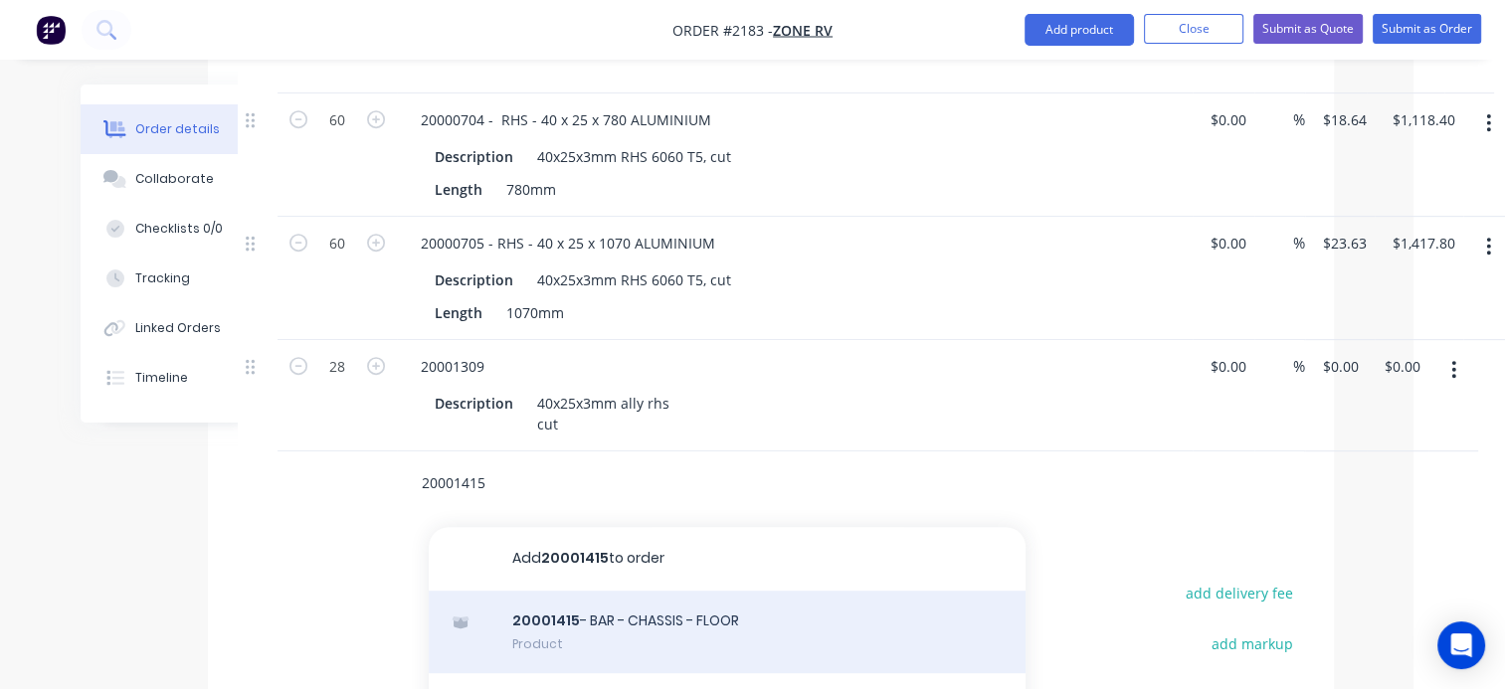
type input "20001415"
click at [610, 591] on div "20001415 - BAR - CHASSIS - FLOOR Product" at bounding box center [727, 633] width 597 height 84
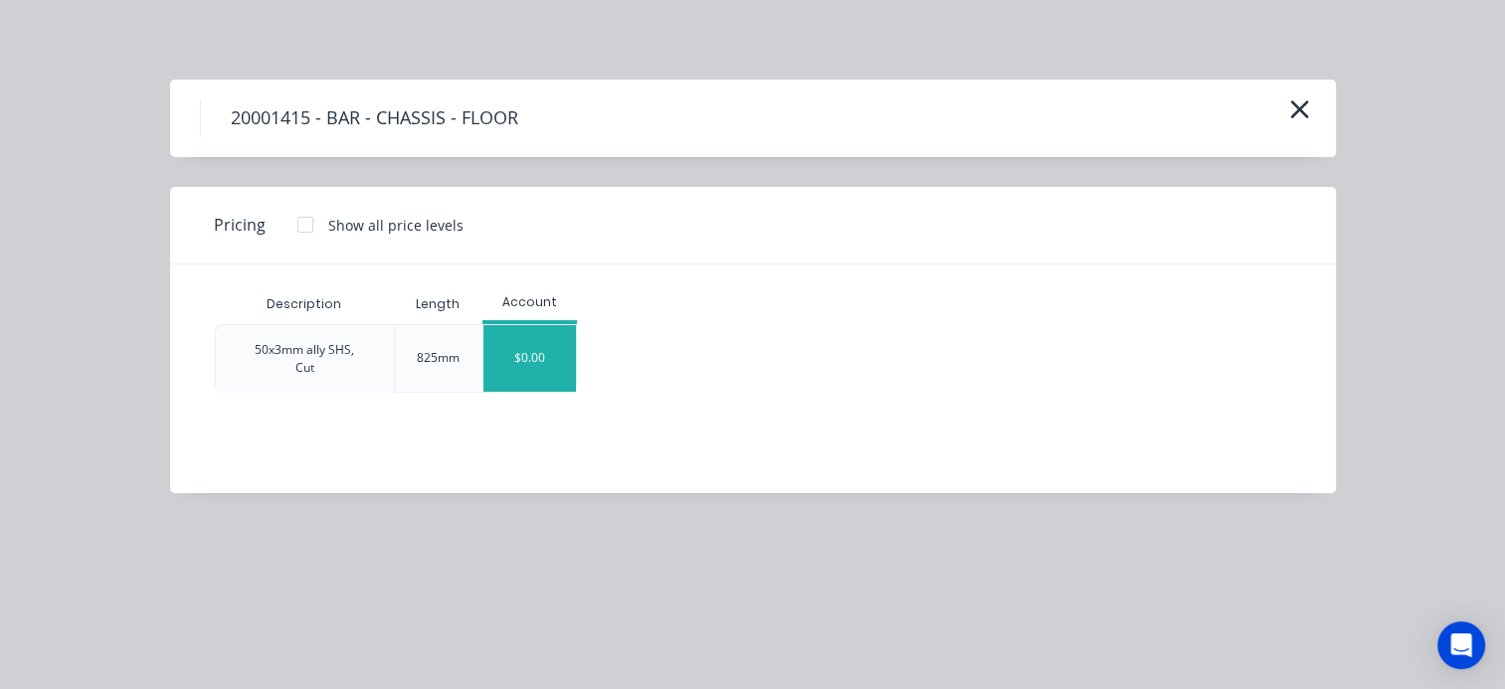
click at [537, 368] on div "$0.00" at bounding box center [529, 358] width 93 height 67
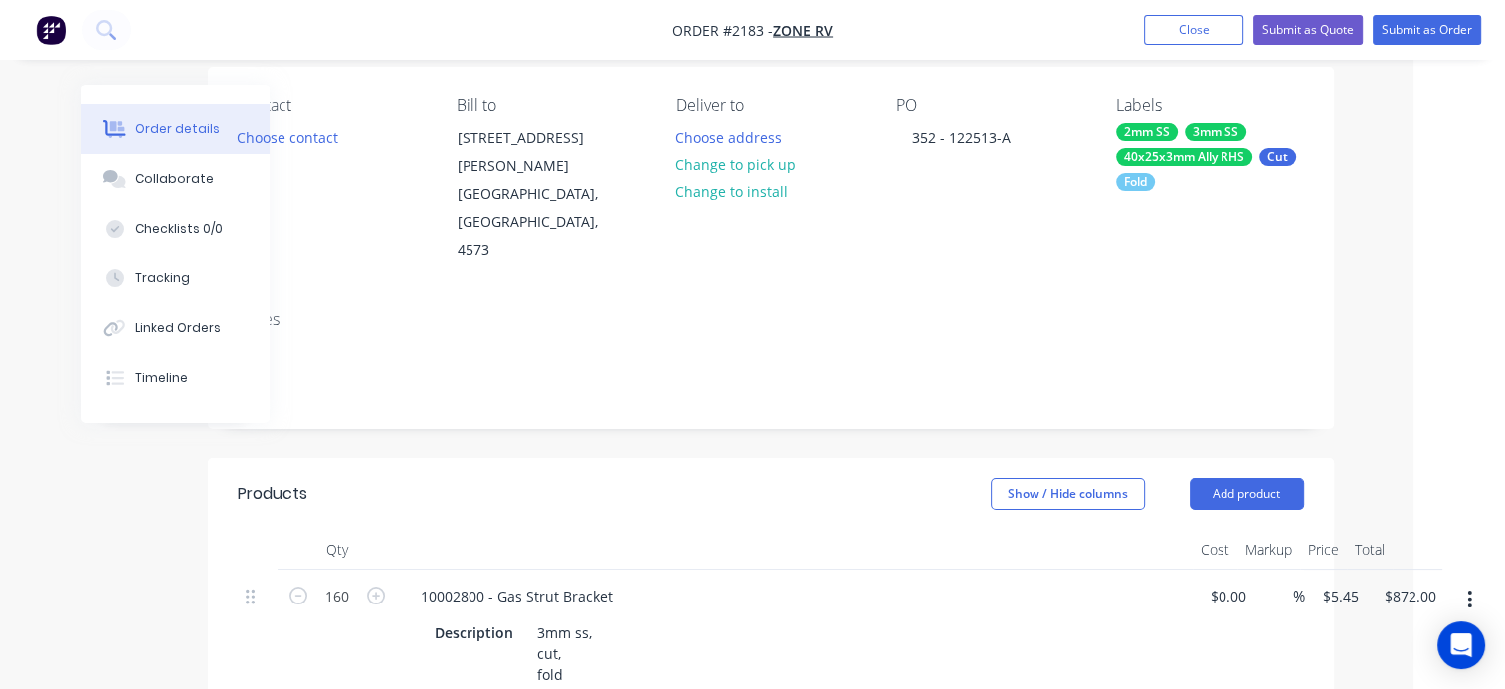
scroll to position [0, 91]
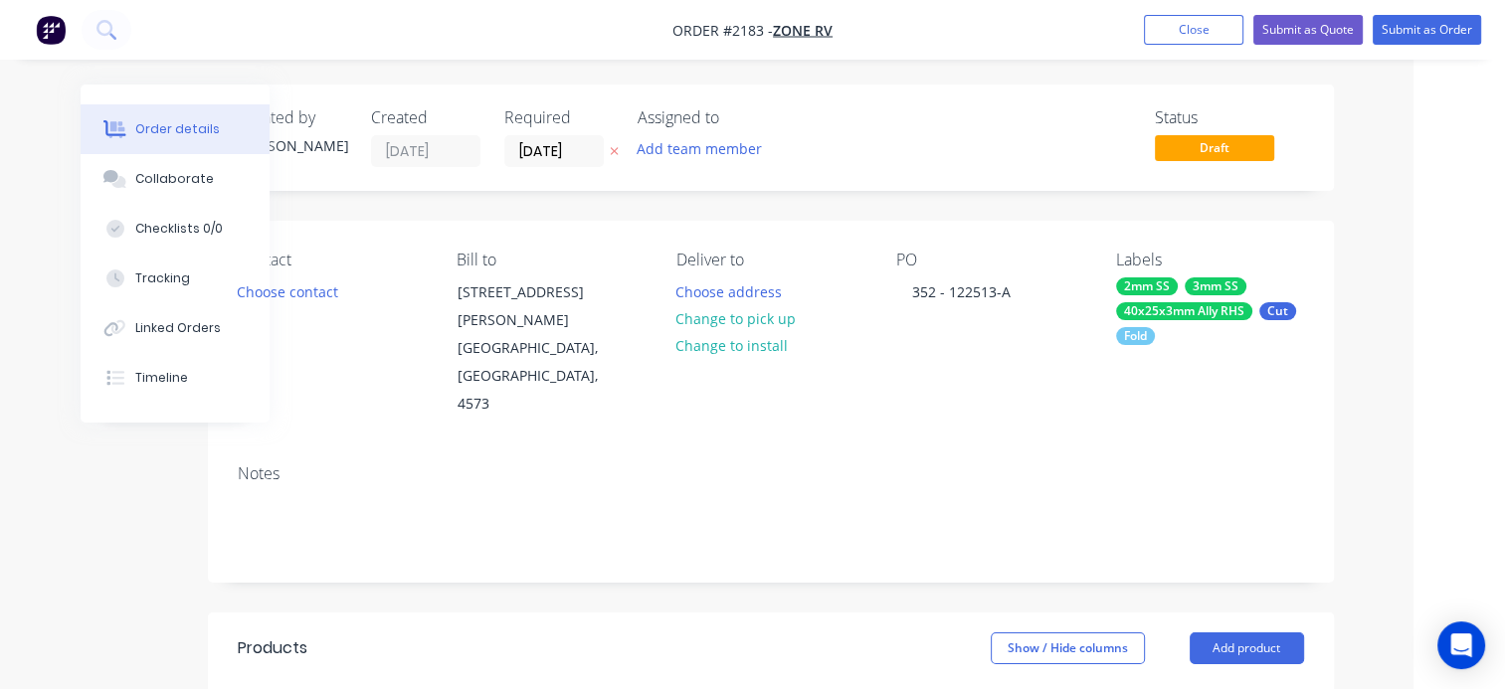
type input "16"
click at [1209, 302] on div "40x25x3mm Ally RHS" at bounding box center [1184, 311] width 136 height 18
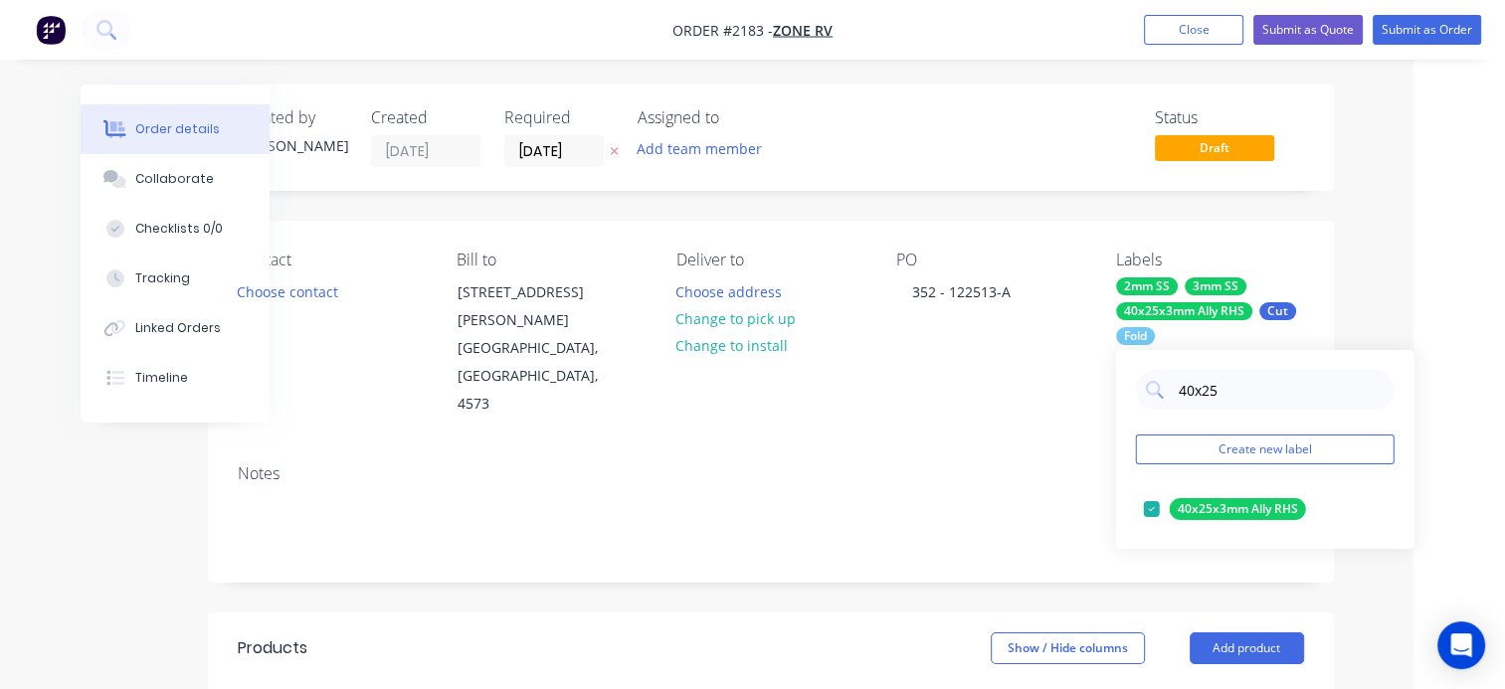
click at [1126, 382] on div "40x25 Create new label 40x25x3mm Ally RHS edit" at bounding box center [1265, 449] width 298 height 199
type input "50x3"
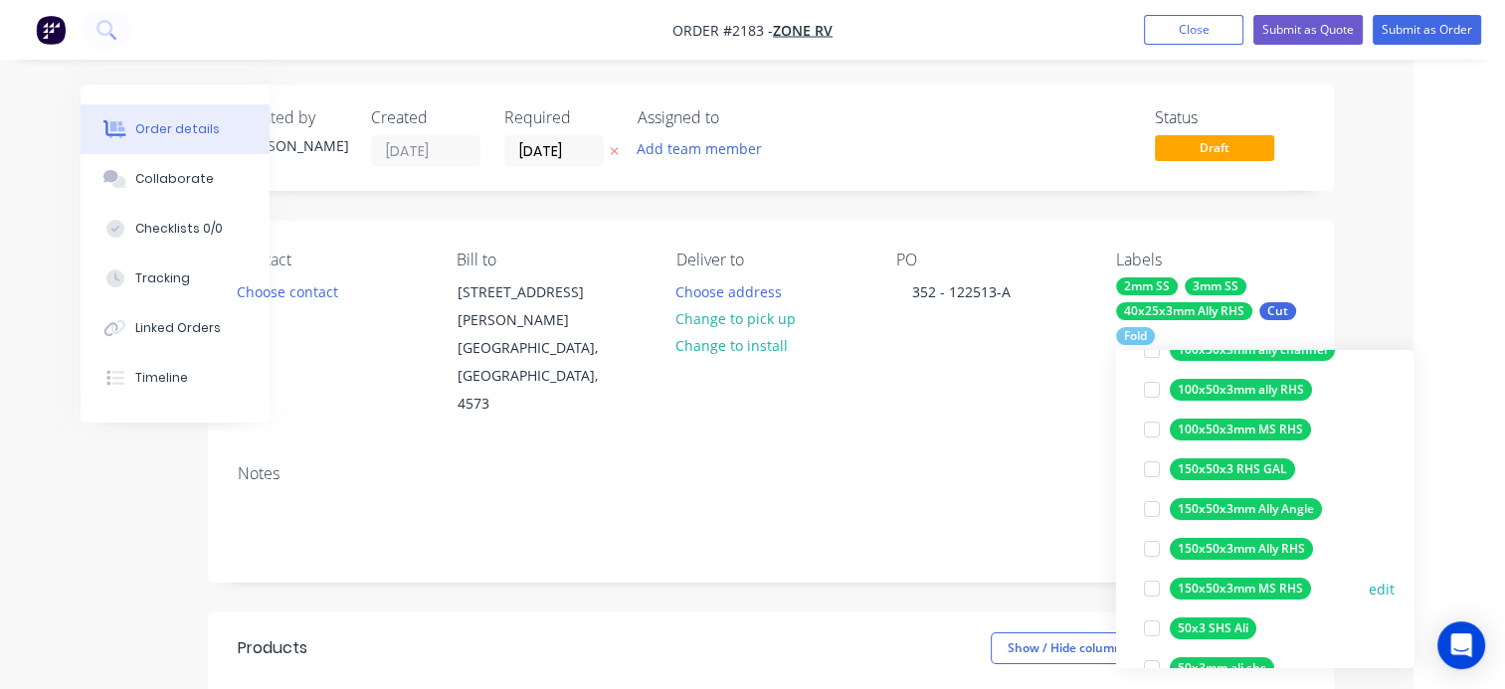
scroll to position [199, 0]
click at [1150, 591] on div at bounding box center [1152, 589] width 40 height 40
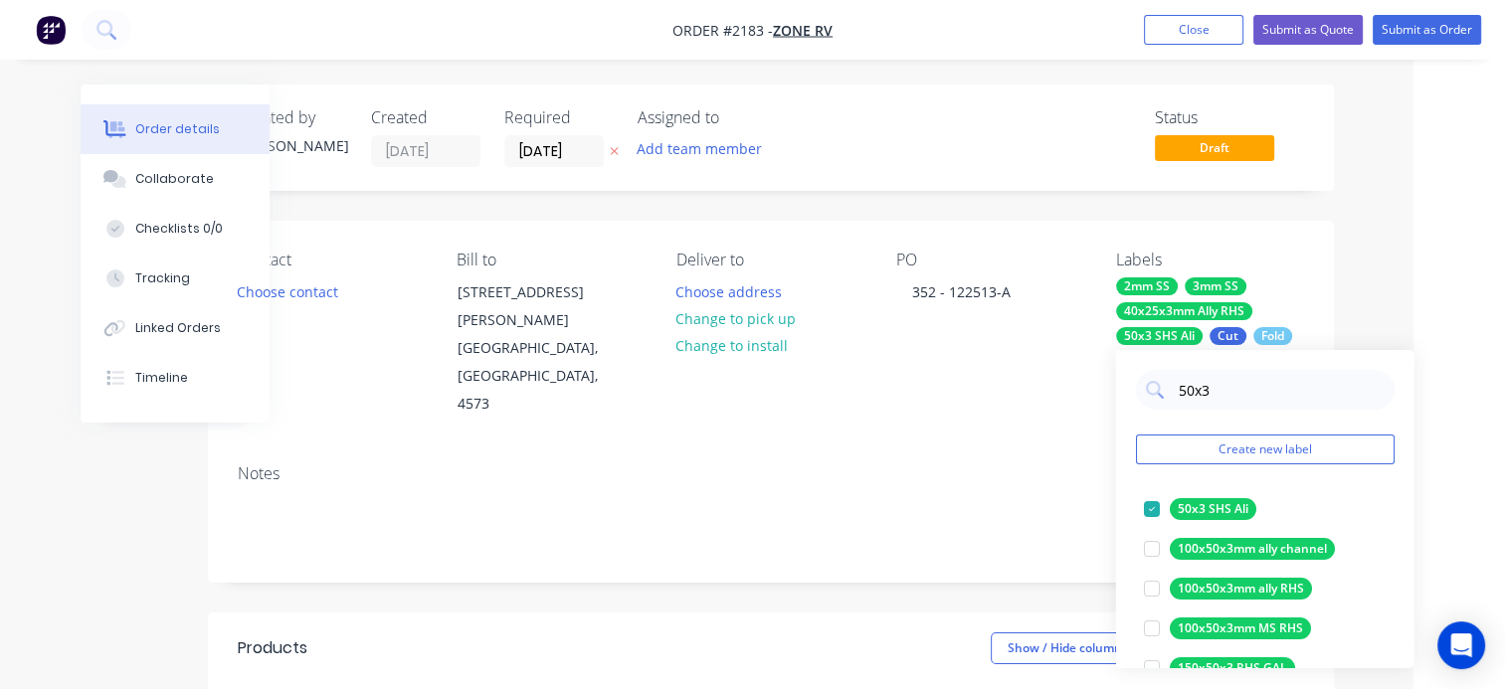
click at [903, 449] on div "Notes" at bounding box center [771, 515] width 1126 height 133
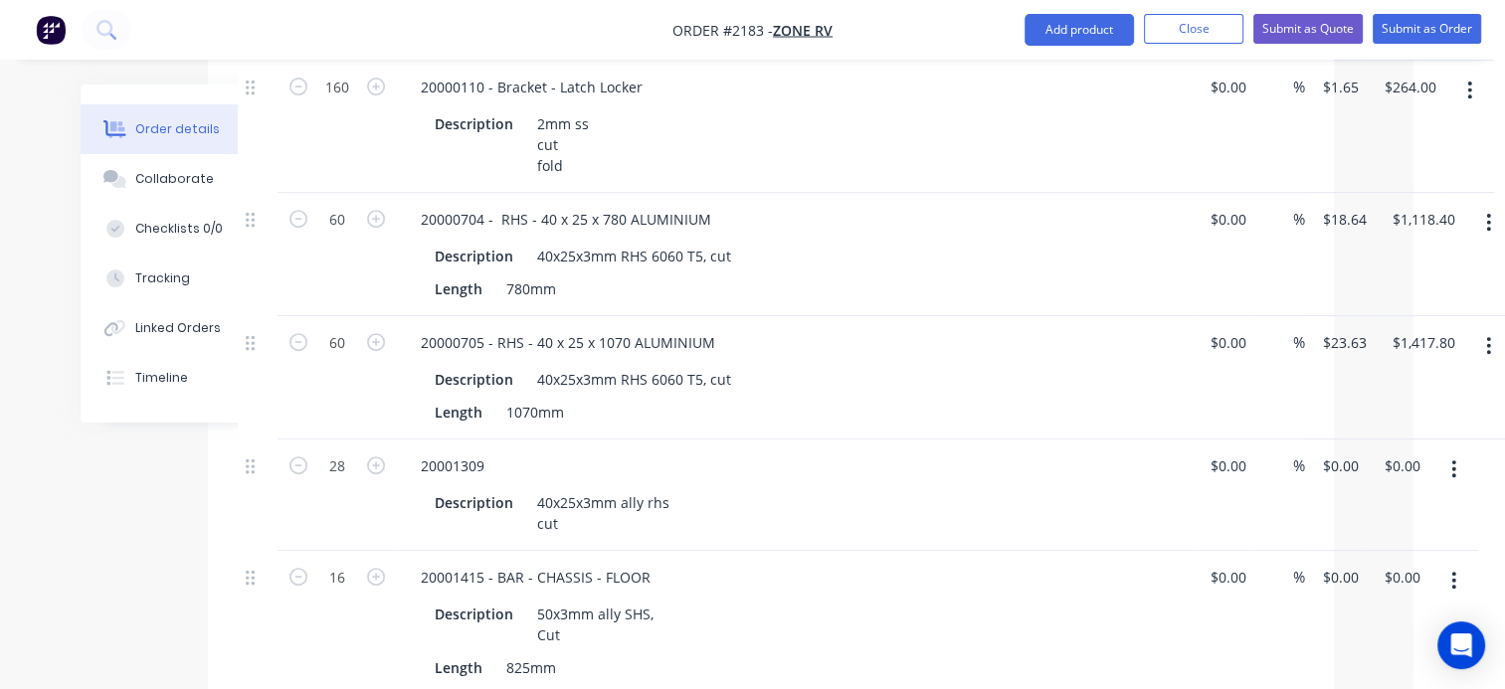
scroll to position [895, 91]
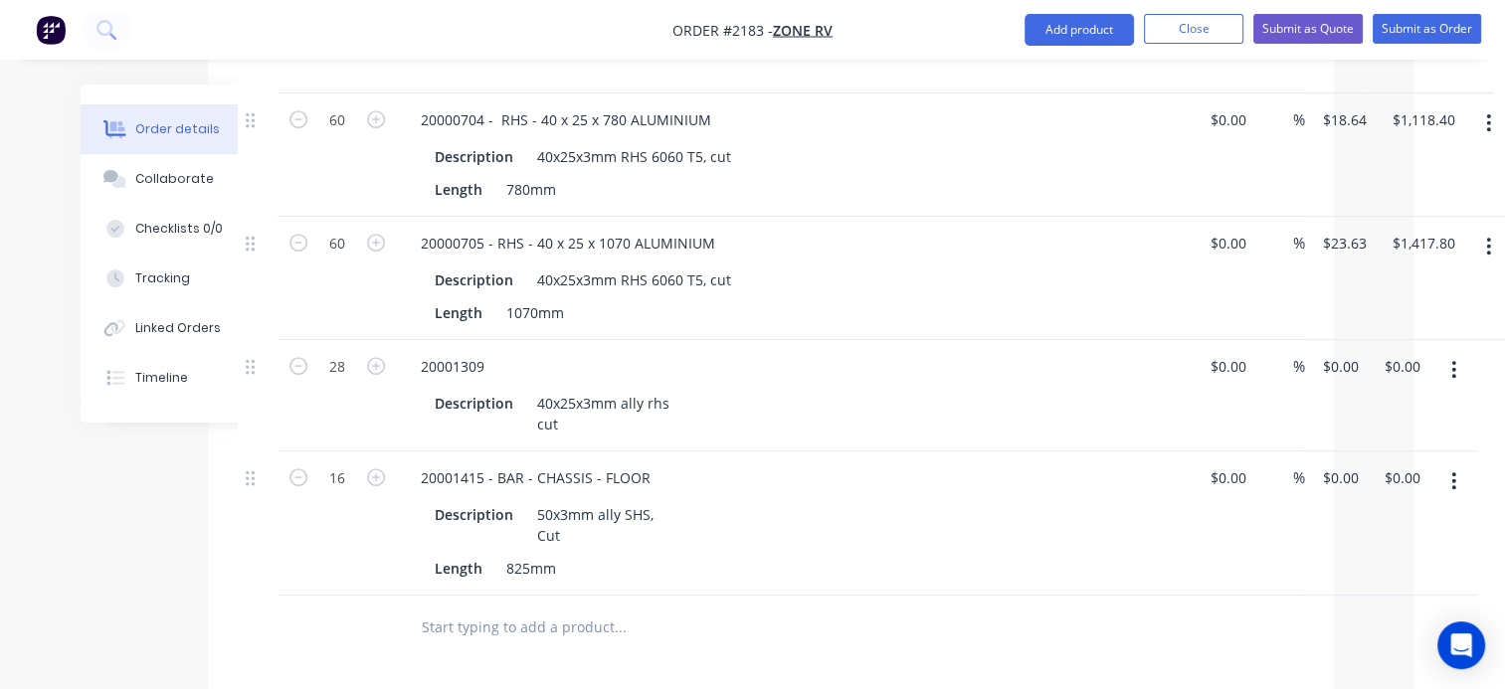
click at [461, 608] on input "text" at bounding box center [620, 628] width 398 height 40
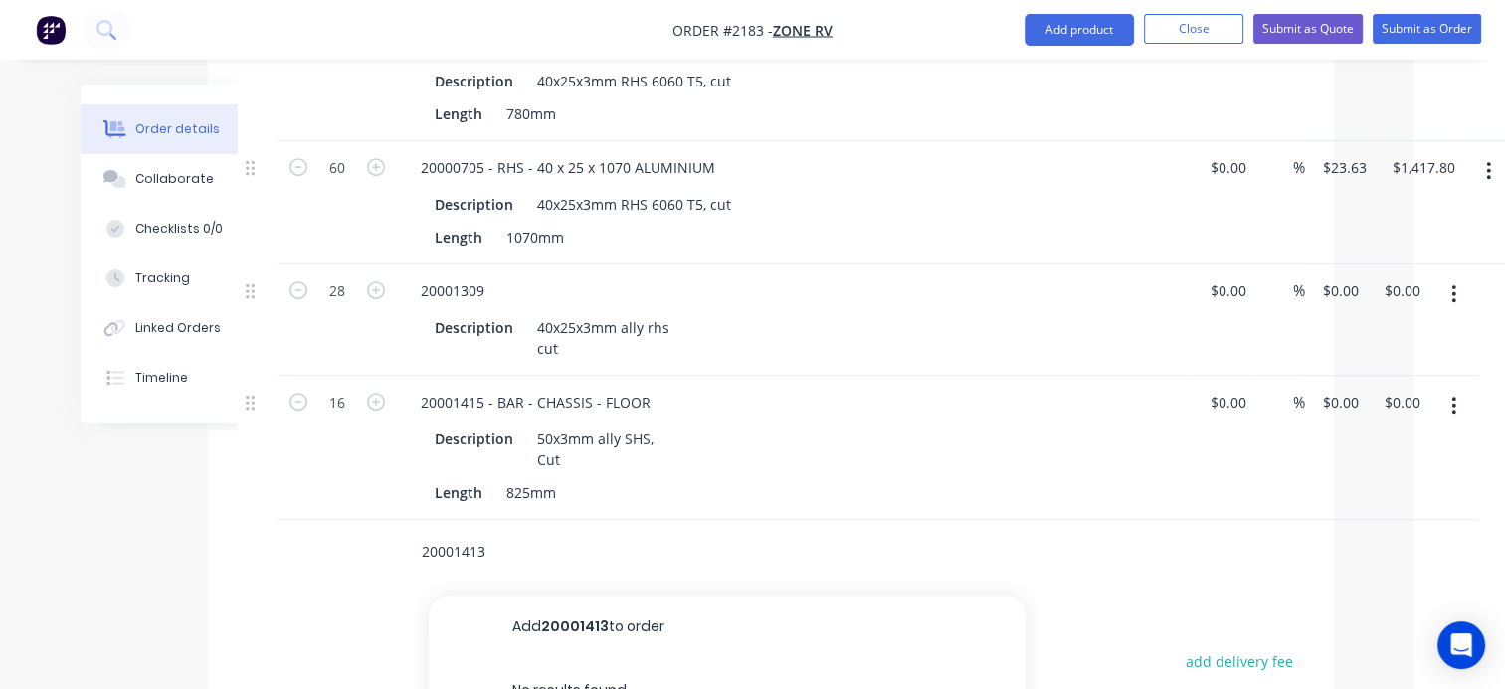
scroll to position [1094, 91]
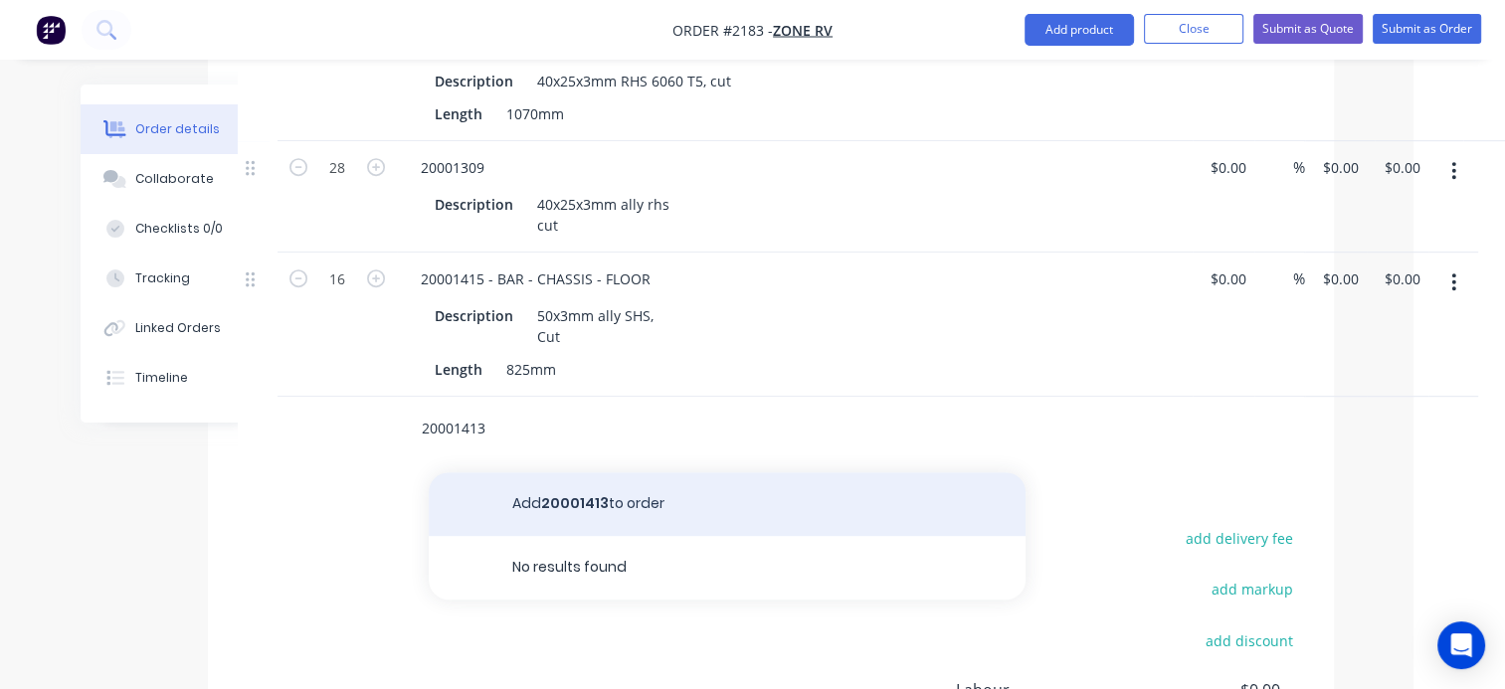
type input "20001413"
click at [601, 472] on button "Add 20001413 to order" at bounding box center [727, 504] width 597 height 64
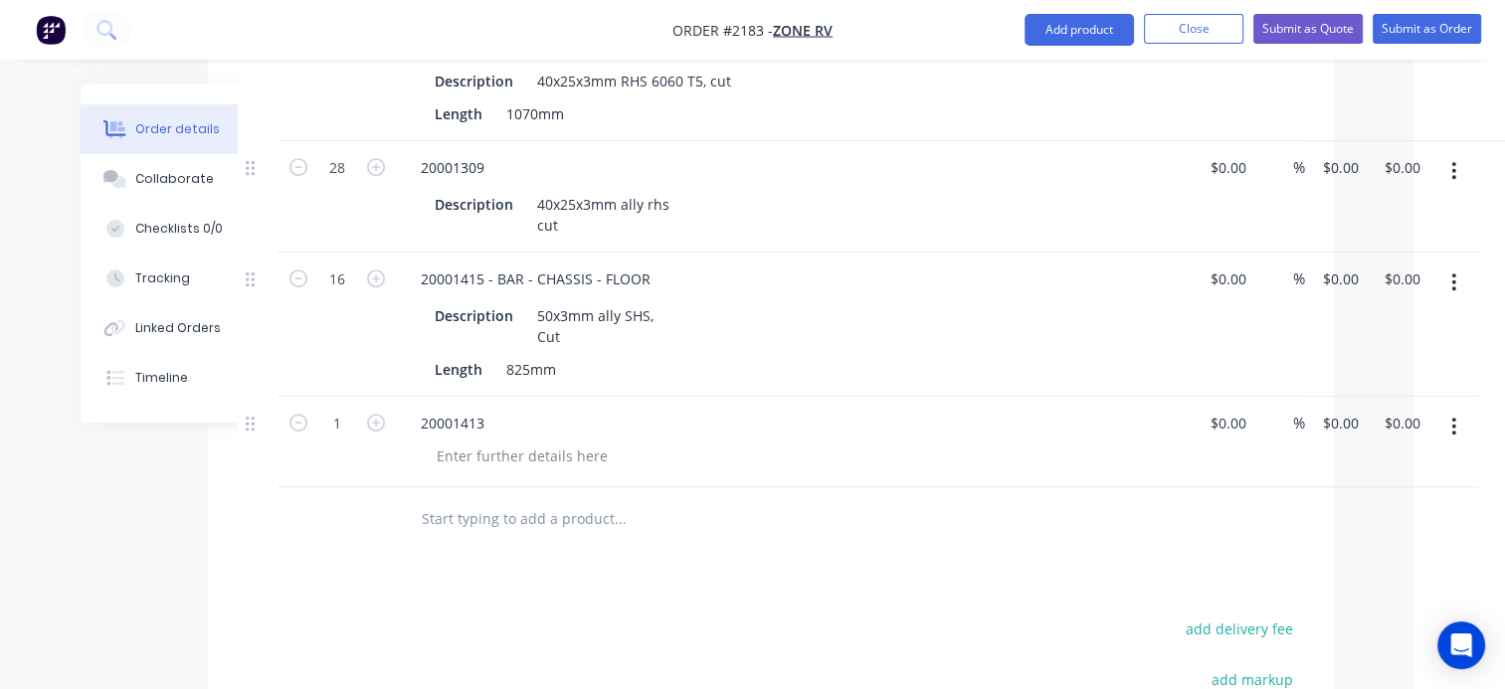
click at [499, 409] on div "20001413" at bounding box center [795, 423] width 780 height 29
click at [486, 409] on div "20001413" at bounding box center [452, 423] width 95 height 29
drag, startPoint x: 553, startPoint y: 145, endPoint x: 531, endPoint y: 135, distance: 24.0
click at [531, 190] on div "40x25x3mm ally rhs cut" at bounding box center [603, 215] width 148 height 50
click at [555, 190] on div "40x25x3mm ally rhs cut" at bounding box center [603, 215] width 148 height 50
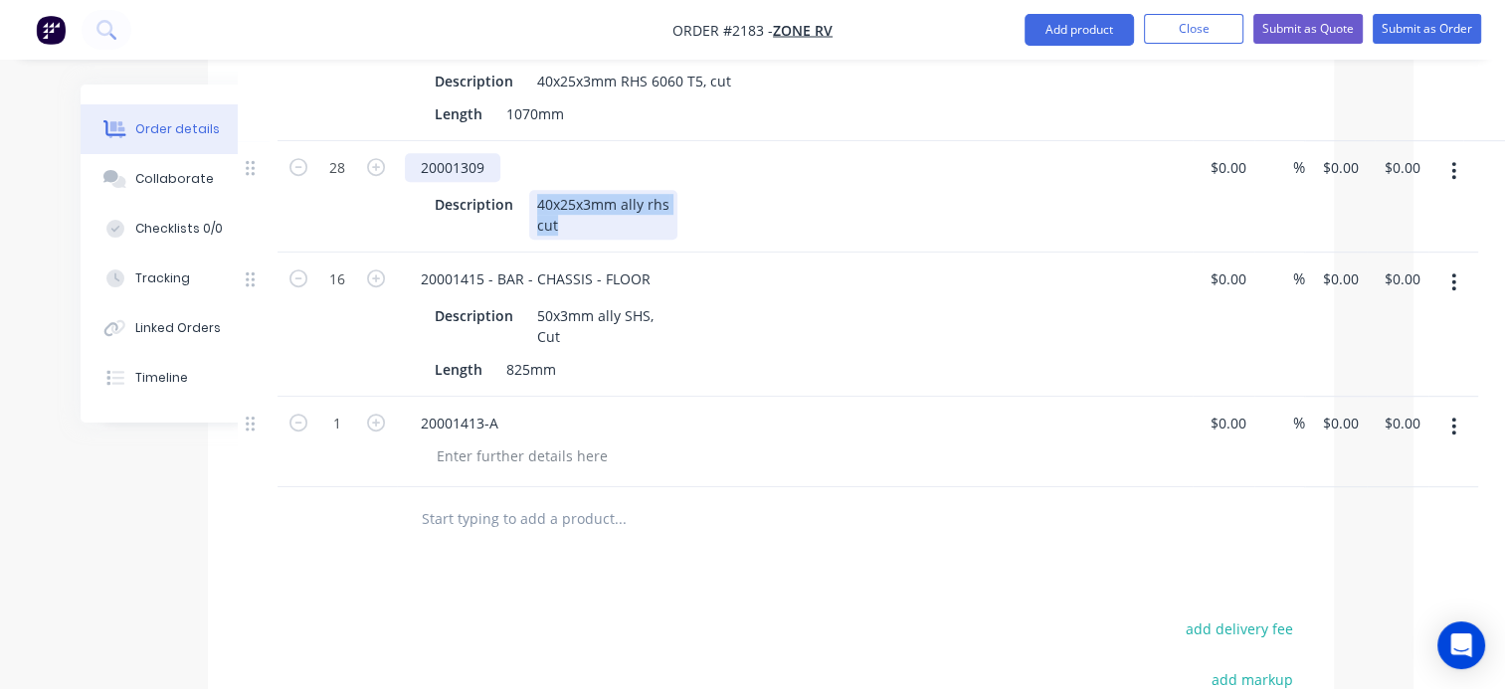
drag, startPoint x: 561, startPoint y: 169, endPoint x: 493, endPoint y: 115, distance: 86.4
click at [493, 141] on div "20001309 Description 40x25x3mm ally rhs cut" at bounding box center [795, 196] width 796 height 111
copy div "40x25x3mm ally rhs cut"
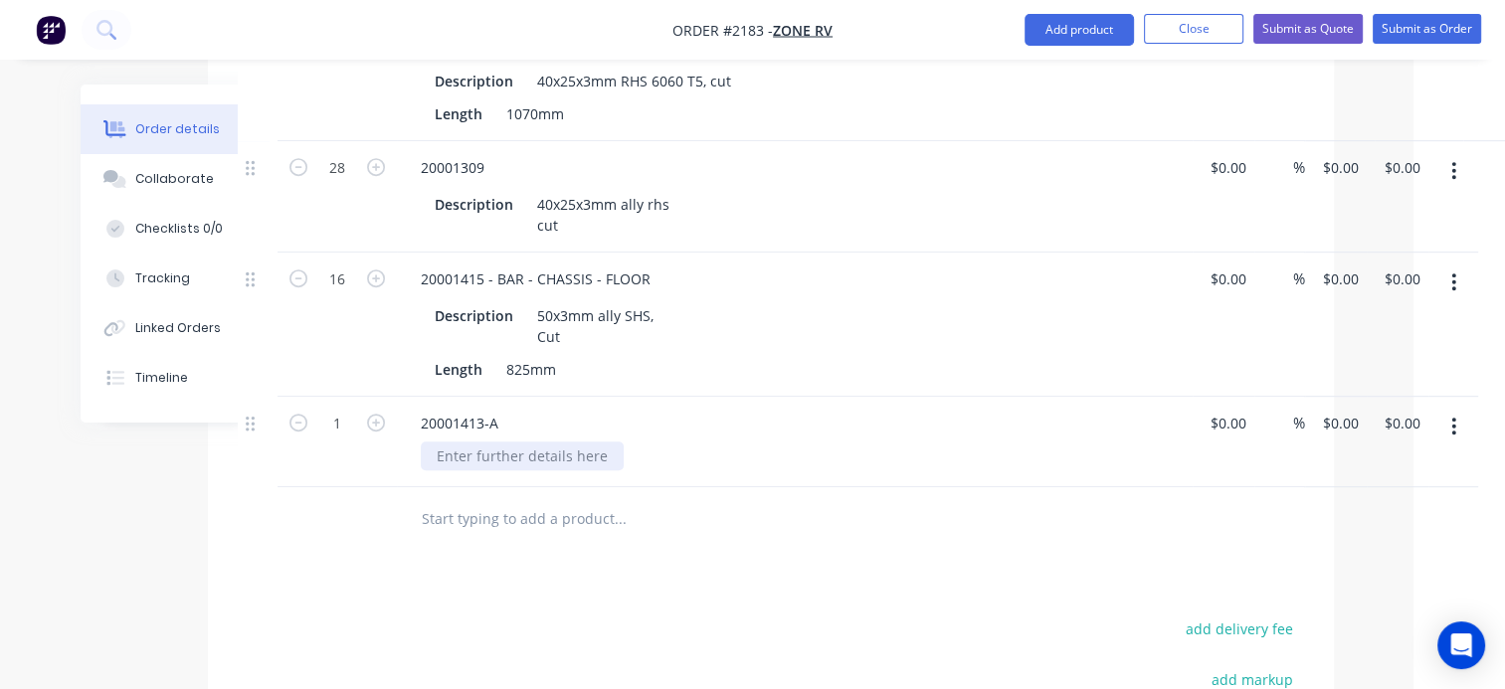
click at [508, 442] on div at bounding box center [522, 456] width 203 height 29
paste div
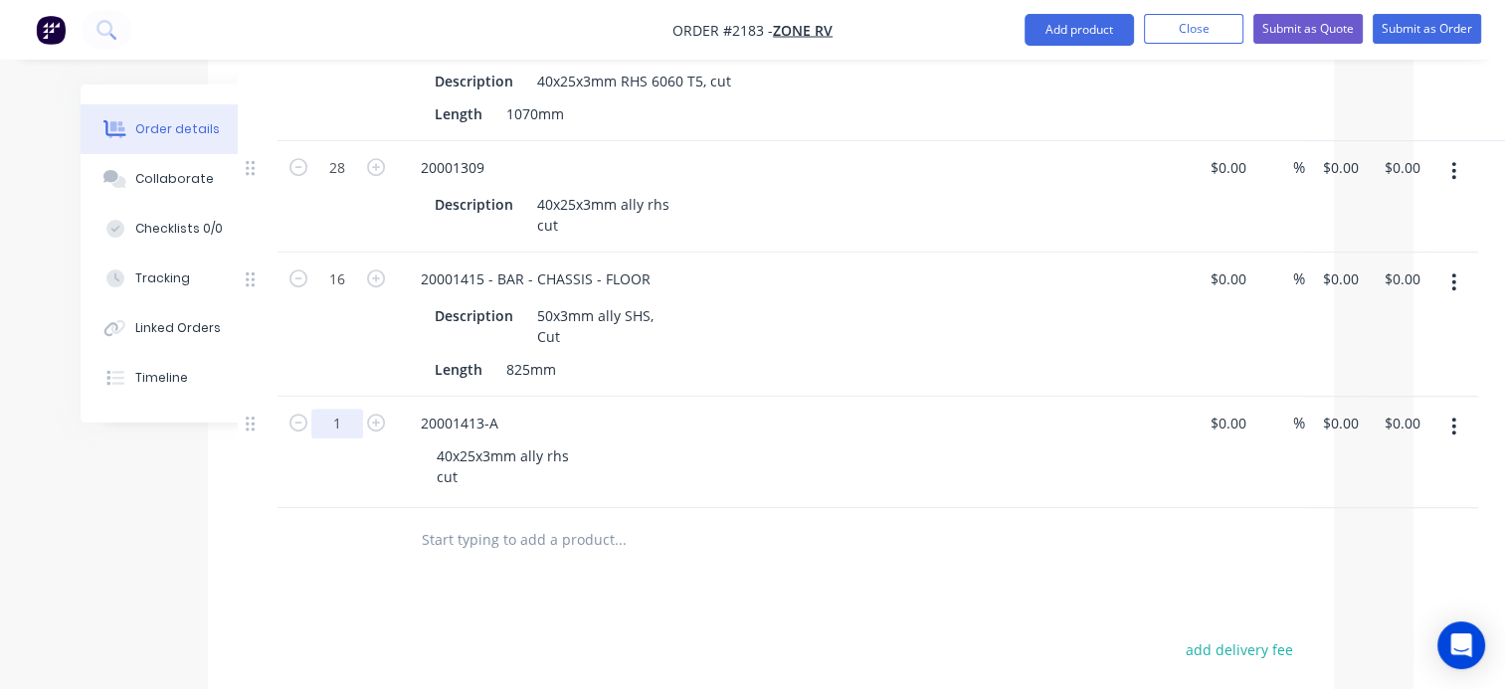
type input "14"
click at [495, 568] on div "Products Show / Hide columns Add product Qty Cost Markup Price Total 160 100028…" at bounding box center [771, 284] width 1126 height 1531
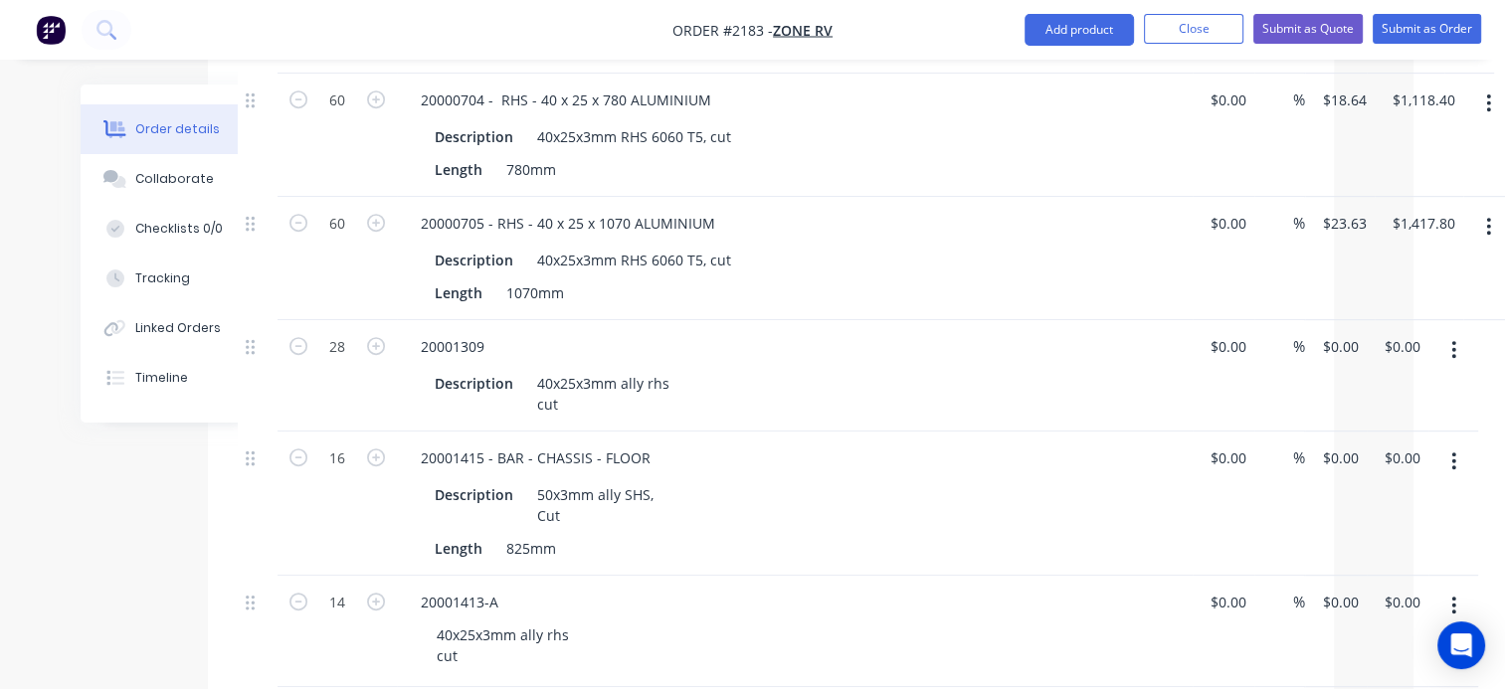
scroll to position [895, 91]
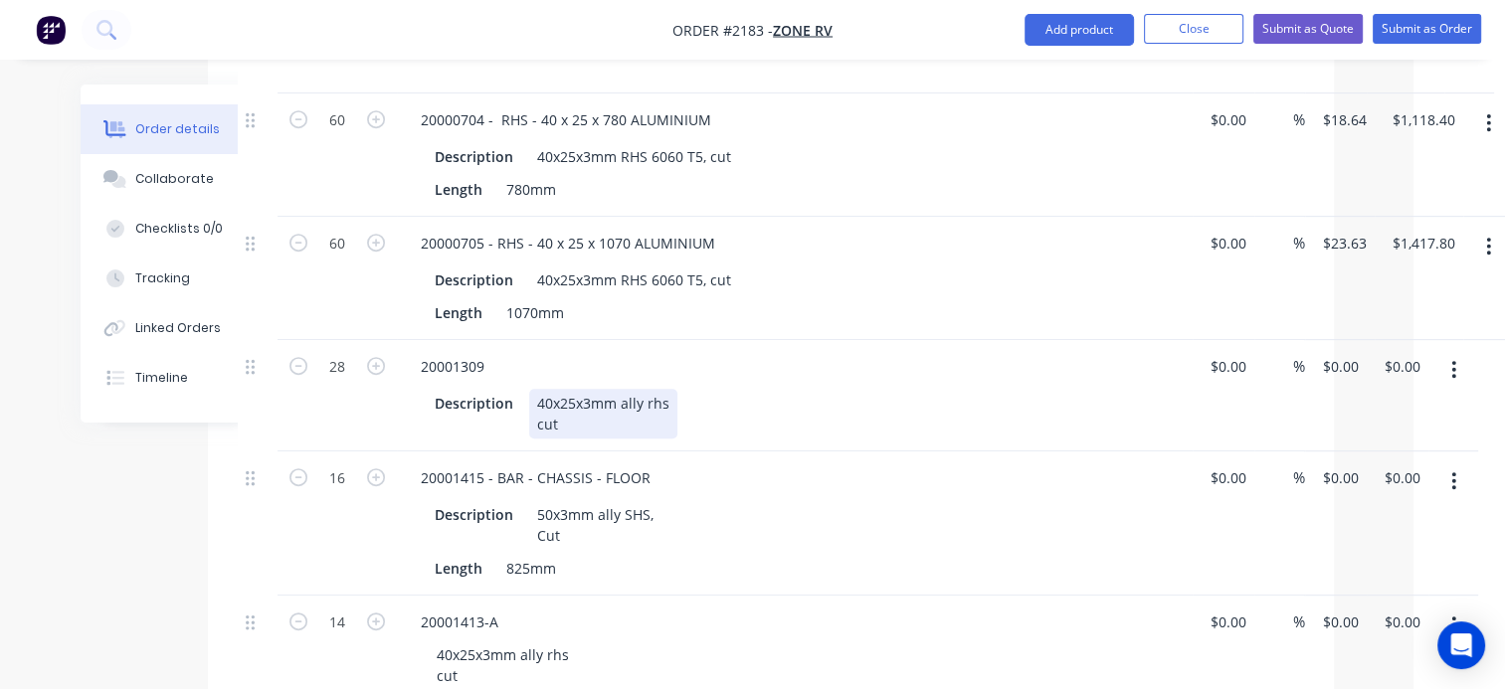
click at [571, 389] on div "40x25x3mm ally rhs cut" at bounding box center [603, 414] width 148 height 50
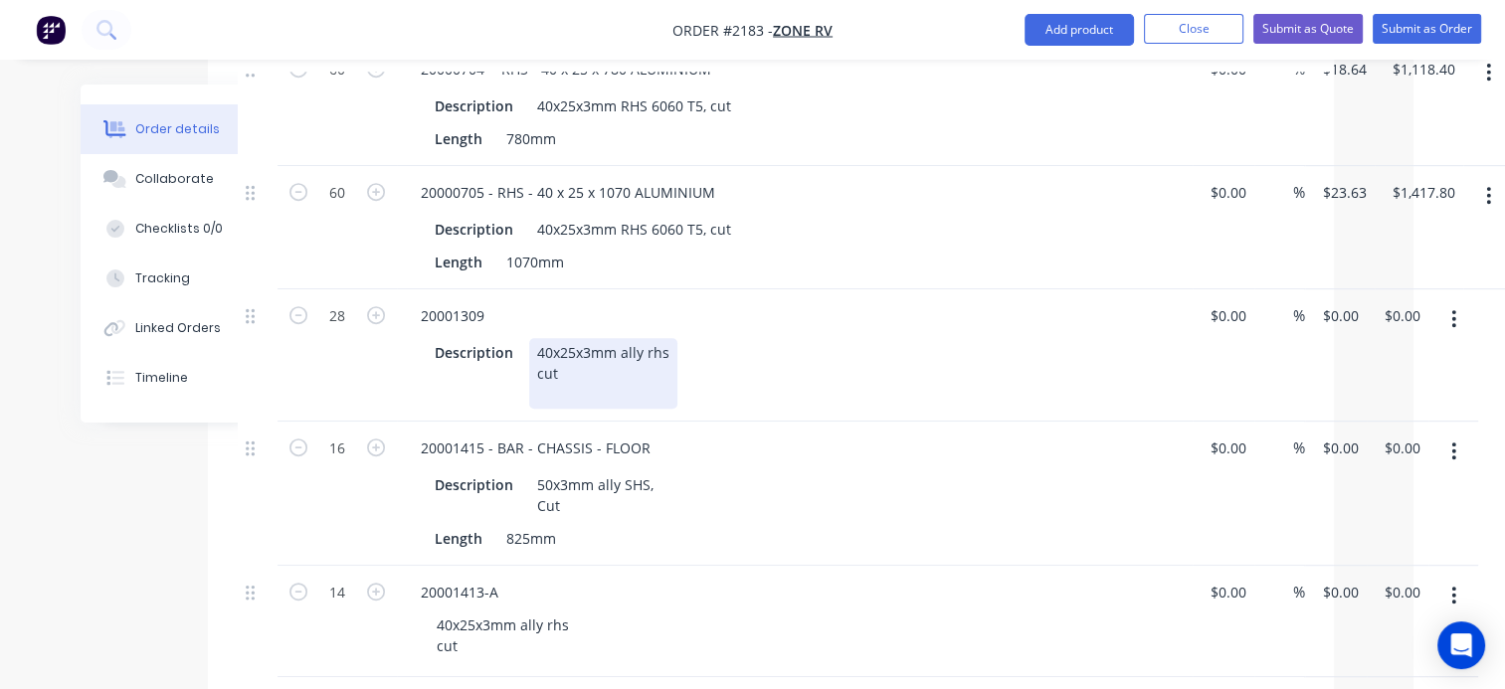
scroll to position [994, 91]
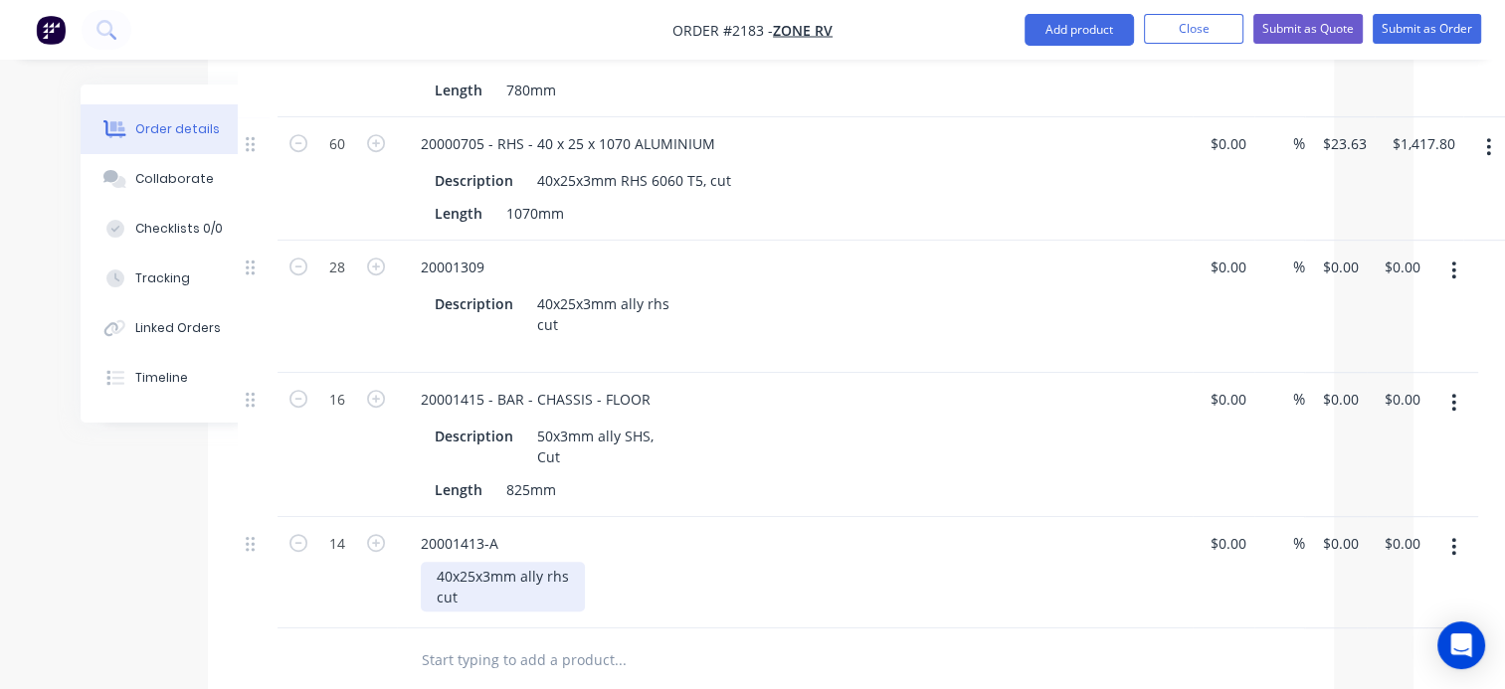
click at [473, 562] on div "40x25x3mm ally rhs cut" at bounding box center [503, 587] width 164 height 50
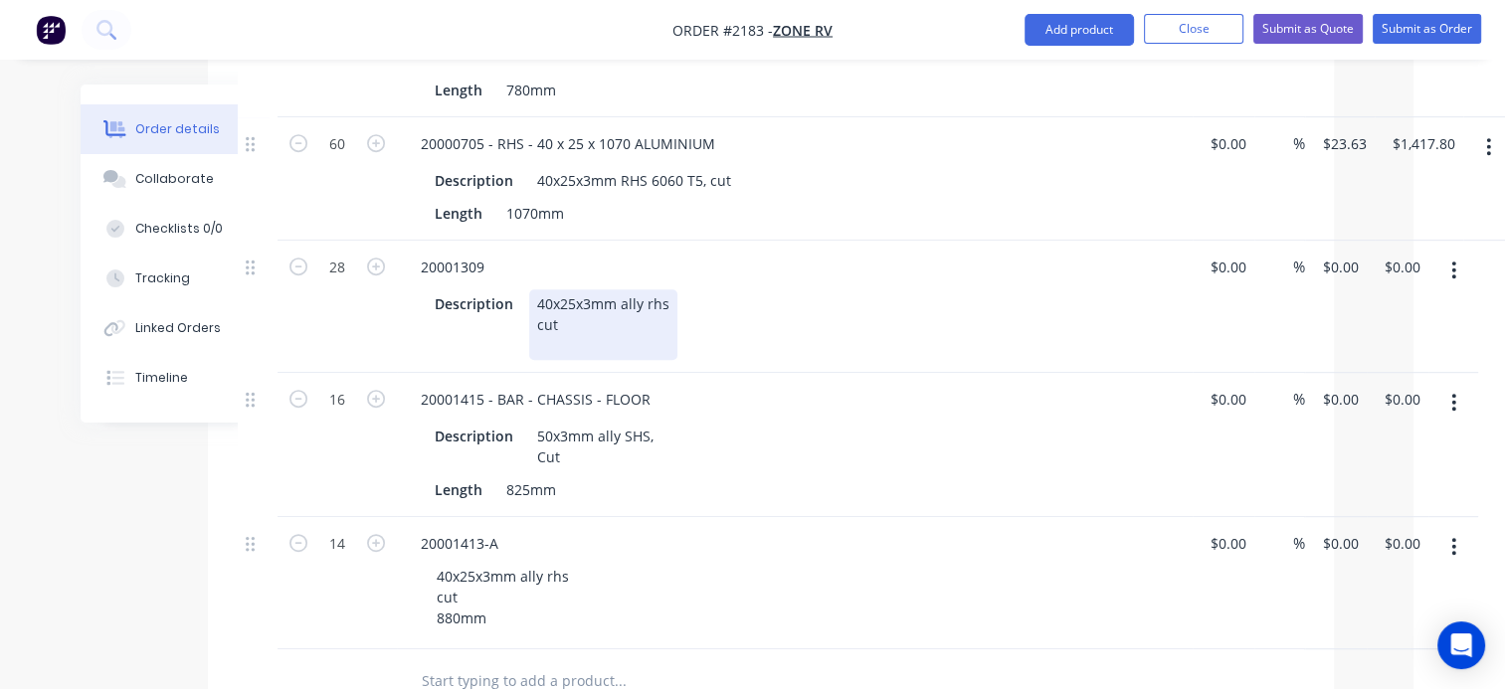
click at [552, 289] on div "40x25x3mm ally rhs cut" at bounding box center [603, 324] width 148 height 71
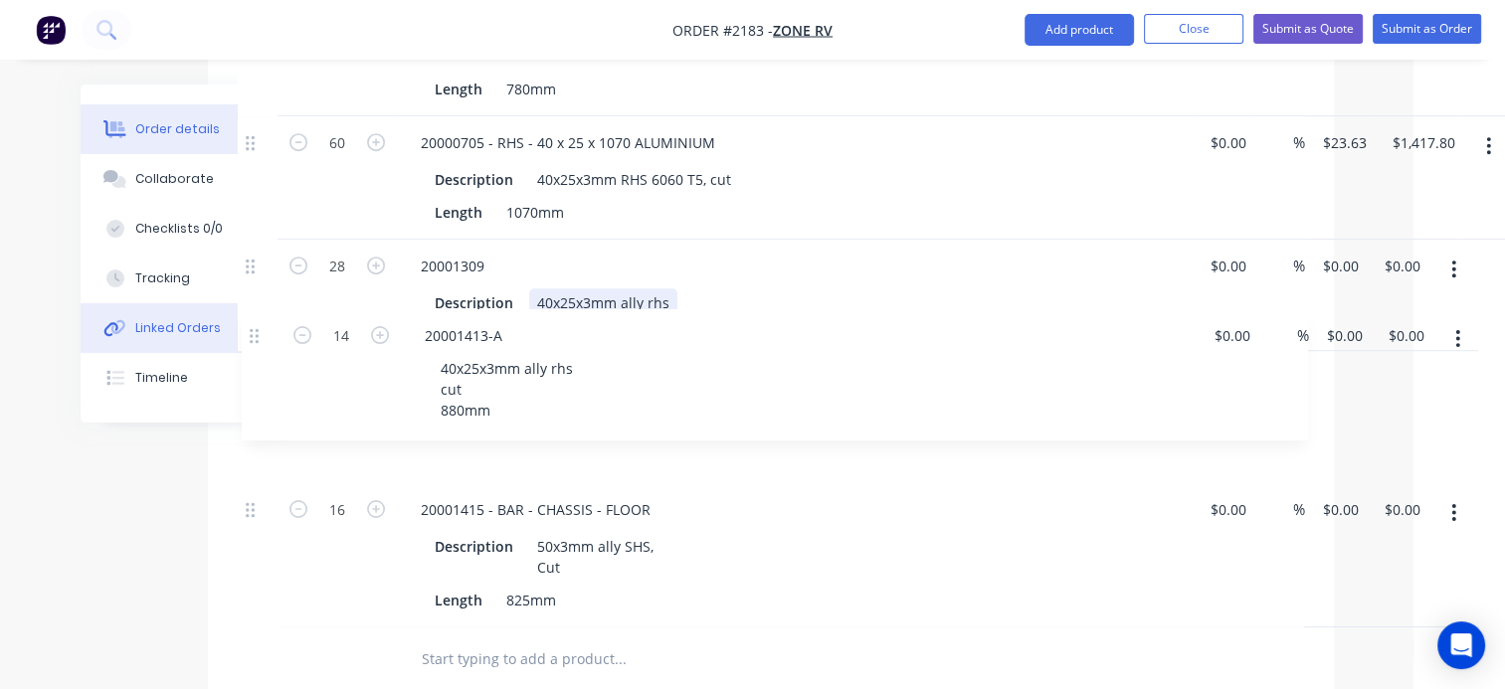
drag, startPoint x: 247, startPoint y: 493, endPoint x: 255, endPoint y: 336, distance: 157.3
click at [255, 336] on div "Order details Collaborate Checklists 0/0 Tracking Linked Orders Timeline Order …" at bounding box center [661, 143] width 1384 height 2109
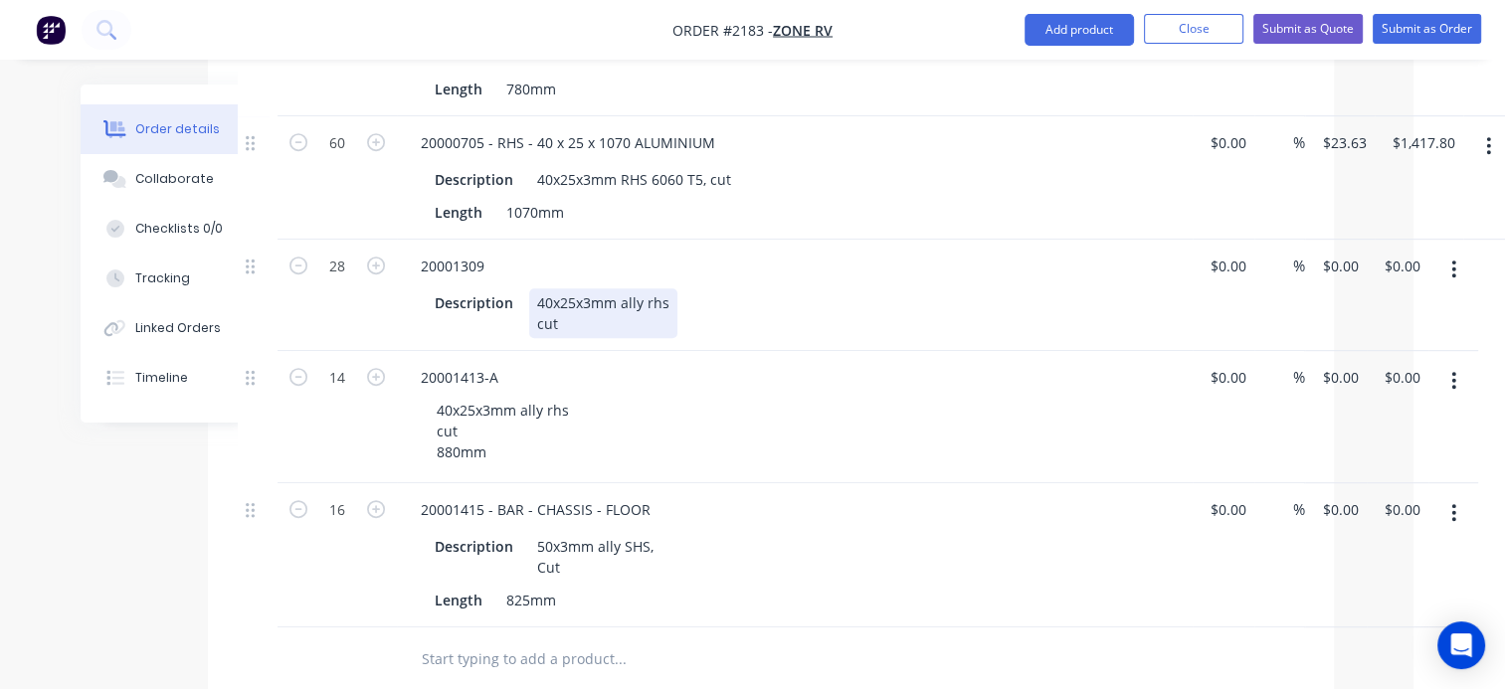
click at [819, 288] on div "Description 40x25x3mm ally rhs cut" at bounding box center [791, 313] width 728 height 50
click at [565, 291] on div "40x25x3mm ally rhs cut" at bounding box center [603, 313] width 148 height 50
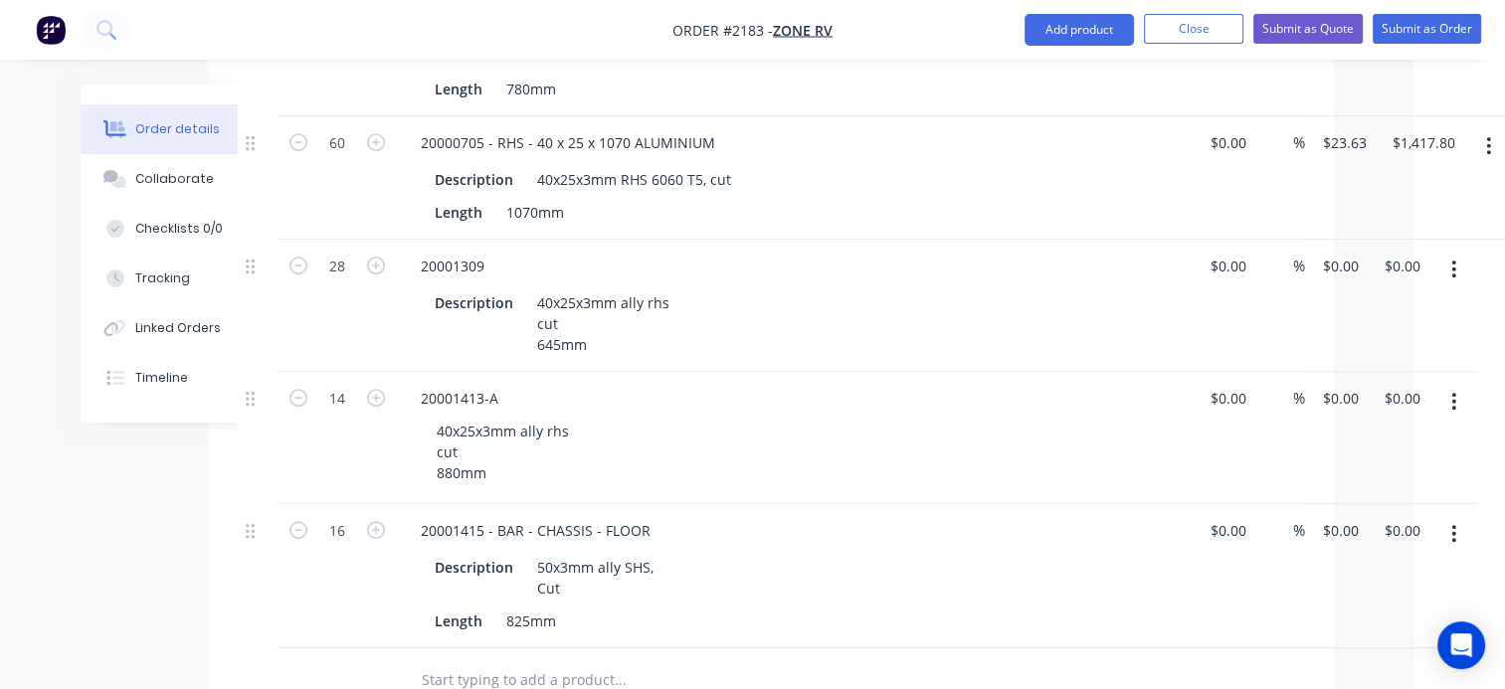
click at [652, 252] on div "20001309" at bounding box center [795, 266] width 780 height 29
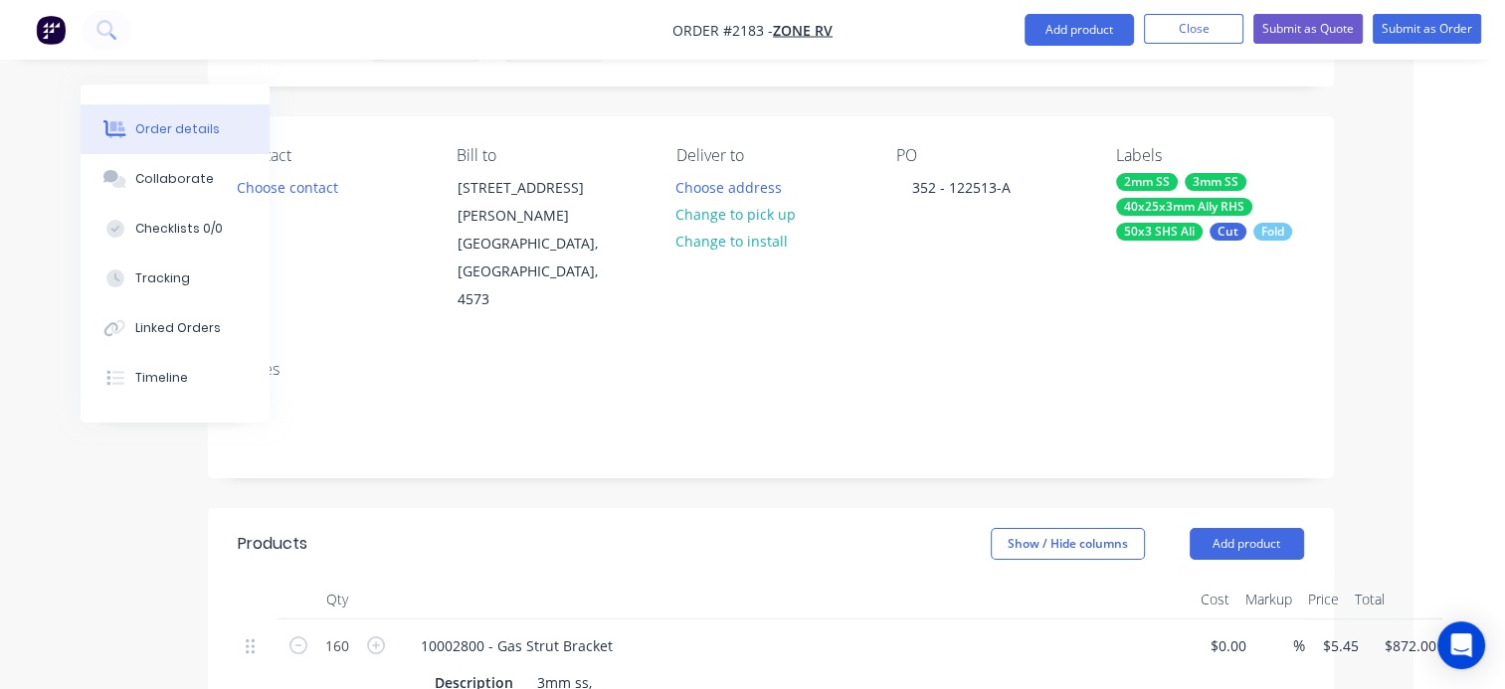
scroll to position [0, 91]
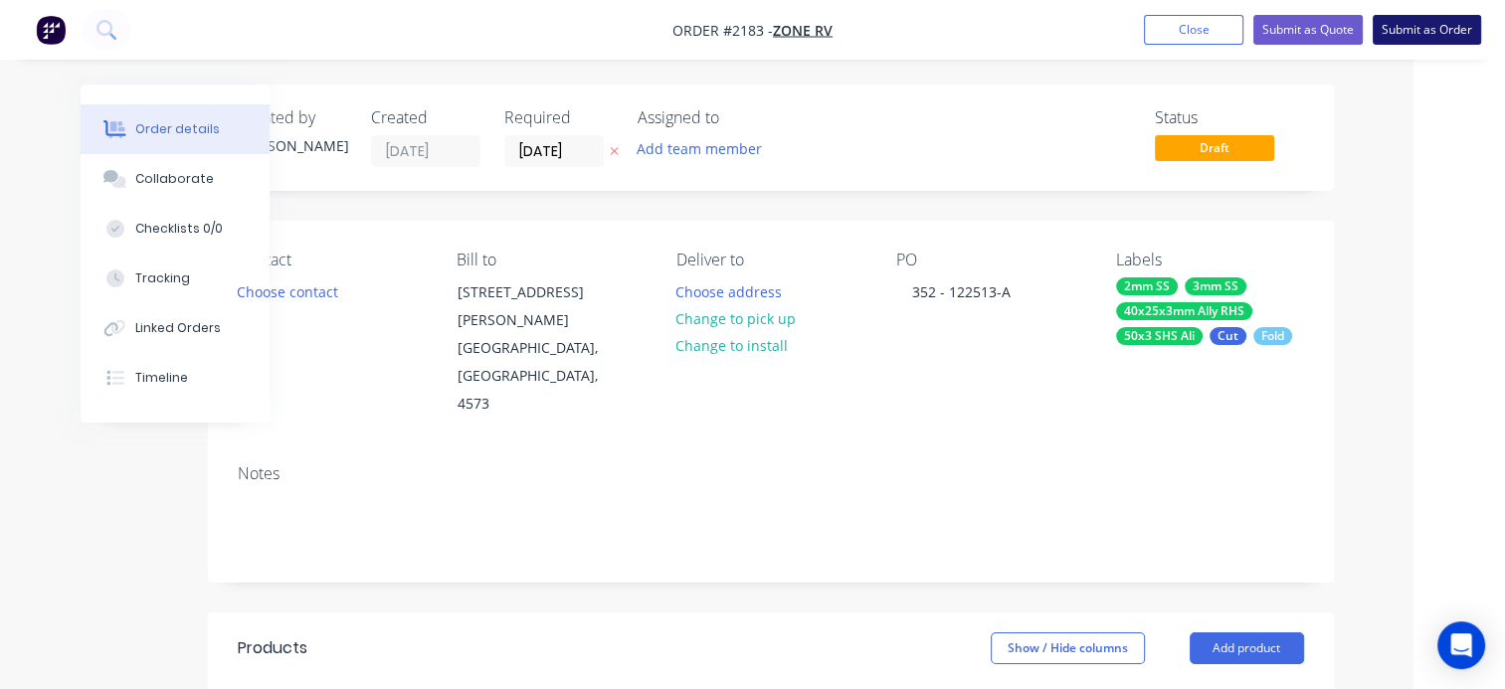
click at [1420, 23] on button "Submit as Order" at bounding box center [1426, 30] width 108 height 30
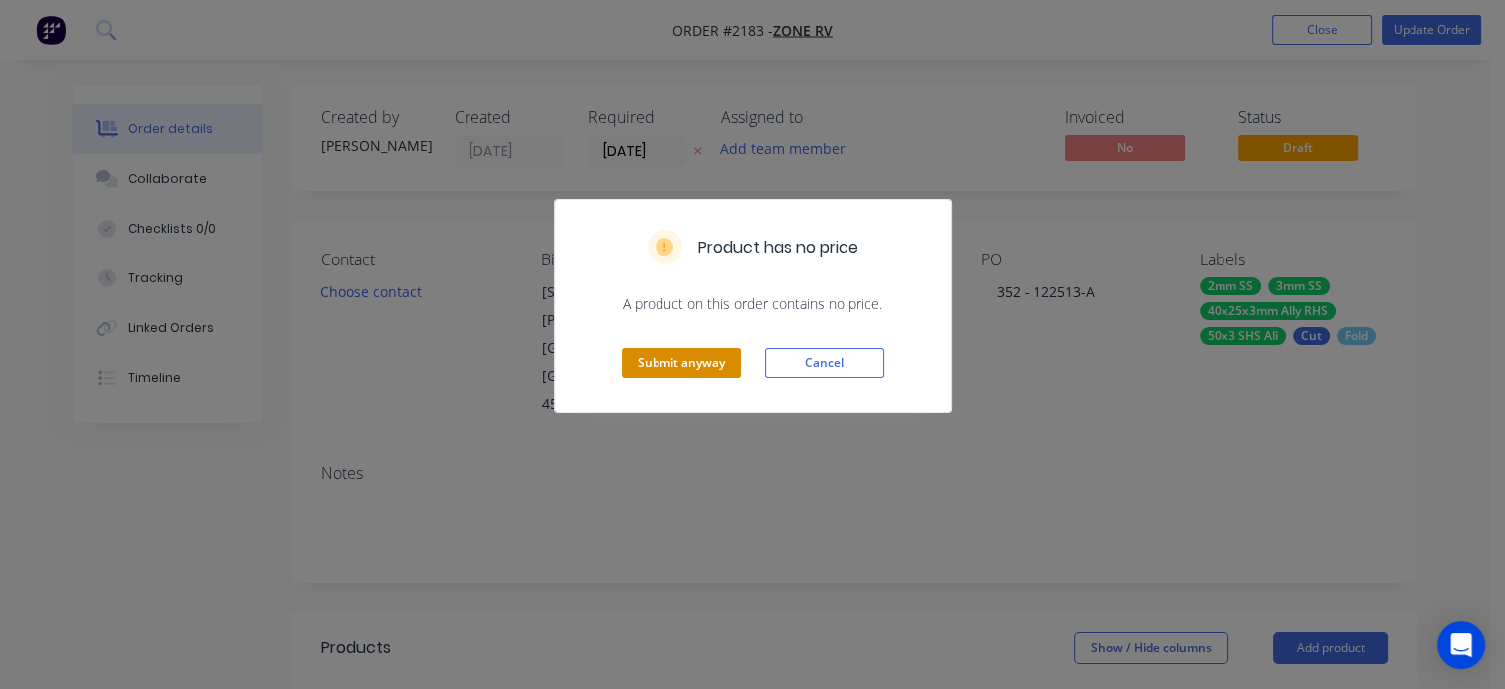
click at [657, 363] on button "Submit anyway" at bounding box center [681, 363] width 119 height 30
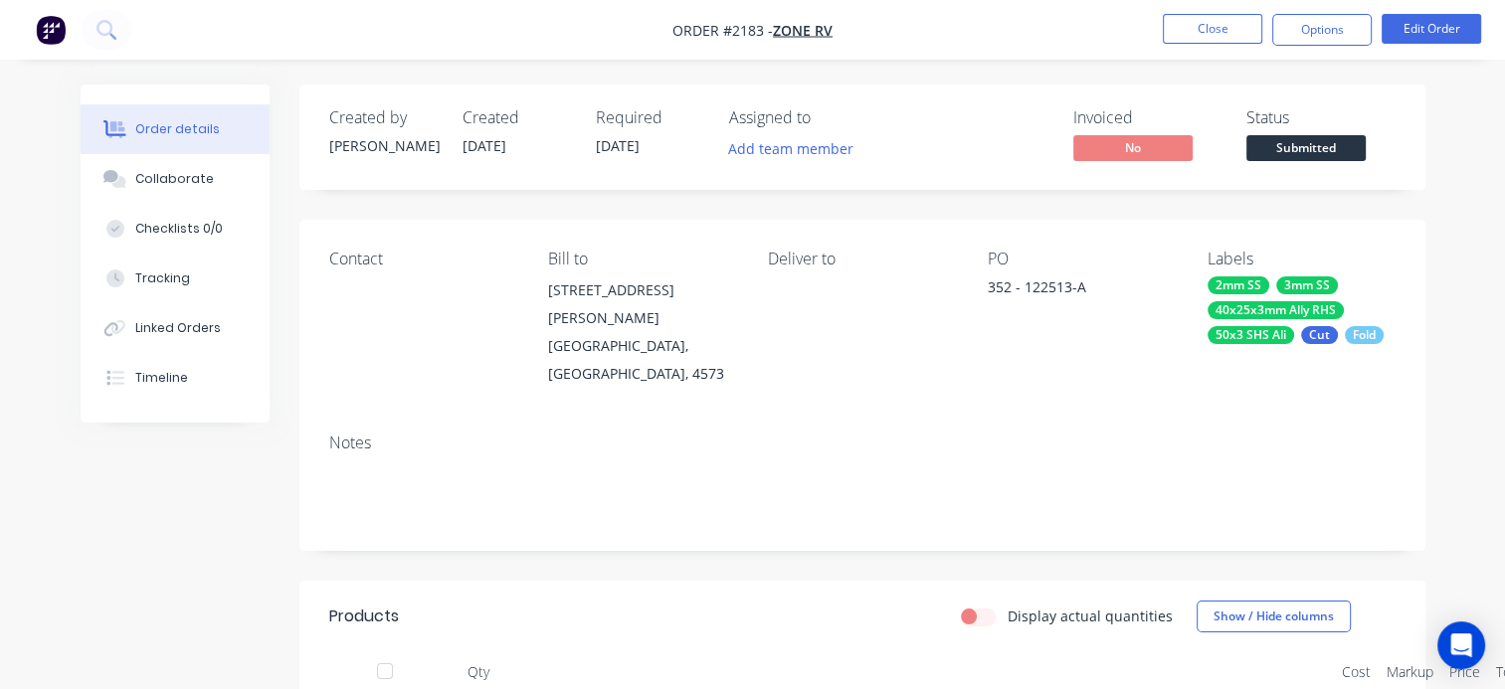
click at [1317, 147] on span "Submitted" at bounding box center [1305, 147] width 119 height 25
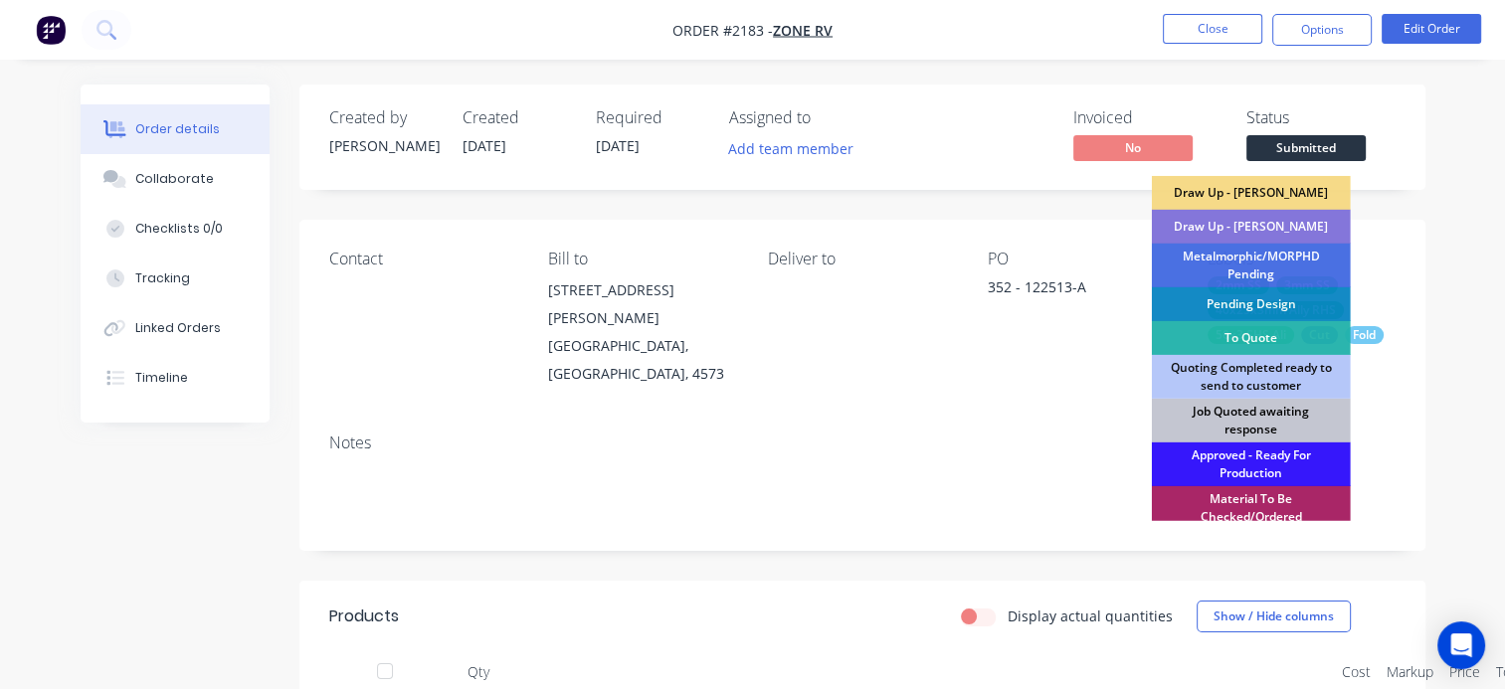
scroll to position [199, 0]
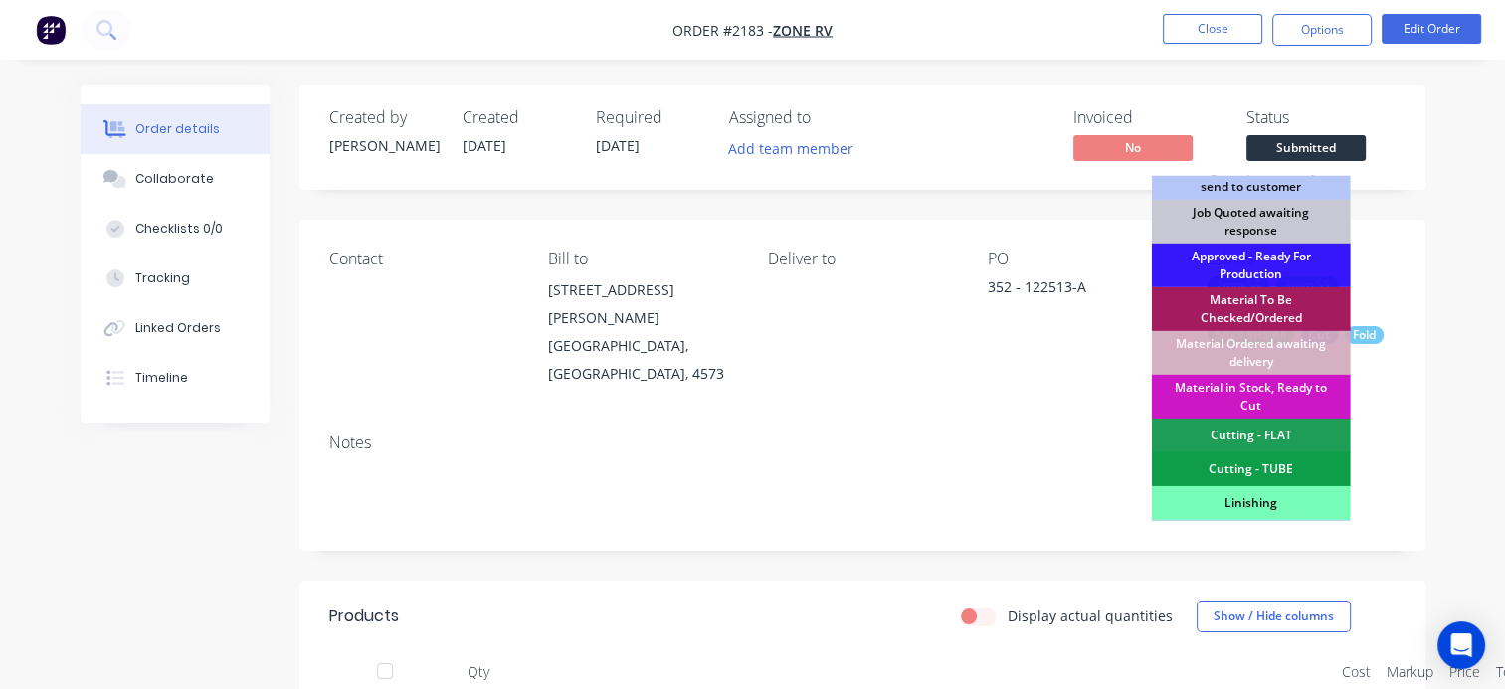
click at [1239, 295] on div "Material To Be Checked/Ordered" at bounding box center [1251, 309] width 199 height 44
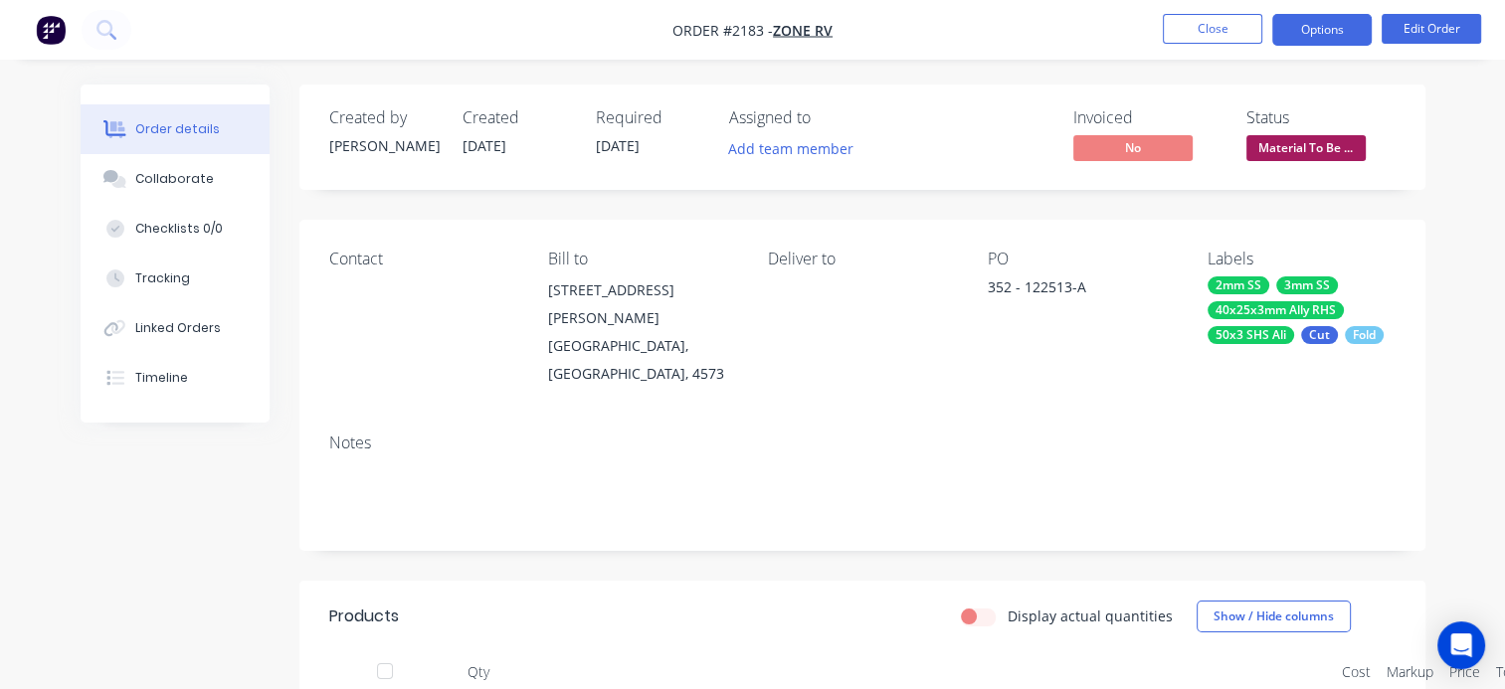
click at [1322, 33] on button "Options" at bounding box center [1321, 30] width 99 height 32
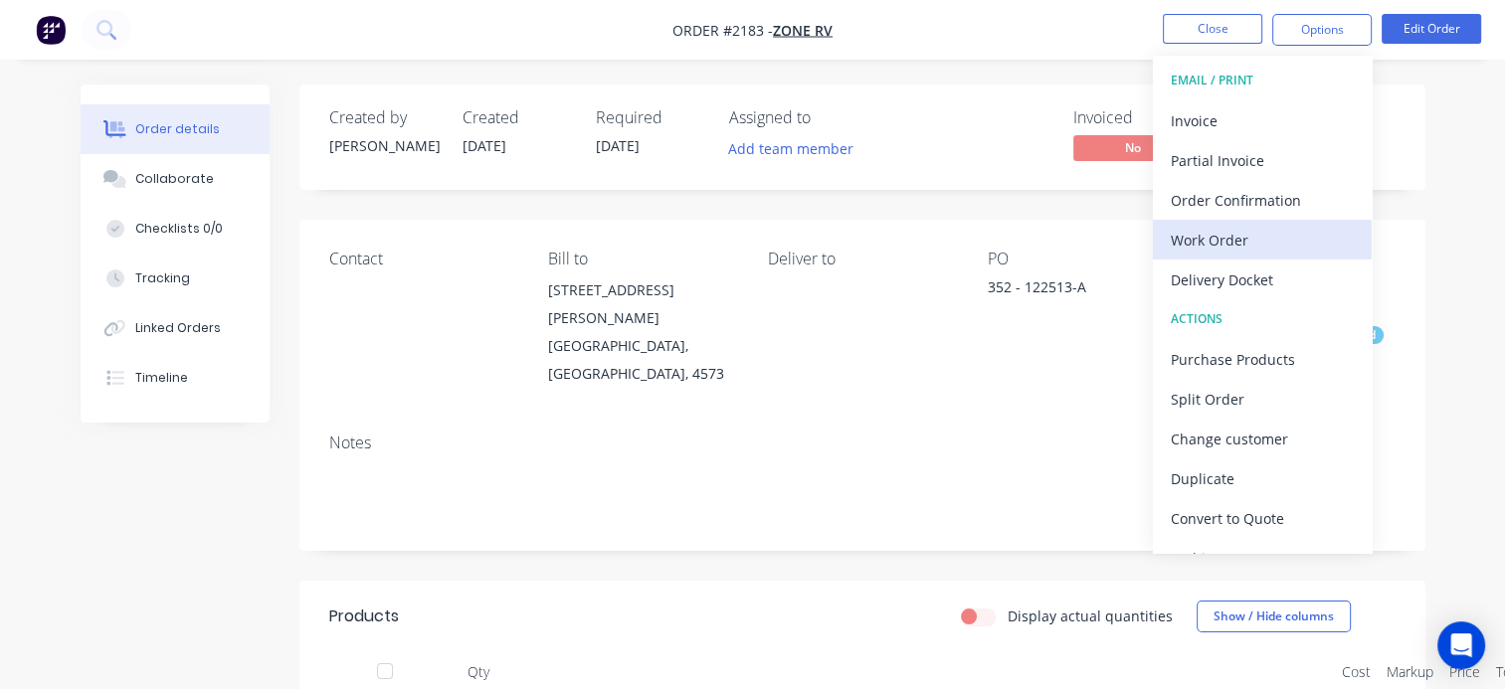
click at [1188, 235] on div "Work Order" at bounding box center [1261, 240] width 183 height 29
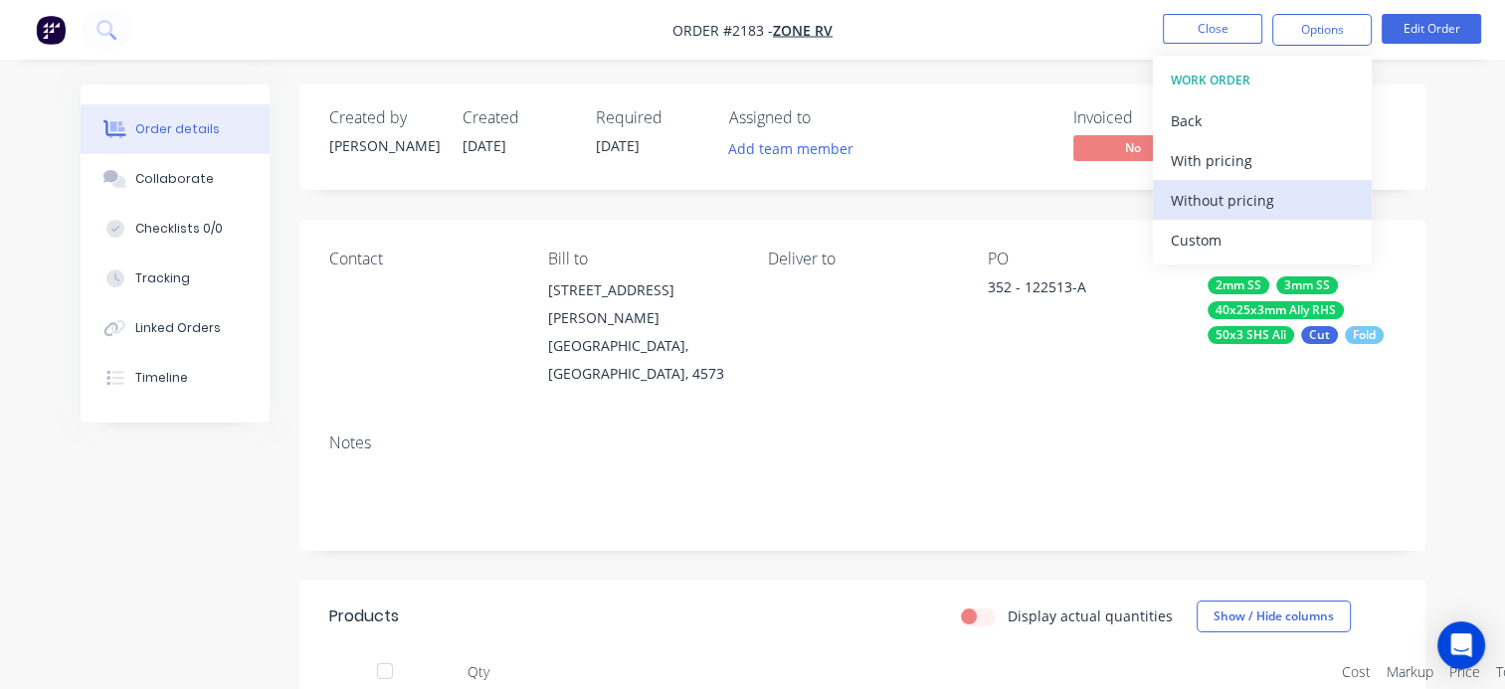
click at [1205, 203] on div "Without pricing" at bounding box center [1261, 200] width 183 height 29
